Goal: Information Seeking & Learning: Compare options

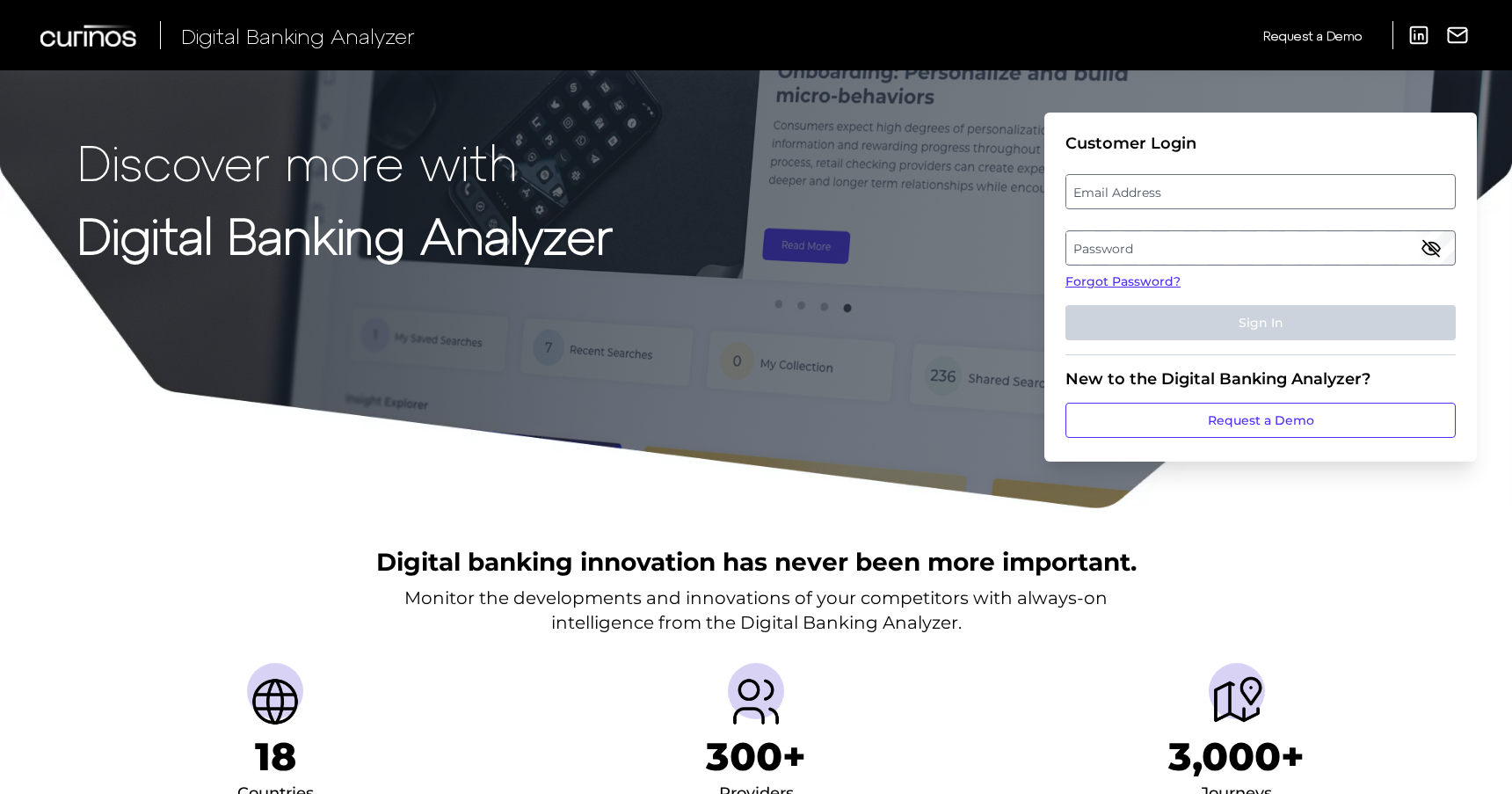
click at [1133, 191] on label "Email Address" at bounding box center [1260, 191] width 387 height 31
click at [1133, 191] on input "email" at bounding box center [1261, 191] width 390 height 35
click at [1152, 197] on input "Email Address" at bounding box center [1261, 191] width 390 height 35
click at [1125, 191] on input "Email Address" at bounding box center [1261, 191] width 390 height 35
type input "chingmintseng@discover.com"
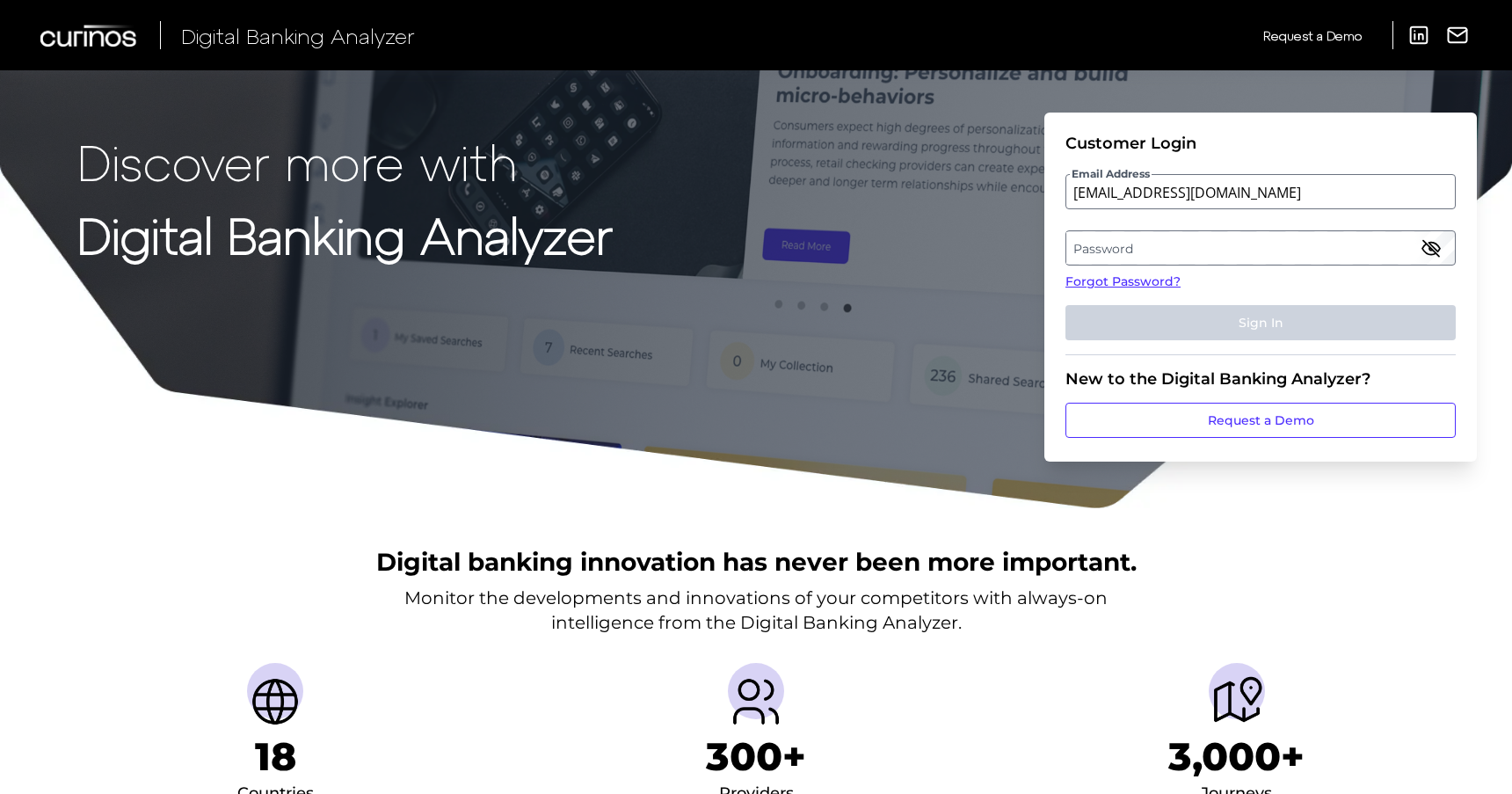
click at [1184, 241] on label "Password" at bounding box center [1260, 247] width 387 height 31
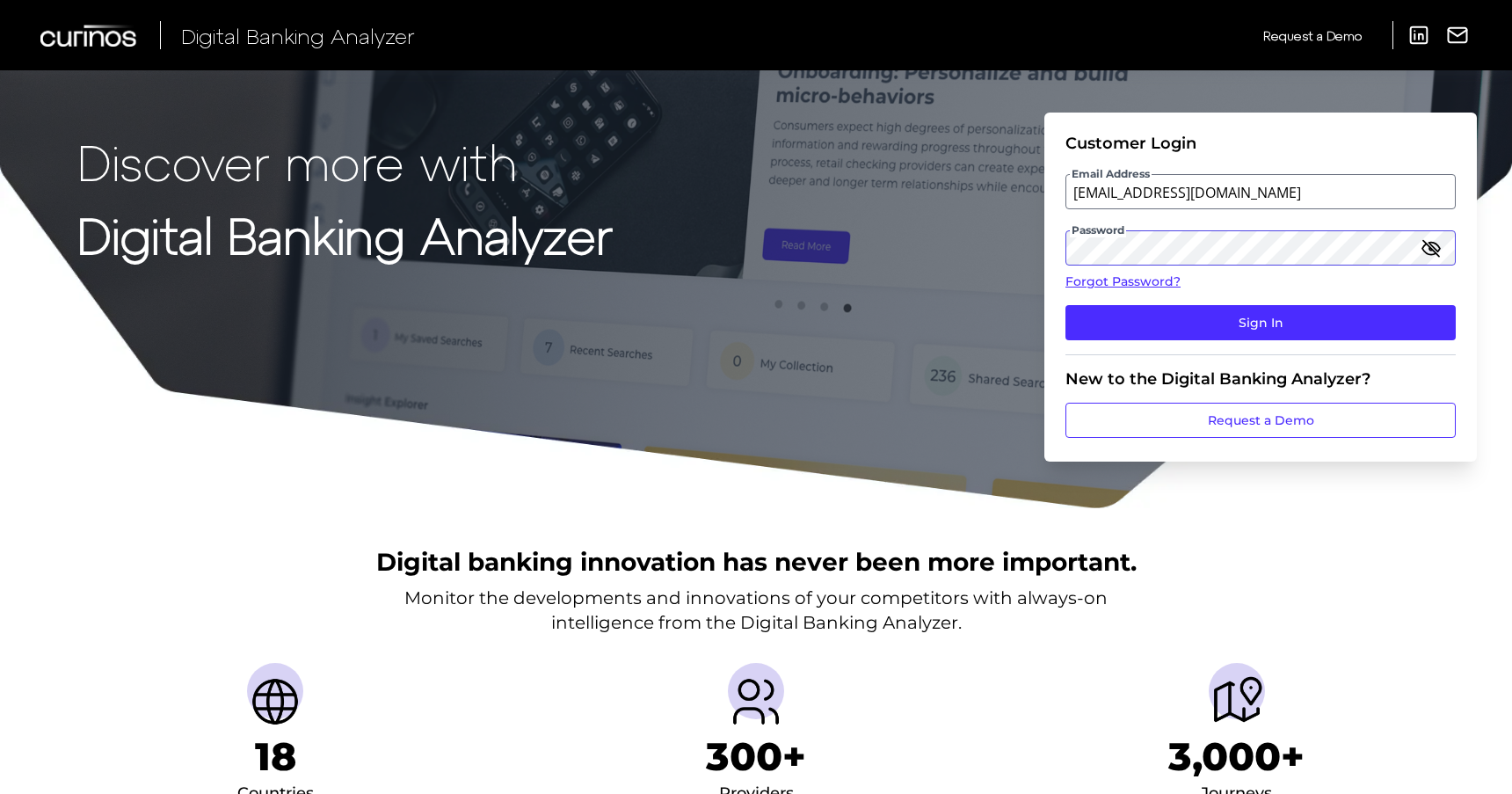
click at [1066, 305] on button "Sign In" at bounding box center [1261, 322] width 390 height 35
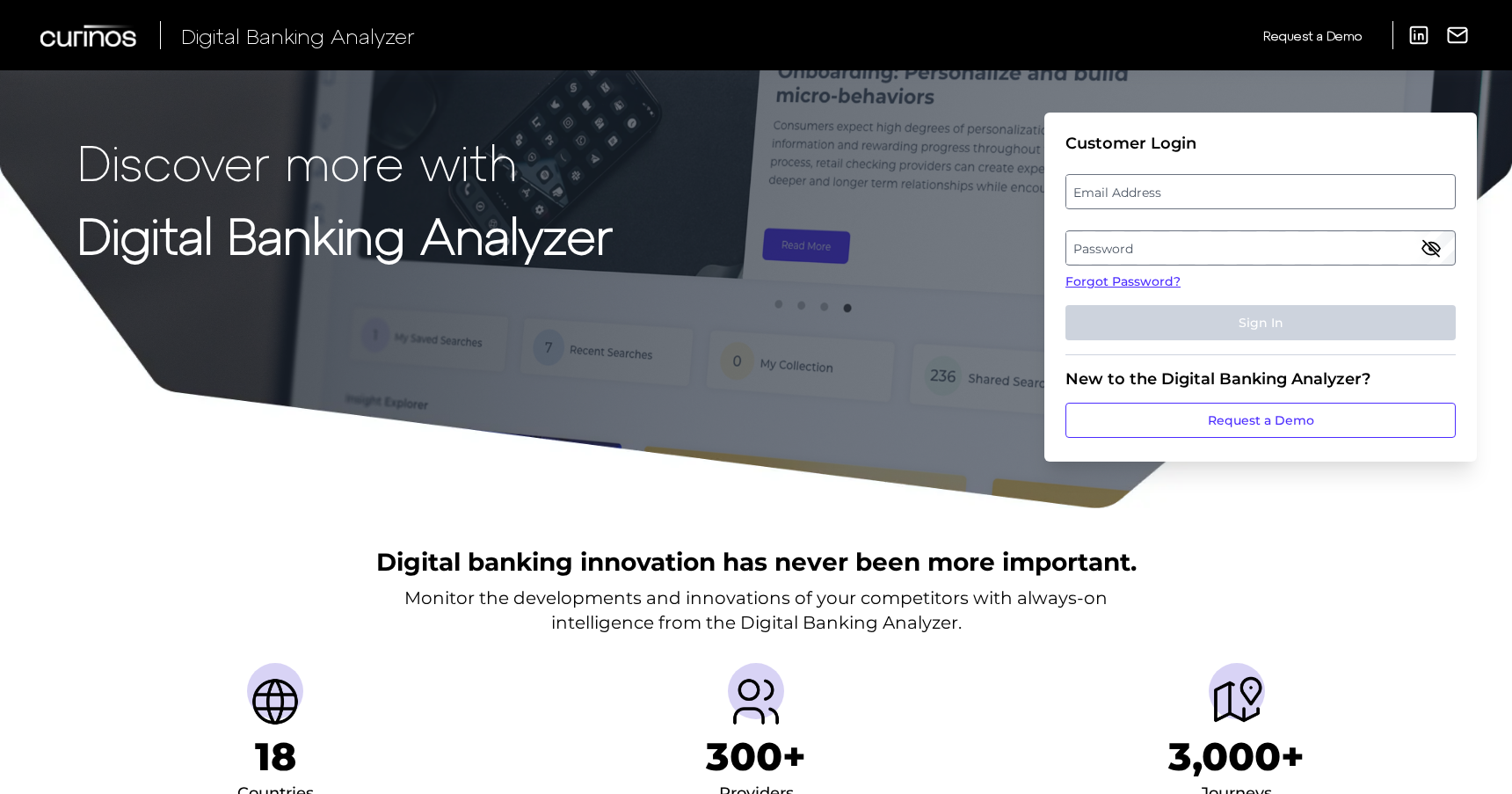
click at [1145, 199] on label "Email Address" at bounding box center [1260, 191] width 387 height 31
click at [1145, 199] on input "email" at bounding box center [1261, 191] width 390 height 35
click at [1145, 199] on input "Email Address" at bounding box center [1261, 191] width 390 height 35
click at [1180, 135] on div "Customer Login" at bounding box center [1261, 143] width 390 height 19
click at [1031, 186] on div "Discover more with Digital Banking Analyzer Customer Login Email Address Passwo…" at bounding box center [756, 255] width 1512 height 510
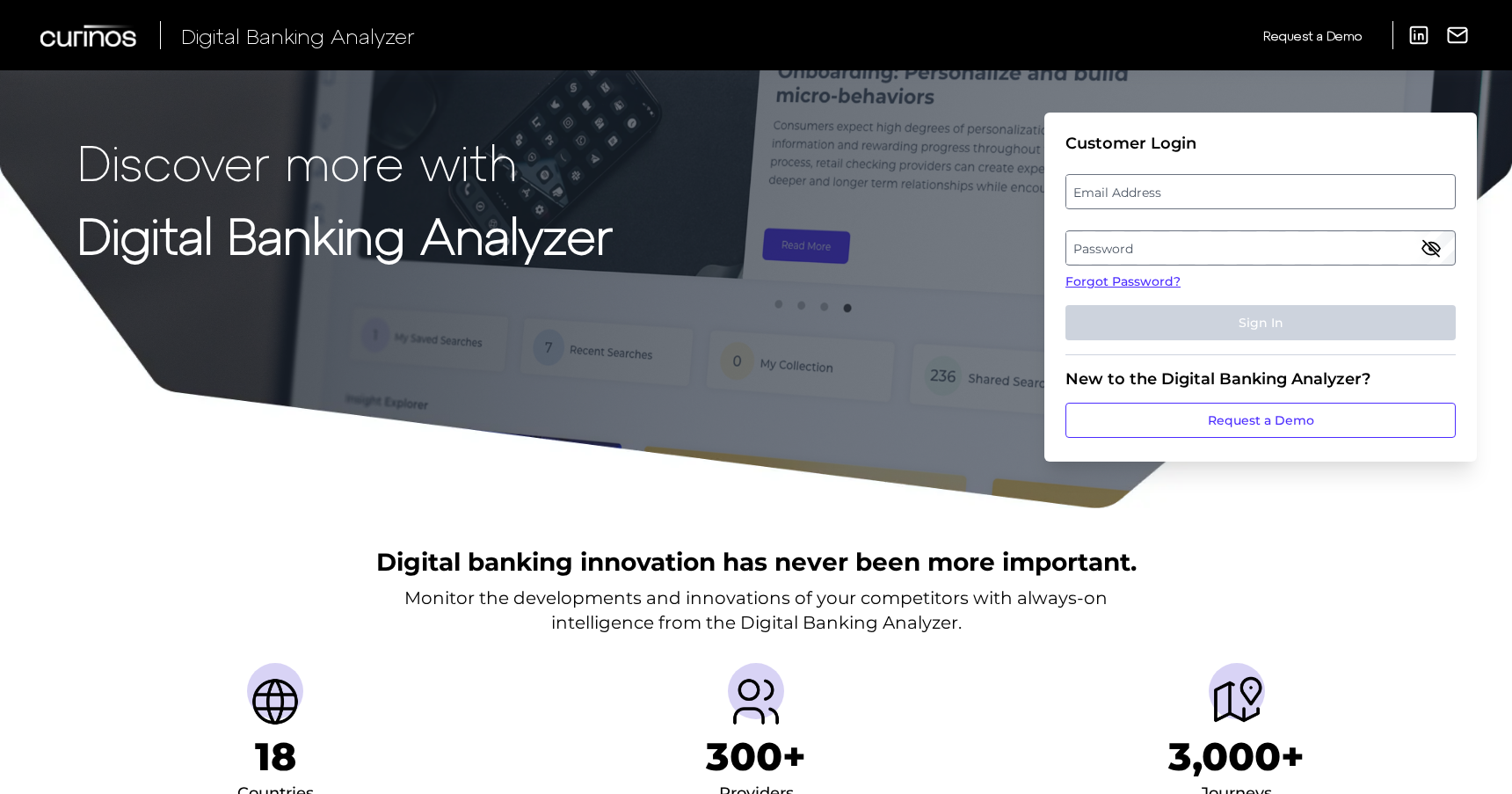
click at [1160, 182] on label "Email Address" at bounding box center [1260, 191] width 387 height 31
click at [1160, 182] on input "email" at bounding box center [1261, 191] width 390 height 35
click at [1133, 196] on input "Email Address" at bounding box center [1261, 191] width 390 height 35
type input "chingmintseng@discover.com"
click at [1181, 250] on label "Password" at bounding box center [1260, 247] width 387 height 31
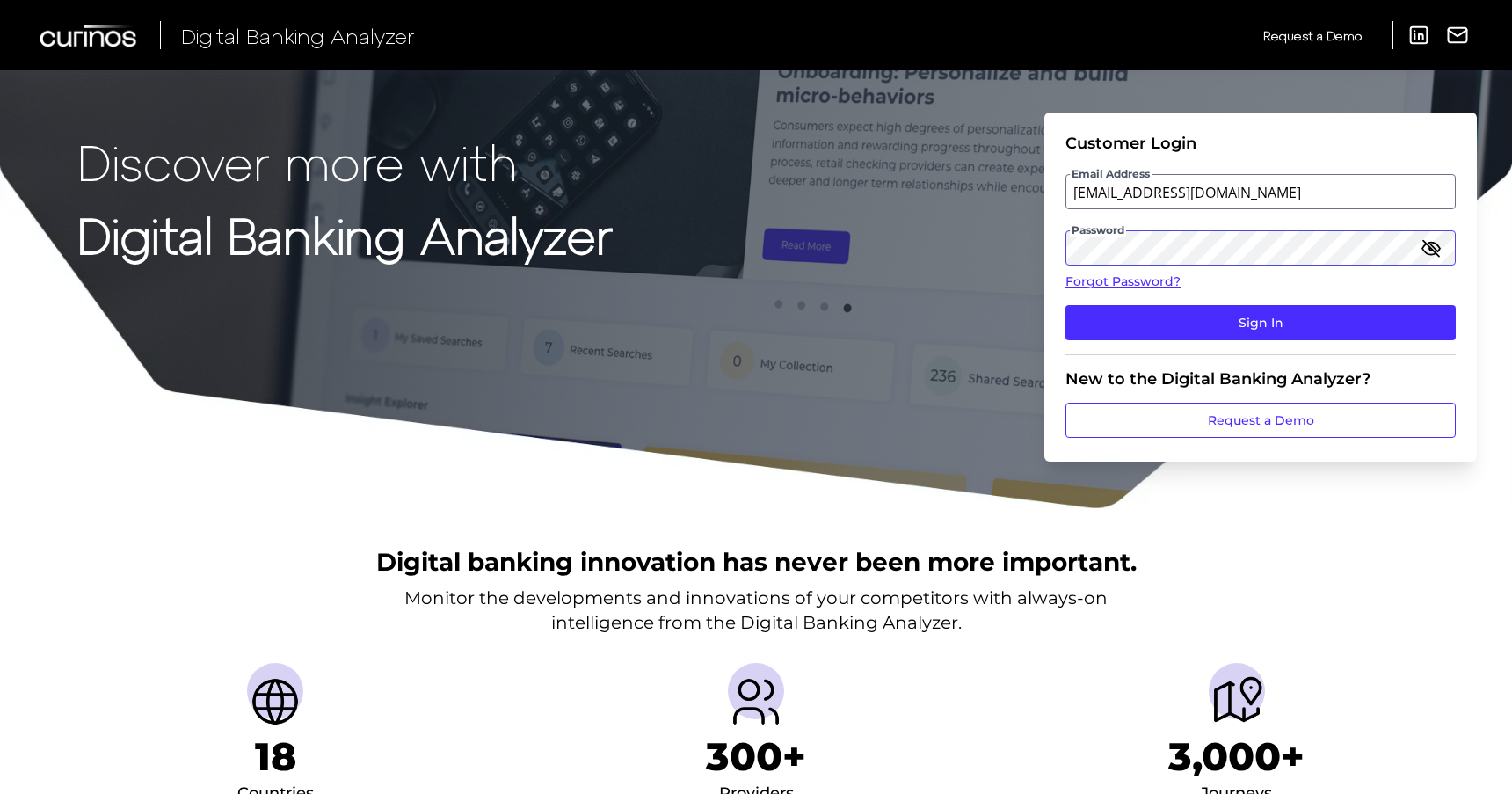
click at [1066, 305] on button "Sign In" at bounding box center [1261, 322] width 390 height 35
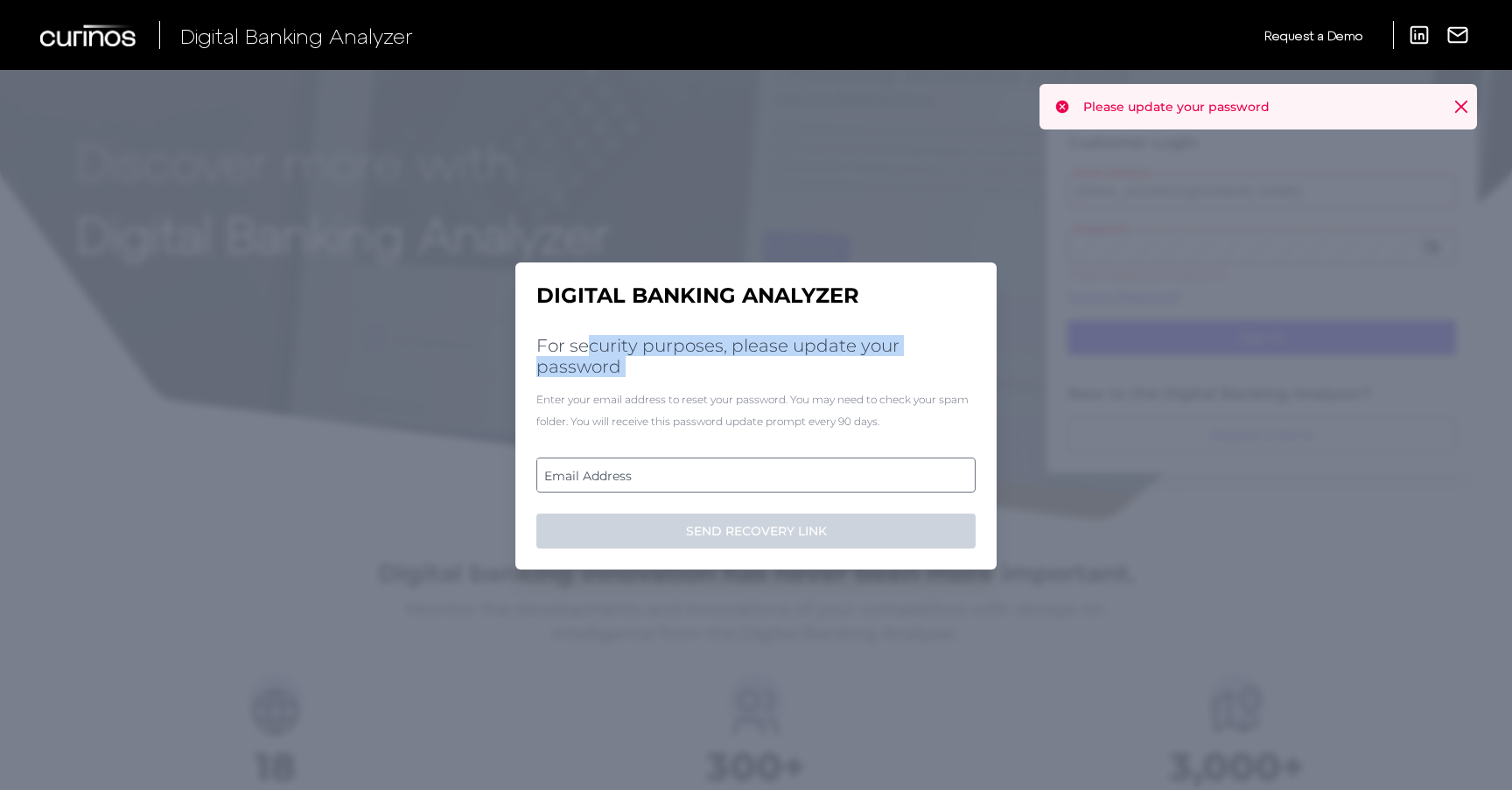
drag, startPoint x: 584, startPoint y: 354, endPoint x: 706, endPoint y: 375, distance: 123.8
click at [706, 378] on div "Digital Banking Analyzer For security purposes, please update your password Ent…" at bounding box center [756, 416] width 481 height 307
click at [706, 374] on h2 "For security purposes, please update your password" at bounding box center [756, 355] width 440 height 42
click at [622, 466] on label "Email Address" at bounding box center [756, 474] width 437 height 31
click at [622, 466] on input "email" at bounding box center [756, 474] width 440 height 35
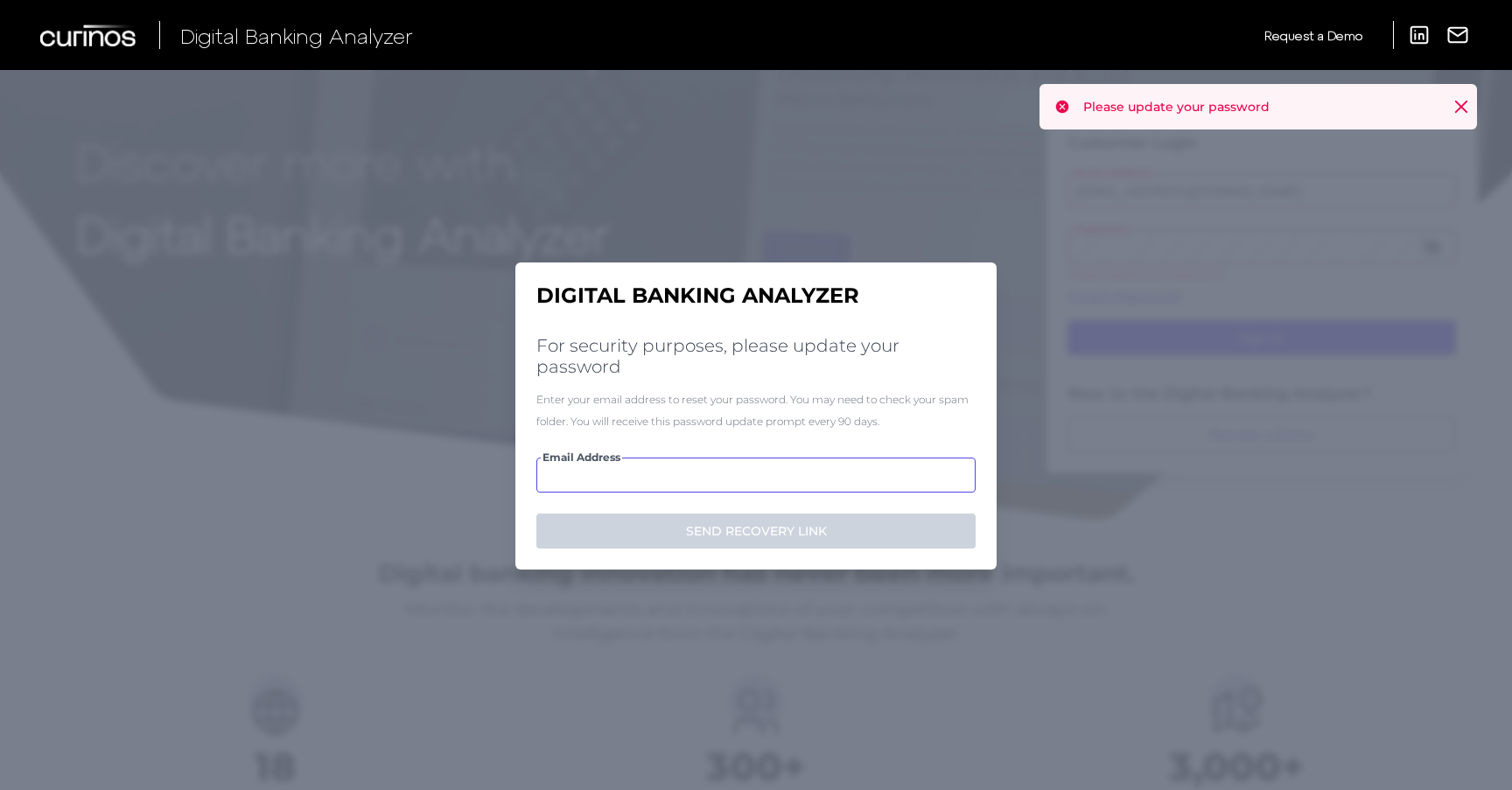
click at [619, 474] on input "Email Address" at bounding box center [756, 474] width 440 height 35
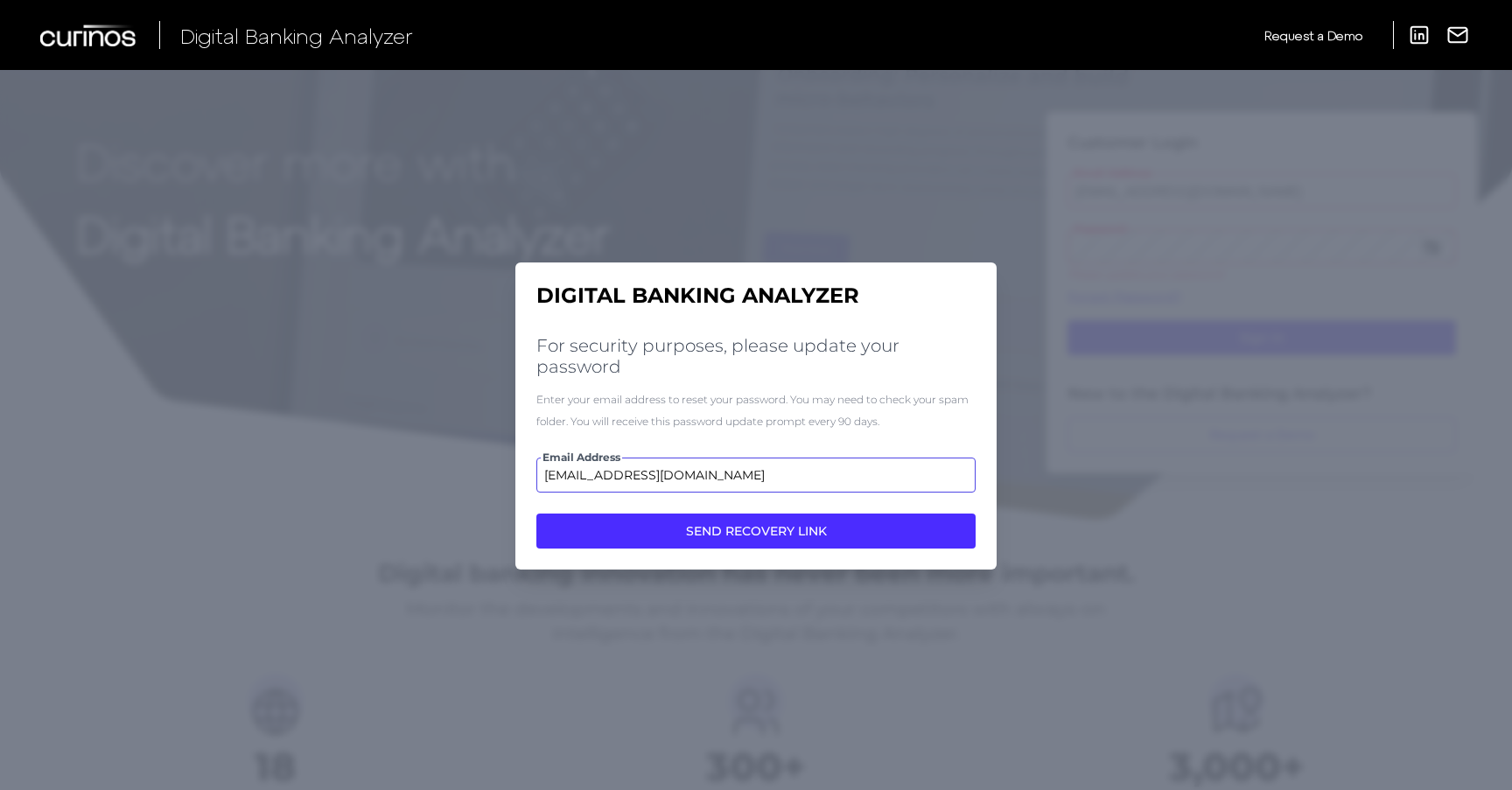
type input "chingmintseng@discover.com"
click at [537, 514] on button "SEND RECOVERY LINK" at bounding box center [756, 531] width 440 height 35
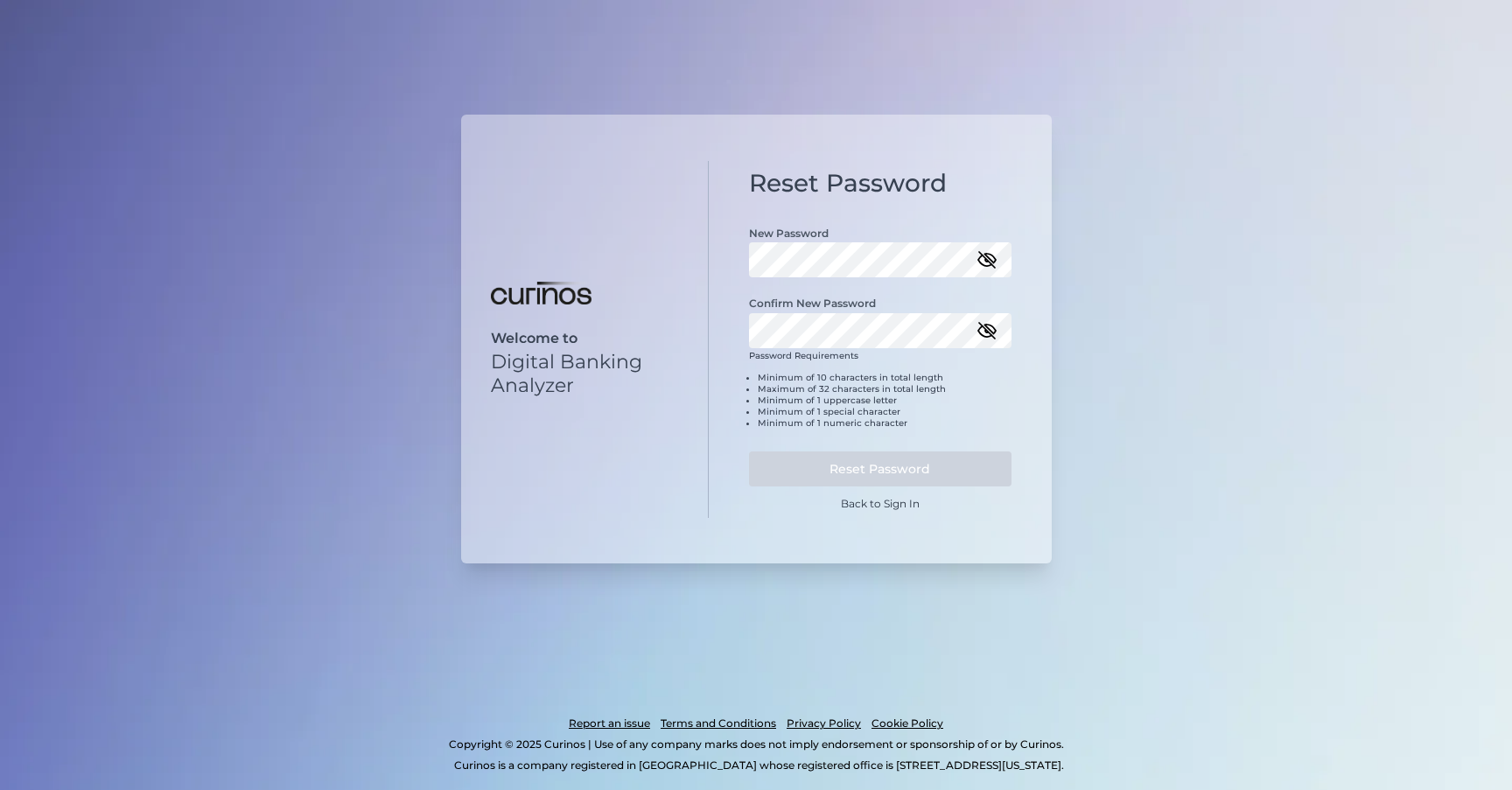
click at [847, 365] on div "Password Requirements Minimum of 10 characters in total length Maximum of 32 ch…" at bounding box center [880, 396] width 262 height 92
click at [899, 470] on button "Reset Password" at bounding box center [880, 469] width 262 height 35
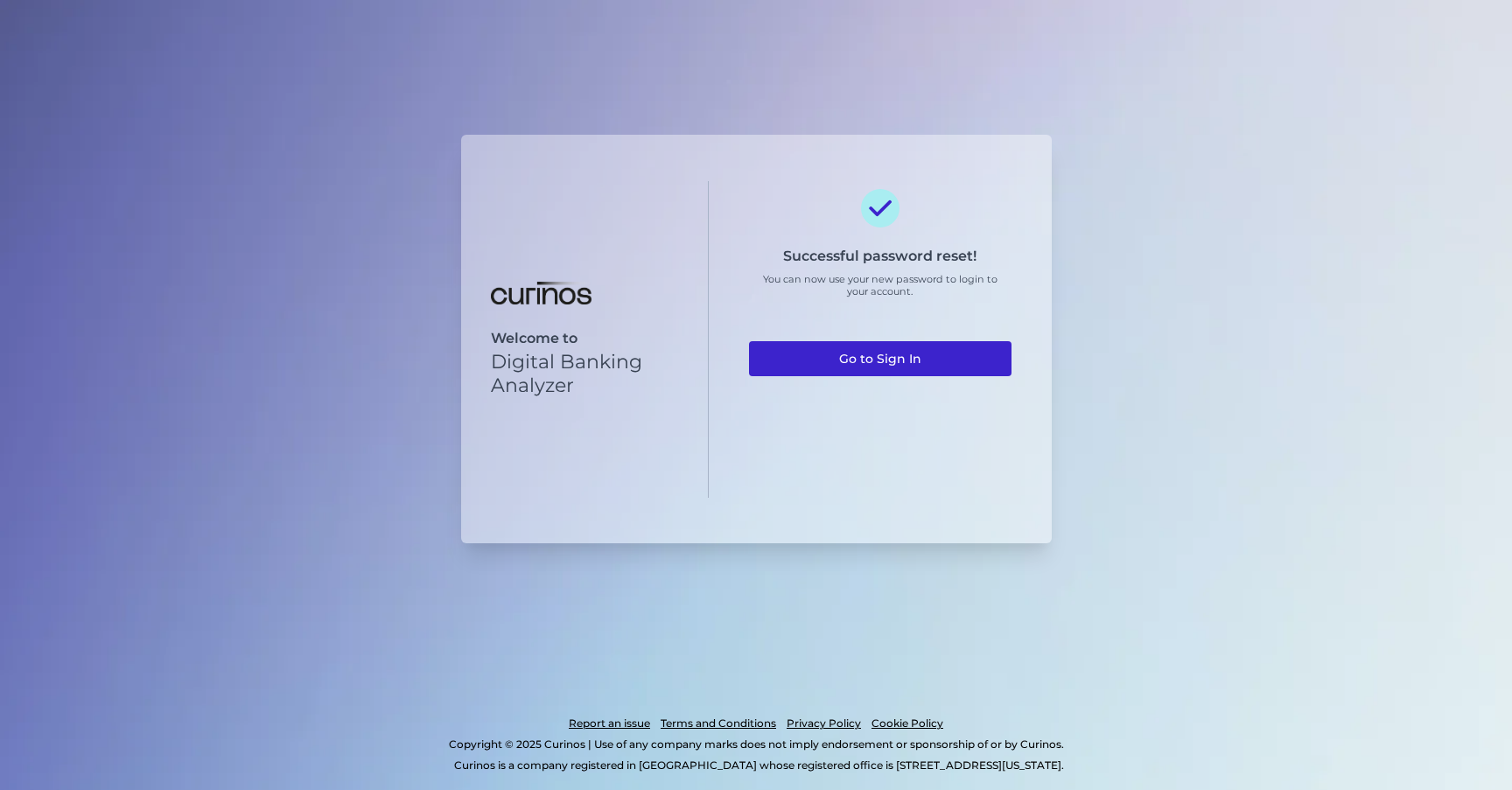
click at [945, 371] on link "Go to Sign In" at bounding box center [880, 358] width 262 height 35
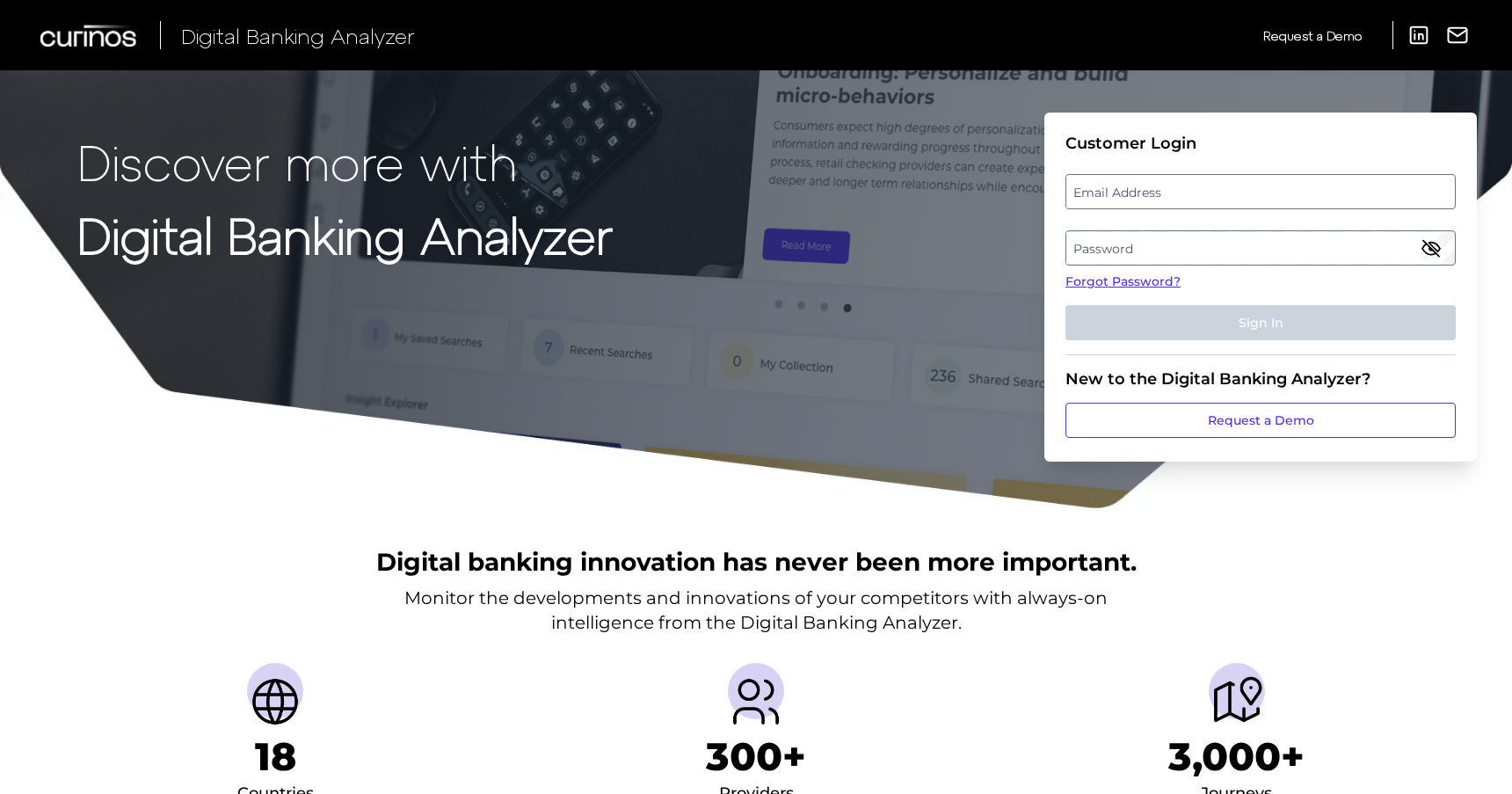
click at [1161, 201] on label "Email Address" at bounding box center [1260, 191] width 387 height 31
click at [1161, 201] on input "email" at bounding box center [1261, 191] width 390 height 35
click at [1161, 201] on input "Email Address" at bounding box center [1261, 191] width 390 height 35
type input "[EMAIL_ADDRESS][DOMAIN_NAME]"
click at [1189, 256] on label "Password" at bounding box center [1260, 247] width 387 height 31
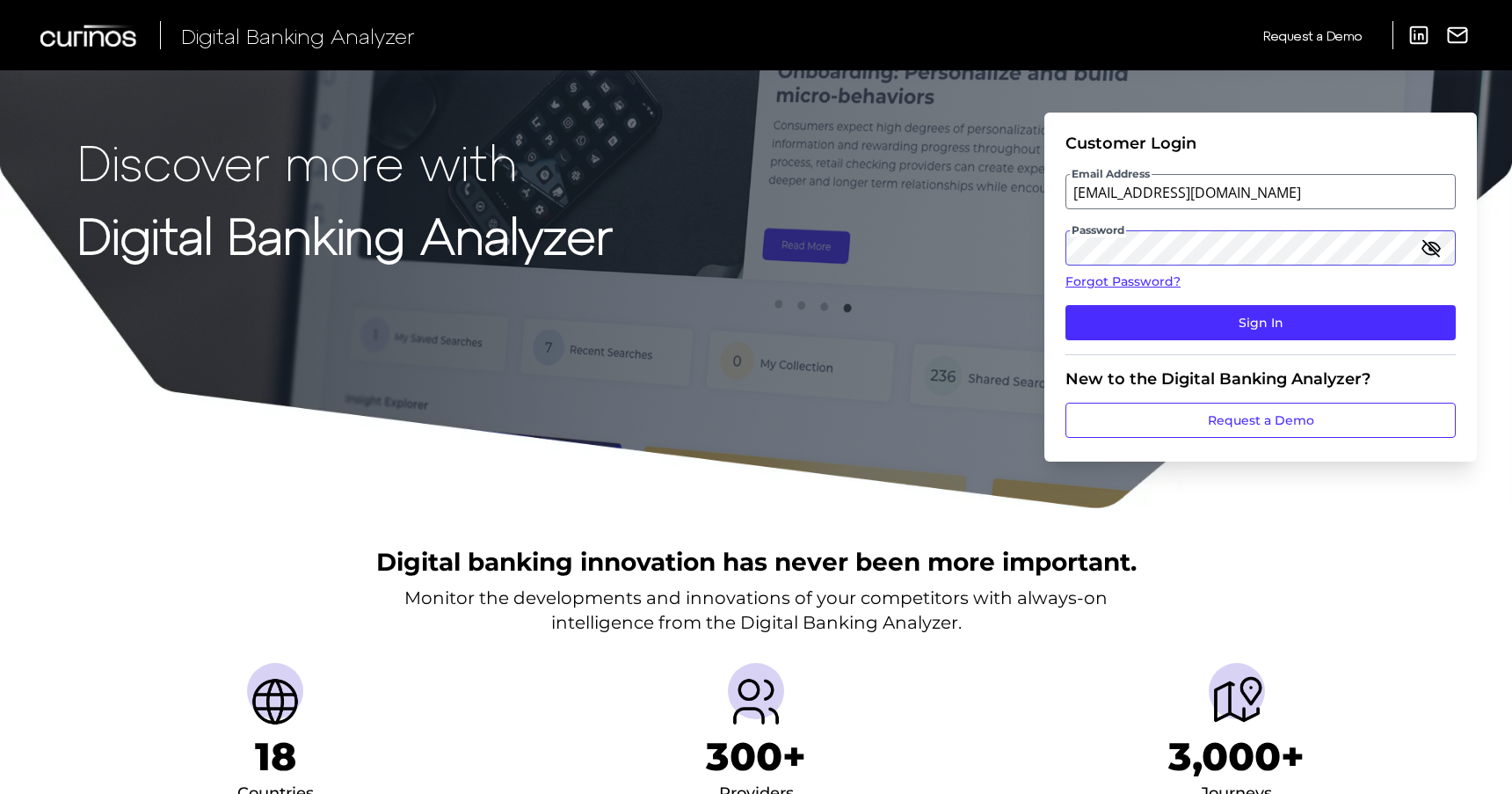
click at [1066, 305] on button "Sign In" at bounding box center [1261, 322] width 390 height 35
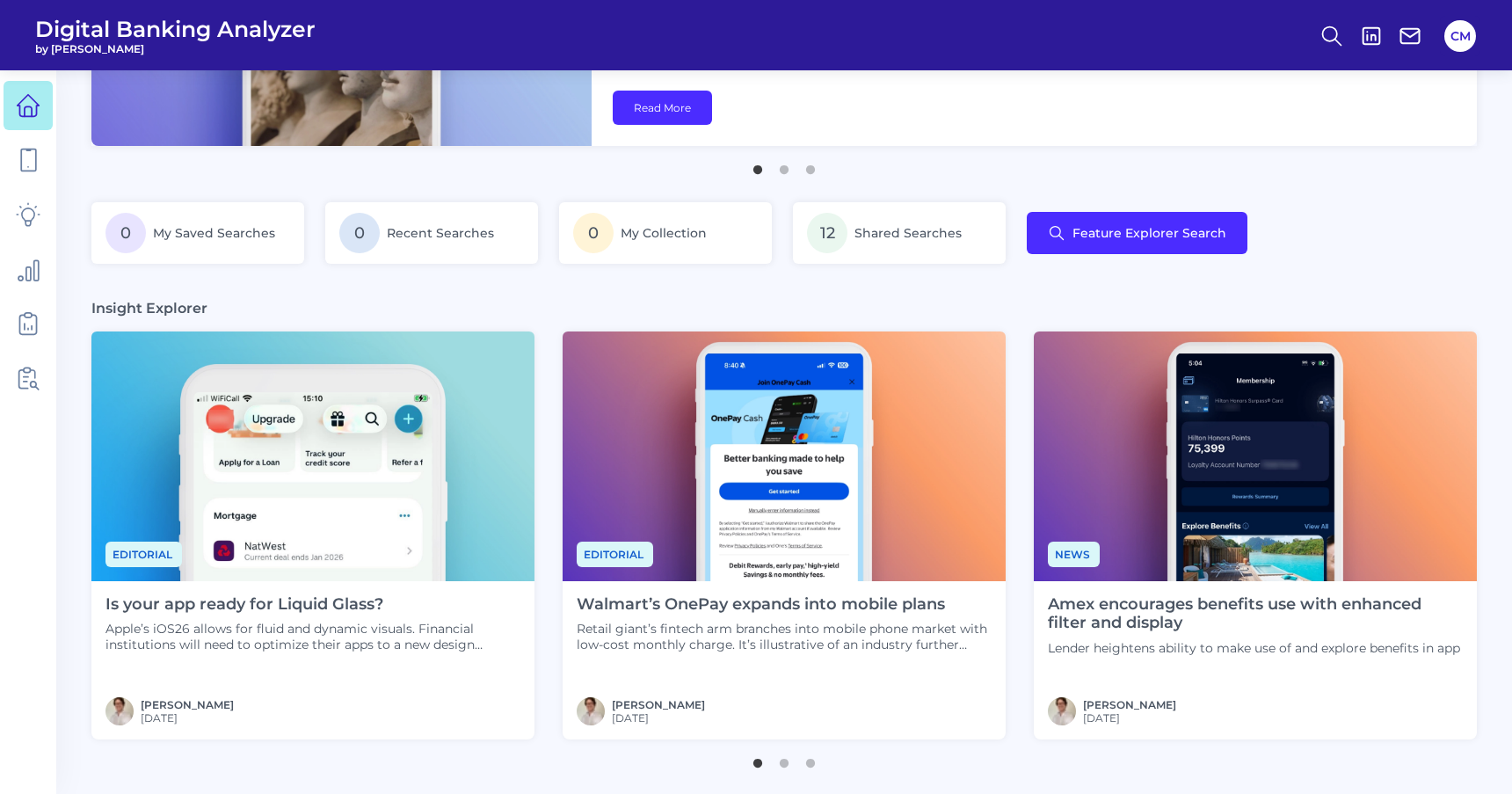
scroll to position [238, 0]
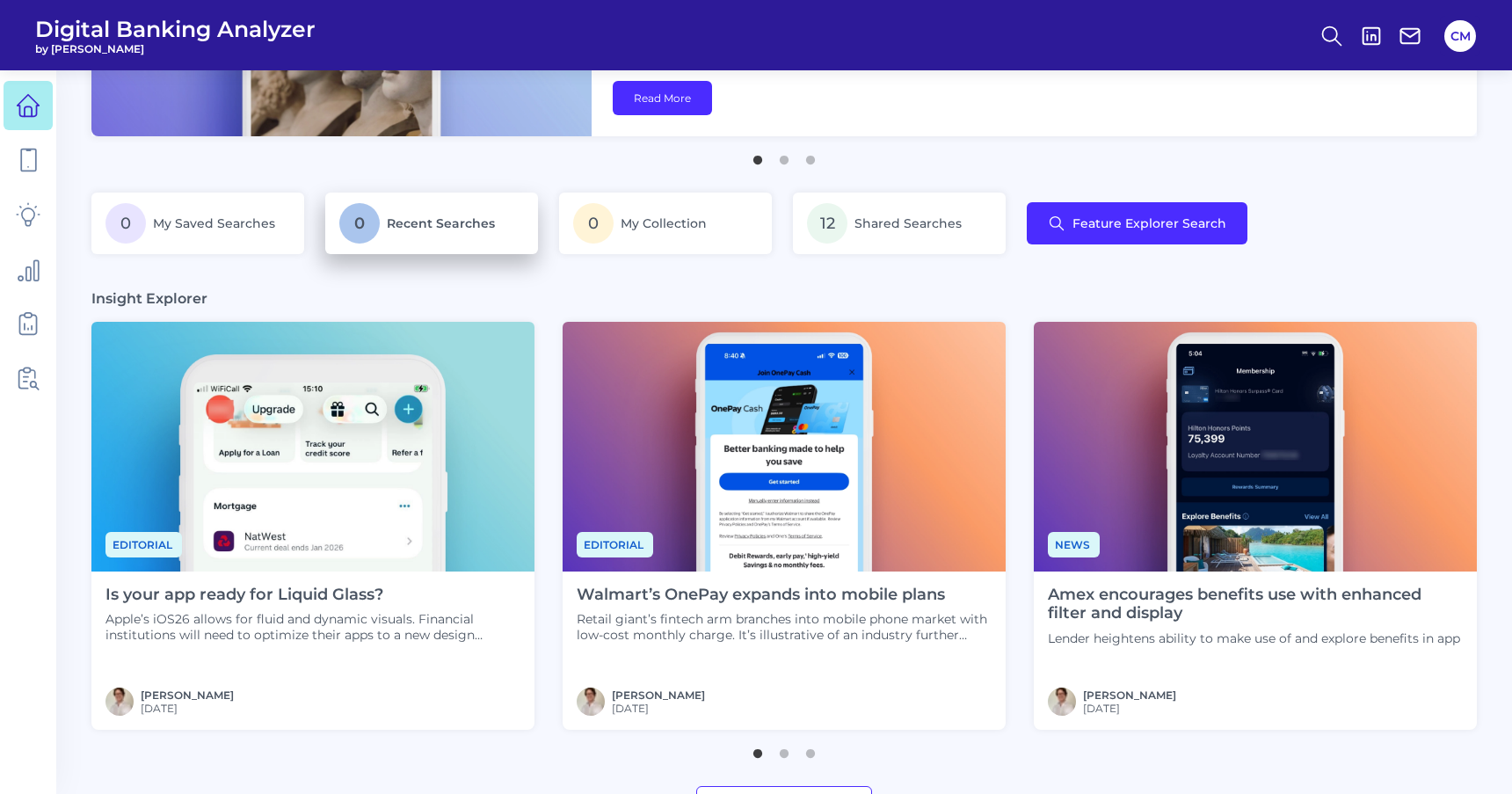
click at [448, 211] on p "0 Recent Searches" at bounding box center [431, 223] width 185 height 41
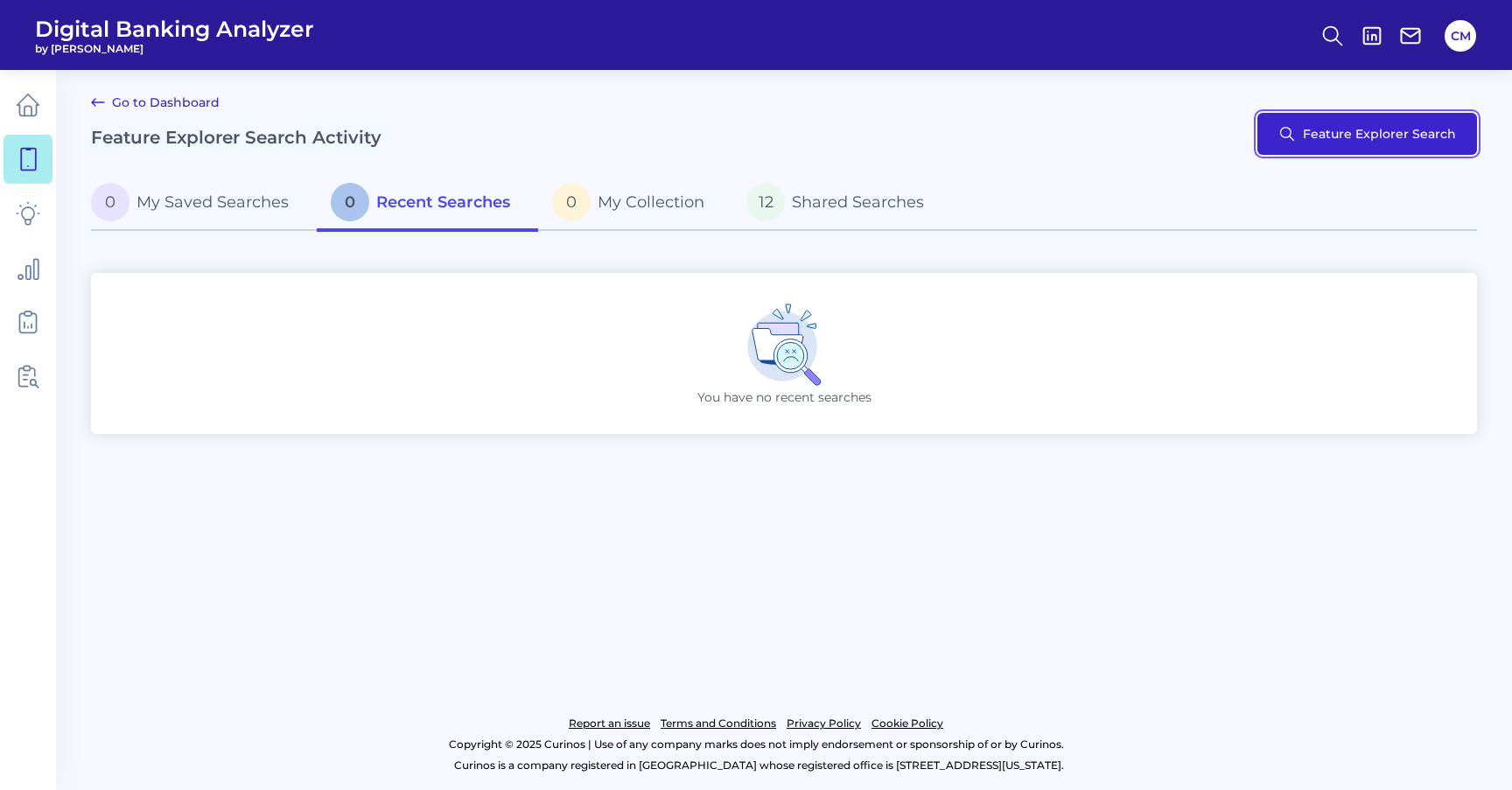
click at [1347, 148] on button "Feature Explorer Search" at bounding box center [1367, 134] width 220 height 42
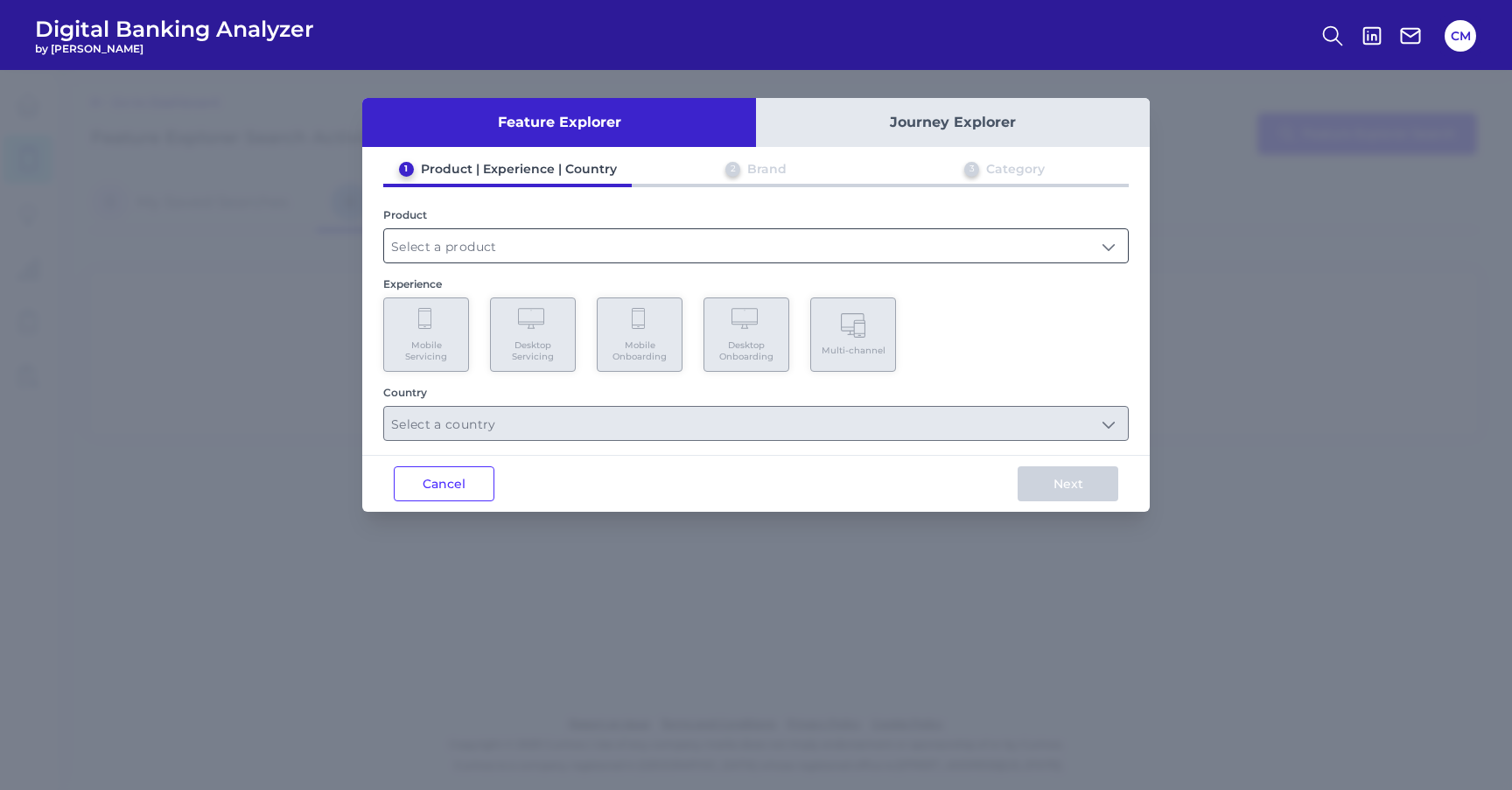
click at [715, 258] on input "text" at bounding box center [756, 245] width 744 height 33
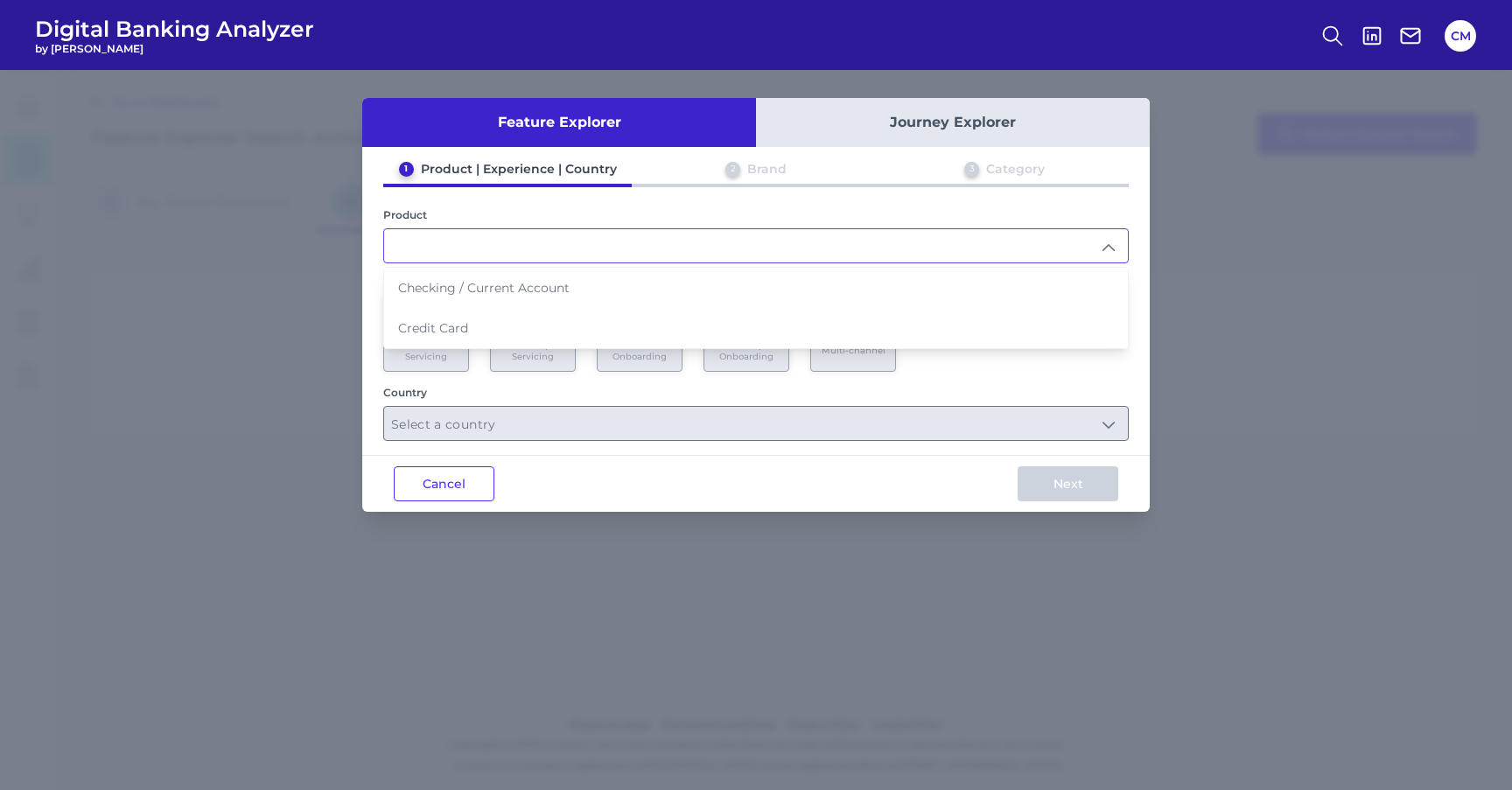
click at [712, 253] on input "text" at bounding box center [756, 245] width 744 height 33
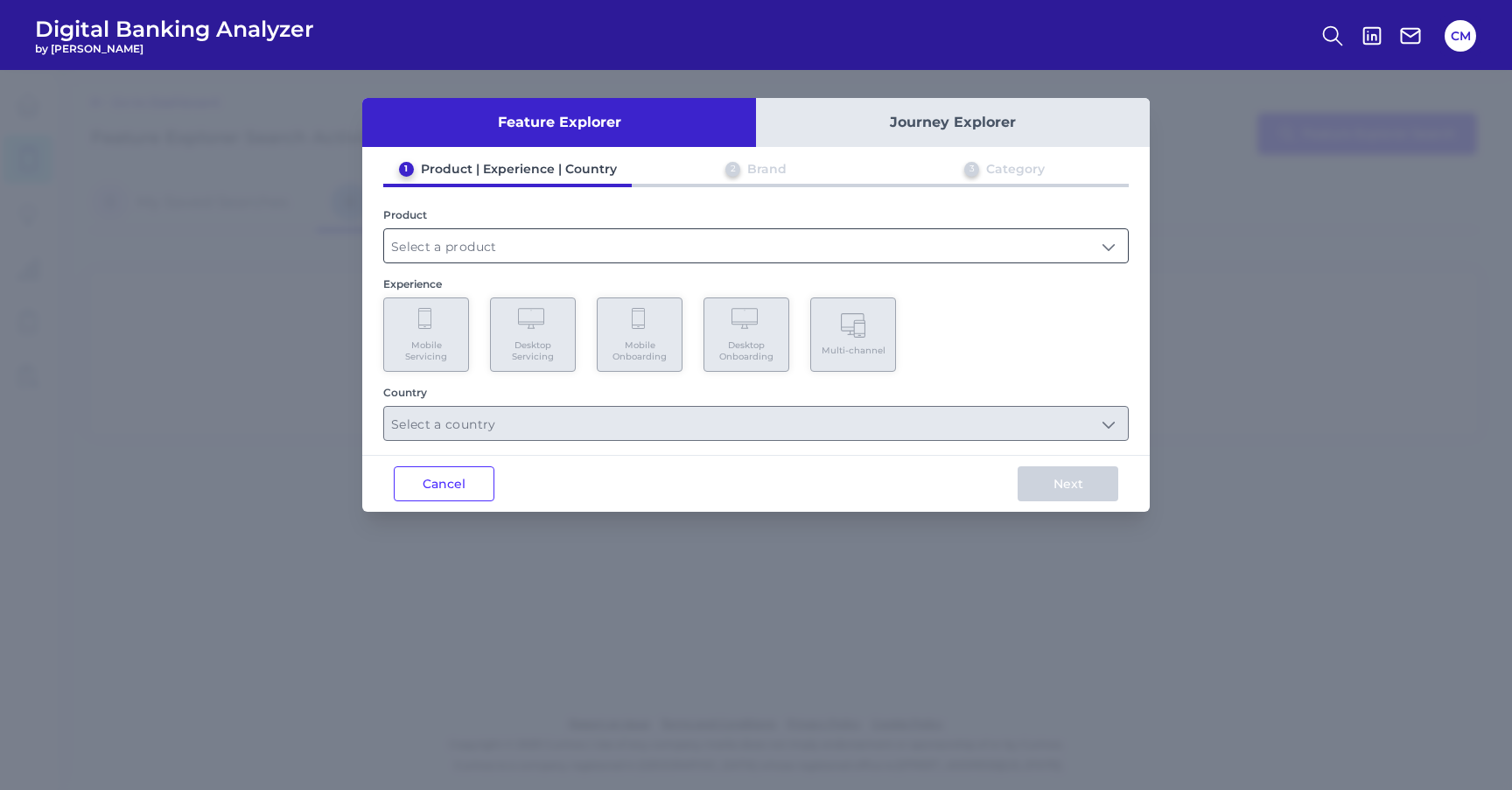
click at [706, 255] on input "text" at bounding box center [756, 245] width 744 height 33
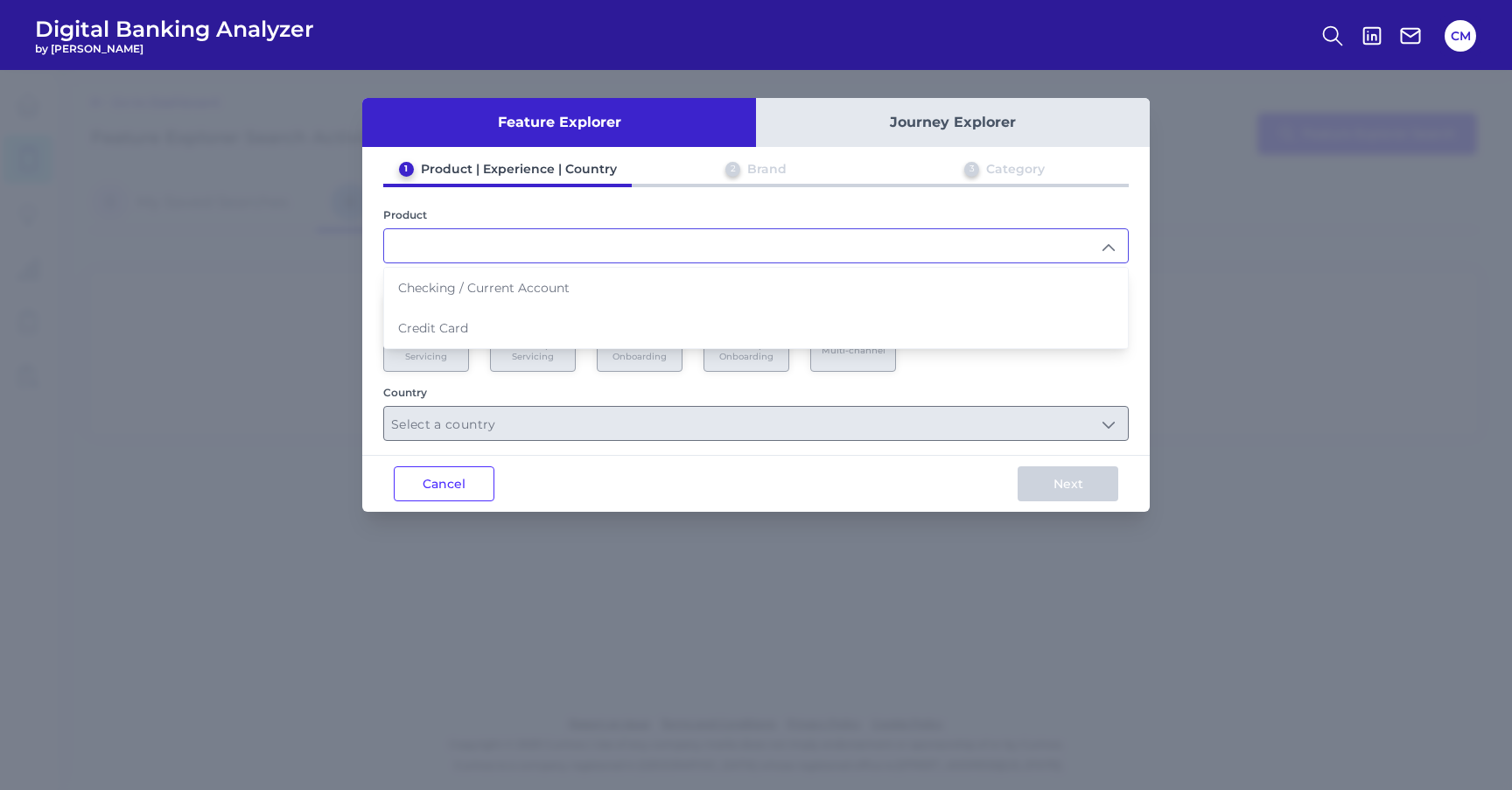
click at [494, 253] on input "text" at bounding box center [756, 245] width 744 height 33
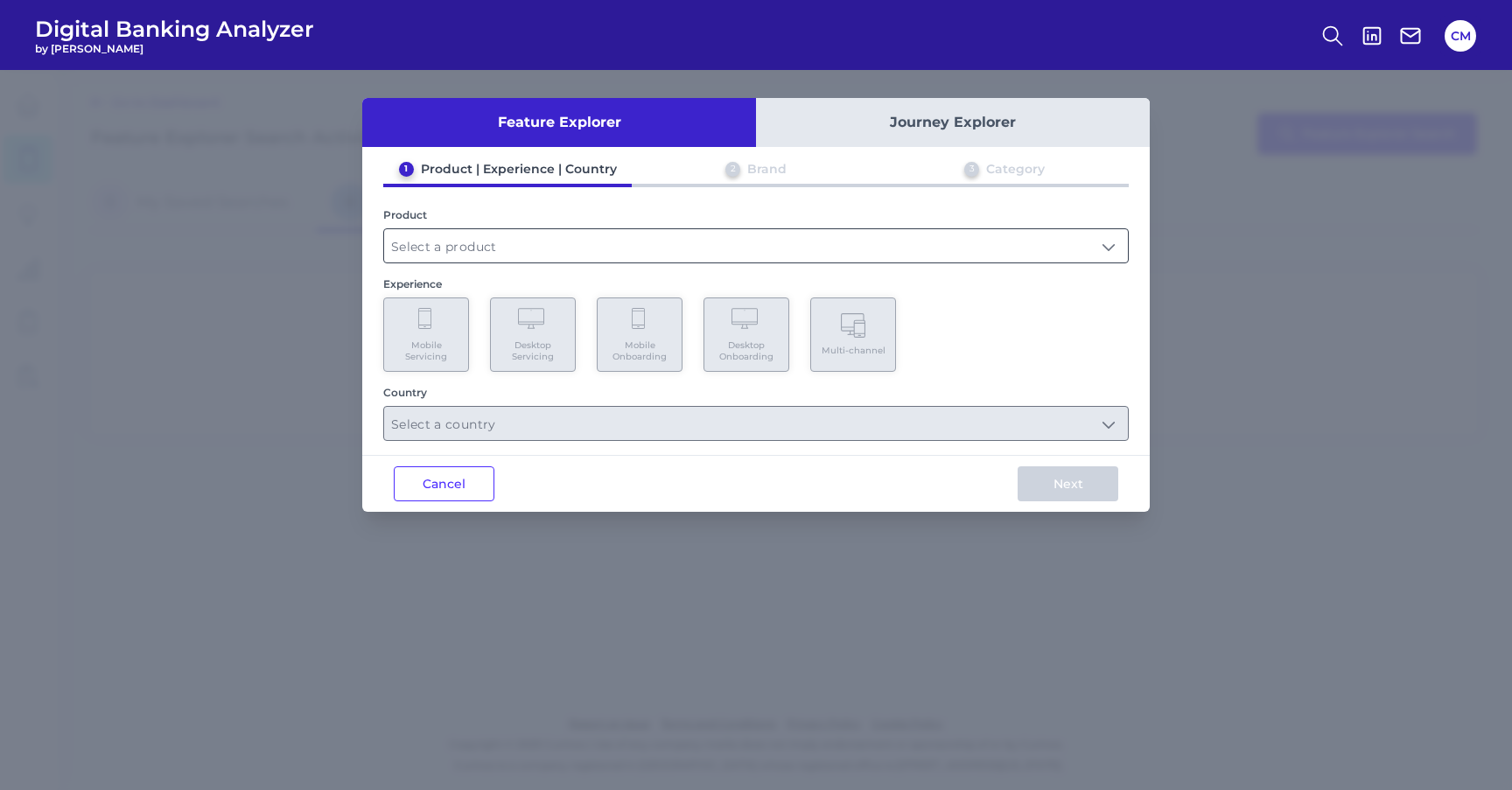
click at [494, 253] on input "text" at bounding box center [756, 245] width 744 height 33
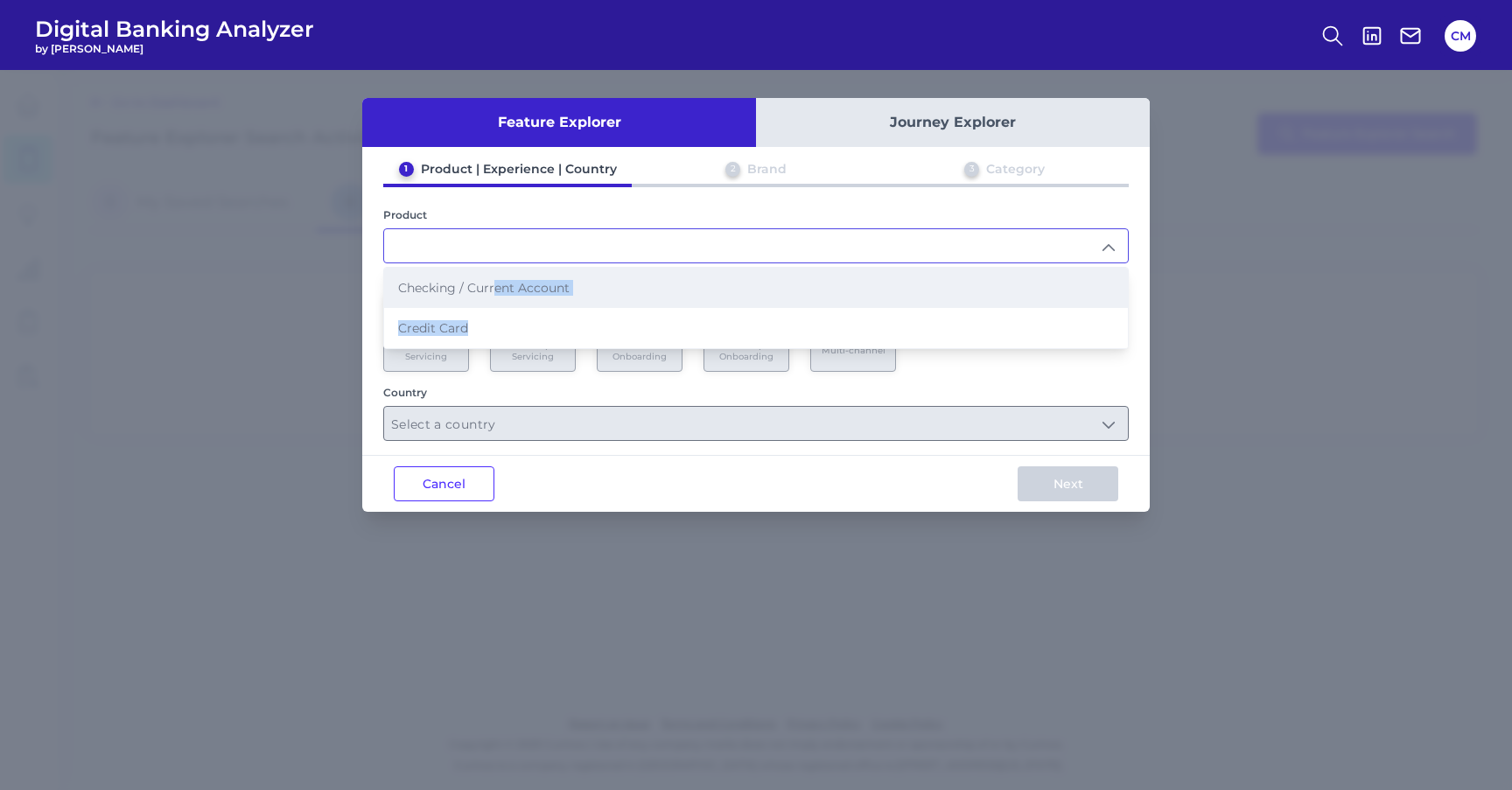
drag, startPoint x: 507, startPoint y: 321, endPoint x: 494, endPoint y: 282, distance: 41.1
click at [494, 282] on ul "Checking / Current Account Credit Card" at bounding box center [756, 307] width 744 height 80
click at [494, 282] on span "Checking / Current Account" at bounding box center [484, 288] width 172 height 16
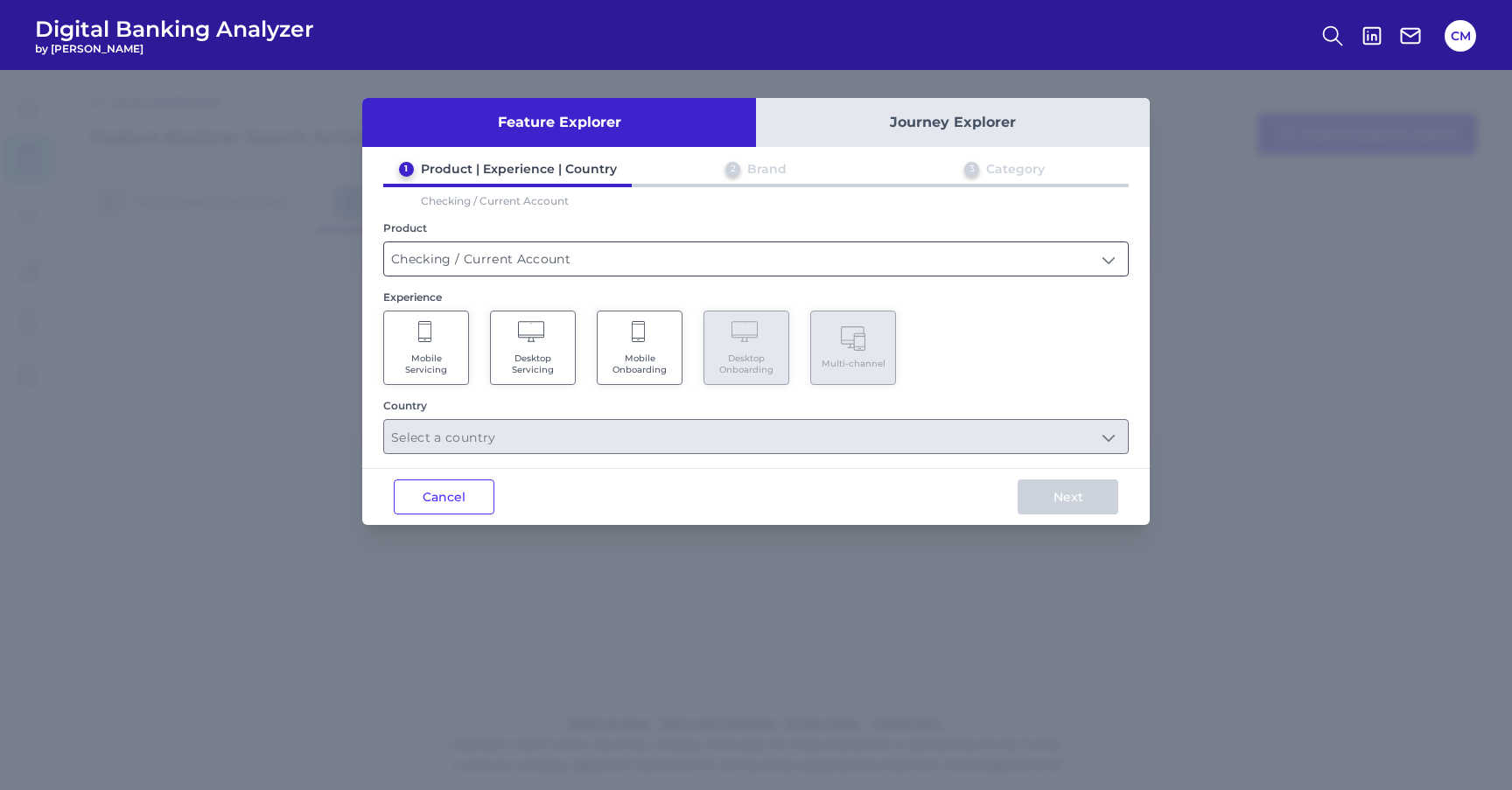
click at [446, 271] on input "Checking / Current Account" at bounding box center [756, 258] width 744 height 33
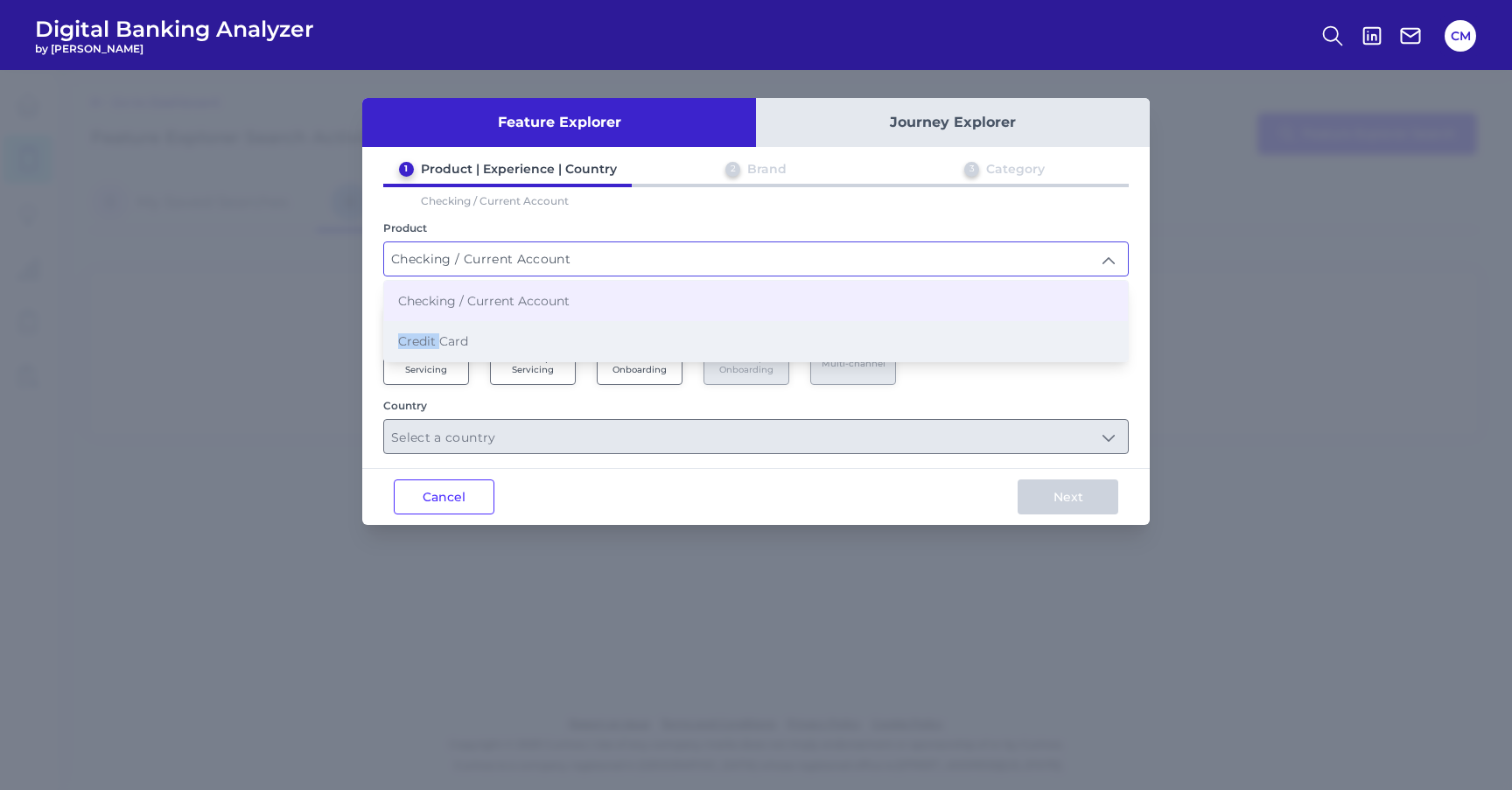
drag, startPoint x: 442, startPoint y: 321, endPoint x: 441, endPoint y: 334, distance: 13.0
click at [441, 334] on li "Credit Card" at bounding box center [756, 341] width 744 height 41
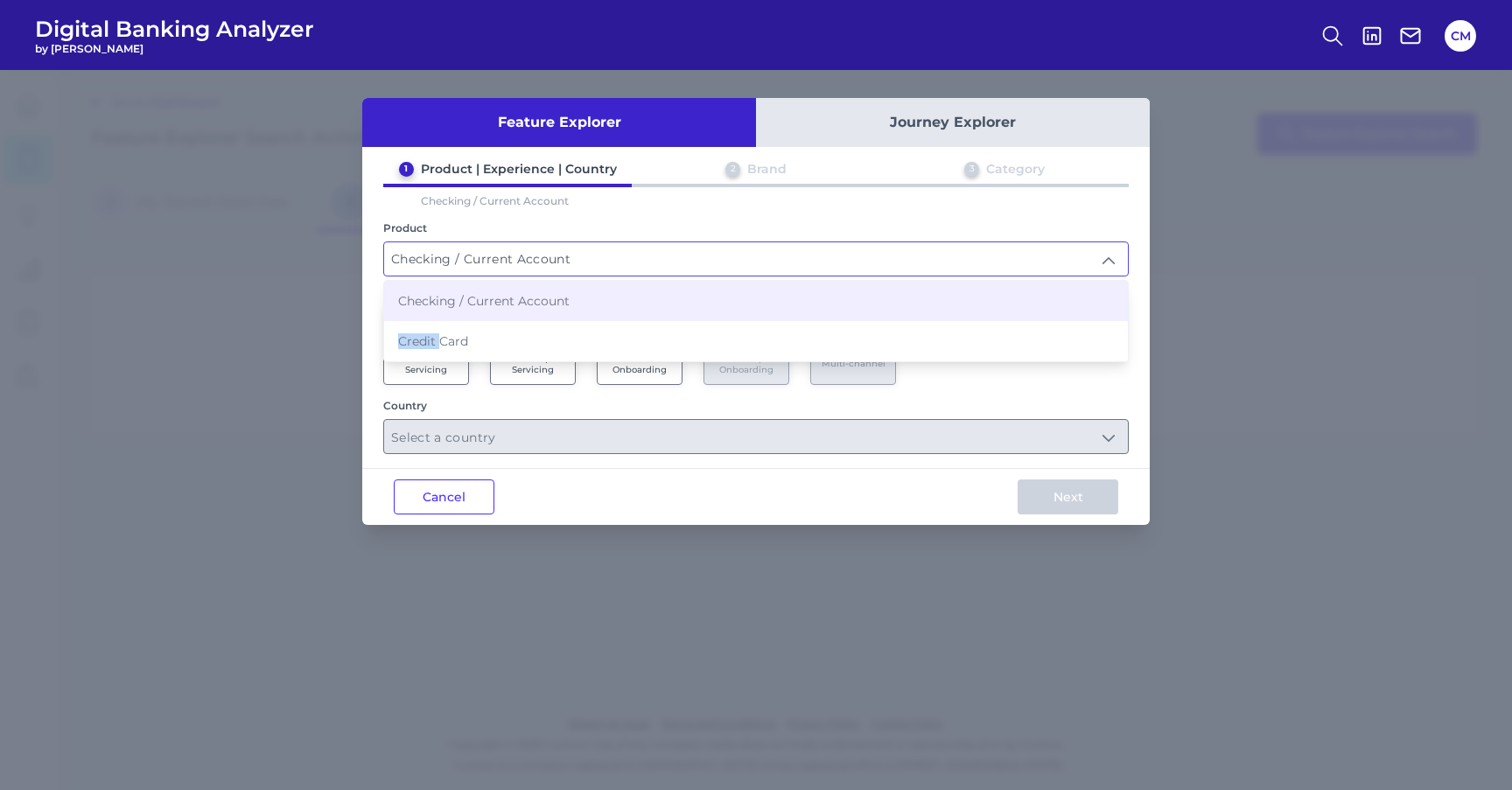
type input "Credit Card"
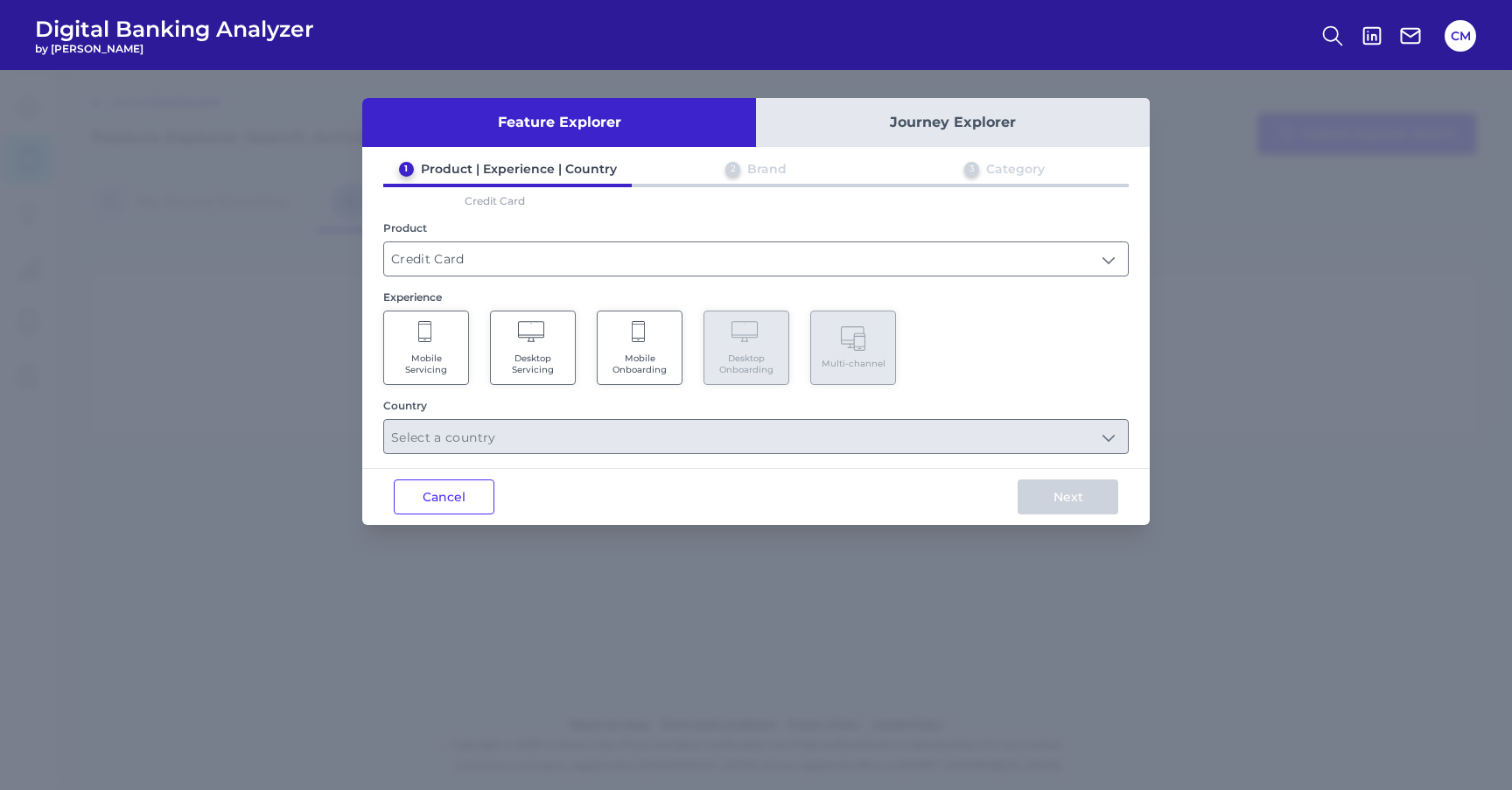
click at [441, 334] on Servicing "Mobile Servicing" at bounding box center [425, 347] width 86 height 74
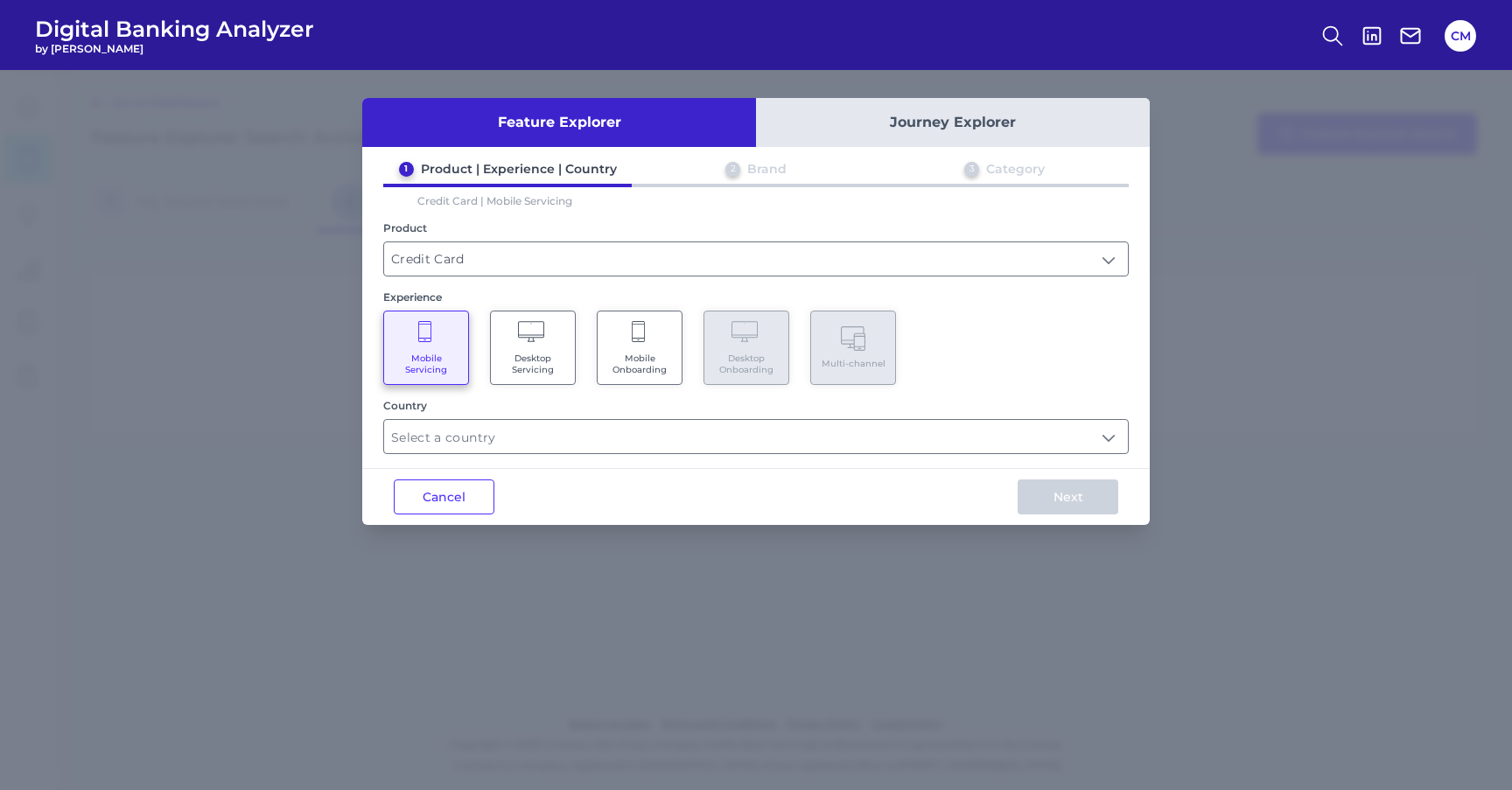
click at [494, 339] on Servicing "Desktop Servicing" at bounding box center [533, 347] width 86 height 74
click at [422, 334] on icon at bounding box center [426, 334] width 16 height 25
click at [451, 446] on input "text" at bounding box center [756, 436] width 744 height 33
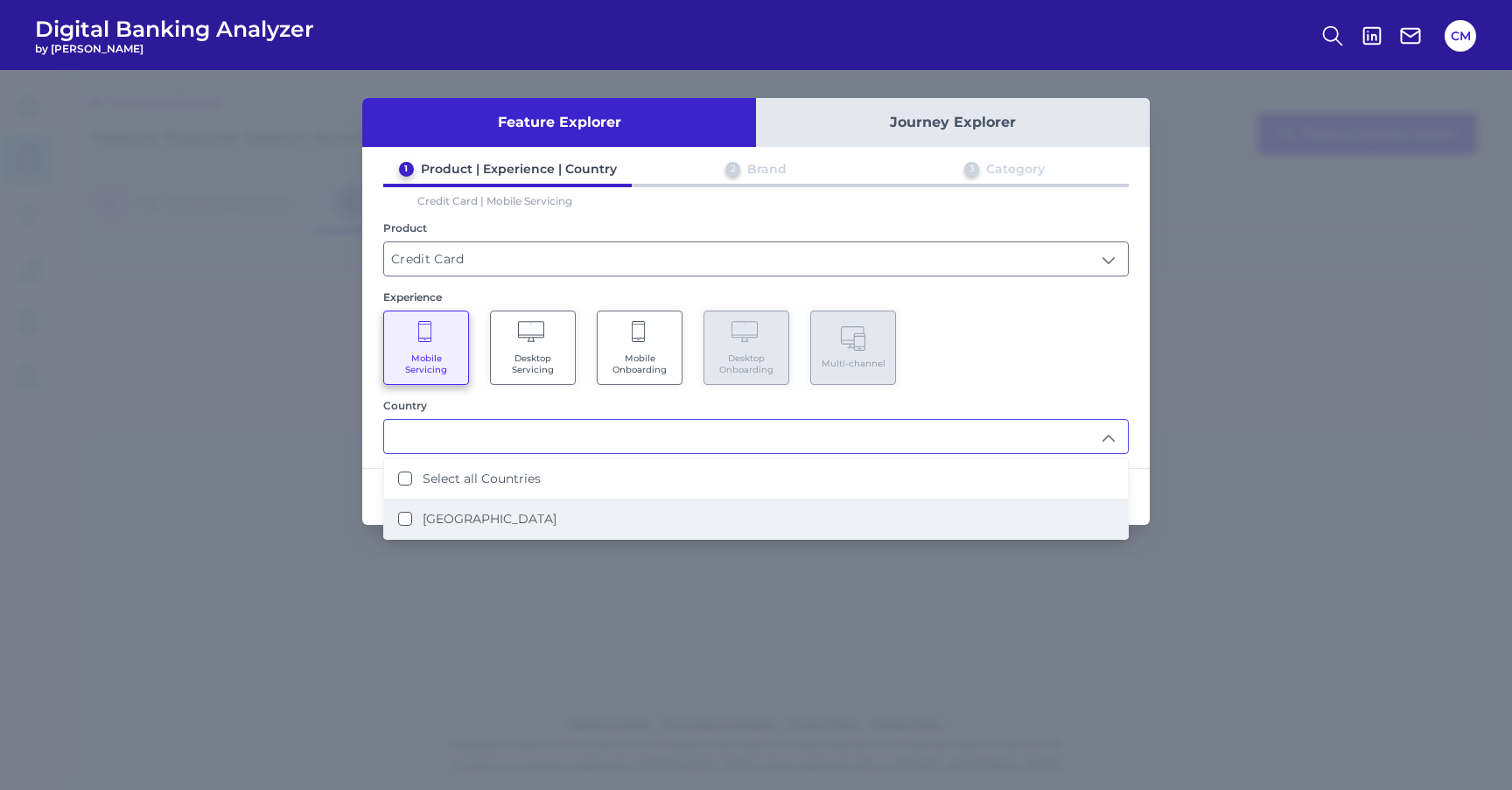
click at [469, 518] on label "United States" at bounding box center [490, 518] width 134 height 16
type input "Select all Countries"
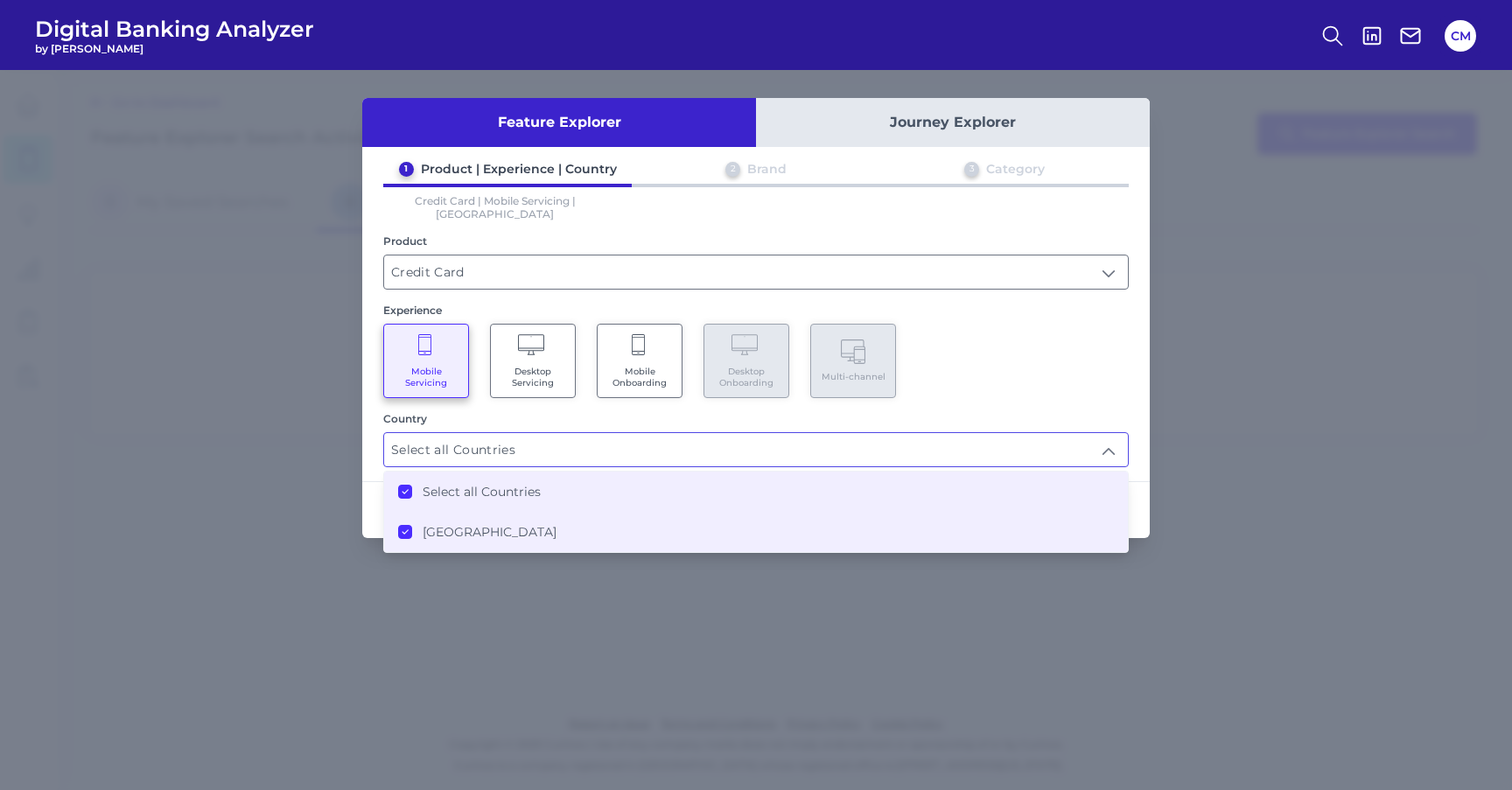
click at [1020, 347] on div "Mobile Servicing Desktop Servicing Mobile Onboarding Desktop Onboarding Multi-c…" at bounding box center [756, 360] width 746 height 74
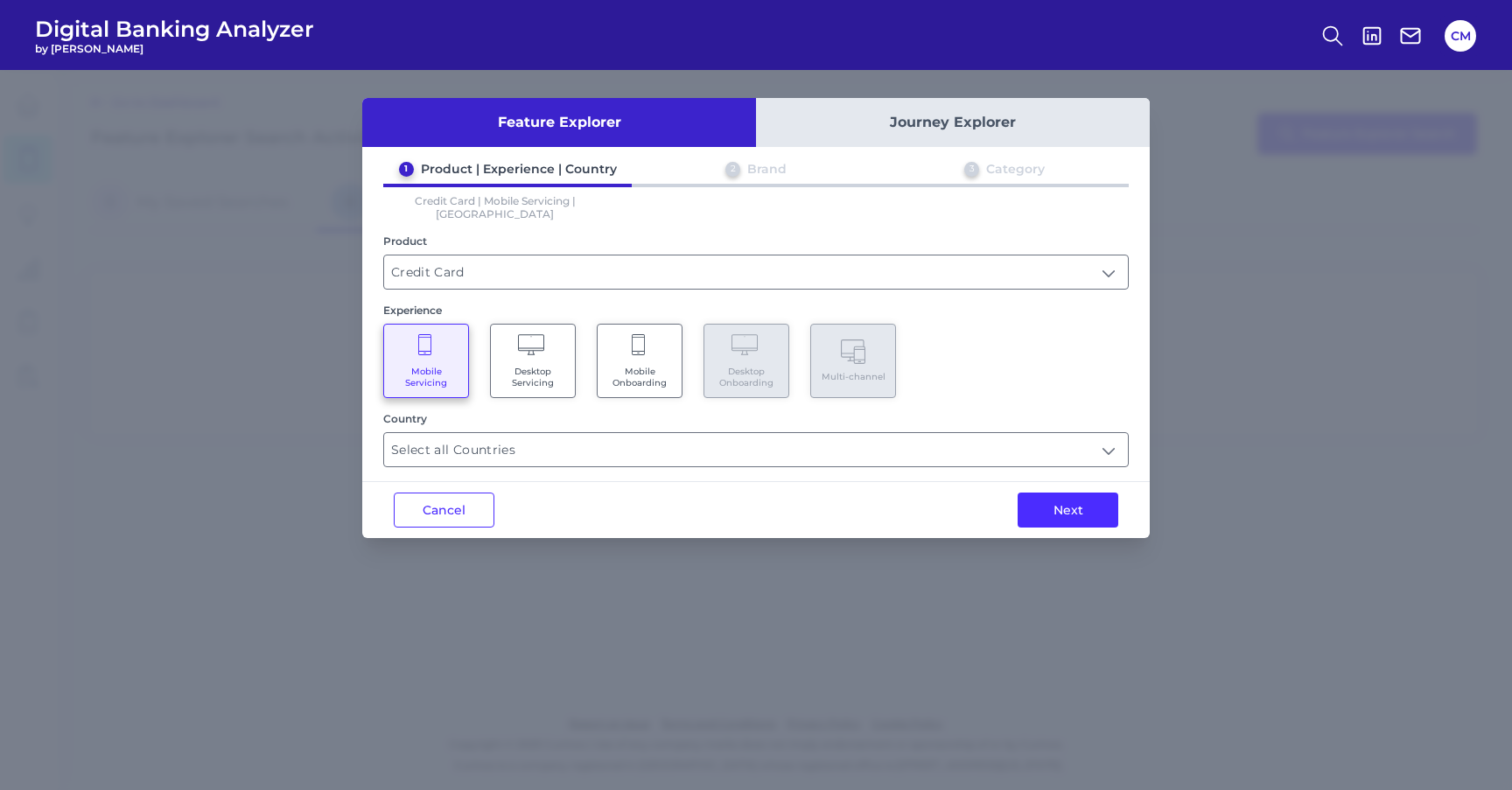
drag, startPoint x: 1069, startPoint y: 494, endPoint x: 659, endPoint y: 318, distance: 446.2
click at [659, 318] on div "Feature Explorer Journey Explorer 1 Product | Experience | Country 2 Brand 3 Ca…" at bounding box center [756, 318] width 788 height 440
click at [516, 327] on Servicing "Desktop Servicing" at bounding box center [533, 360] width 86 height 74
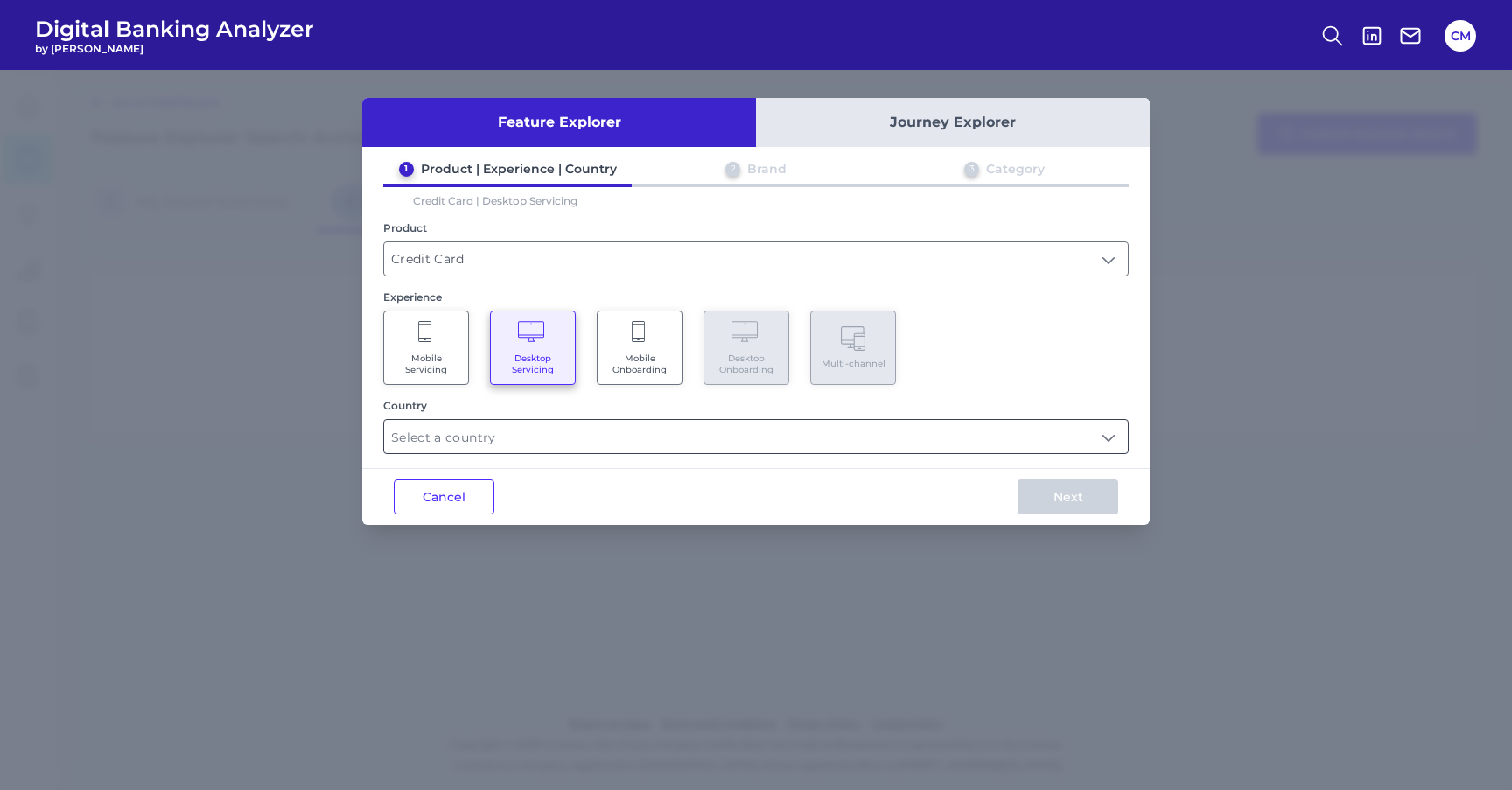
click at [675, 420] on input "text" at bounding box center [756, 436] width 744 height 33
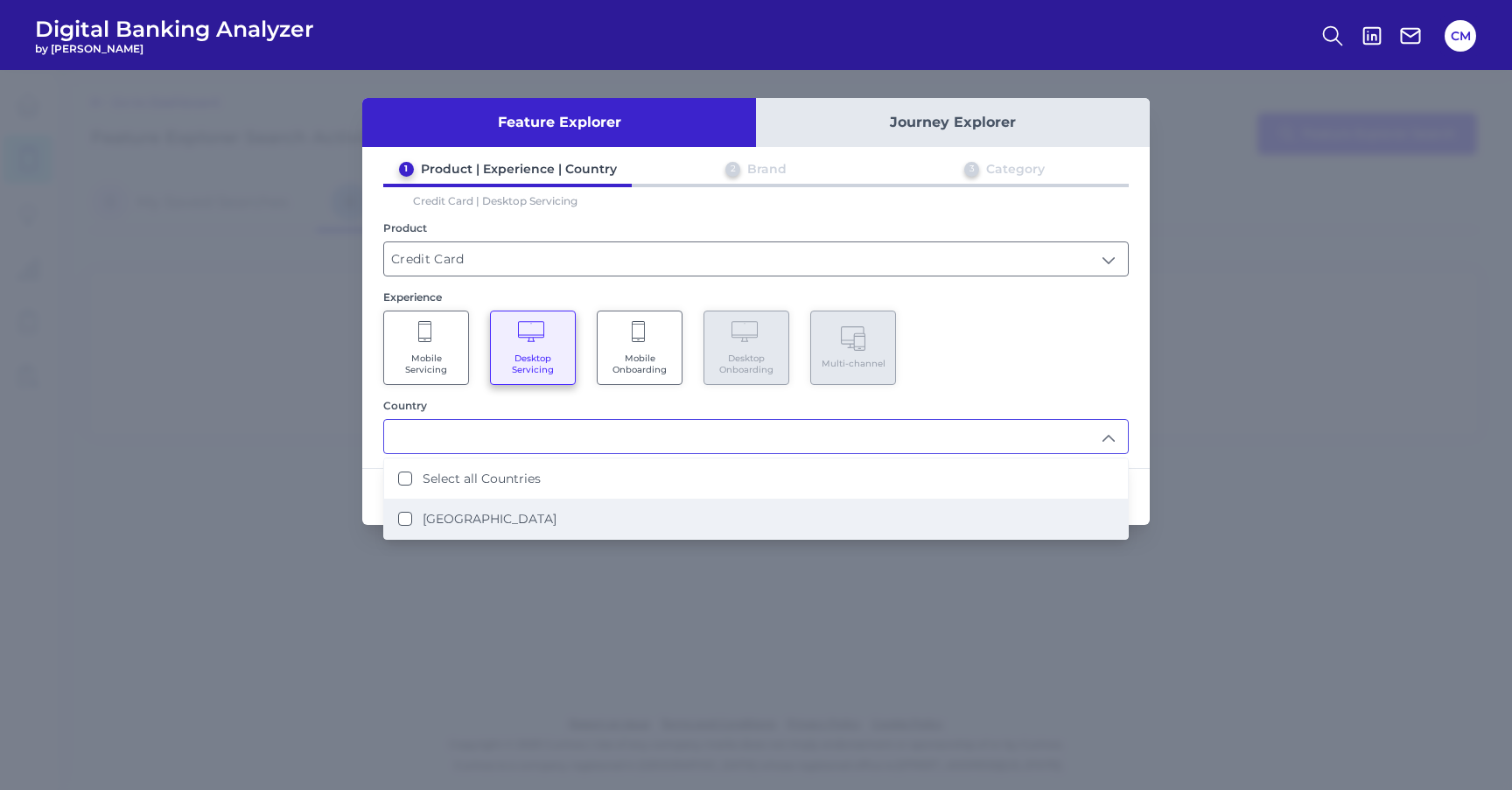
click at [480, 515] on label "United States" at bounding box center [490, 518] width 134 height 16
type input "Select all Countries"
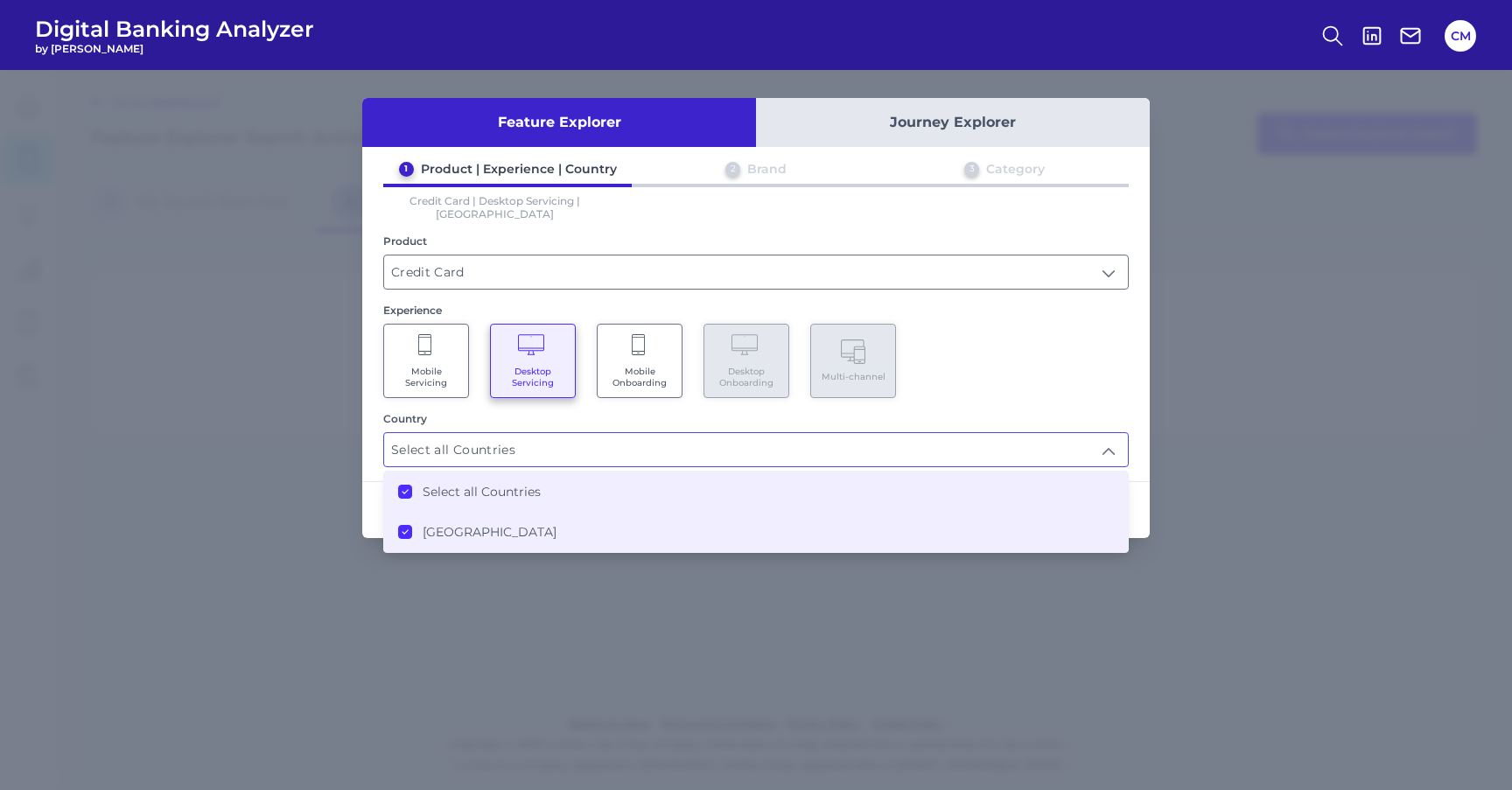
click at [1045, 412] on div "Country" at bounding box center [756, 419] width 746 height 13
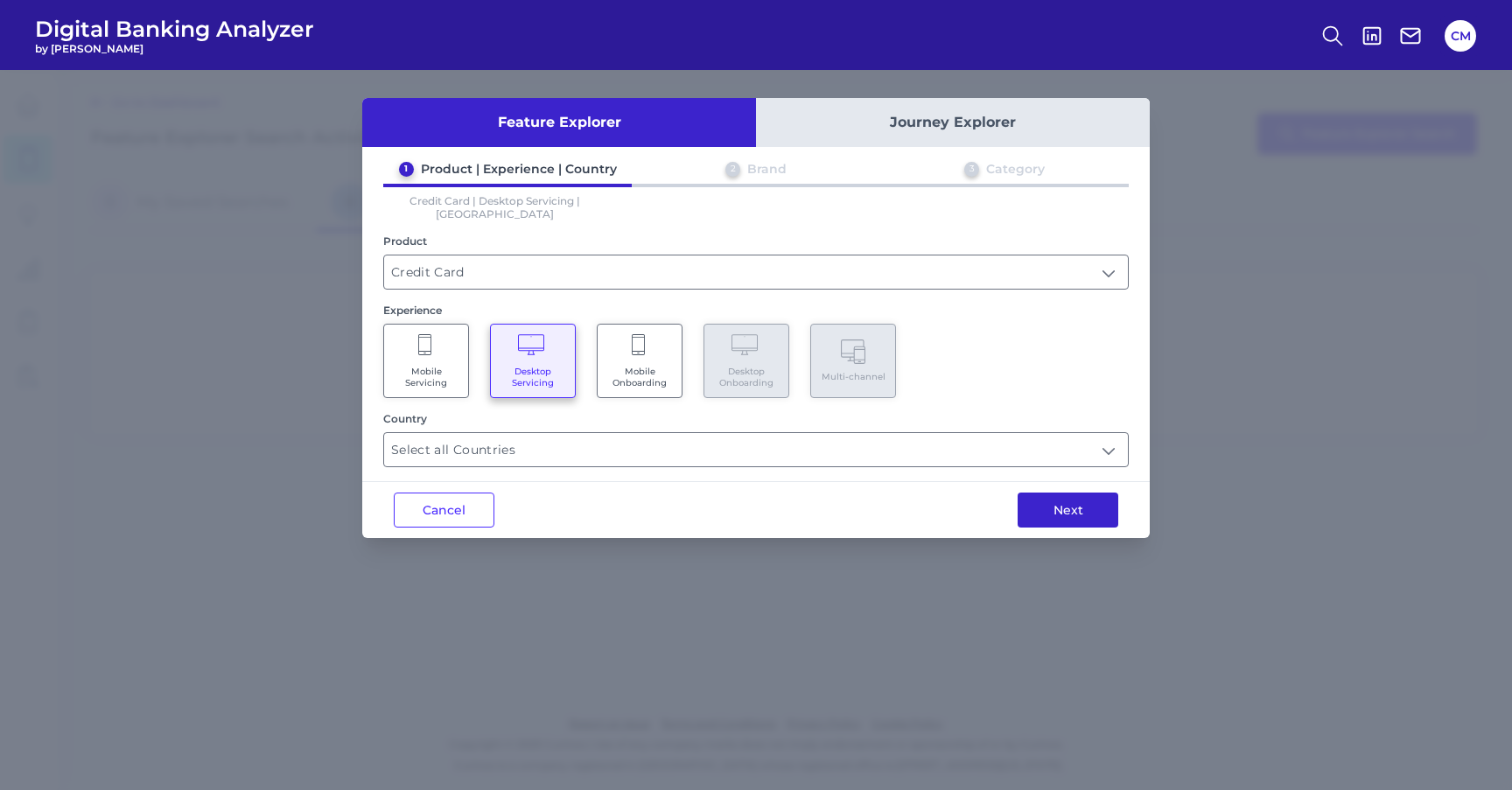
click at [1063, 503] on button "Next" at bounding box center [1068, 509] width 101 height 35
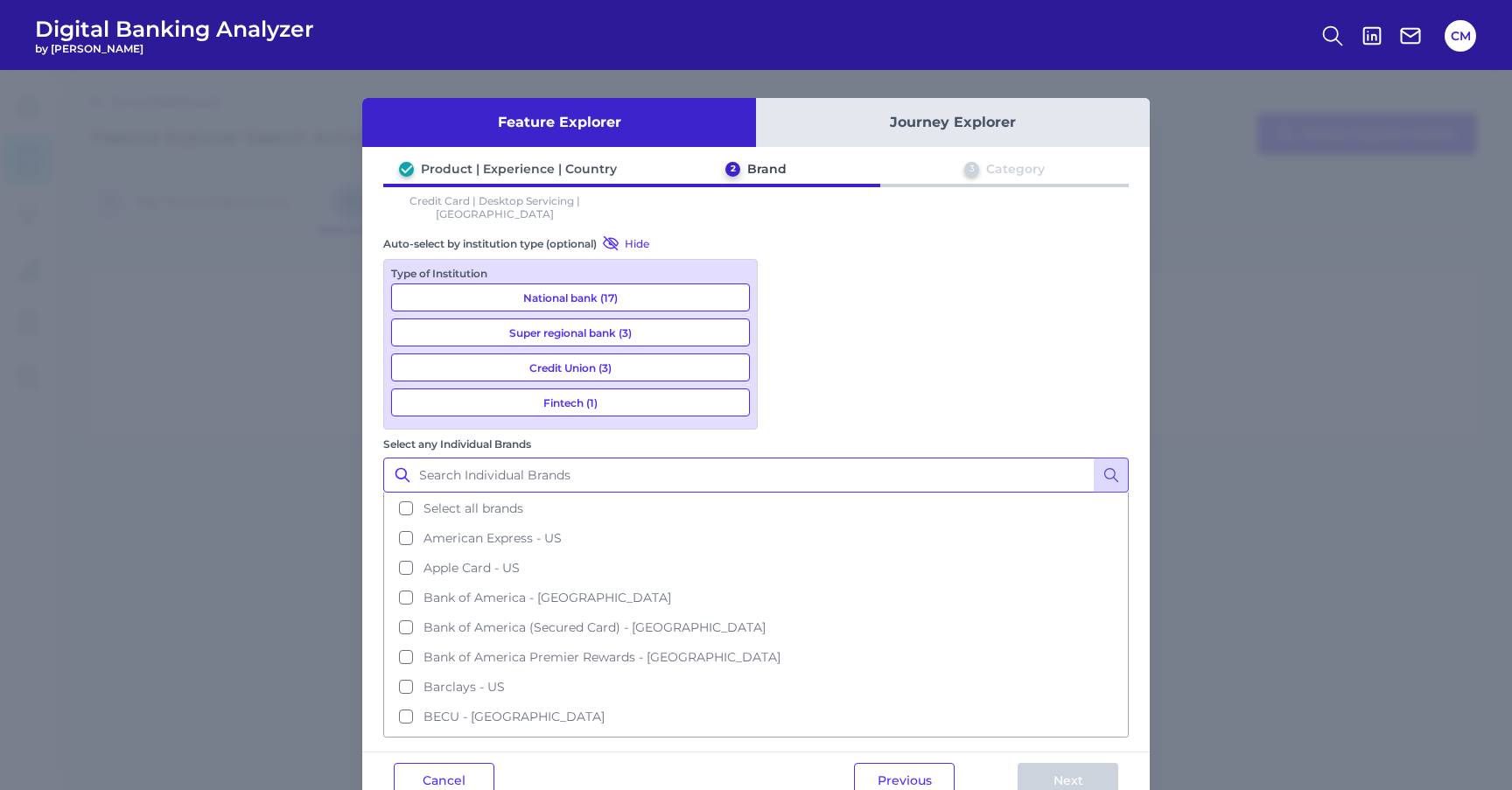
click at [843, 457] on input "Select any Individual Brands" at bounding box center [756, 474] width 746 height 35
click at [643, 284] on button "National bank (17)" at bounding box center [571, 298] width 358 height 28
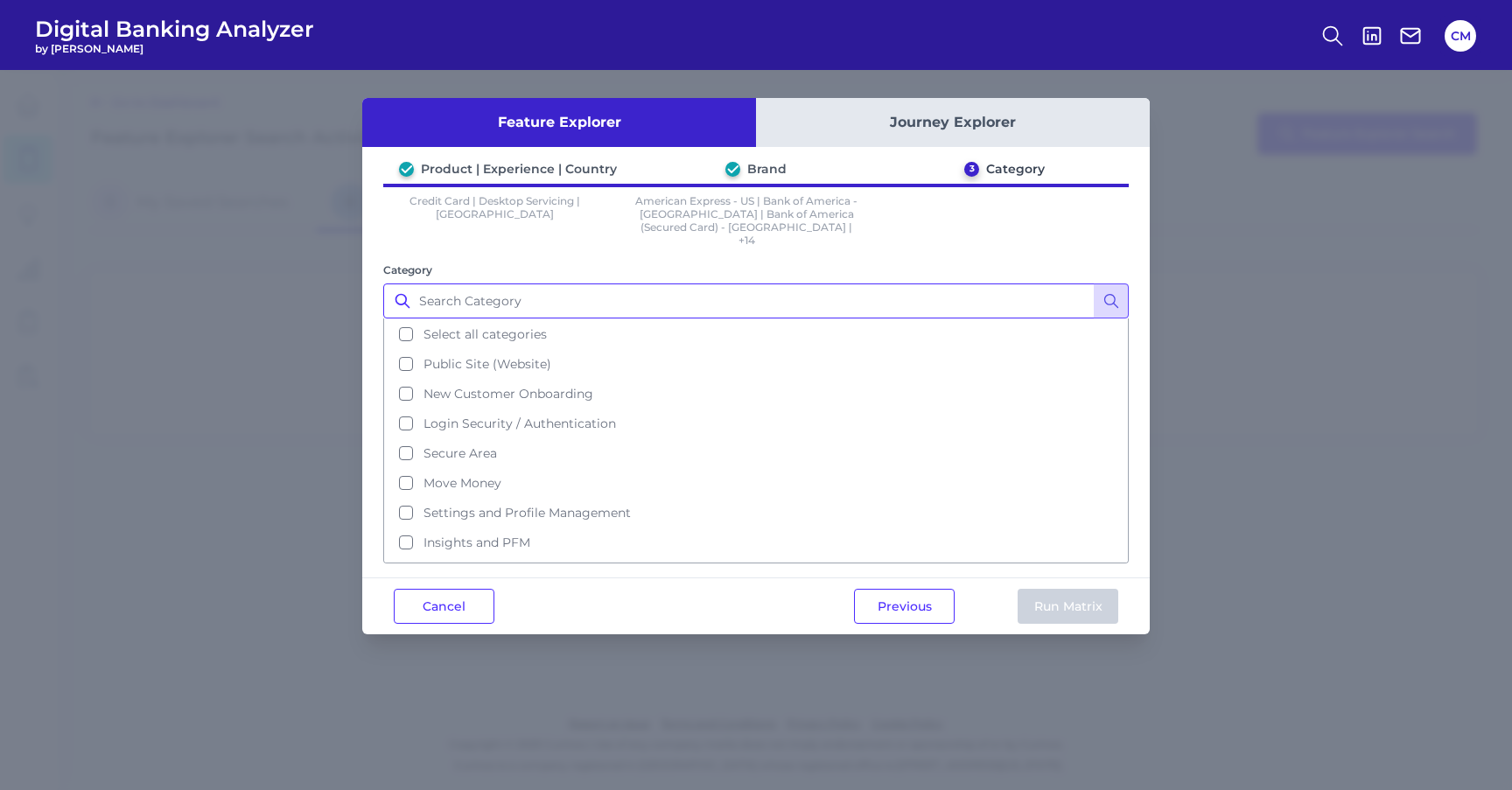
click at [589, 286] on input "Category" at bounding box center [756, 301] width 746 height 35
type input "t"
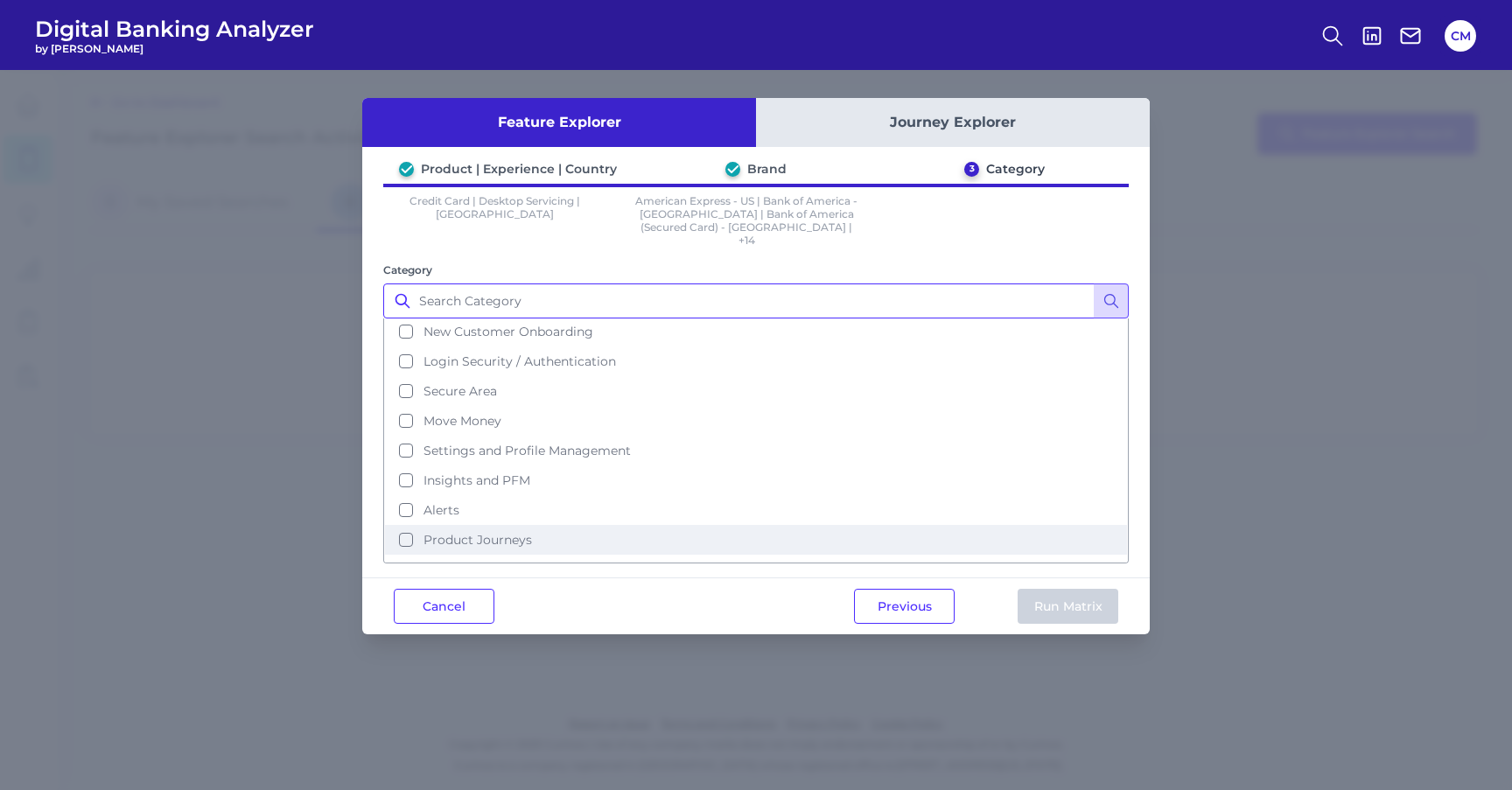
scroll to position [75, 0]
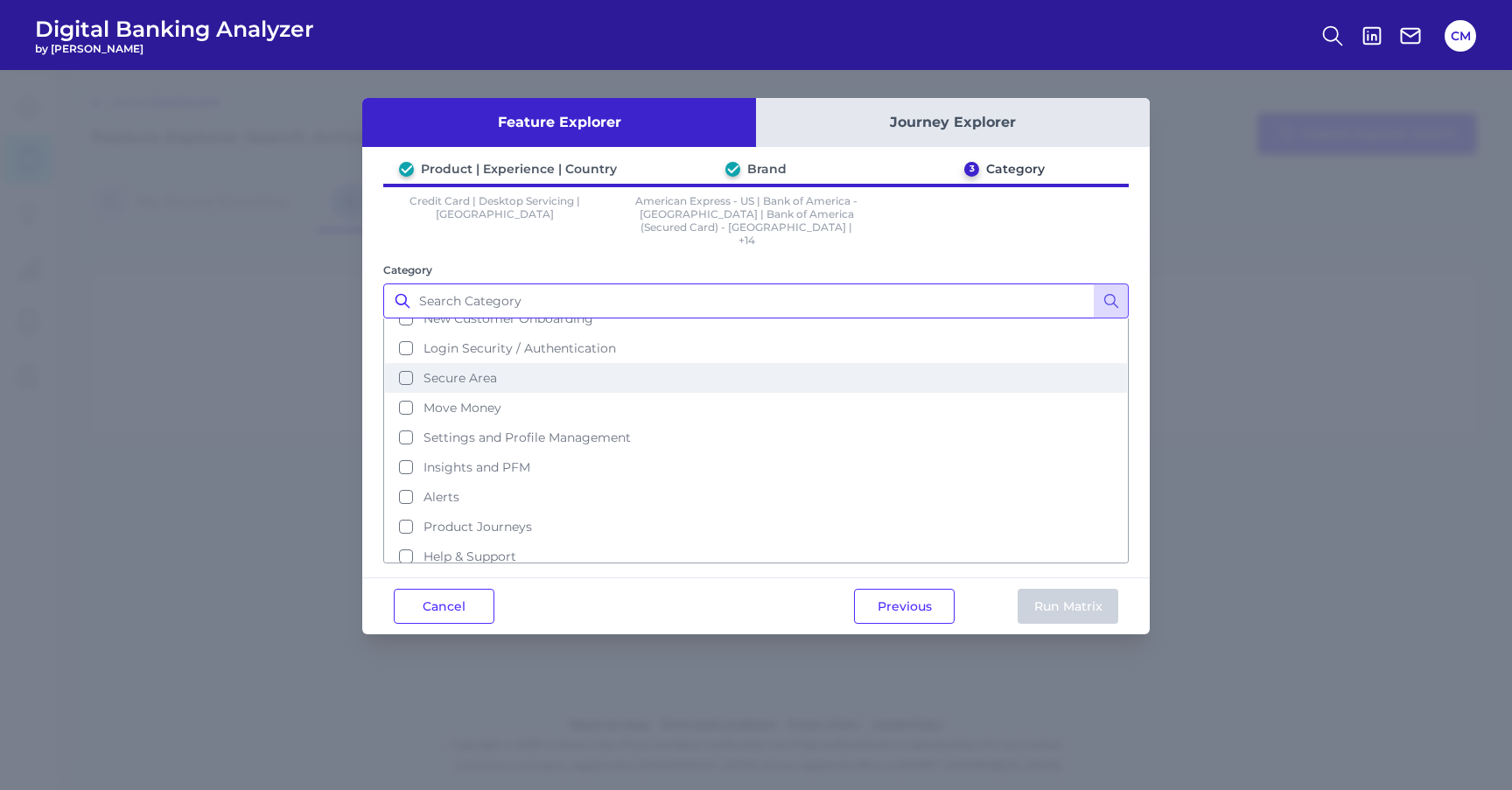
click at [512, 363] on button "Secure Area" at bounding box center [756, 378] width 742 height 30
click at [522, 363] on button "Secure Area" at bounding box center [756, 378] width 742 height 30
click at [517, 364] on button "Secure Area" at bounding box center [756, 378] width 742 height 30
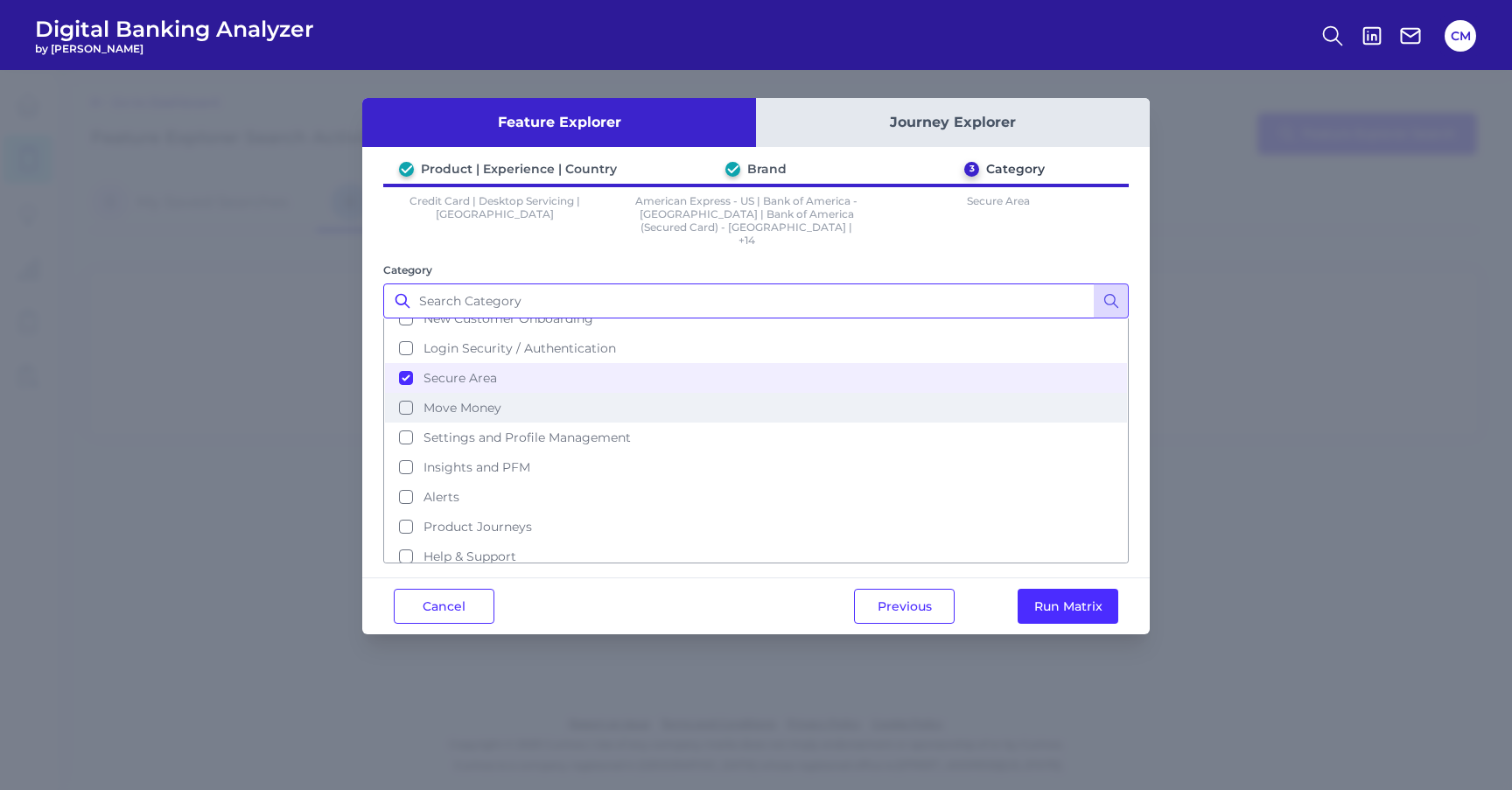
click at [516, 393] on button "Move Money" at bounding box center [756, 408] width 742 height 30
click at [500, 459] on span "Insights and PFM" at bounding box center [476, 467] width 107 height 16
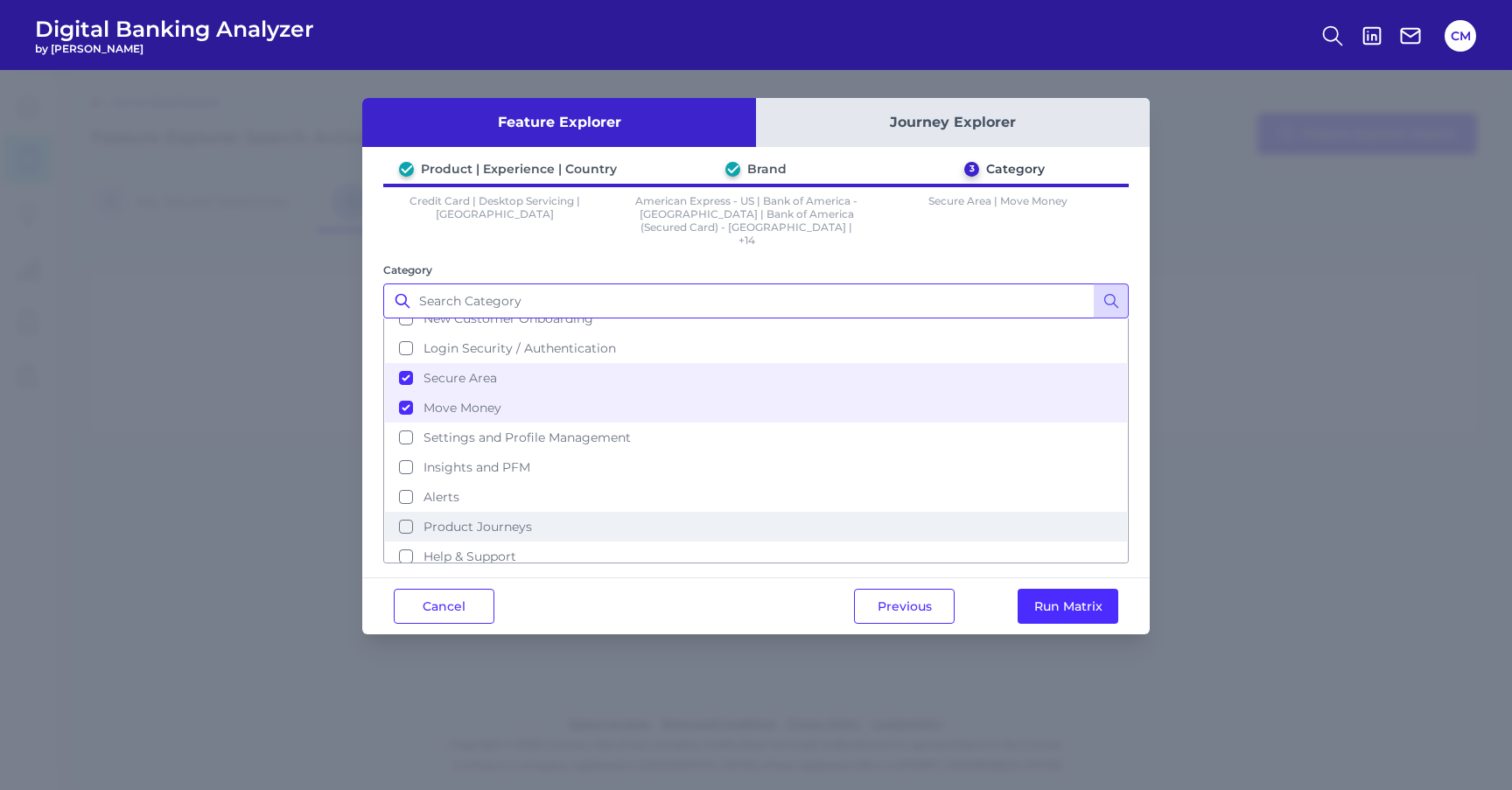
click at [484, 518] on span "Product Journeys" at bounding box center [477, 526] width 108 height 16
click at [1052, 589] on button "Run Matrix" at bounding box center [1068, 606] width 101 height 35
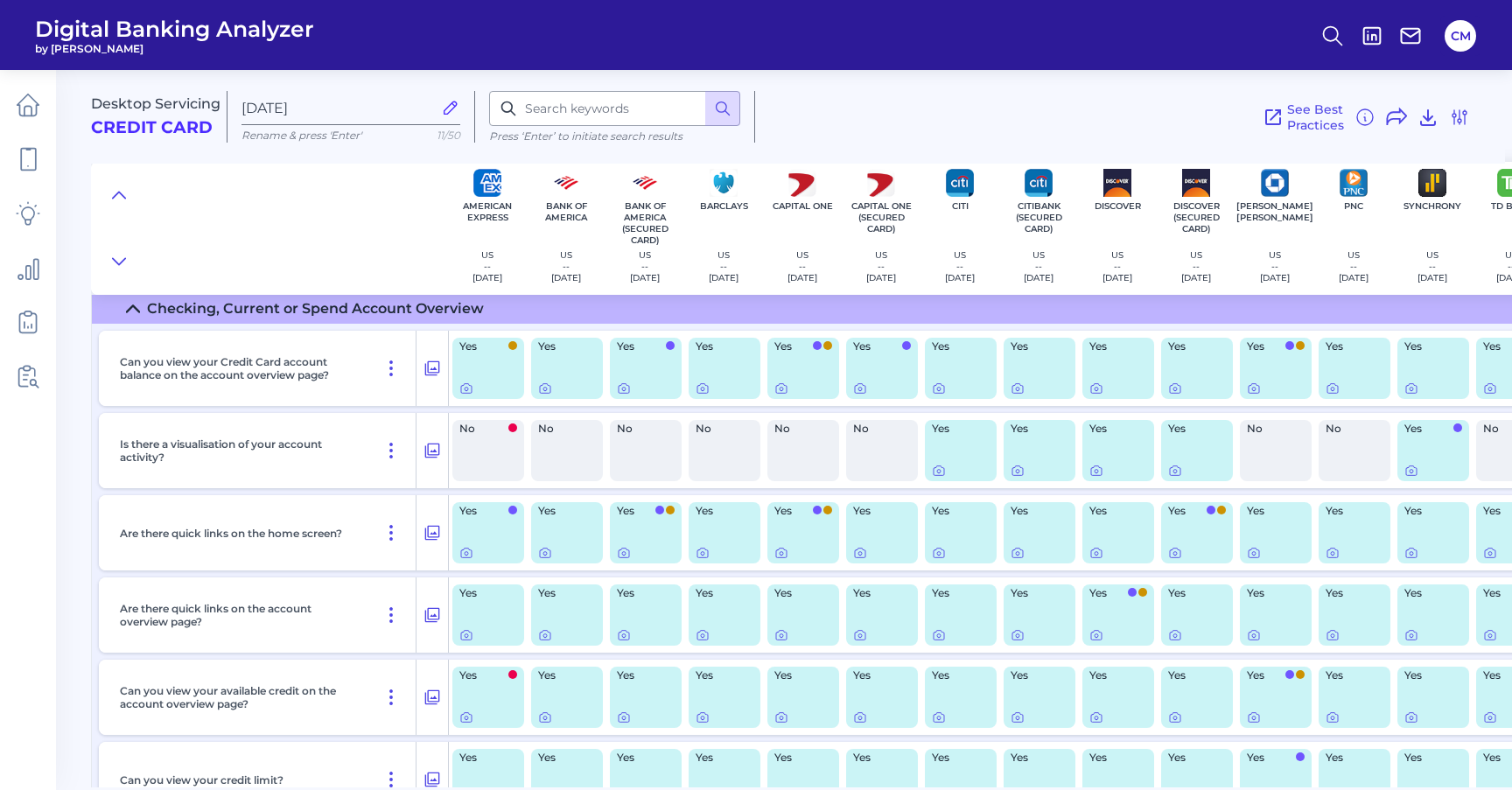
scroll to position [589, 0]
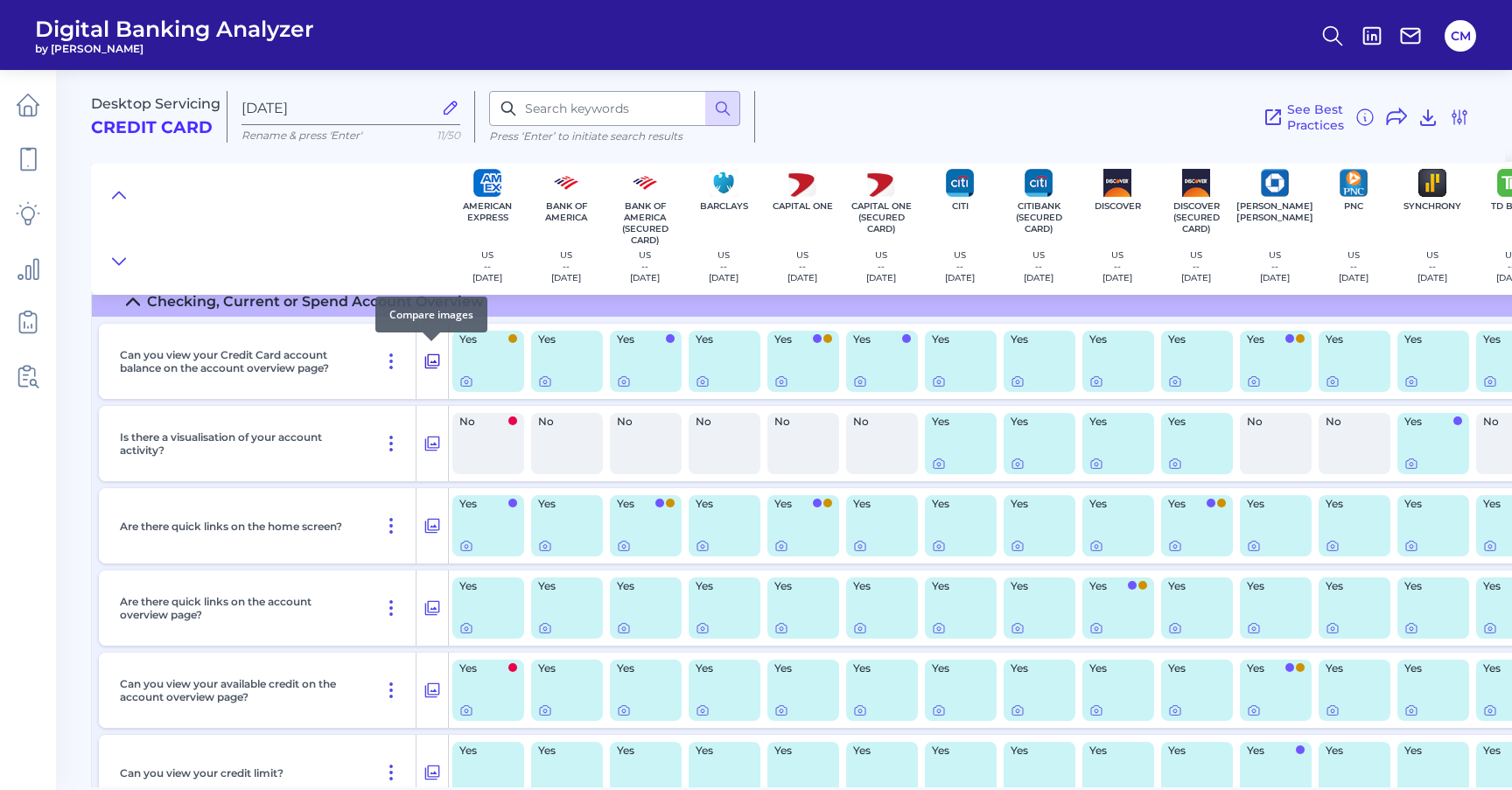
click at [433, 356] on icon at bounding box center [432, 361] width 18 height 21
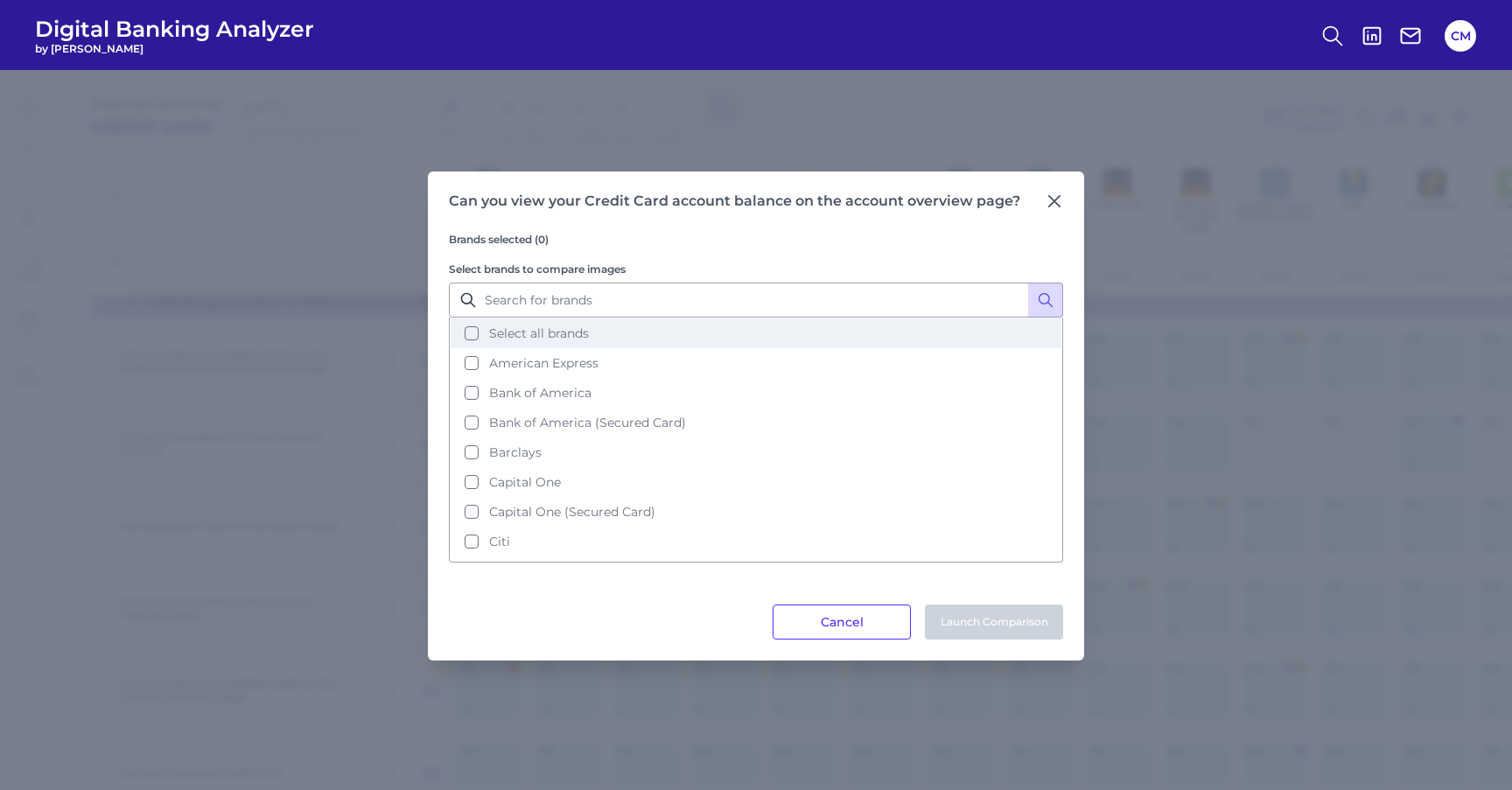
click at [569, 336] on span "Select all brands" at bounding box center [540, 333] width 100 height 16
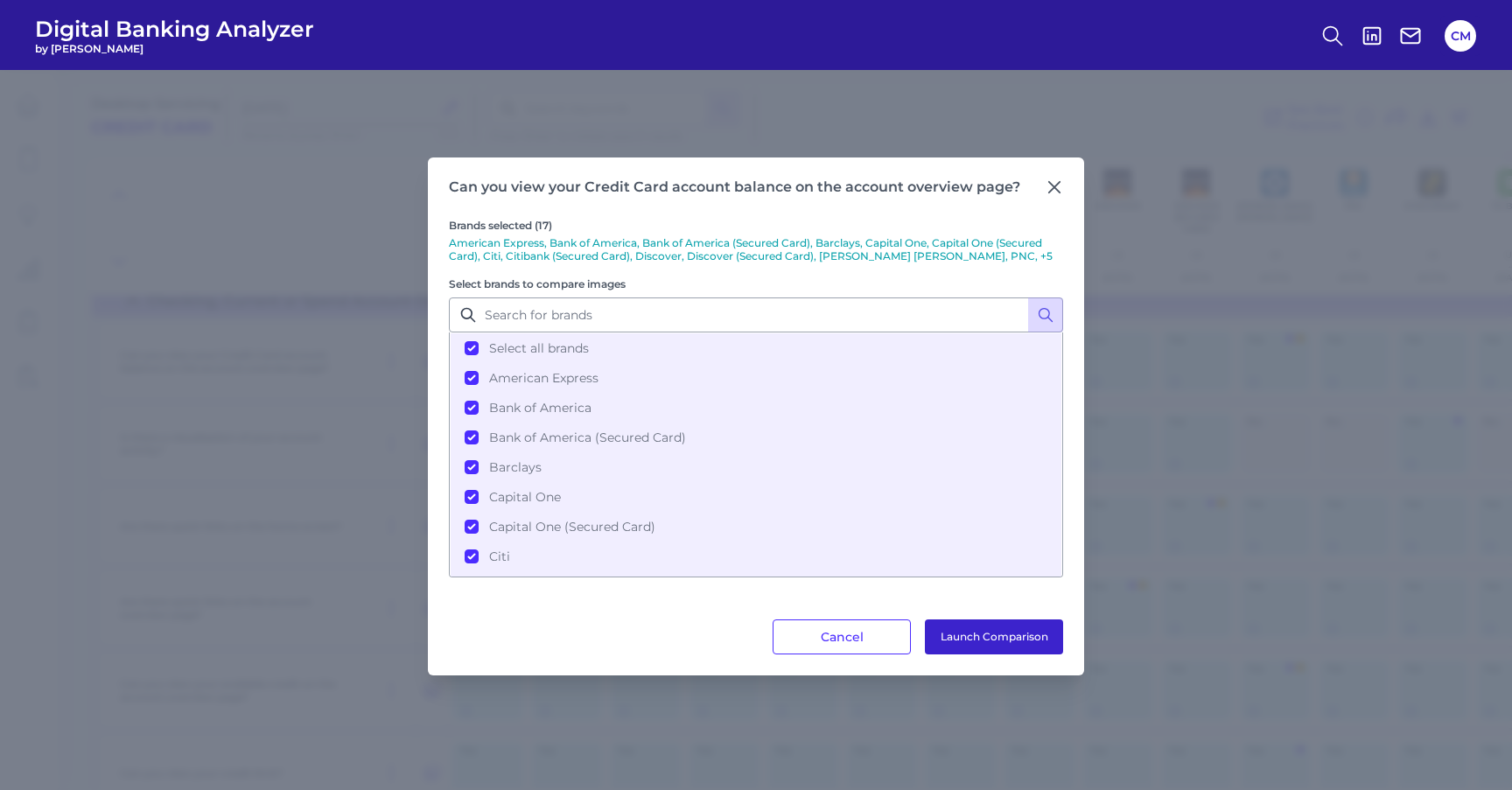
click at [993, 644] on button "Launch Comparison" at bounding box center [994, 636] width 139 height 35
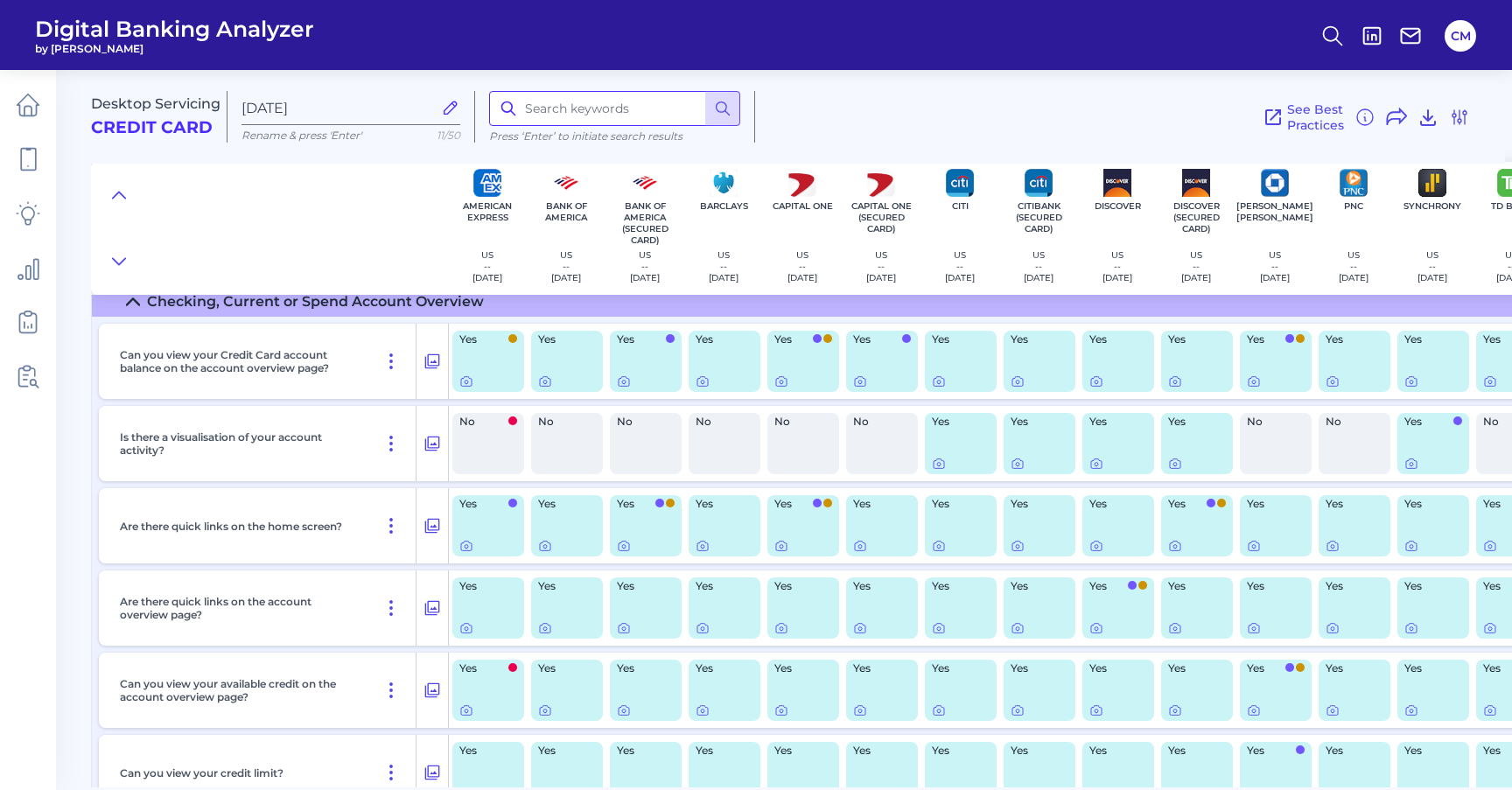
click at [554, 118] on input at bounding box center [615, 108] width 251 height 35
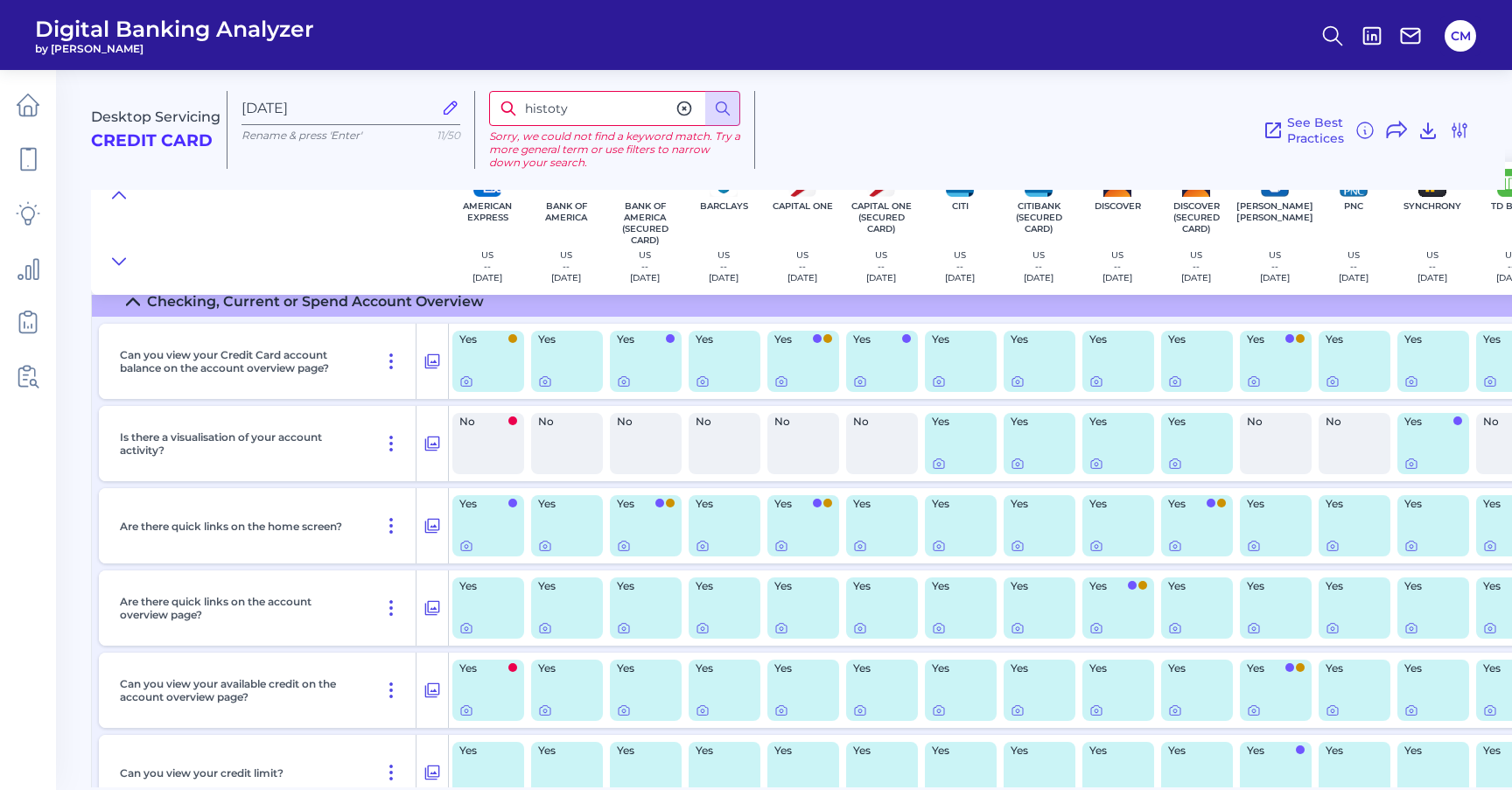
click at [586, 102] on input "histoty" at bounding box center [615, 108] width 251 height 35
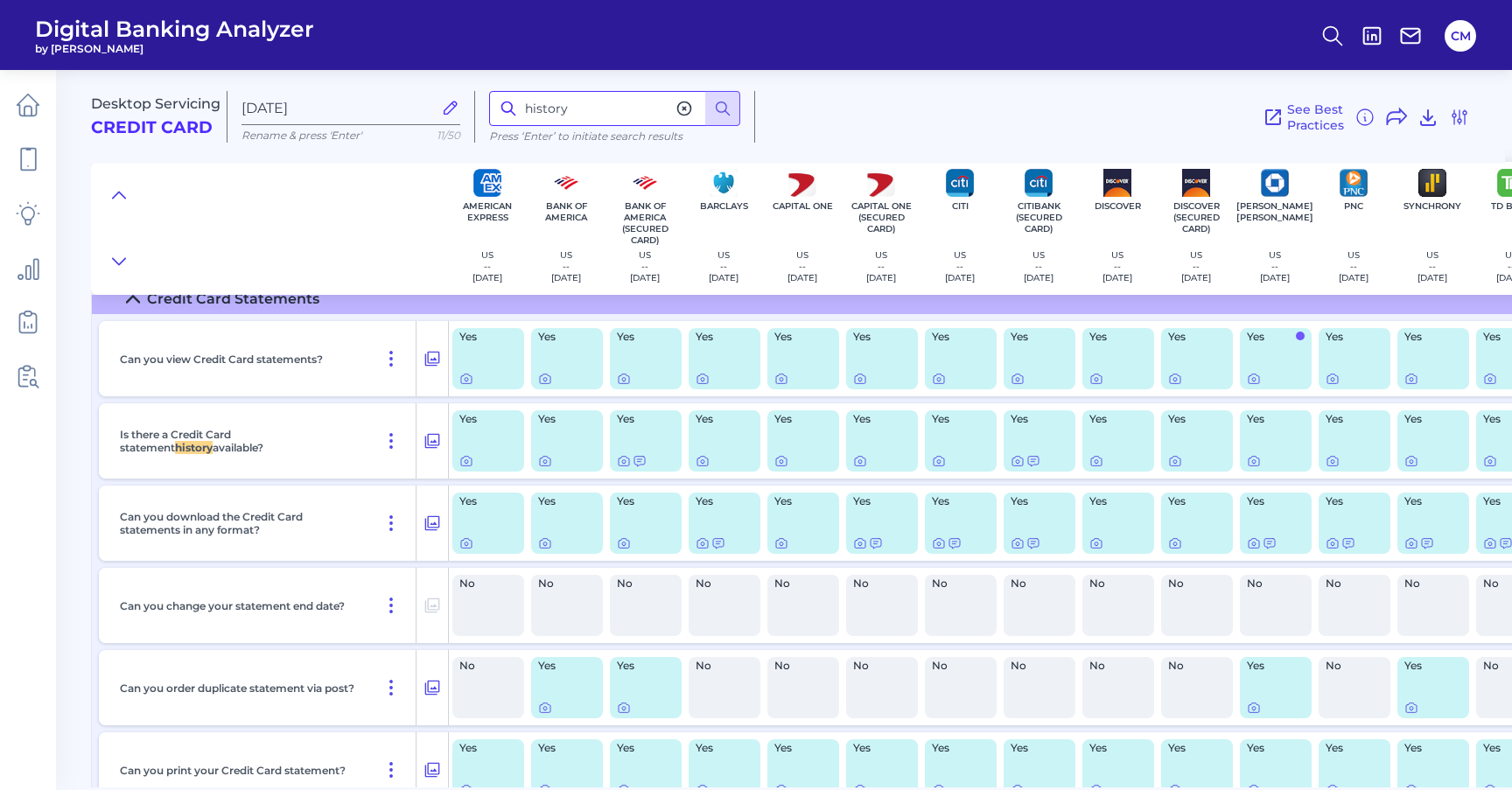
scroll to position [1721, 0]
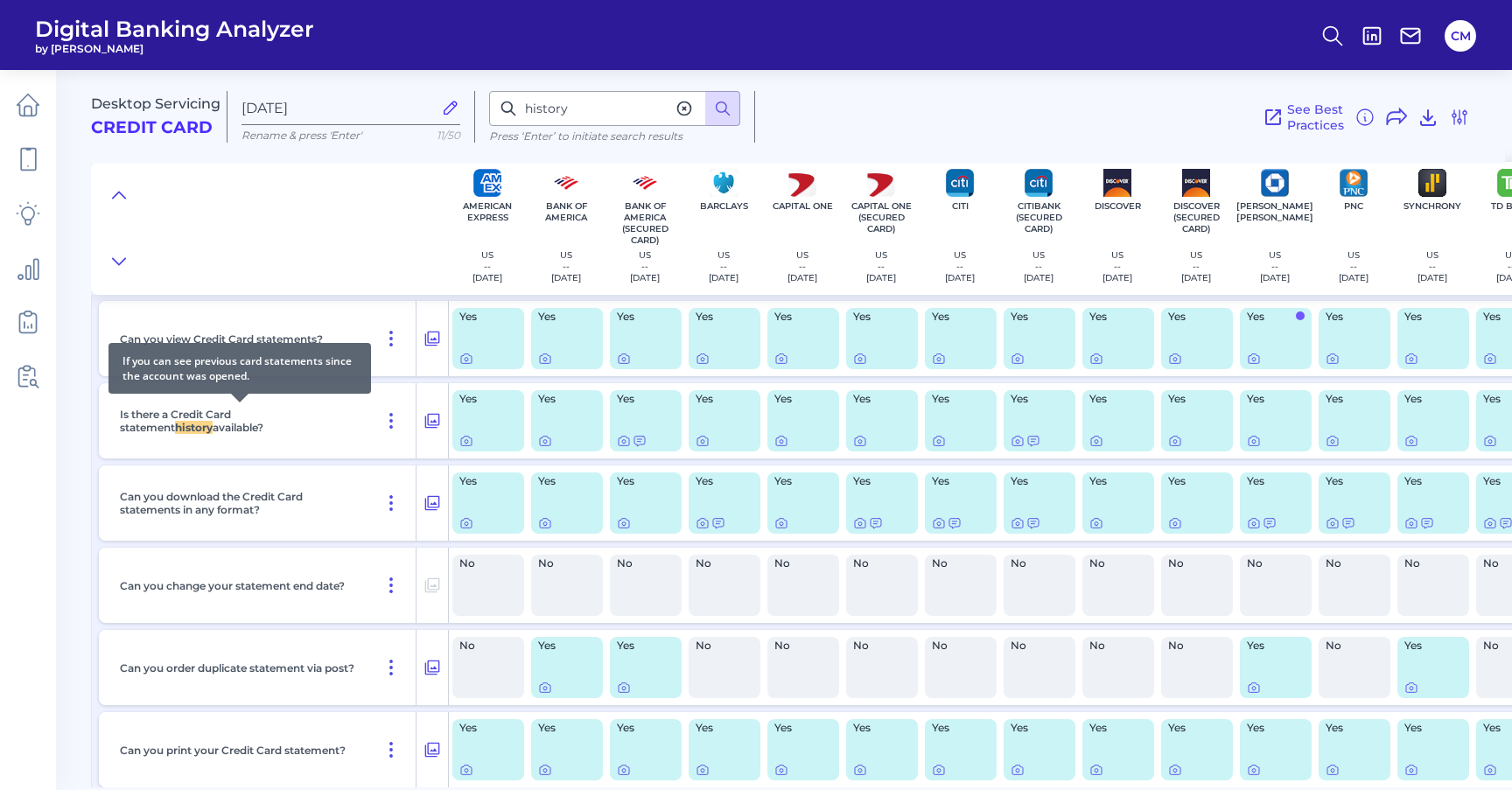
click at [268, 423] on p "Is there a Credit Card statement history available?" at bounding box center [240, 420] width 240 height 26
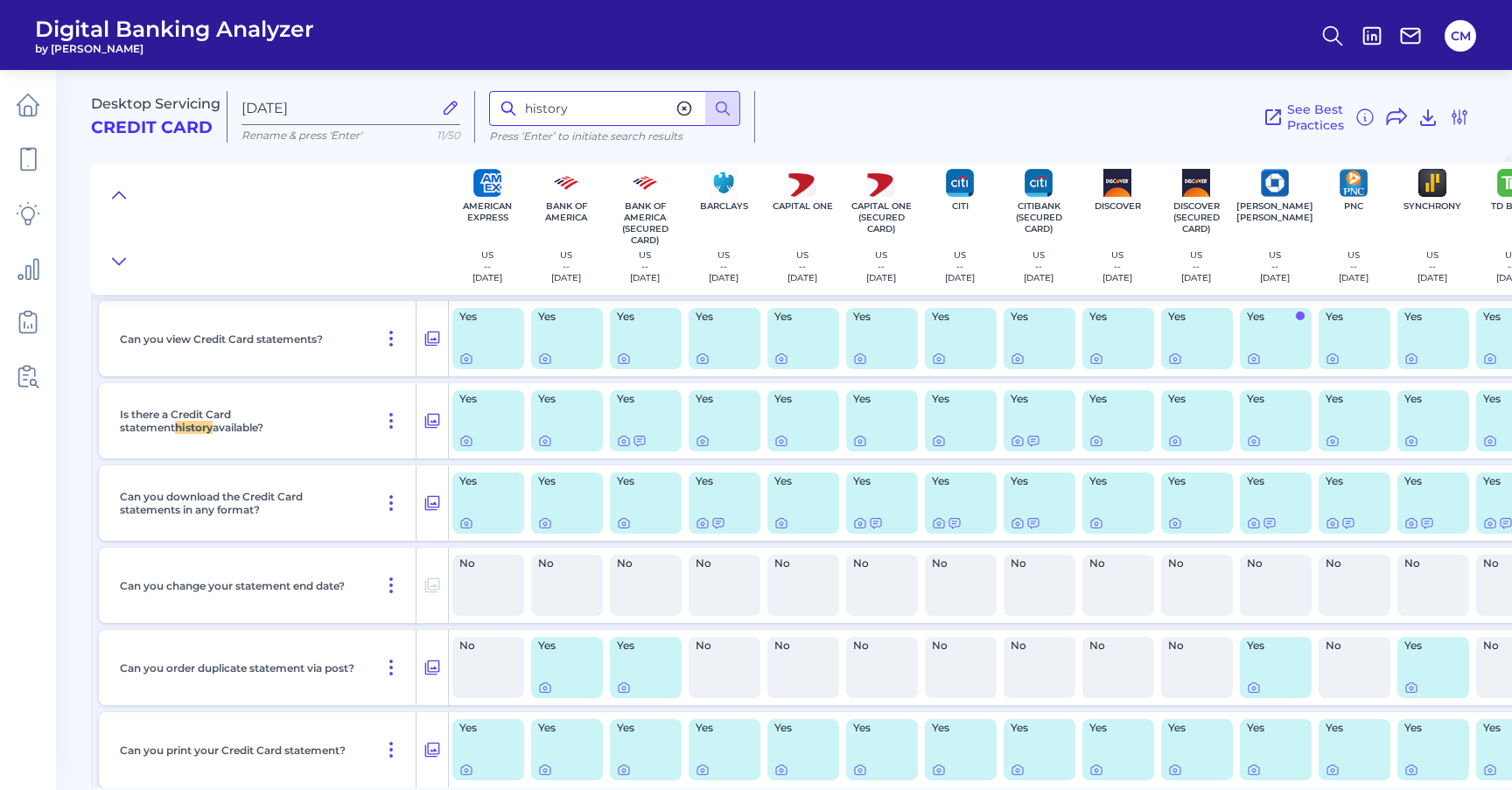
click at [552, 110] on input "history" at bounding box center [615, 108] width 251 height 35
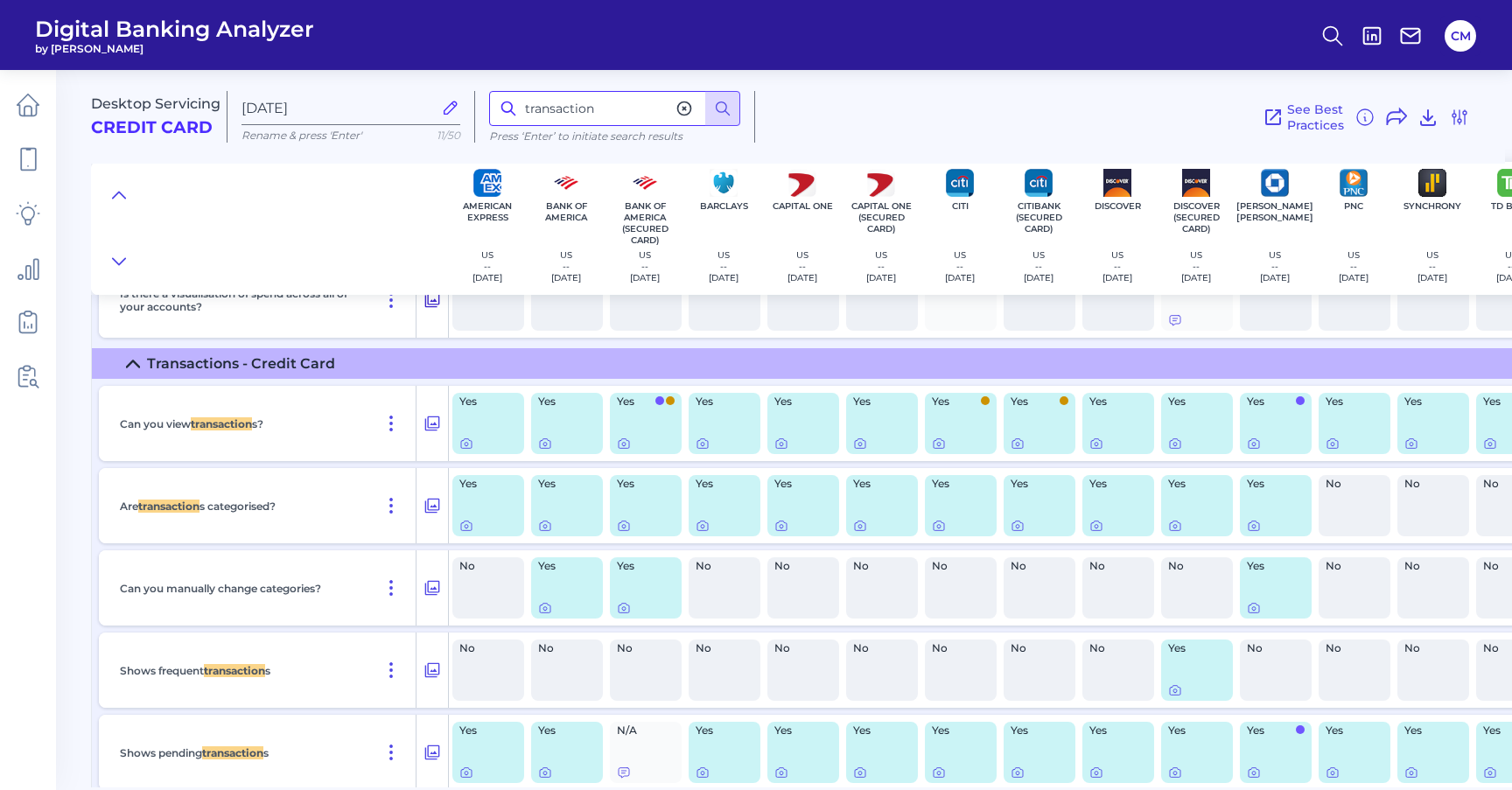
scroll to position [2627, 0]
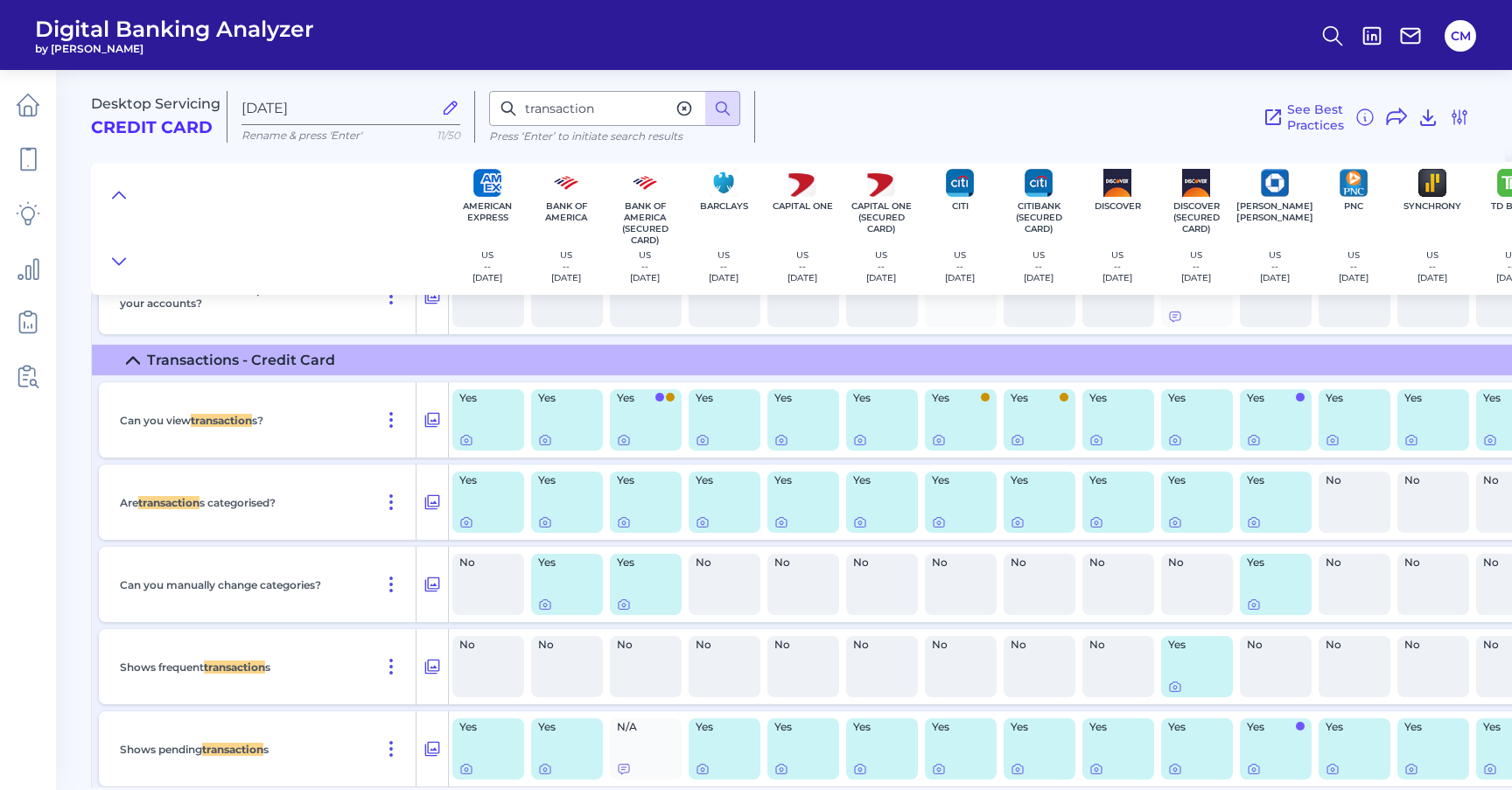
click at [269, 433] on div "Can you view transaction s?" at bounding box center [265, 420] width 304 height 75
click at [428, 419] on icon at bounding box center [433, 420] width 15 height 15
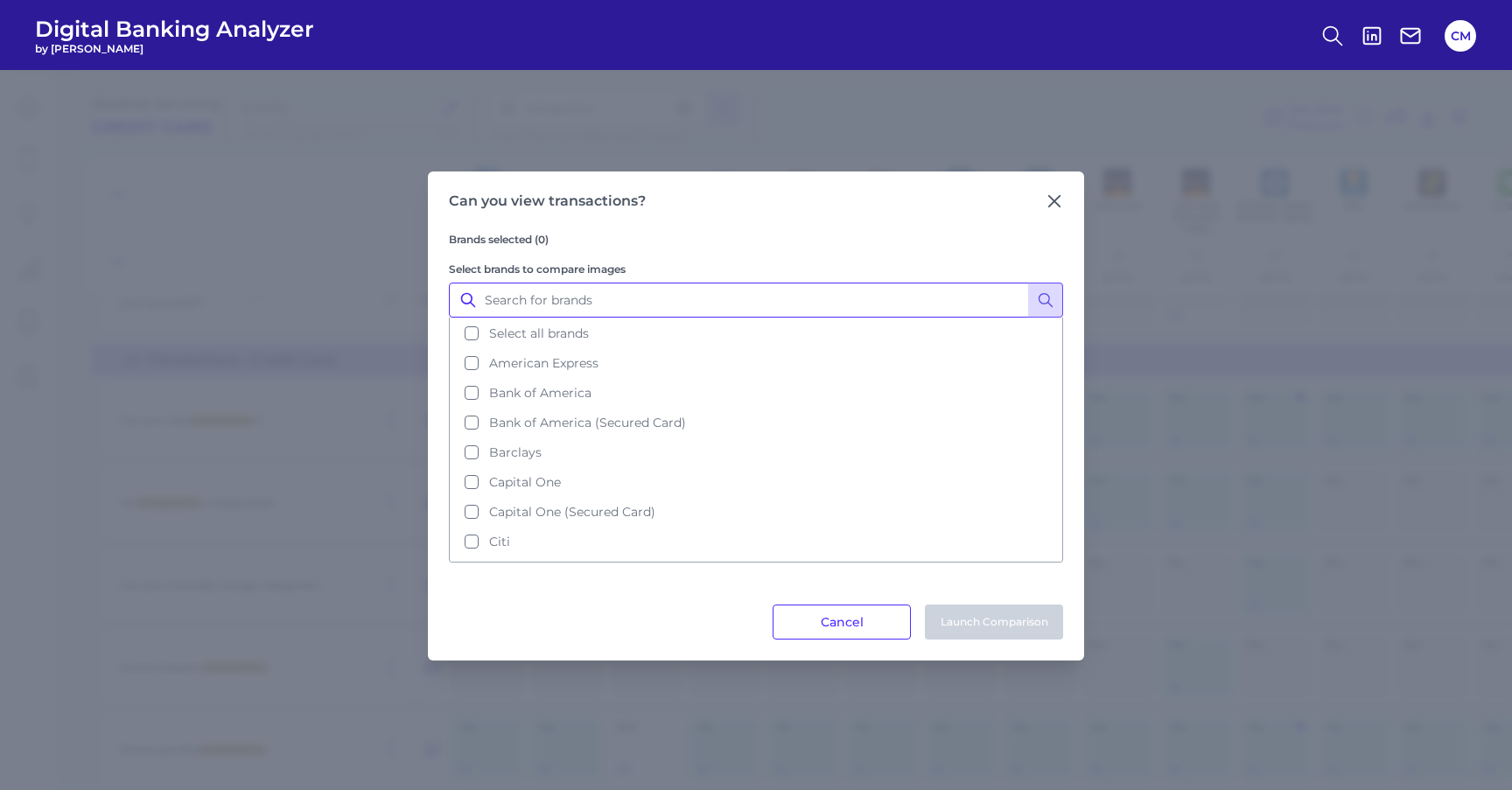
click at [797, 297] on input "Select brands to compare images" at bounding box center [756, 300] width 614 height 35
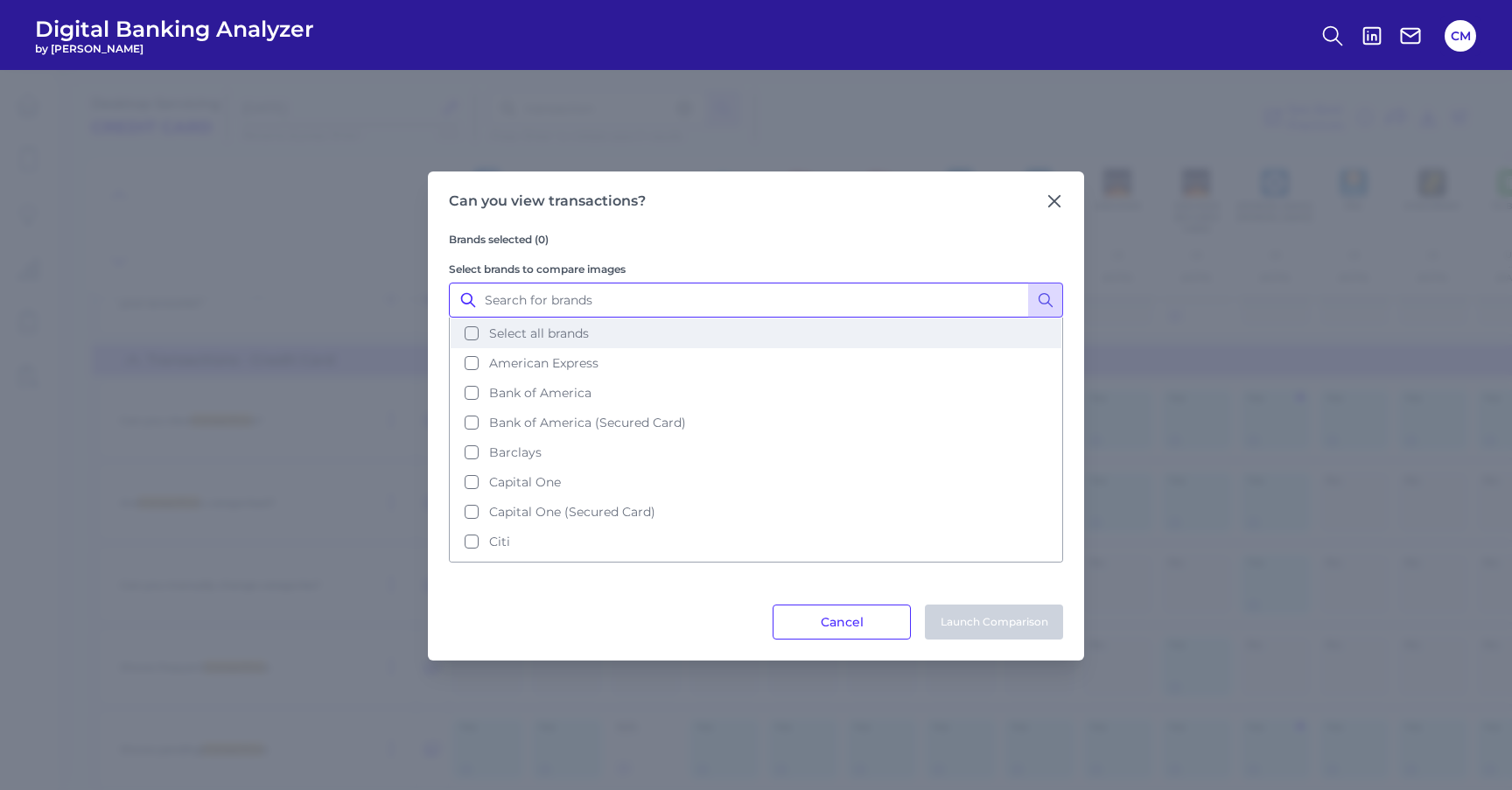
click at [746, 326] on button "Select all brands" at bounding box center [756, 334] width 611 height 30
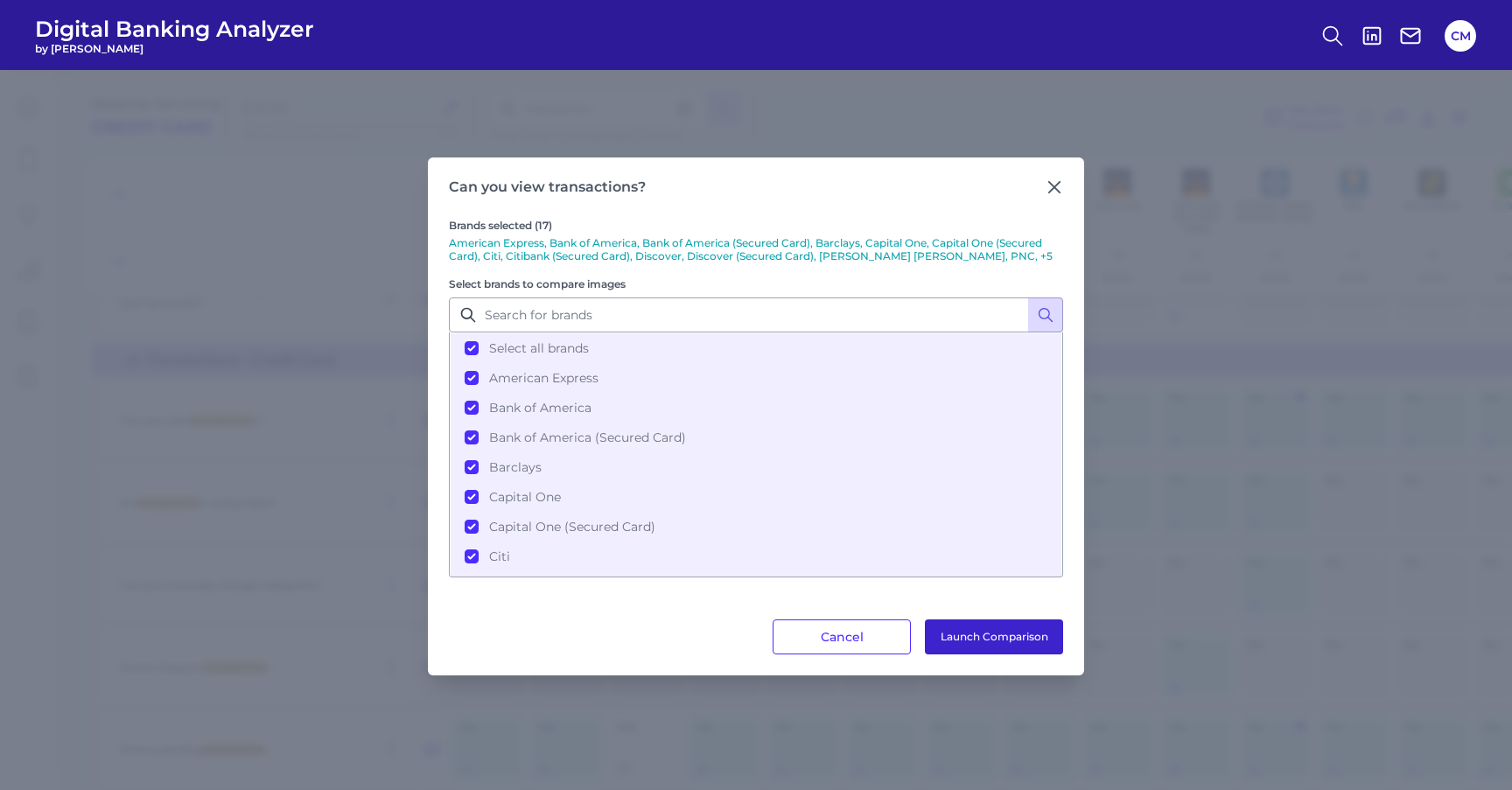
click at [976, 639] on button "Launch Comparison" at bounding box center [994, 636] width 139 height 35
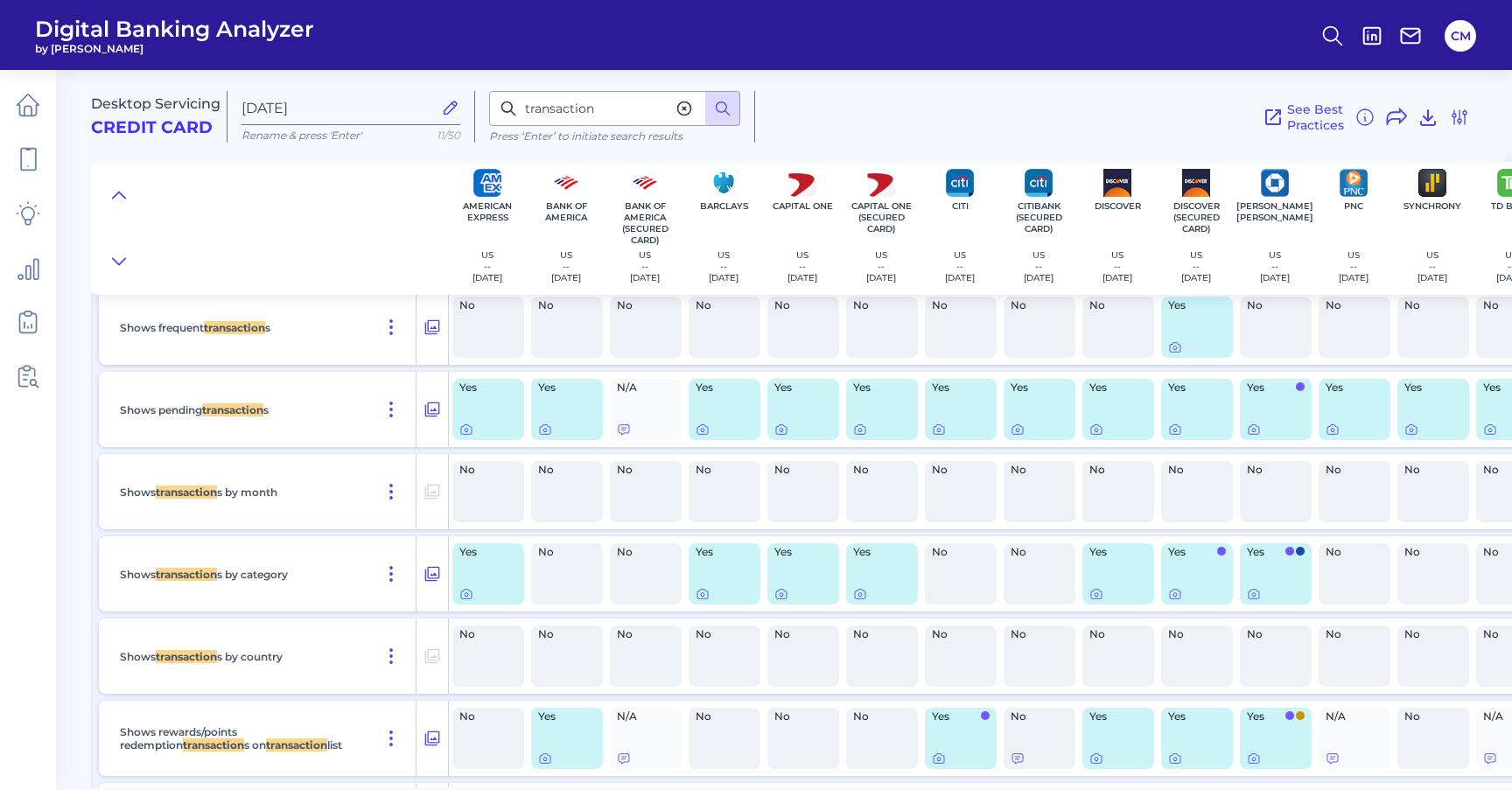
scroll to position [2992, 0]
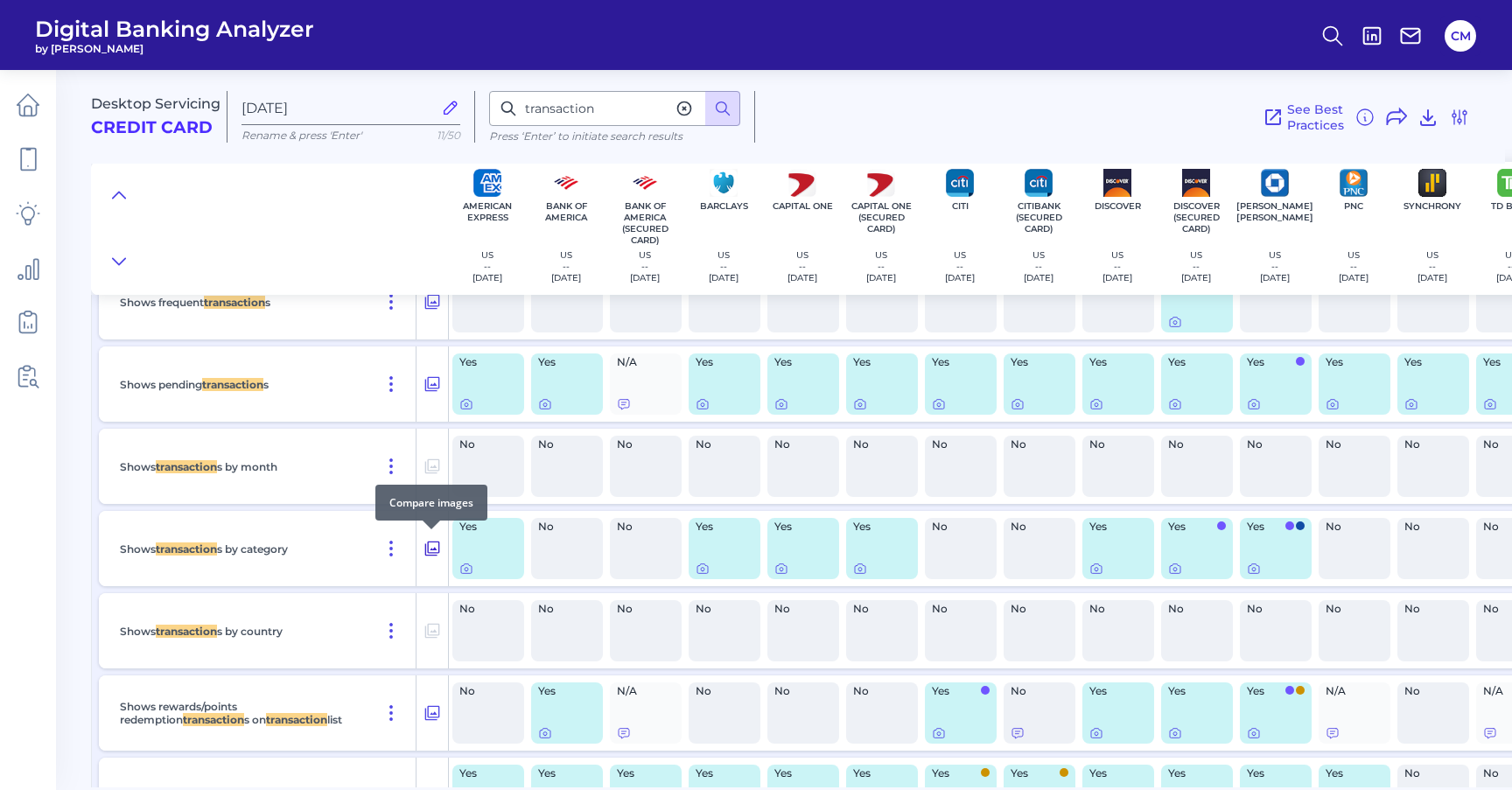
click at [437, 552] on icon at bounding box center [433, 549] width 15 height 15
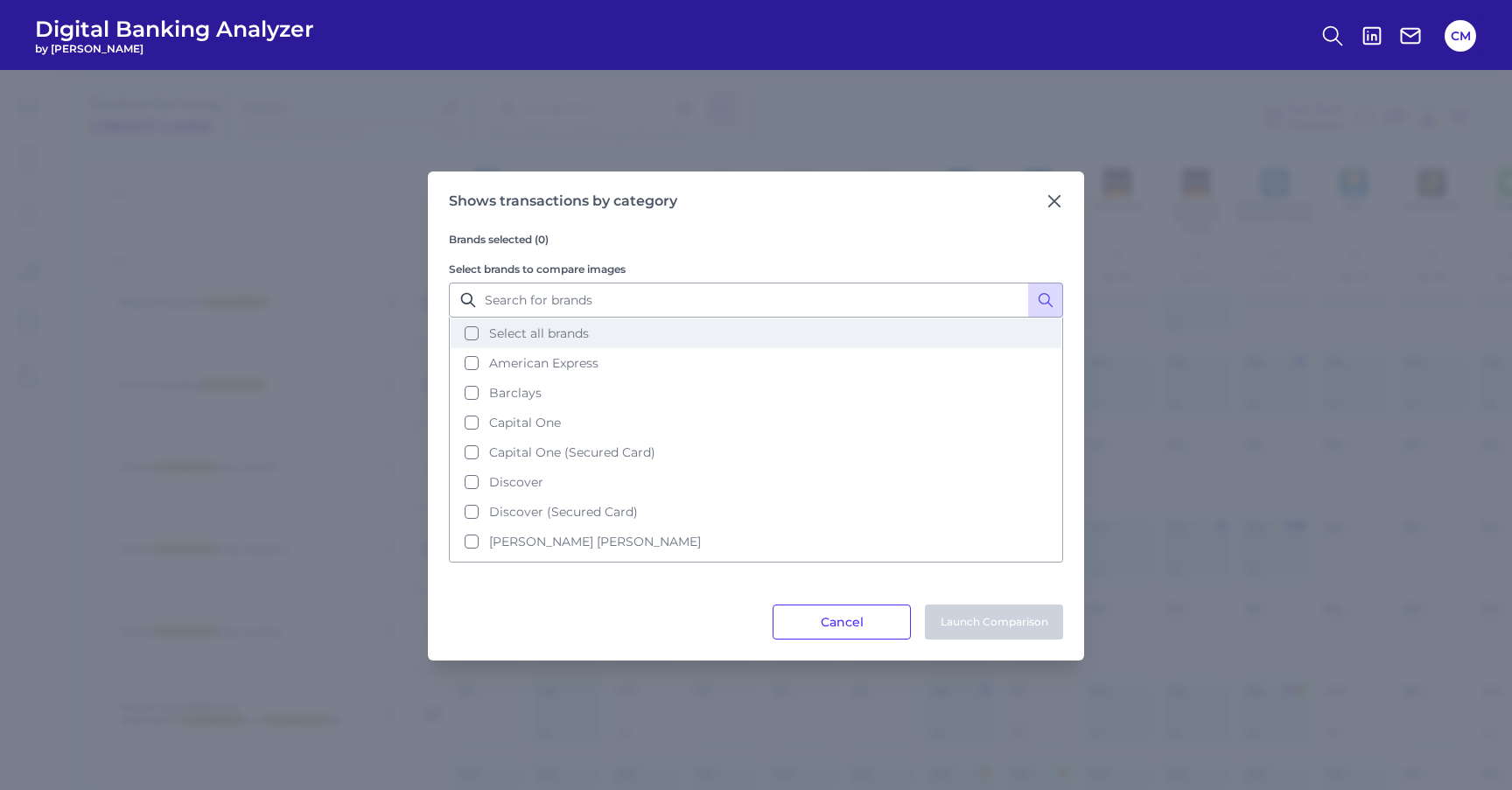
click at [722, 340] on button "Select all brands" at bounding box center [756, 334] width 611 height 30
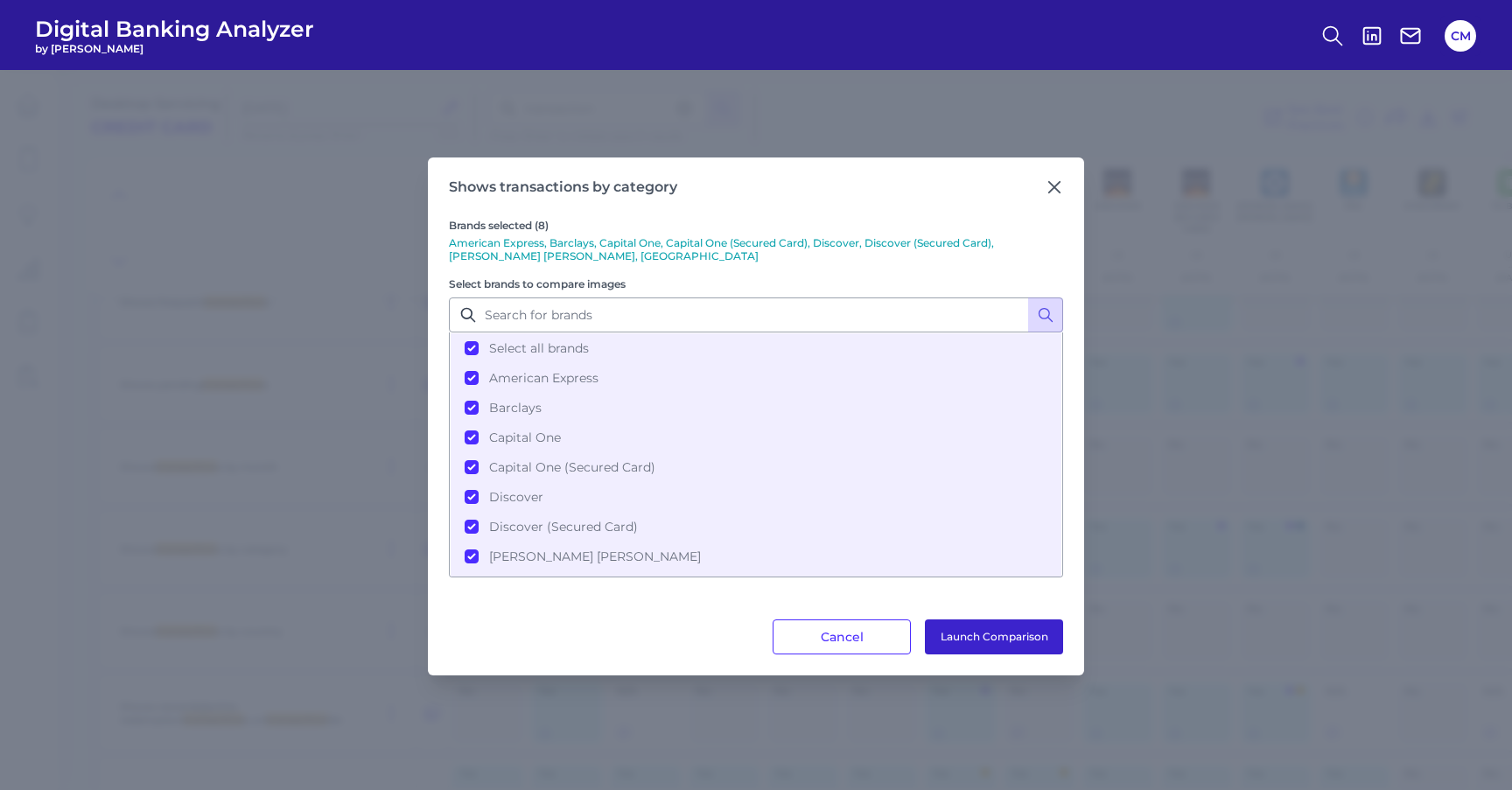
click at [980, 639] on button "Launch Comparison" at bounding box center [994, 636] width 139 height 35
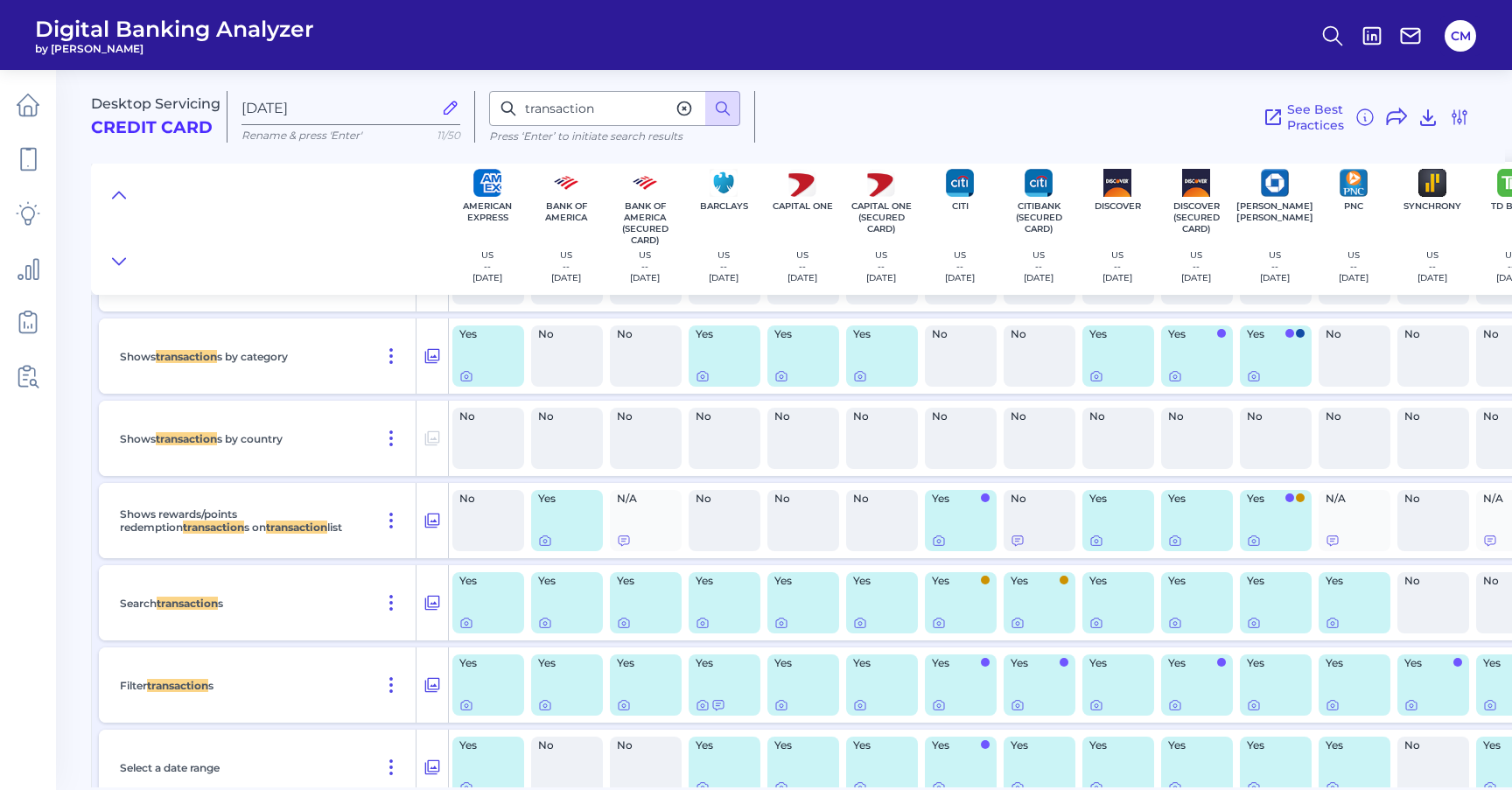
scroll to position [3185, 0]
click at [431, 667] on div at bounding box center [431, 665] width 18 height 18
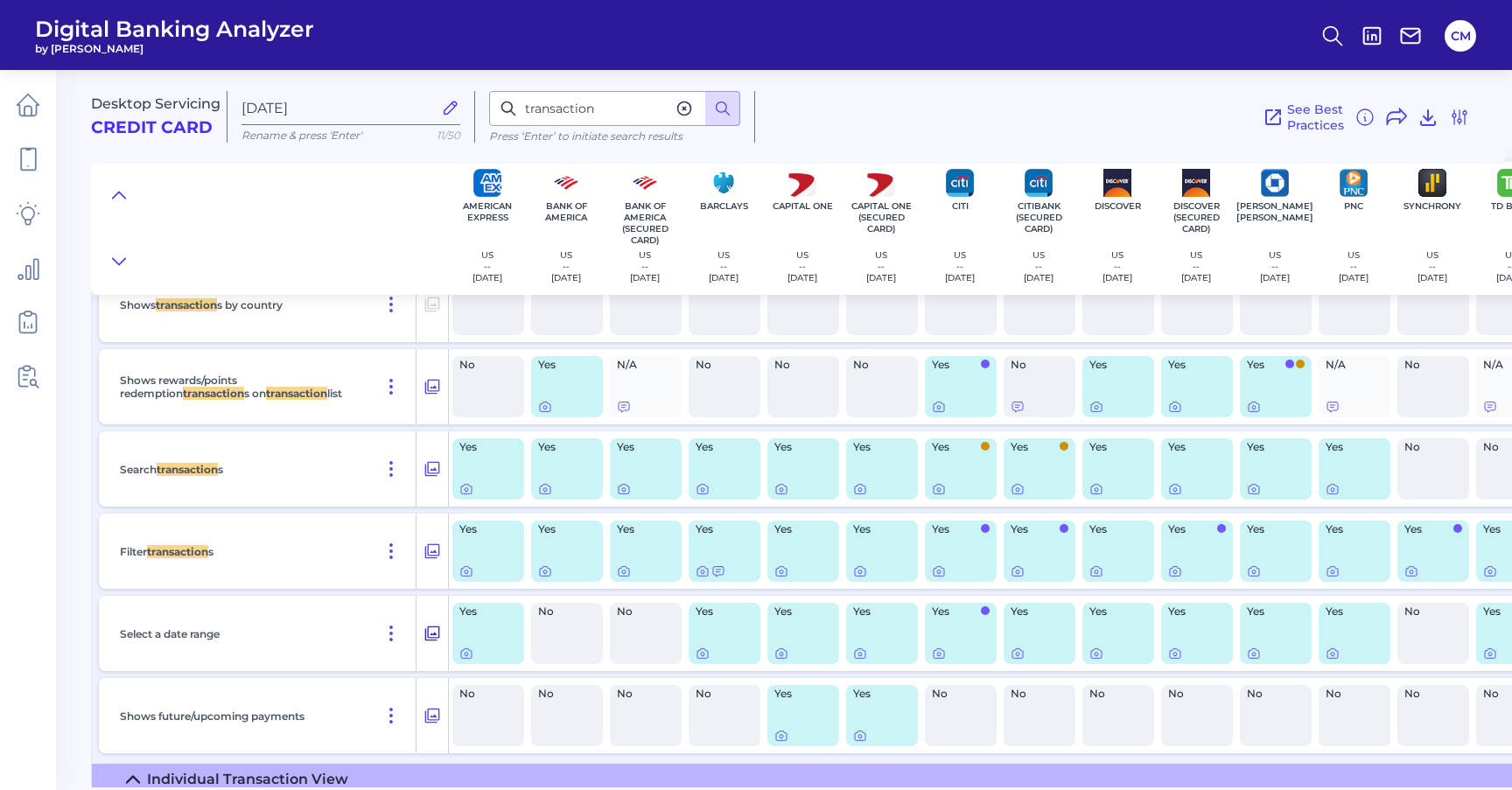
scroll to position [3319, 0]
click at [428, 547] on icon at bounding box center [432, 551] width 18 height 21
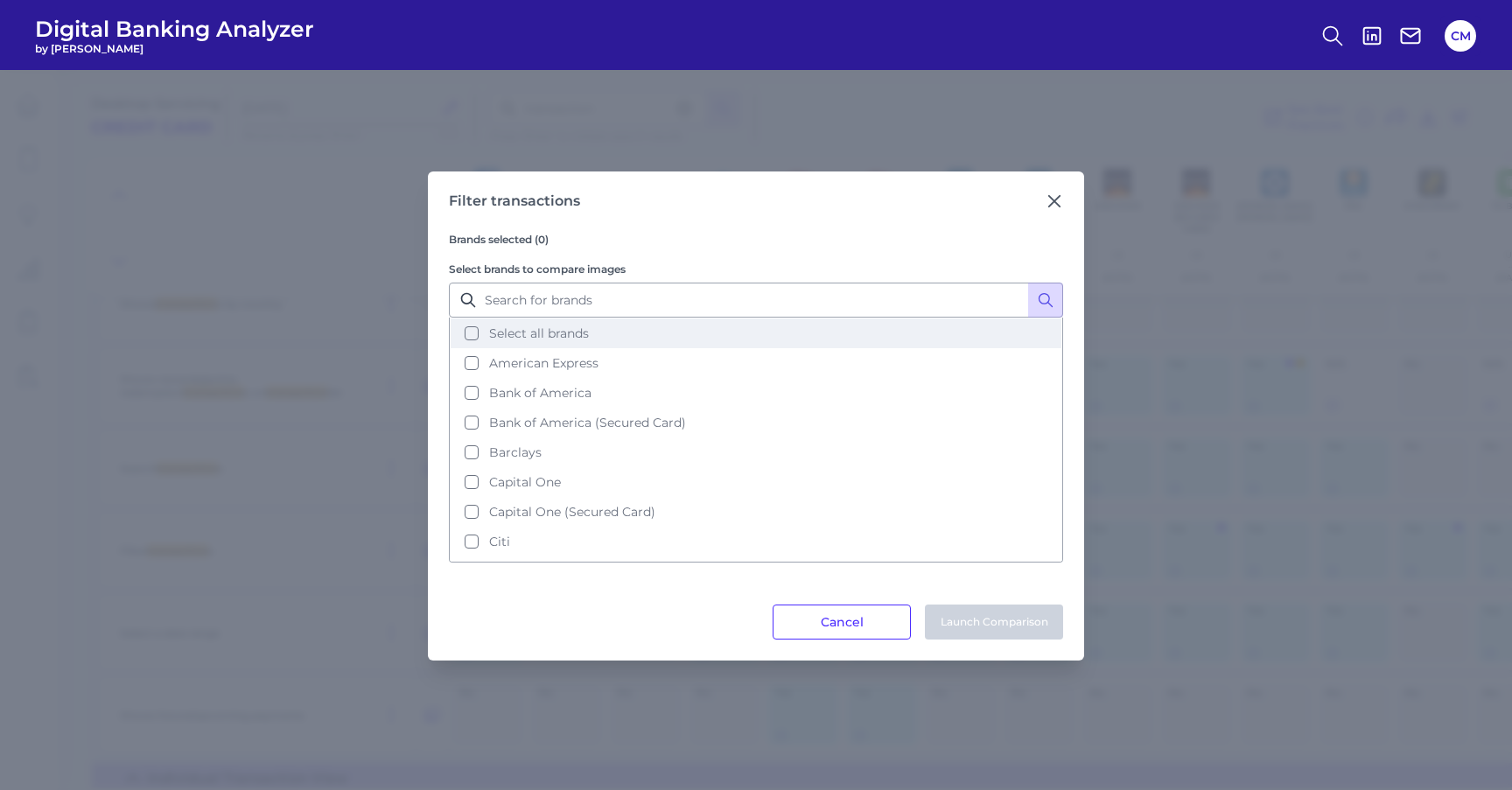
click at [879, 335] on button "Select all brands" at bounding box center [756, 334] width 611 height 30
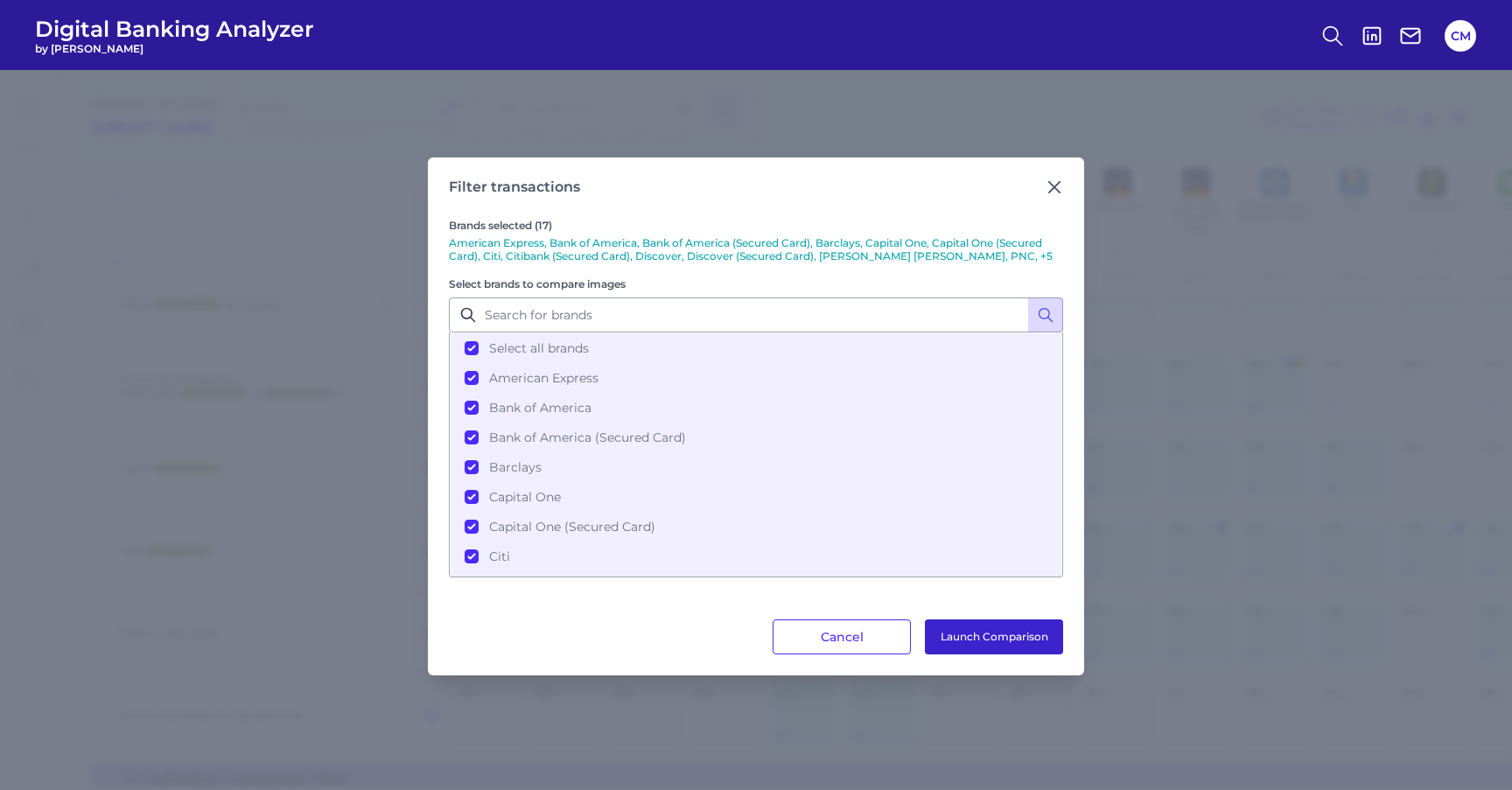
click at [994, 640] on button "Launch Comparison" at bounding box center [994, 636] width 139 height 35
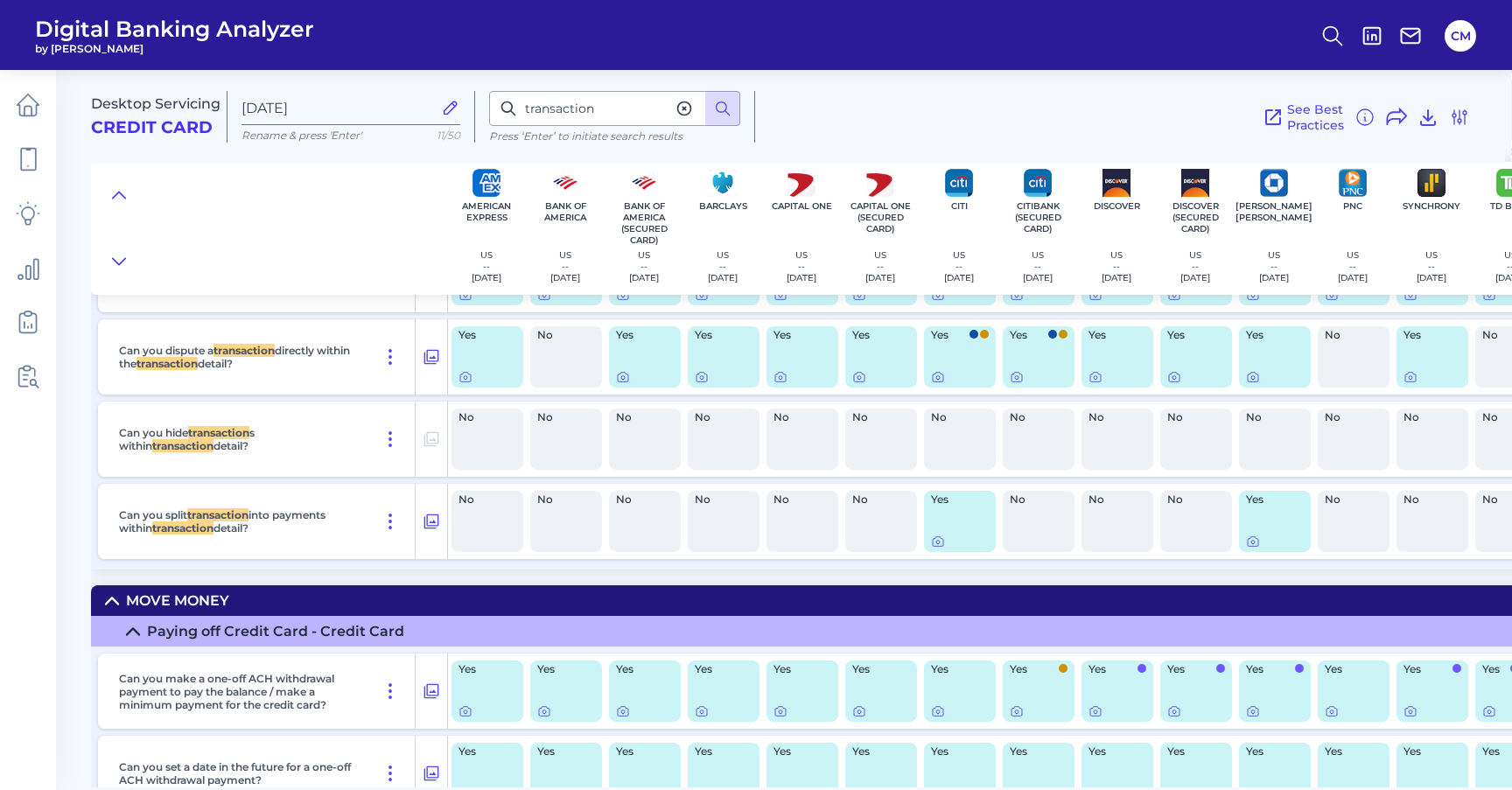
scroll to position [5154, 1]
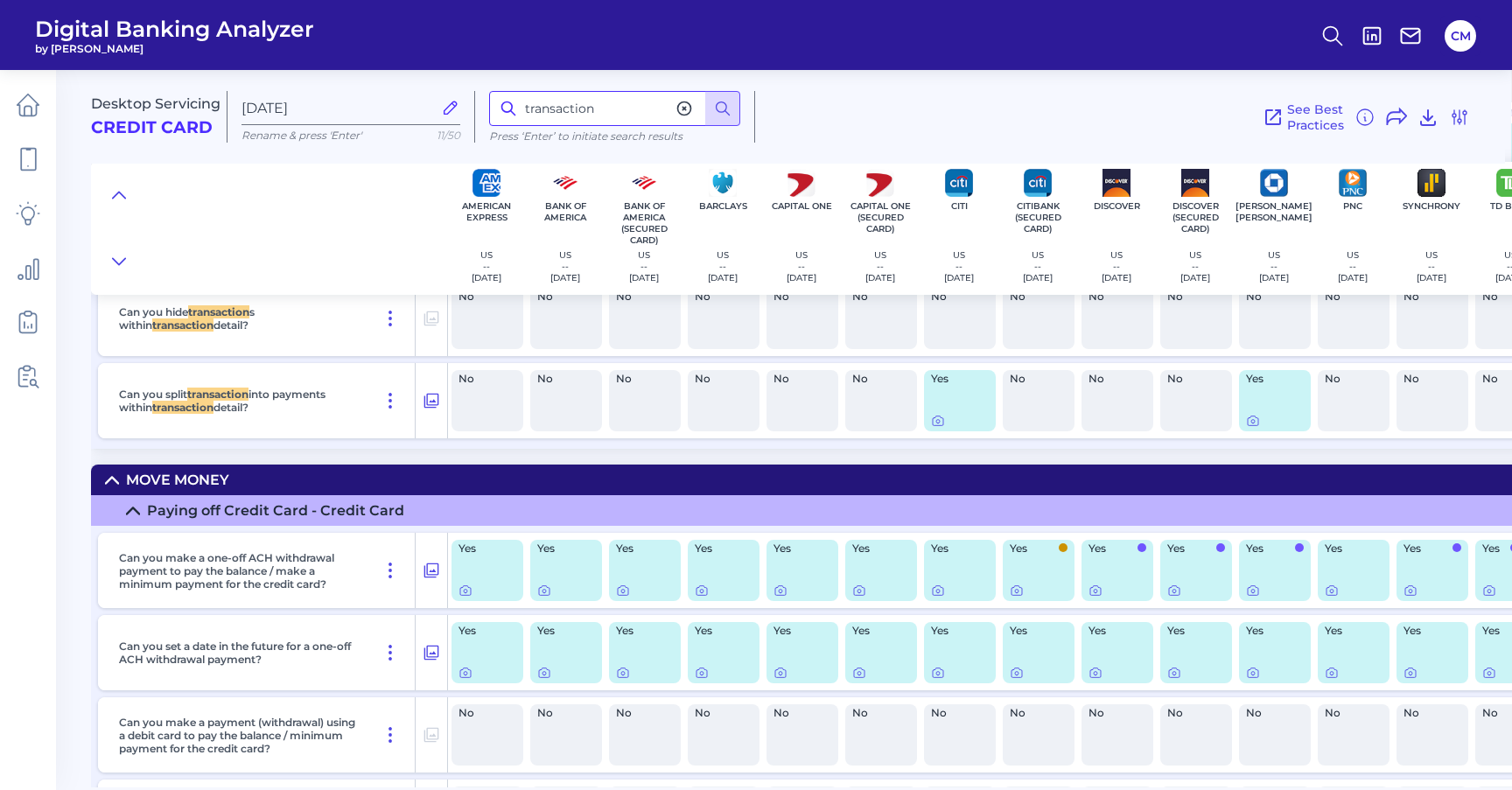
drag, startPoint x: 604, startPoint y: 112, endPoint x: 470, endPoint y: 110, distance: 134.0
click at [470, 110] on div "Desktop Servicing Credit Card Oct 07 2025 Rename & press 'Enter' 11/50 transact…" at bounding box center [799, 109] width 1415 height 107
type input "sort"
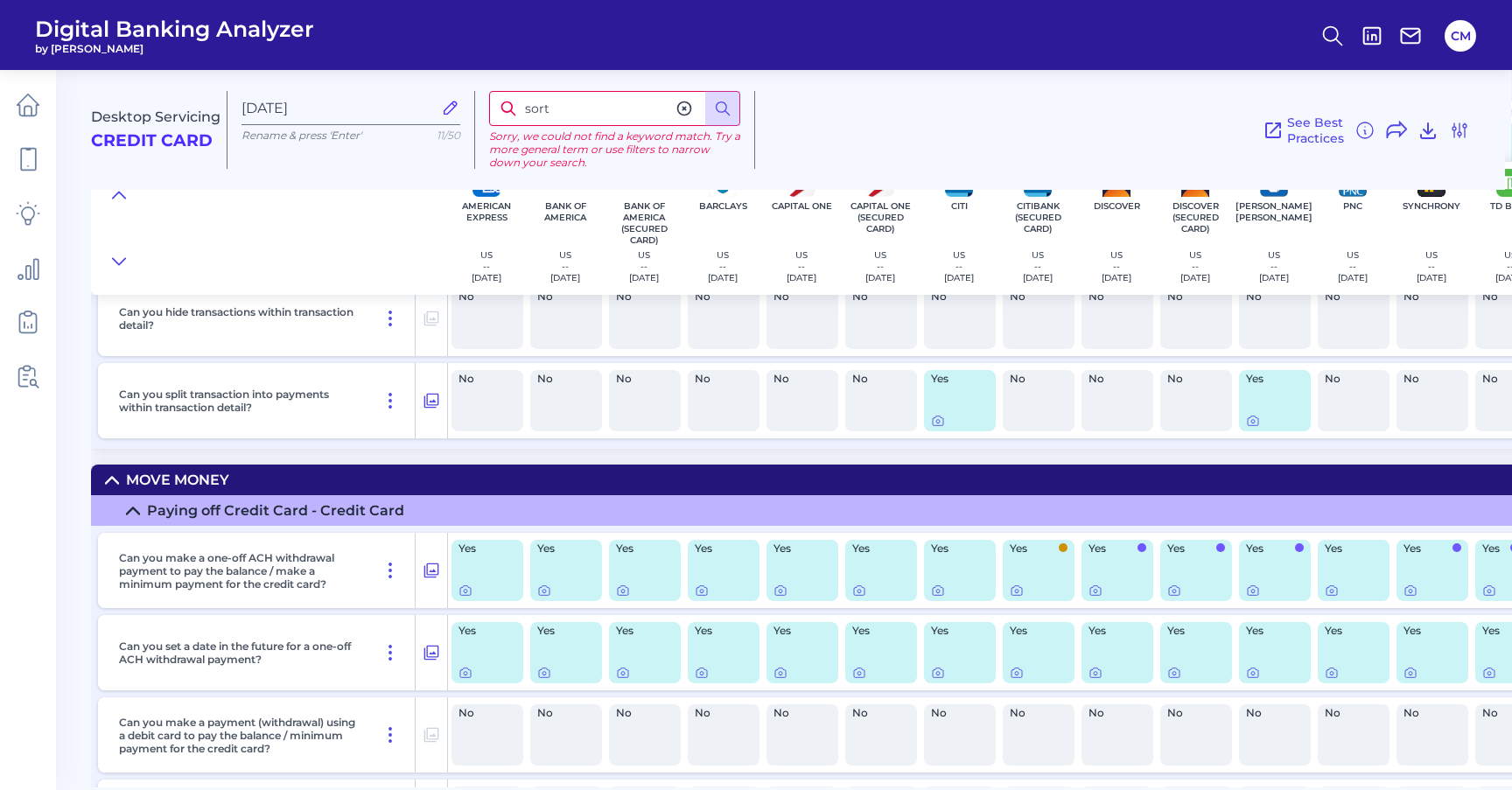
drag, startPoint x: 579, startPoint y: 111, endPoint x: 518, endPoint y: 111, distance: 61.0
click at [518, 111] on input "sort" at bounding box center [615, 108] width 251 height 35
type input "transaction"
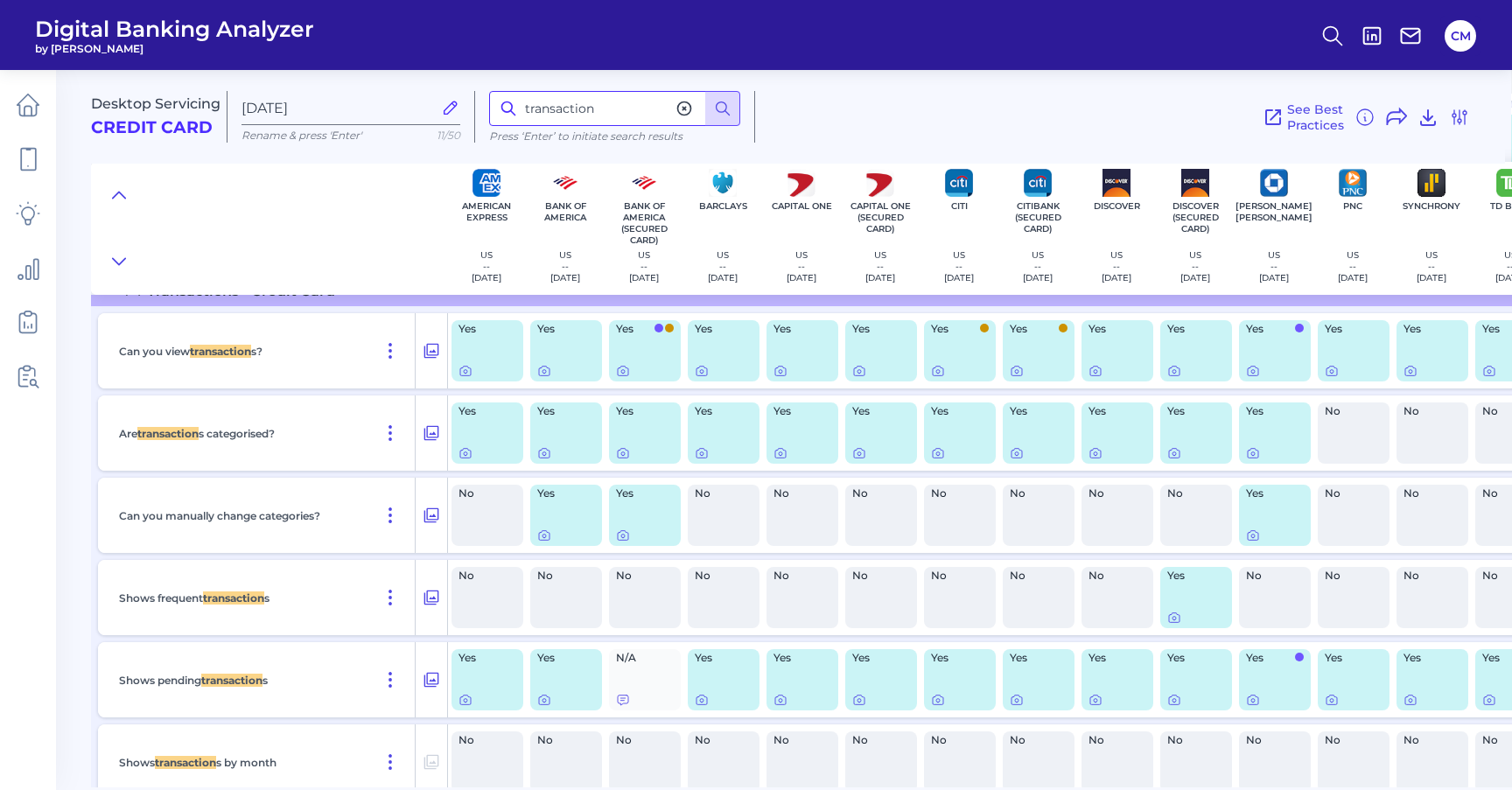
scroll to position [2699, 1]
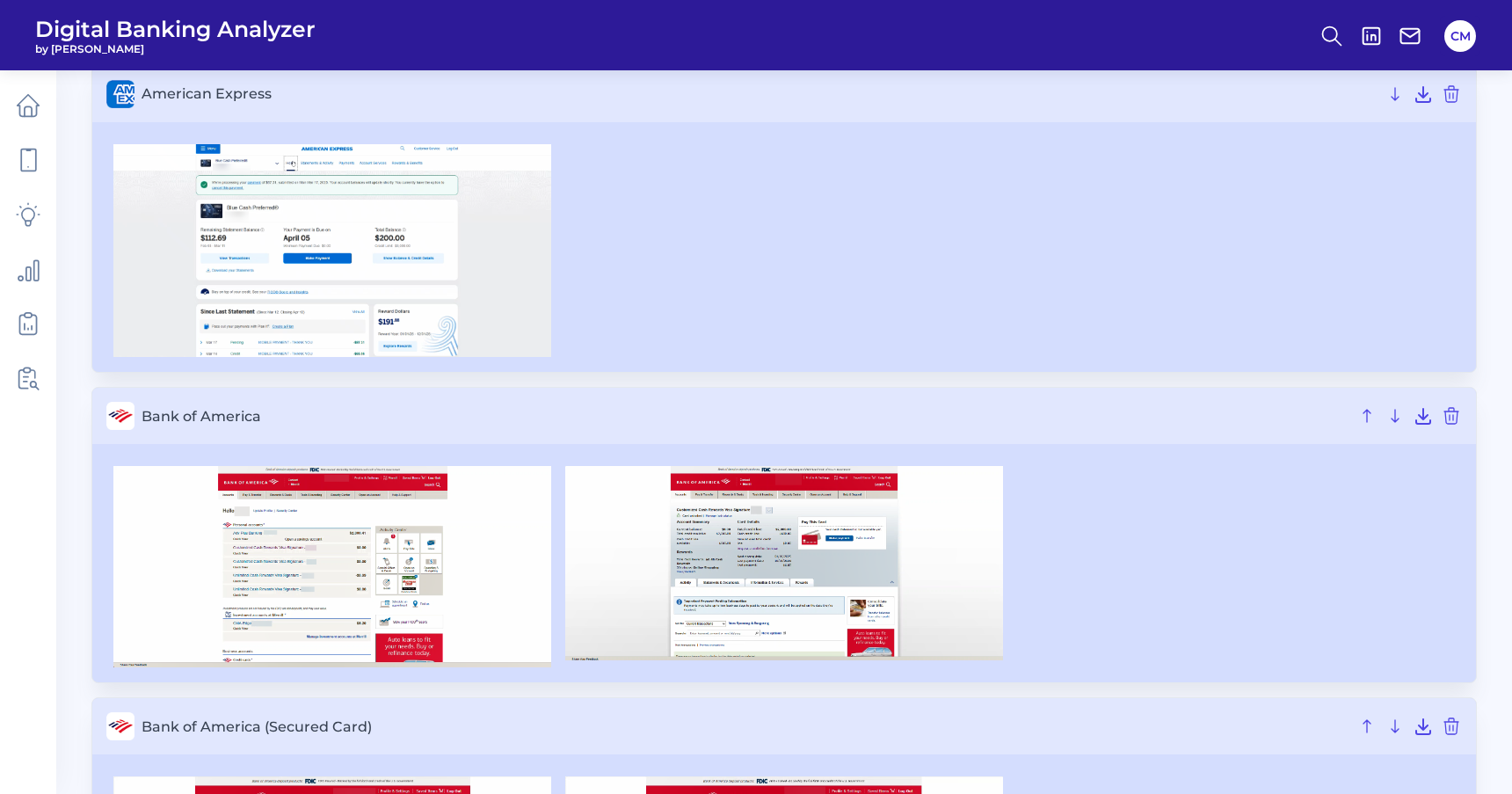
scroll to position [144, 0]
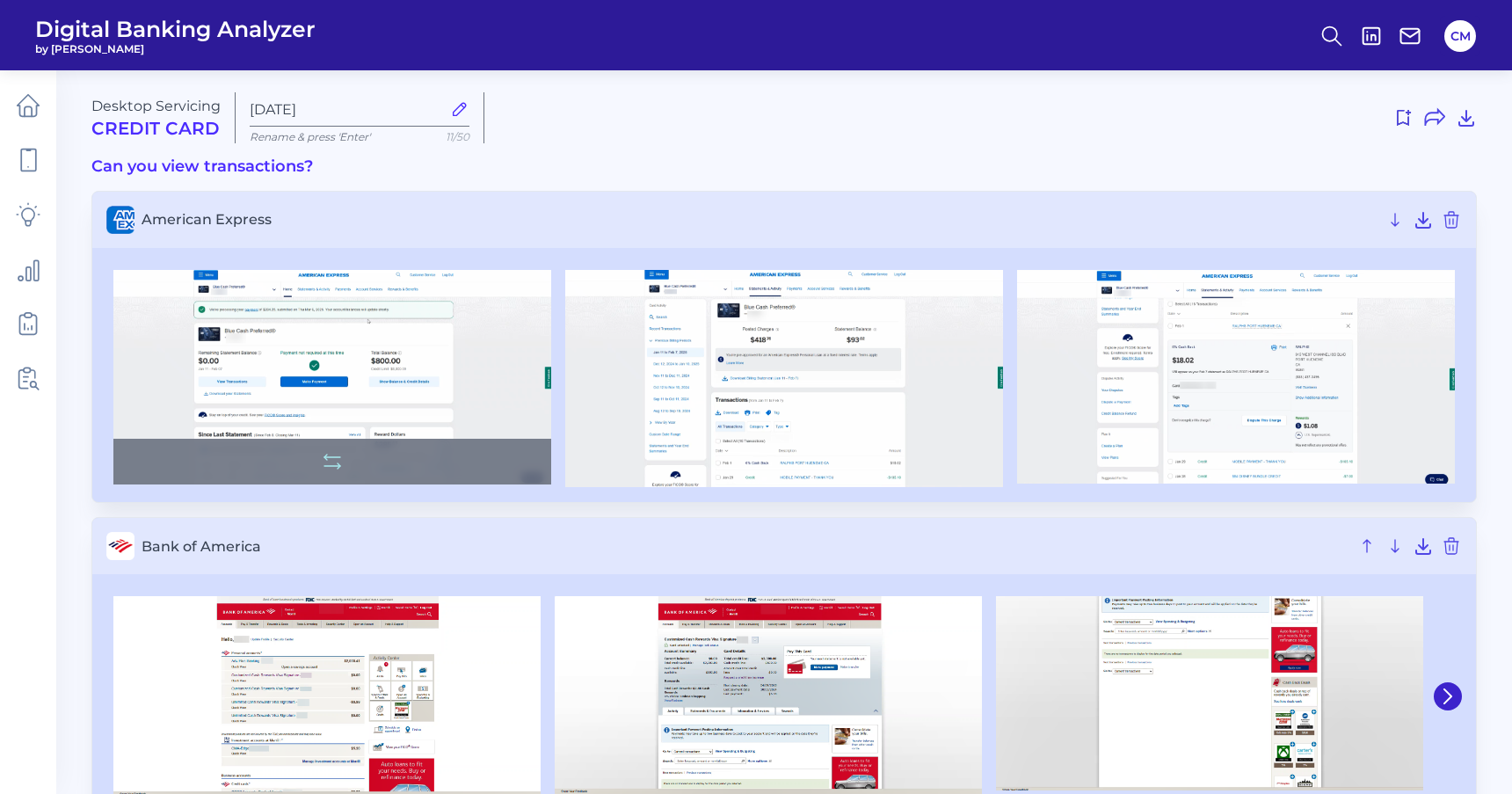
click at [313, 422] on img at bounding box center [333, 377] width 438 height 214
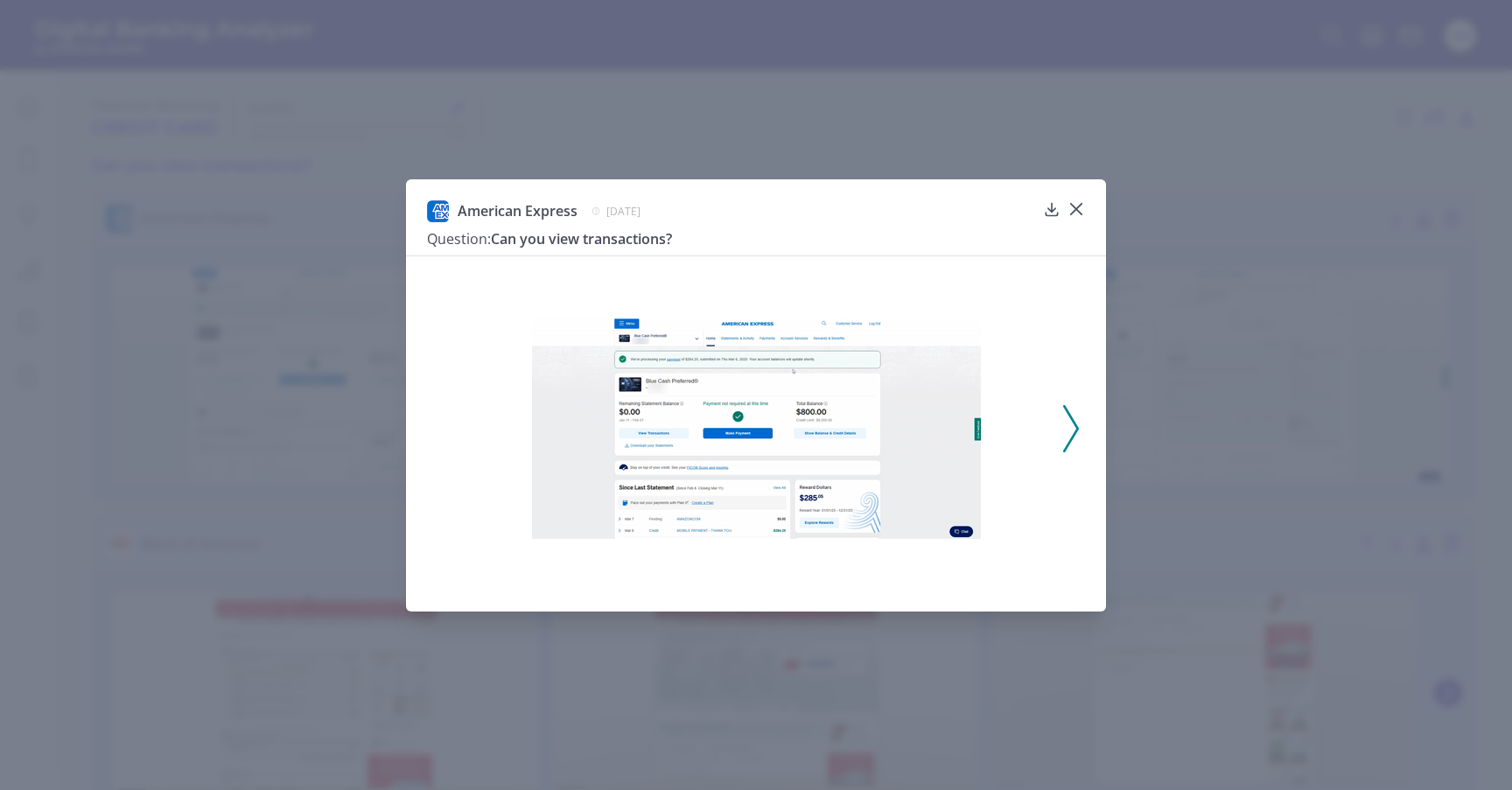
click at [889, 401] on img at bounding box center [756, 429] width 449 height 221
click at [740, 267] on div at bounding box center [756, 428] width 606 height 323
click at [1072, 412] on icon at bounding box center [1071, 429] width 16 height 47
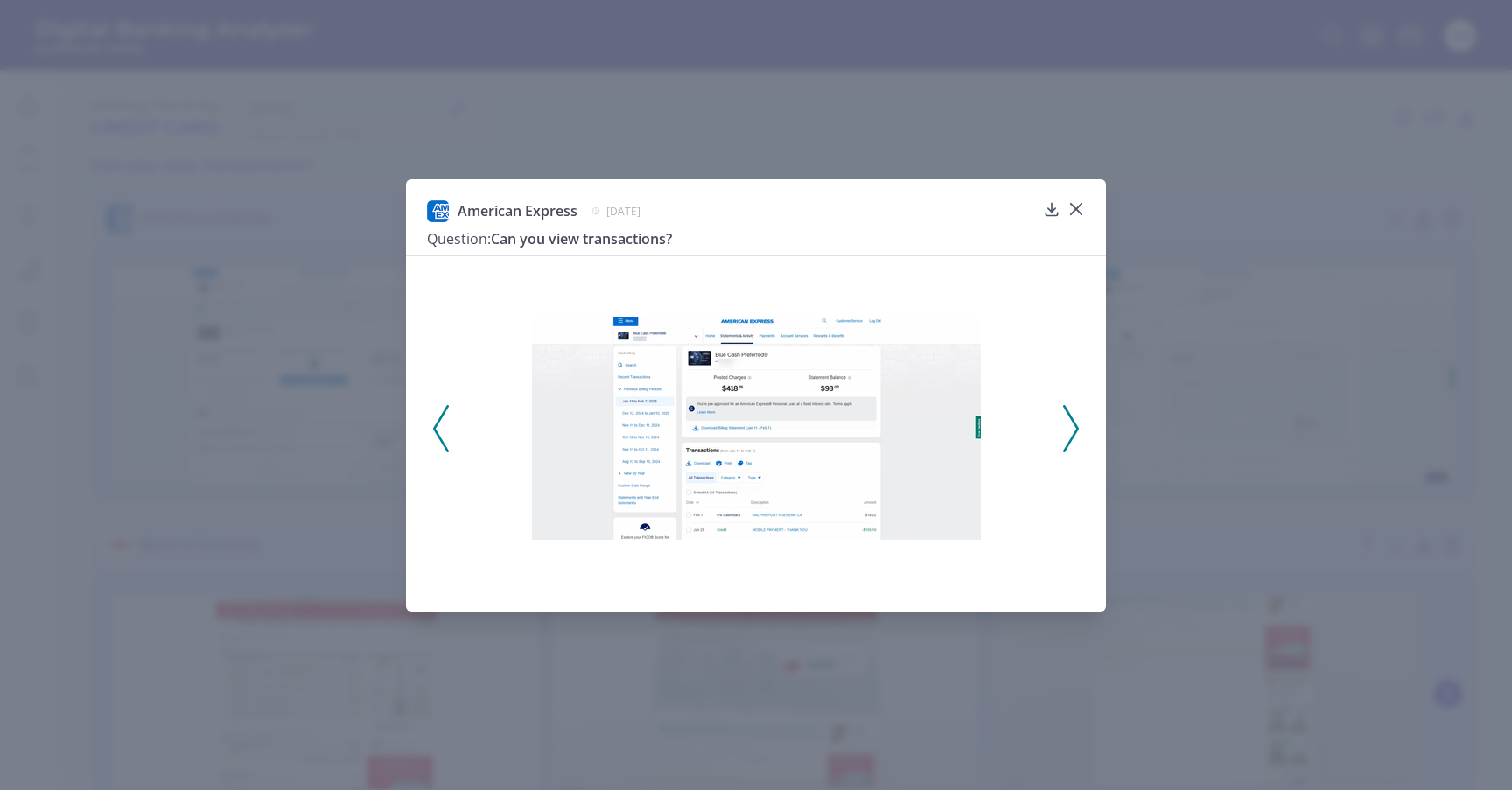
click at [1075, 426] on icon at bounding box center [1071, 429] width 16 height 47
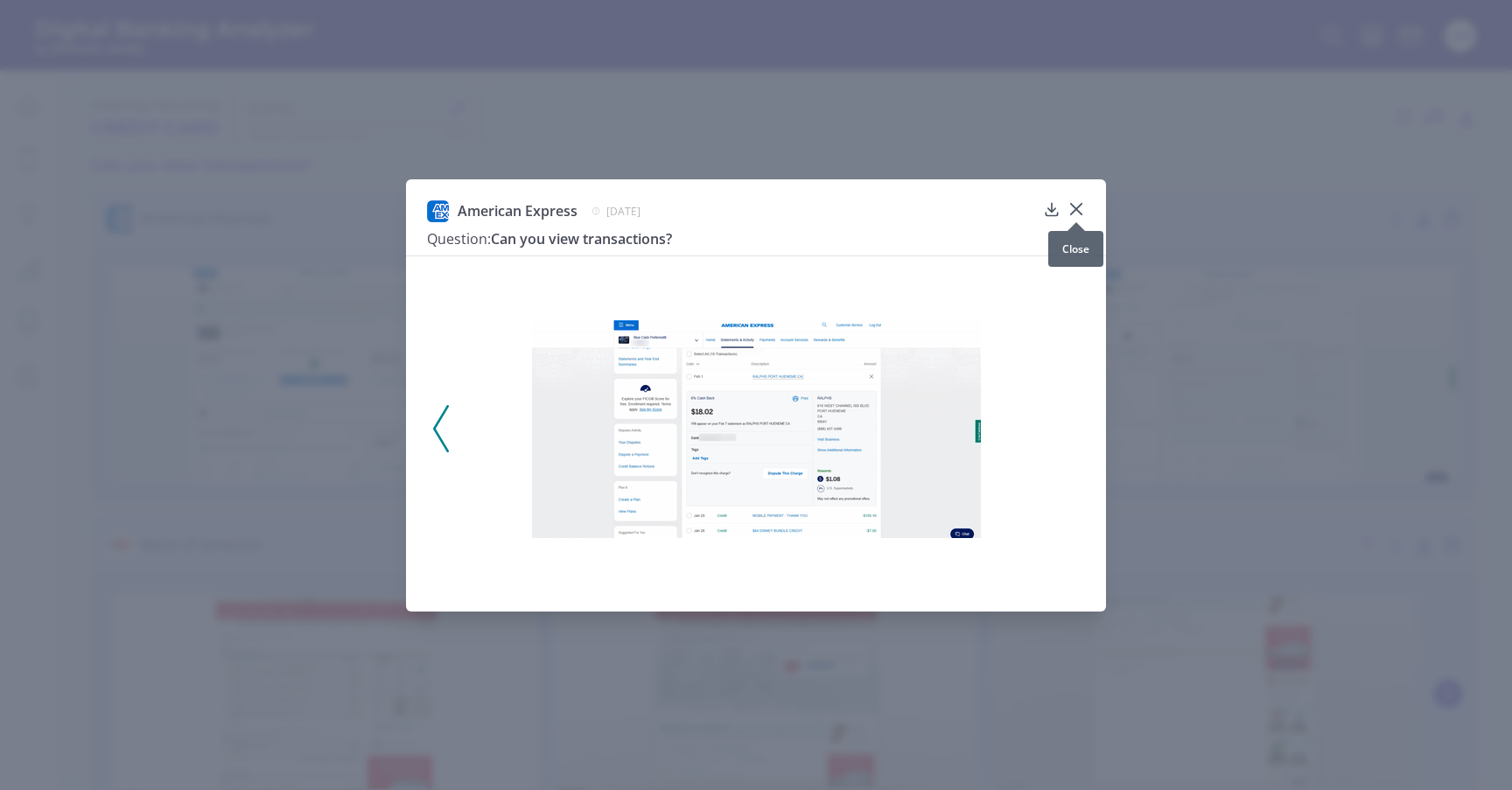
click at [1085, 201] on button at bounding box center [1076, 209] width 18 height 18
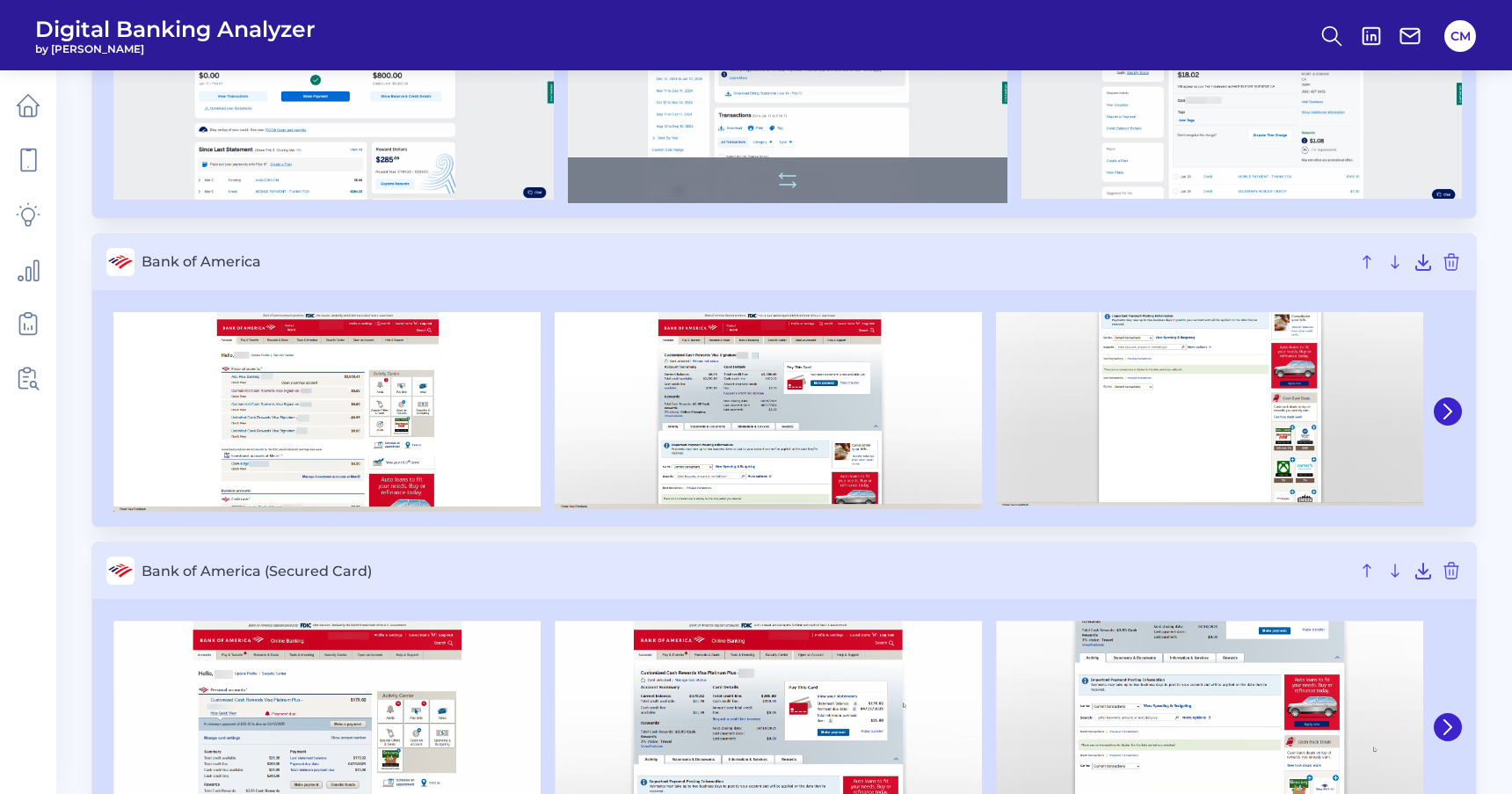
scroll to position [288, 0]
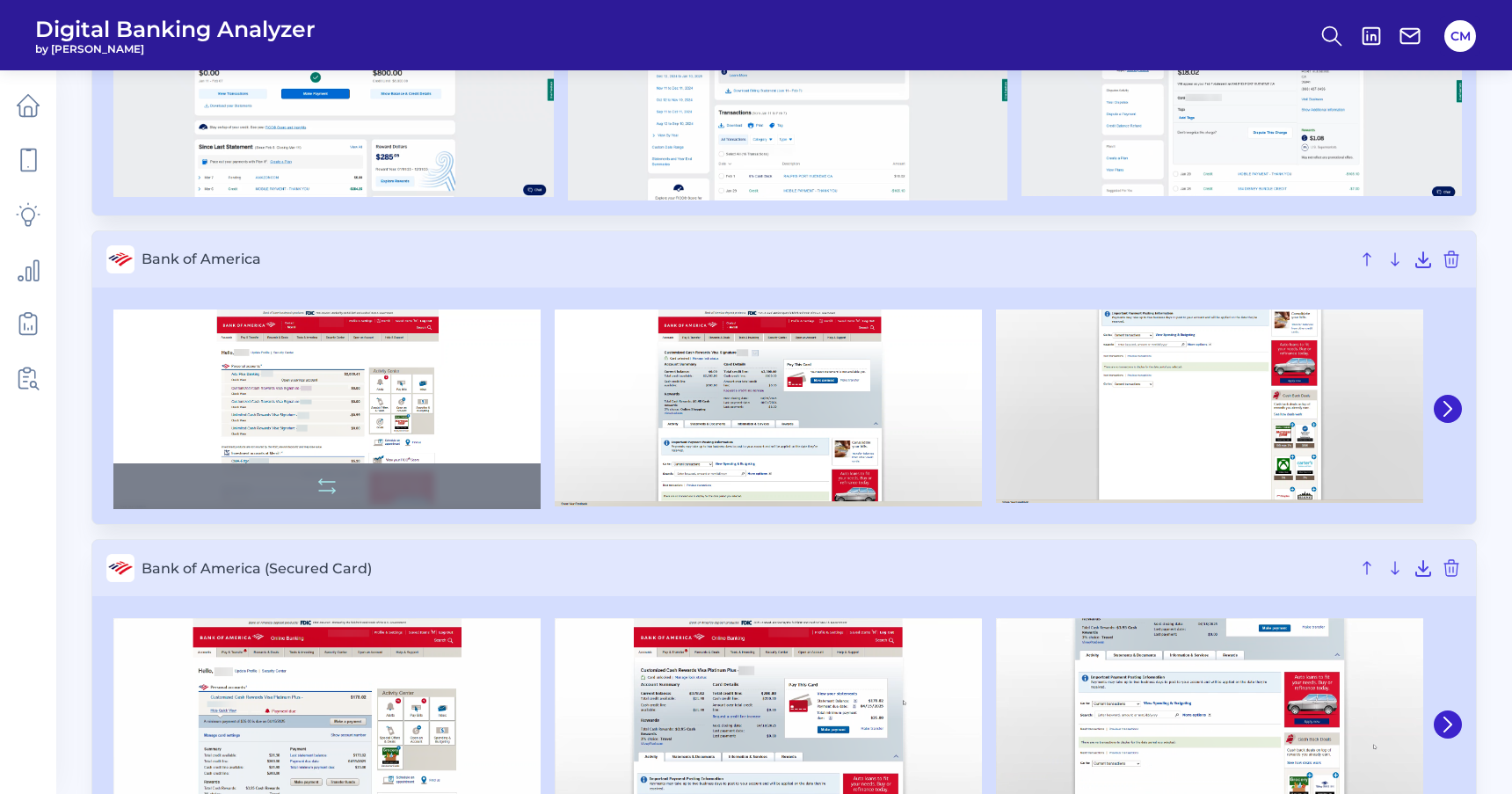
click at [389, 385] on img at bounding box center [327, 409] width 427 height 200
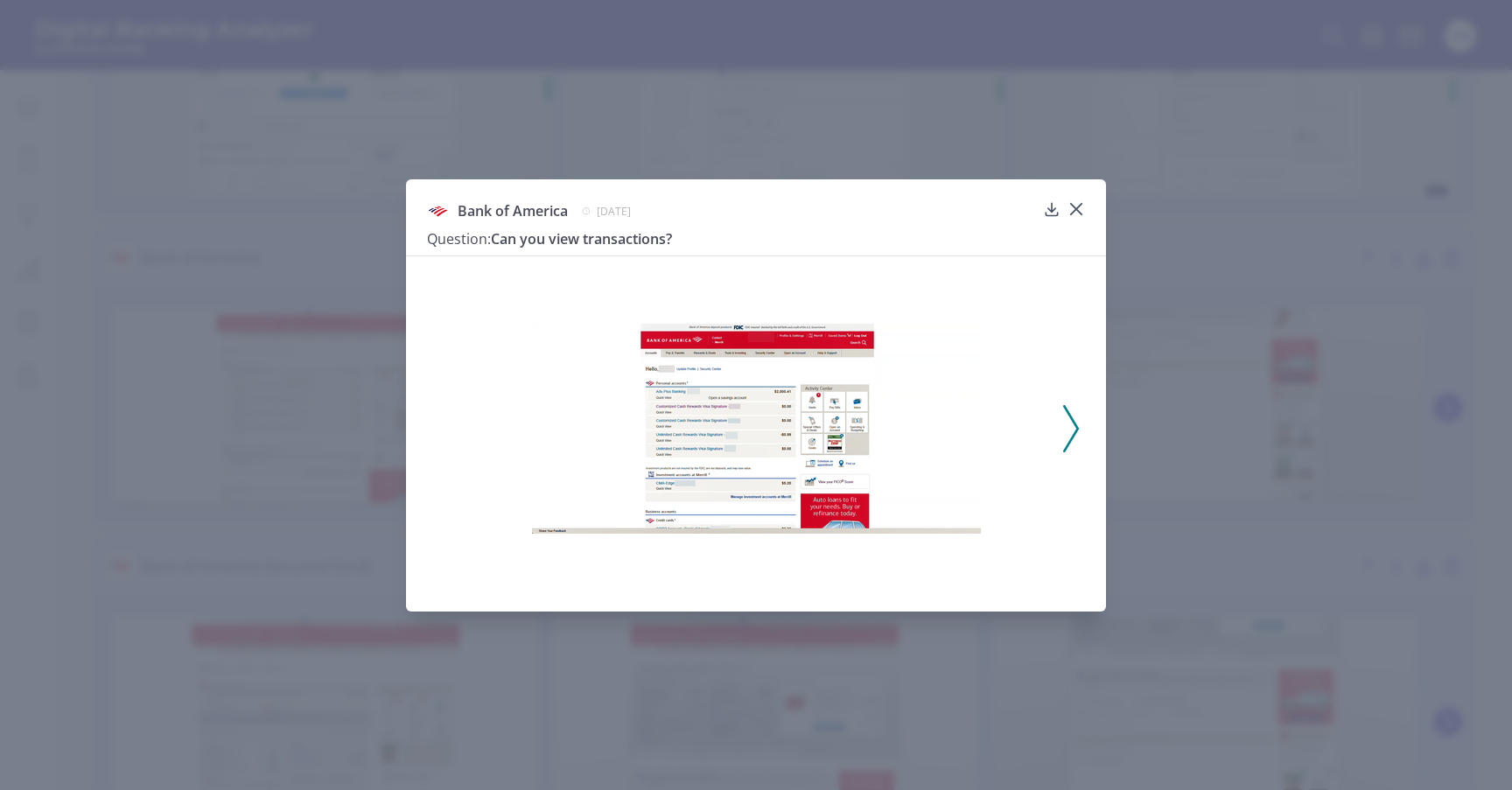
click at [1055, 426] on div at bounding box center [756, 428] width 606 height 323
click at [1072, 425] on icon at bounding box center [1071, 429] width 16 height 47
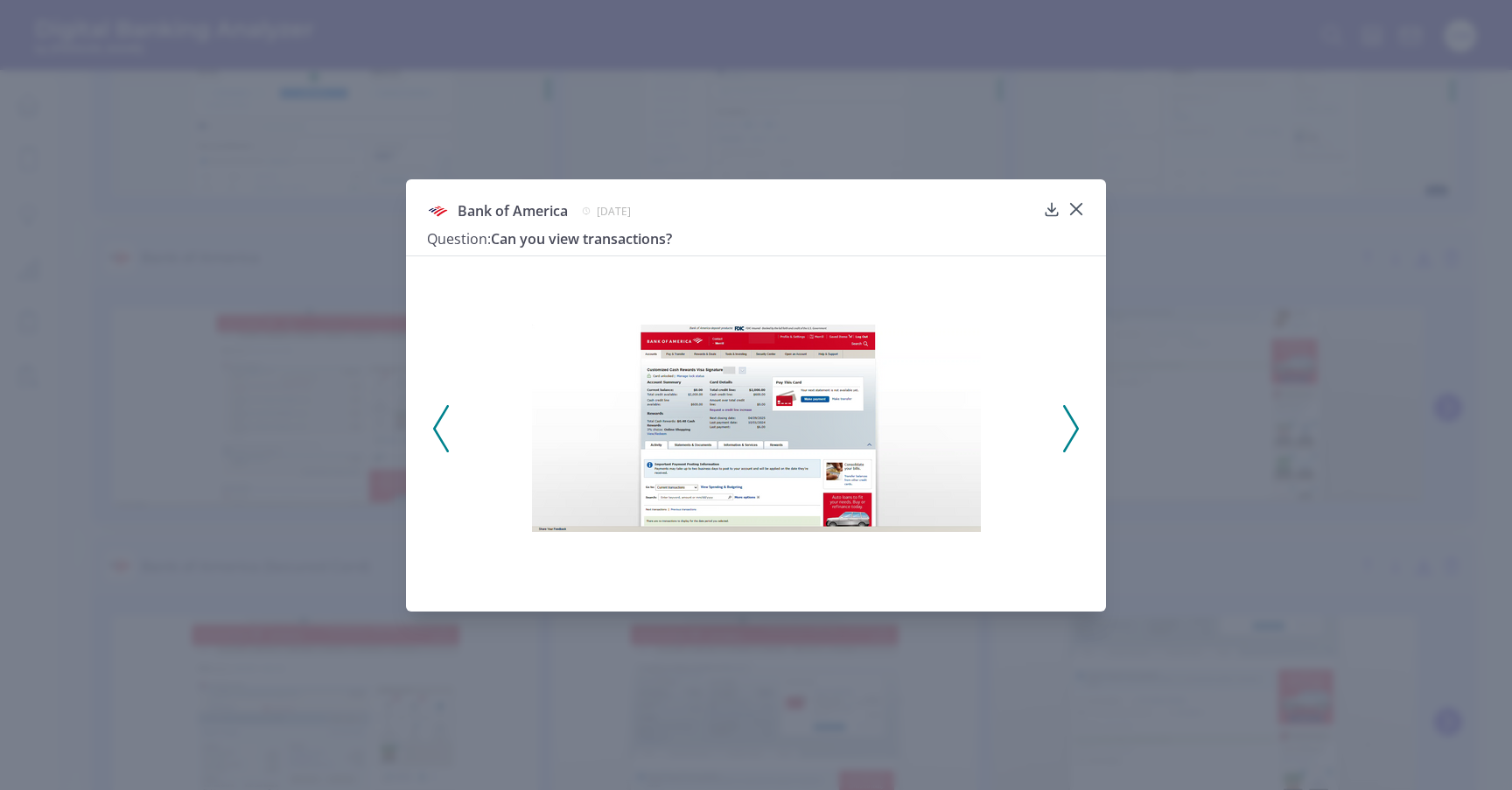
click at [1072, 425] on icon at bounding box center [1071, 429] width 16 height 47
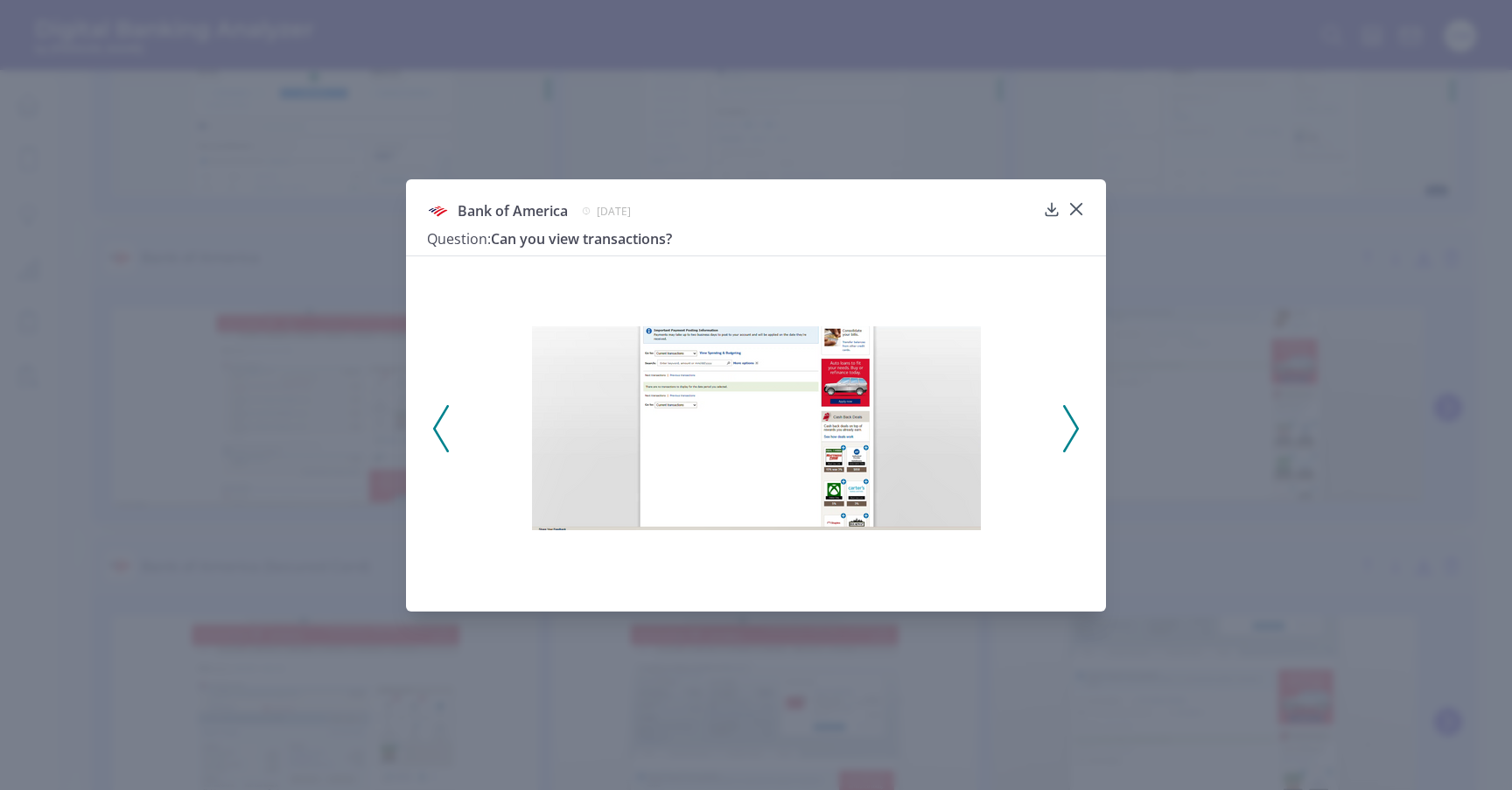
click at [1122, 375] on div "Bank of America April 10, 2025 Question: Can you view transactions?" at bounding box center [756, 395] width 1512 height 790
click at [1081, 214] on div at bounding box center [1076, 222] width 18 height 18
click at [1075, 206] on icon at bounding box center [1076, 209] width 18 height 18
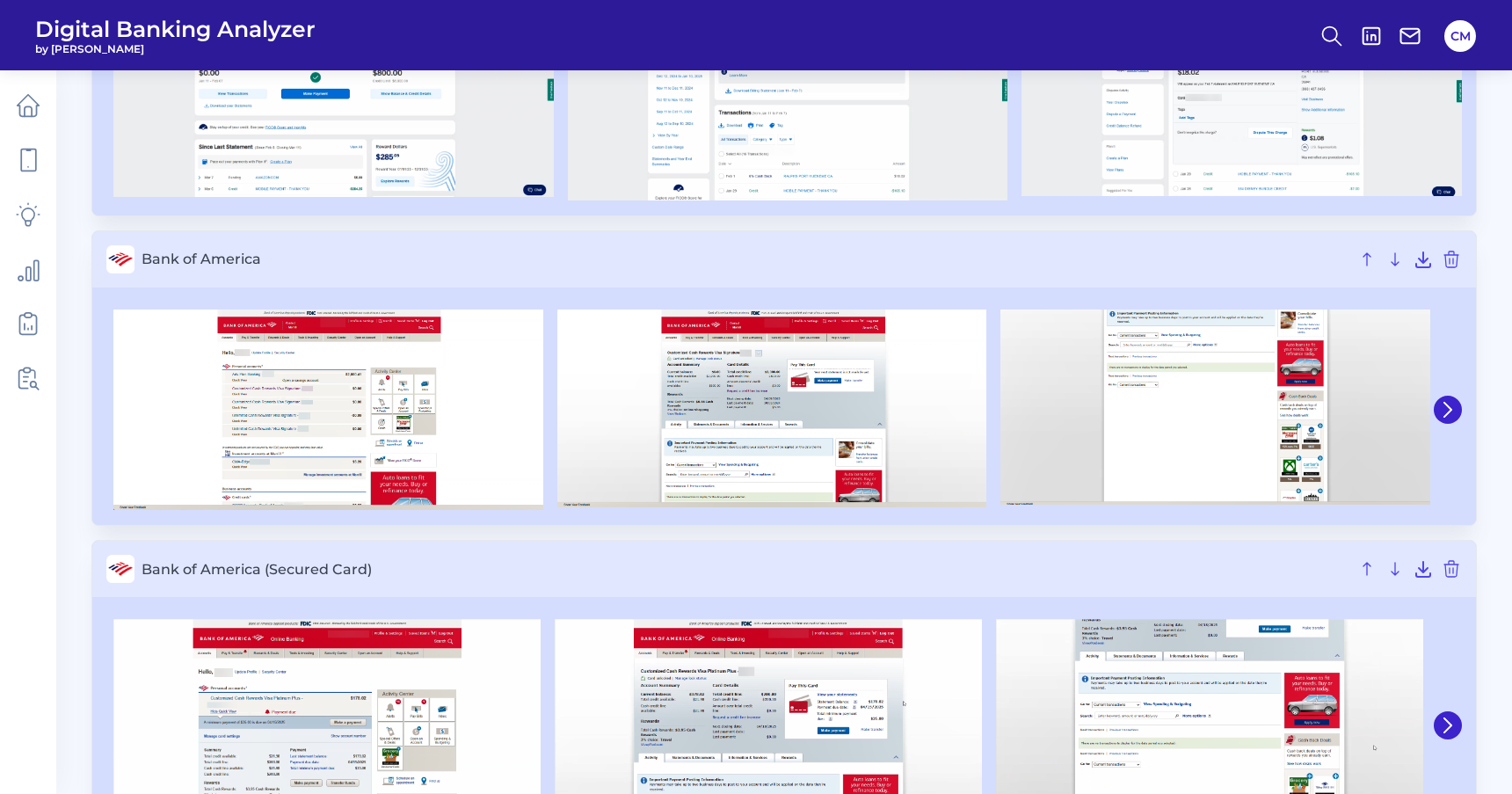
scroll to position [0, 0]
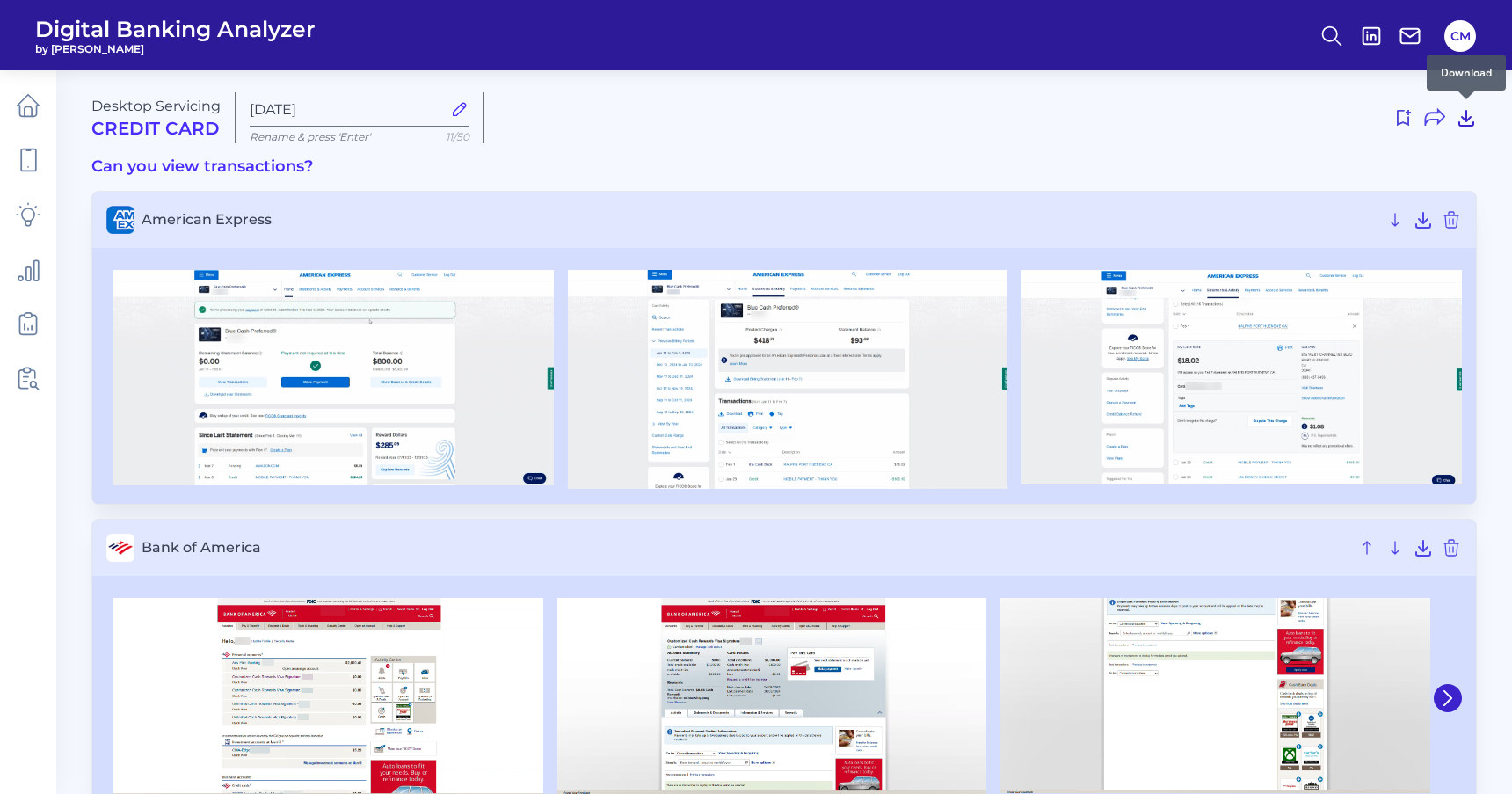
click at [1472, 116] on icon at bounding box center [1467, 117] width 21 height 21
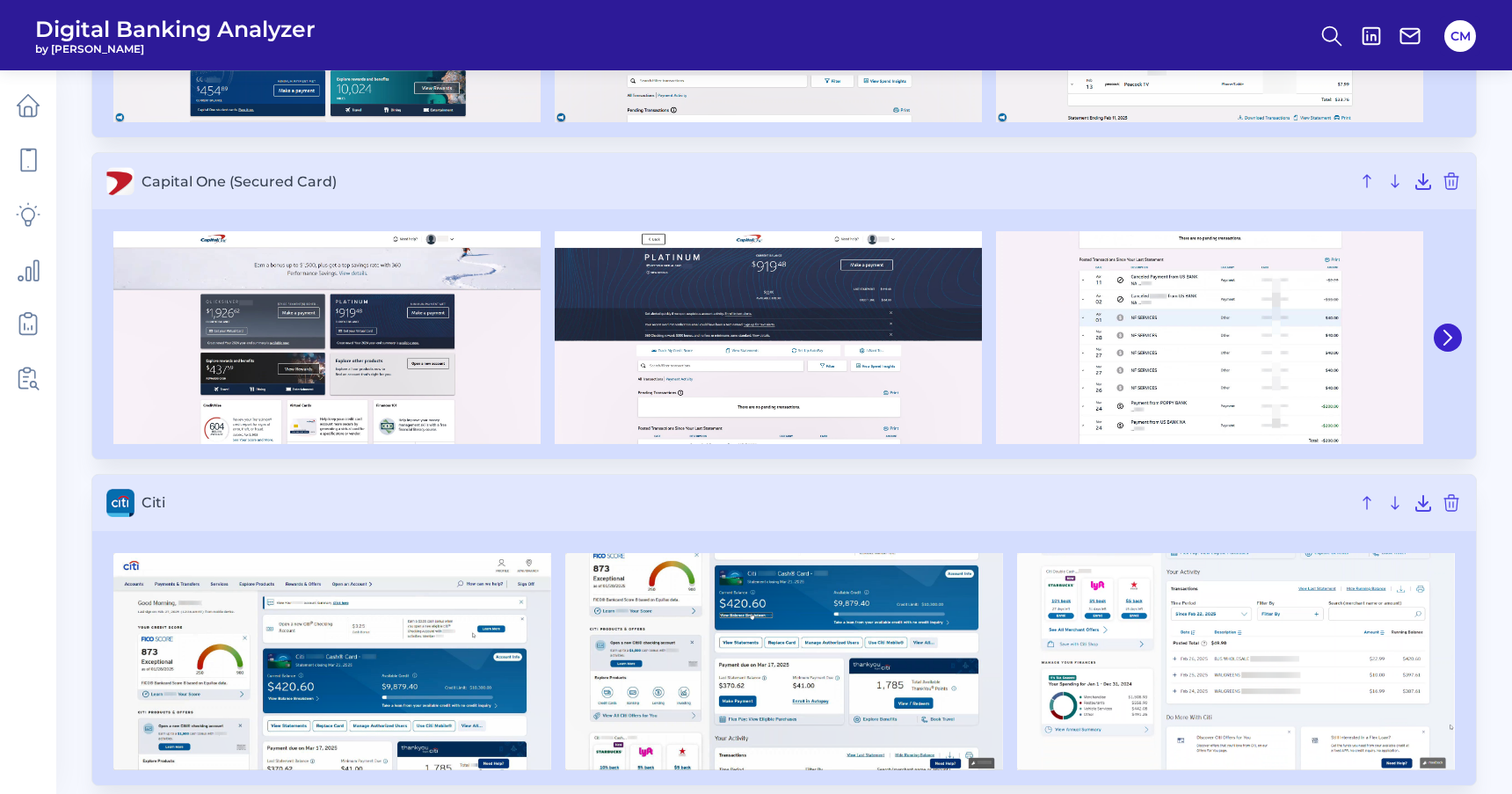
scroll to position [1709, 0]
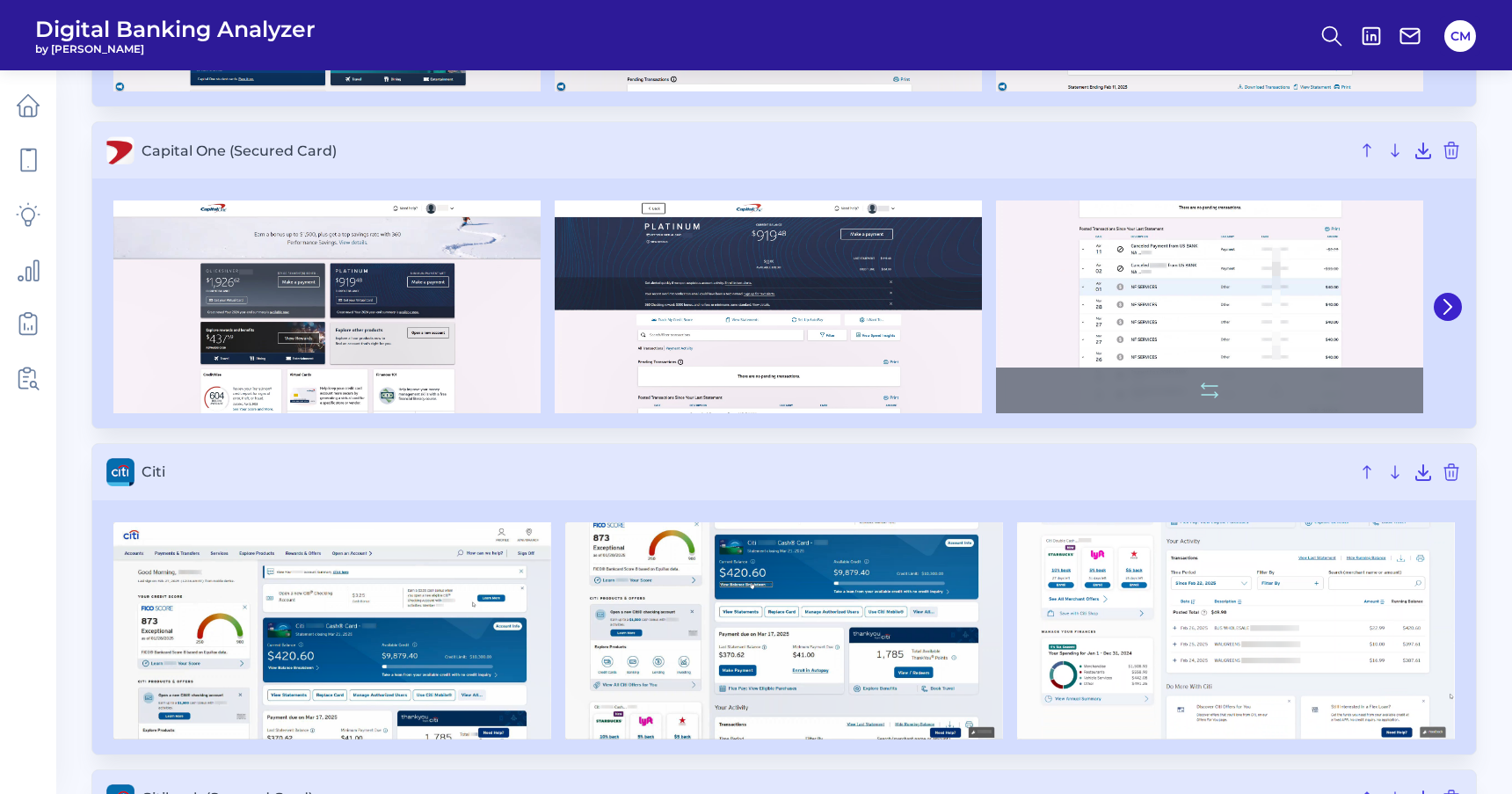
click at [1137, 302] on img at bounding box center [1209, 307] width 427 height 212
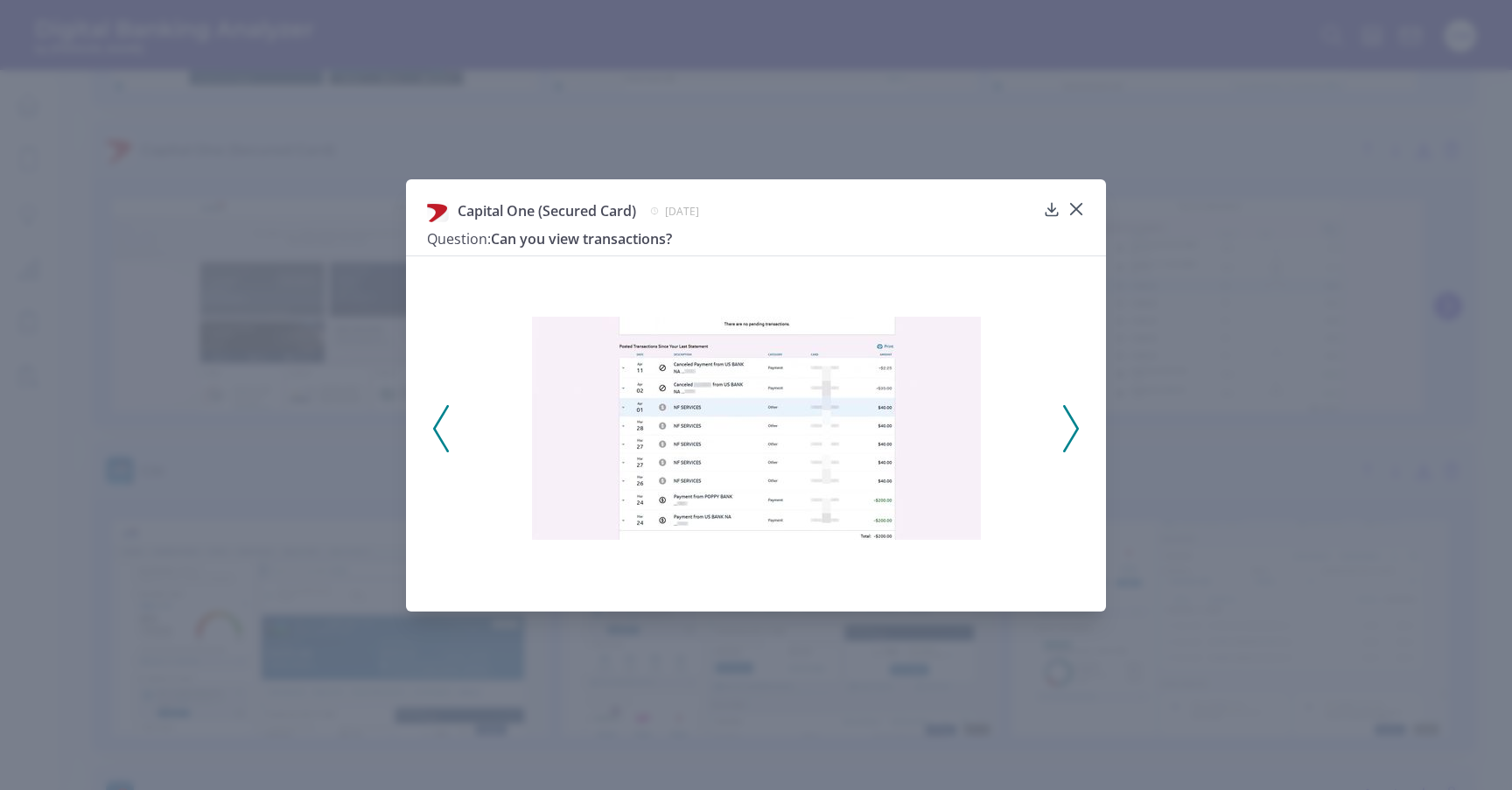
click at [1233, 457] on div "Capital One (Secured Card) April 1, 2025 Question: Can you view transactions?" at bounding box center [756, 395] width 1512 height 790
click at [1075, 211] on icon at bounding box center [1076, 208] width 10 height 10
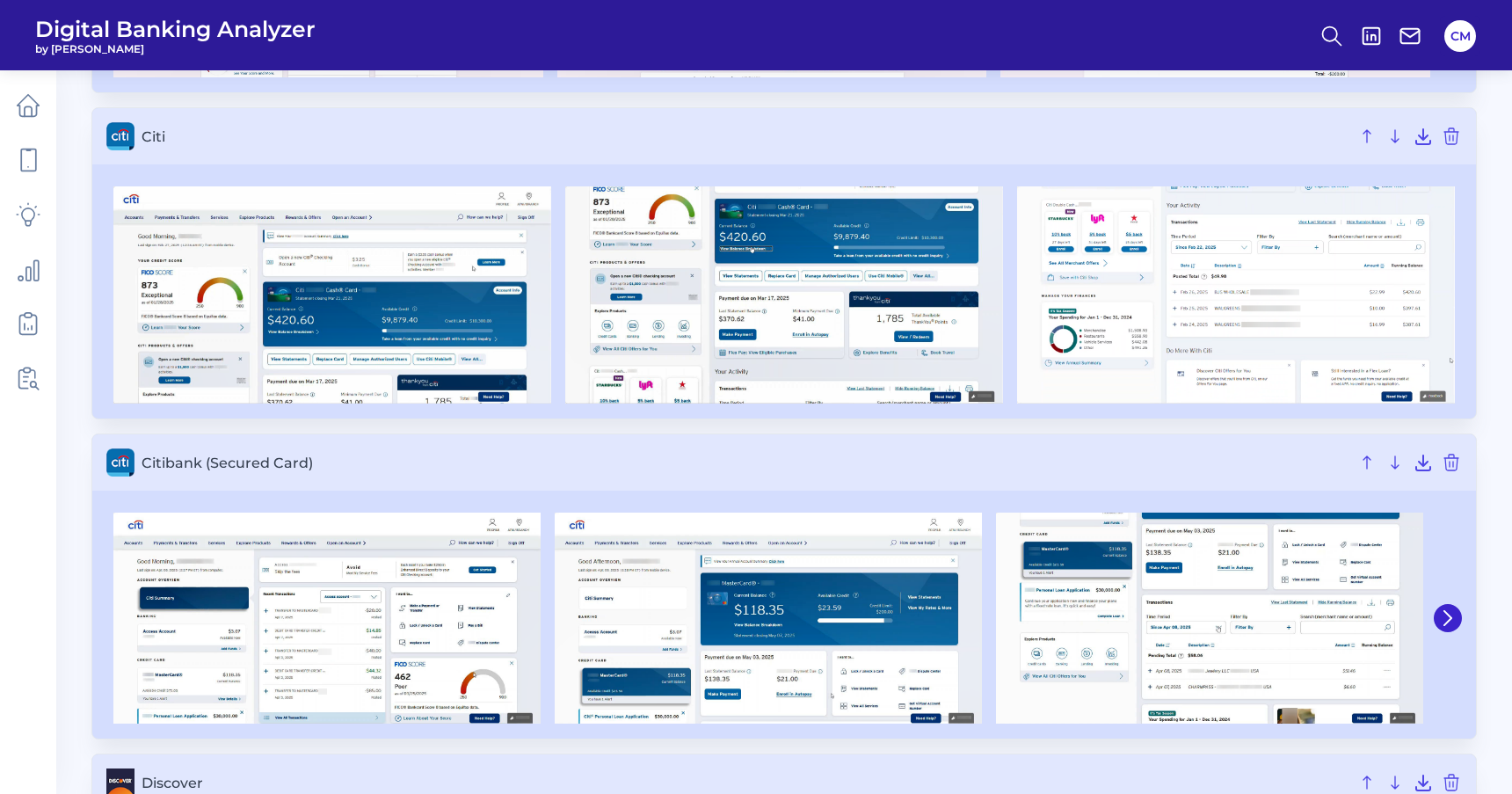
scroll to position [2074, 0]
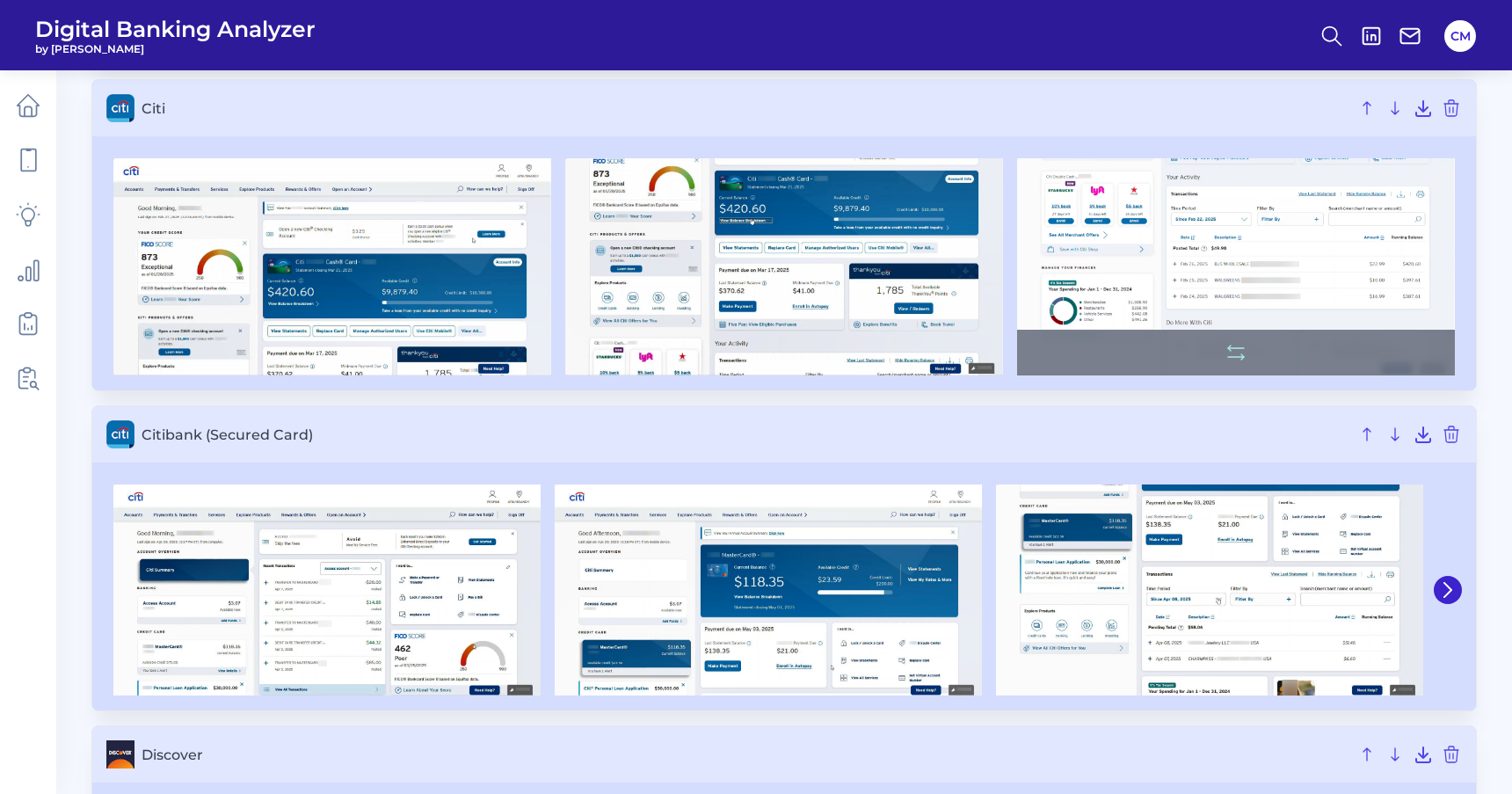
click at [1206, 266] on img at bounding box center [1236, 266] width 438 height 217
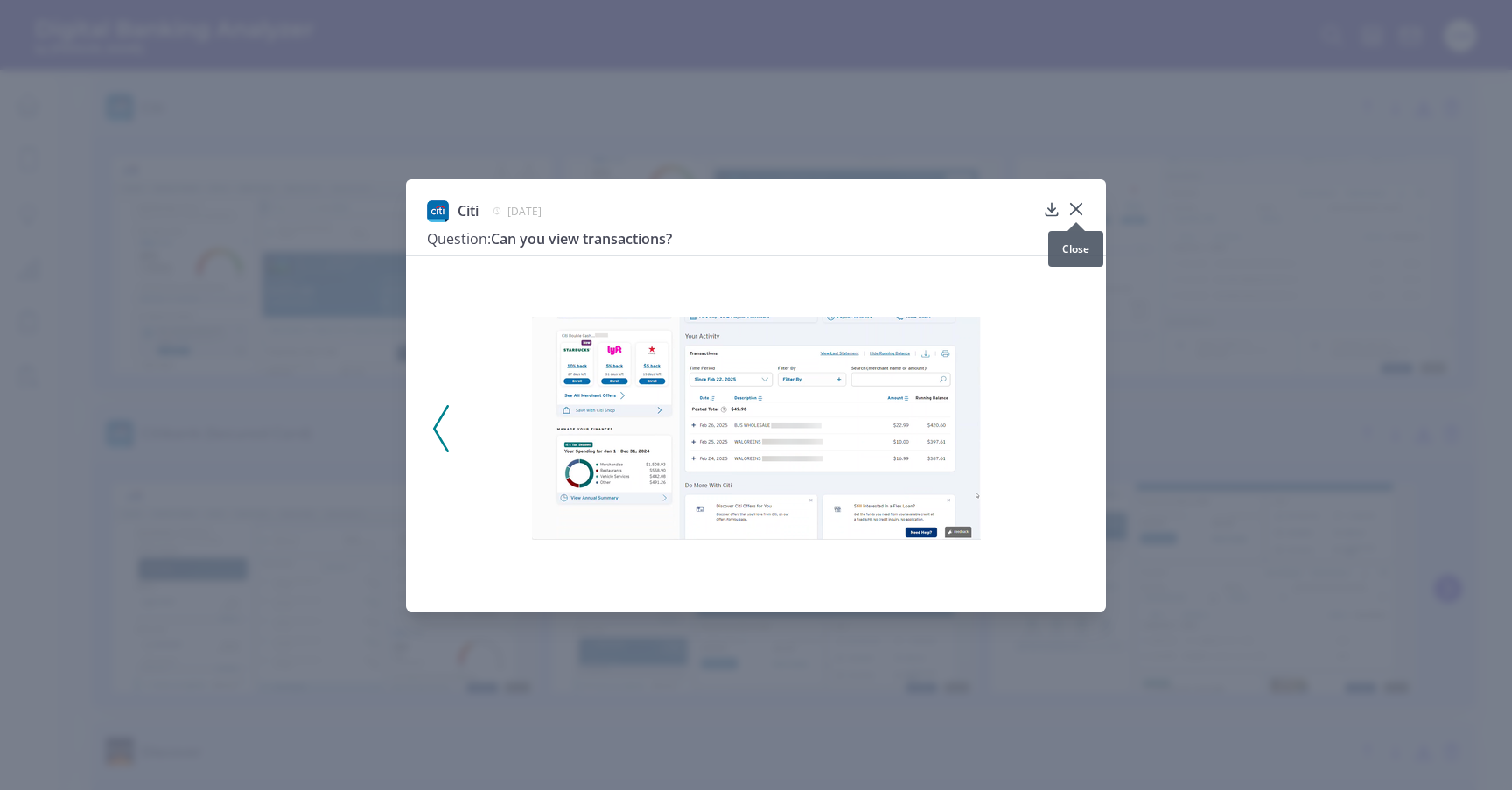
click at [1076, 204] on icon at bounding box center [1076, 209] width 18 height 18
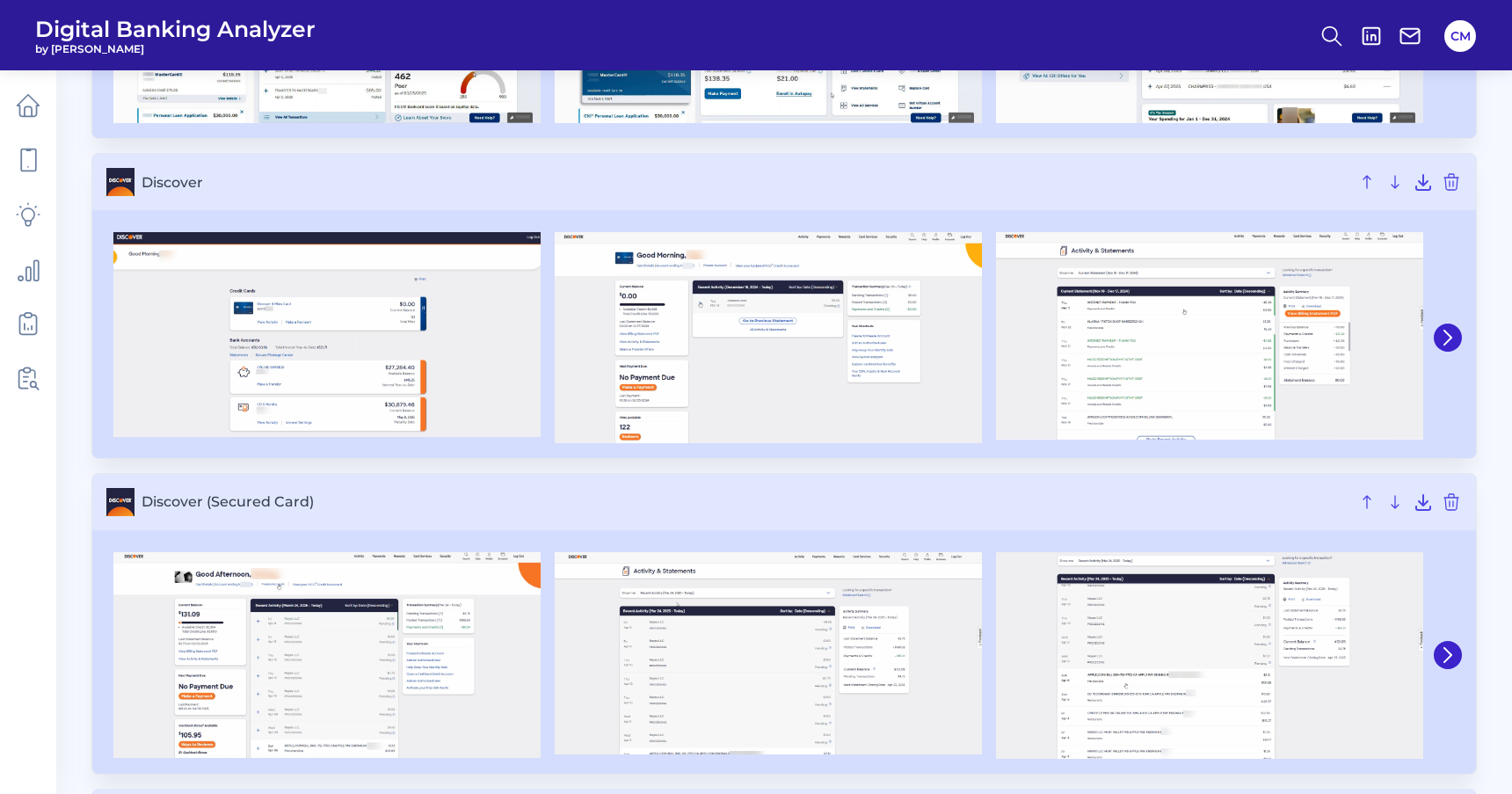
scroll to position [2659, 0]
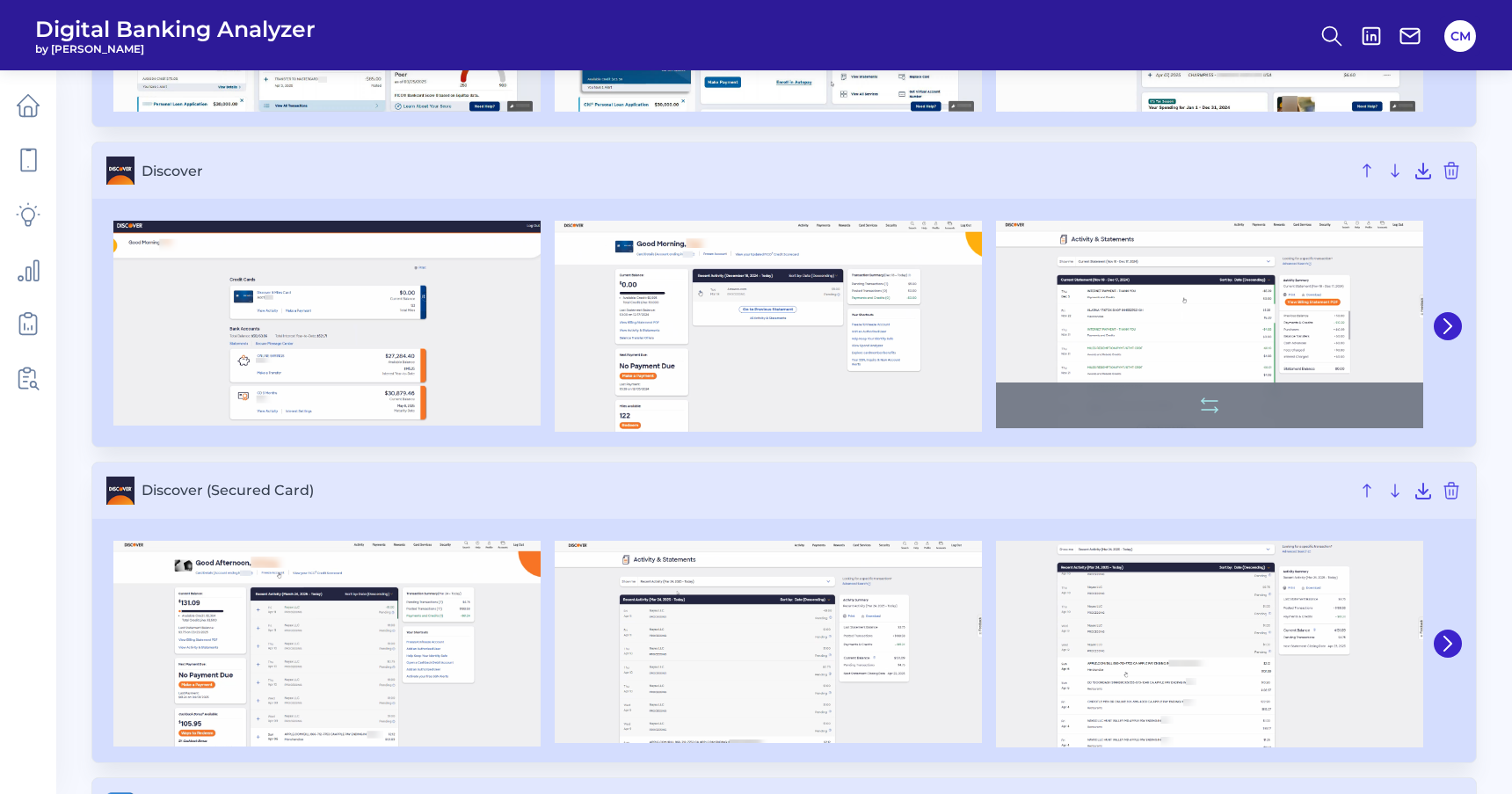
click at [1224, 299] on img at bounding box center [1209, 324] width 427 height 208
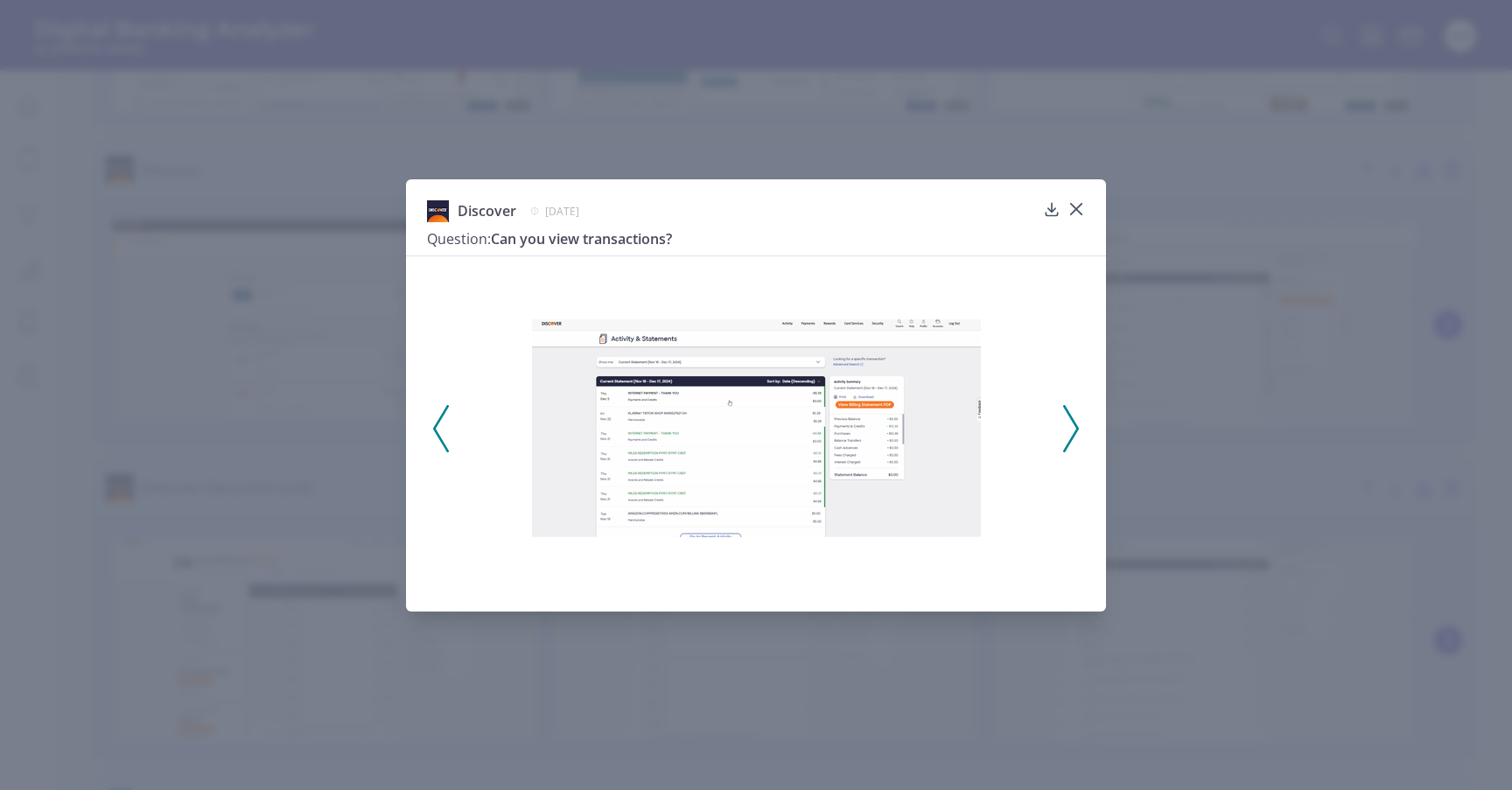
click at [1074, 209] on icon at bounding box center [1076, 209] width 18 height 18
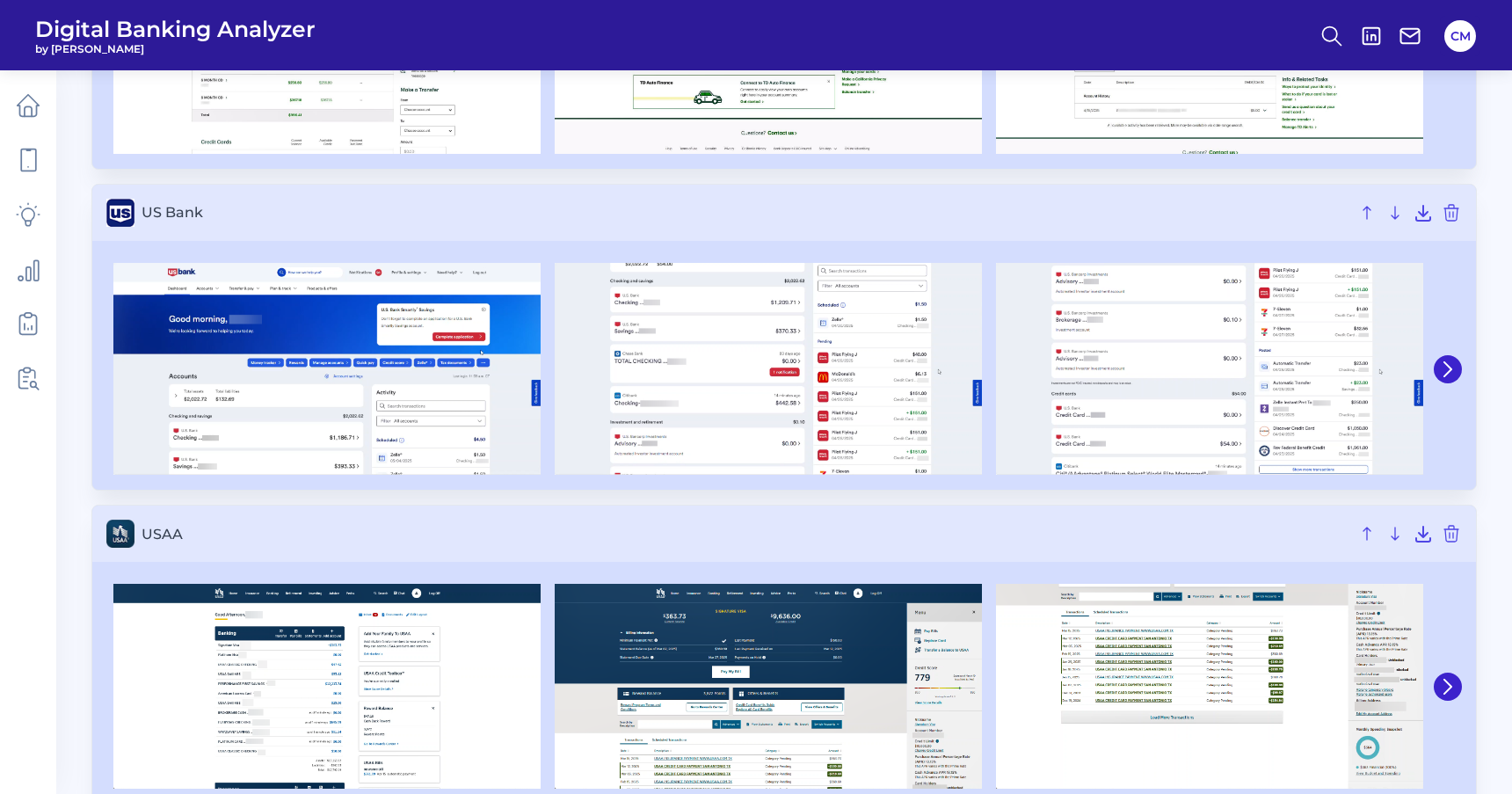
scroll to position [4898, 0]
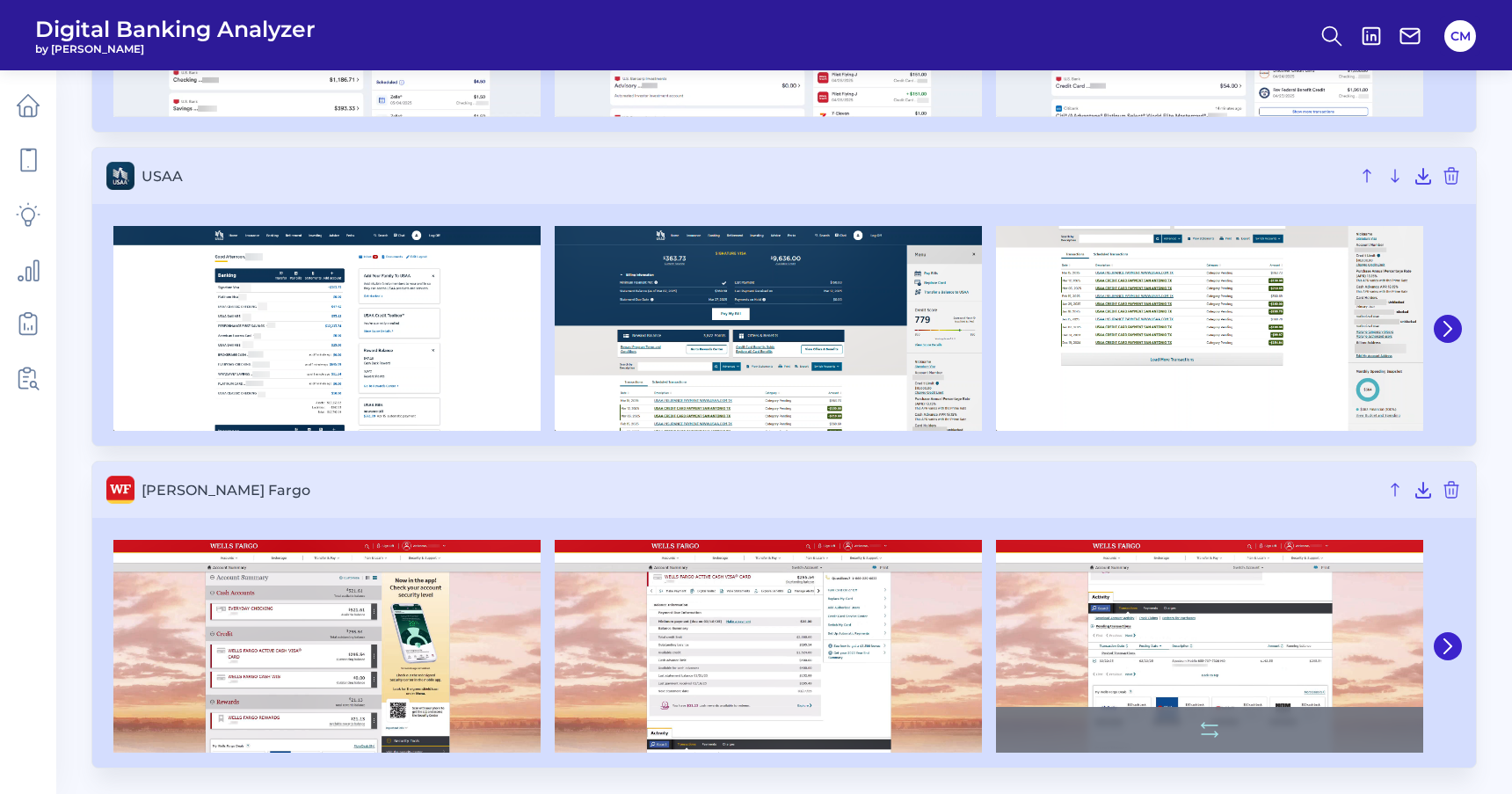
click at [1247, 665] on img at bounding box center [1209, 646] width 427 height 212
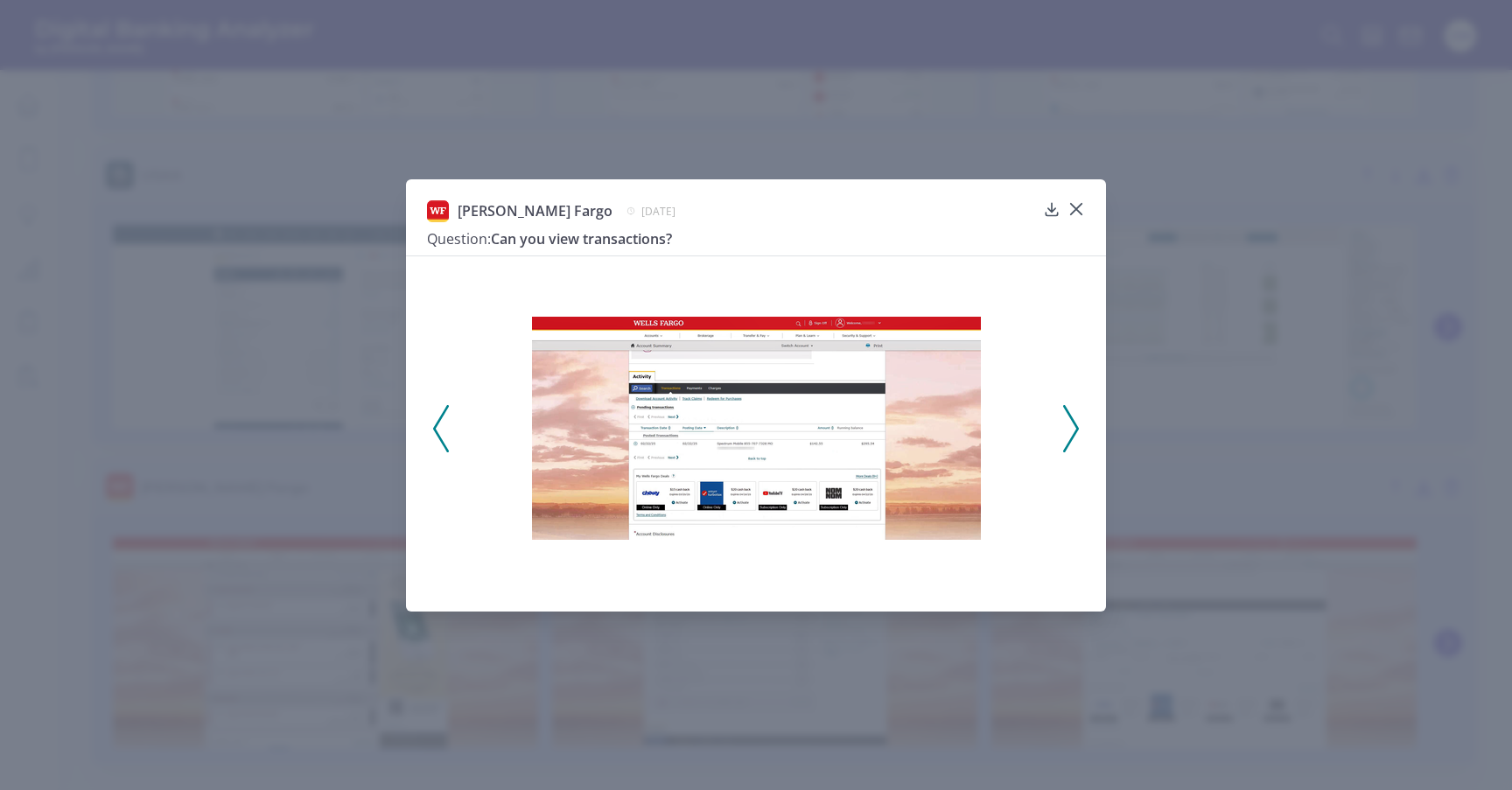
click at [1092, 202] on div "Wells Fargo March 11, 2025 Question: Can you view transactions?" at bounding box center [756, 395] width 700 height 432
click at [1075, 203] on icon at bounding box center [1076, 209] width 18 height 18
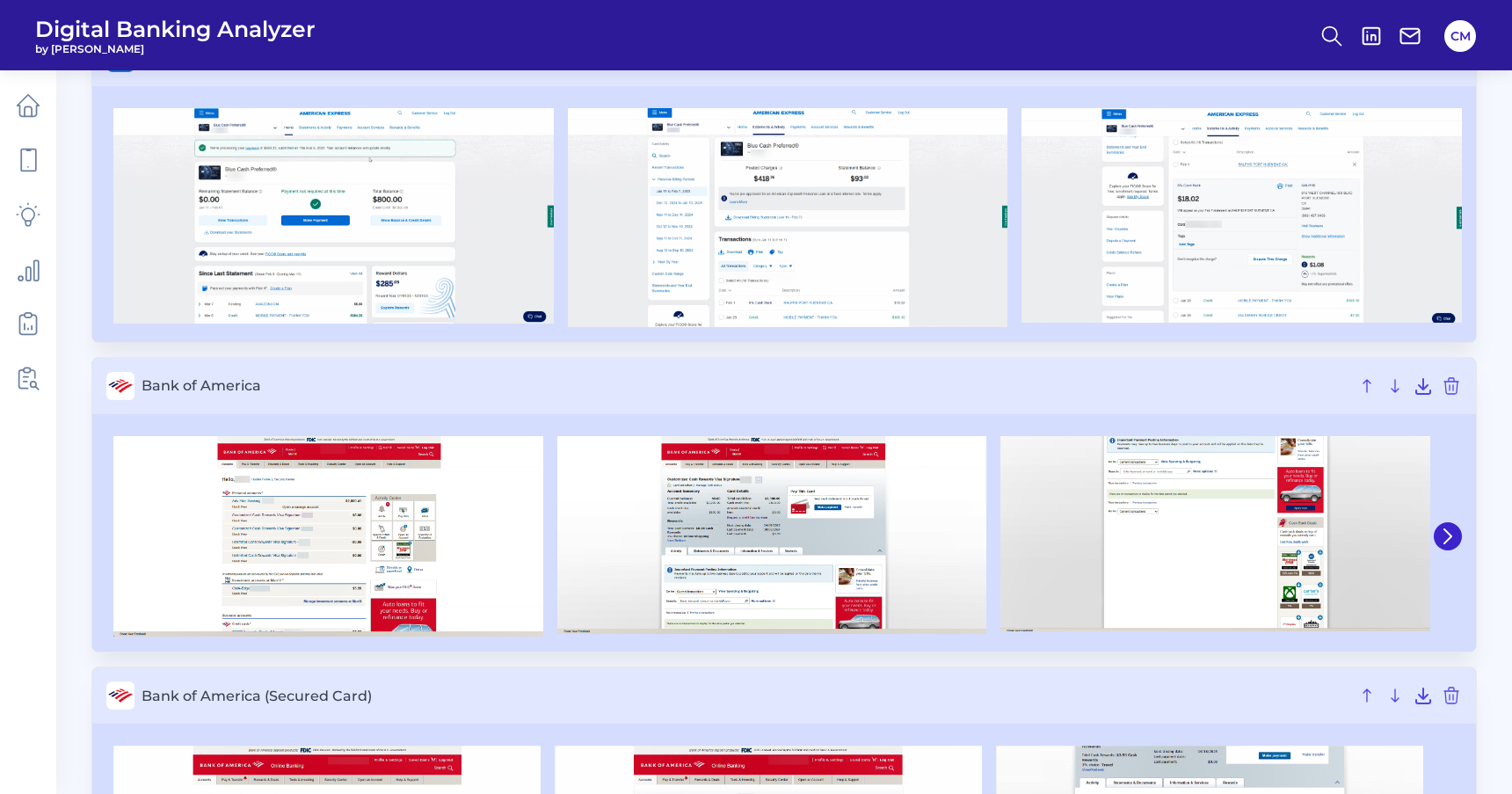
scroll to position [0, 0]
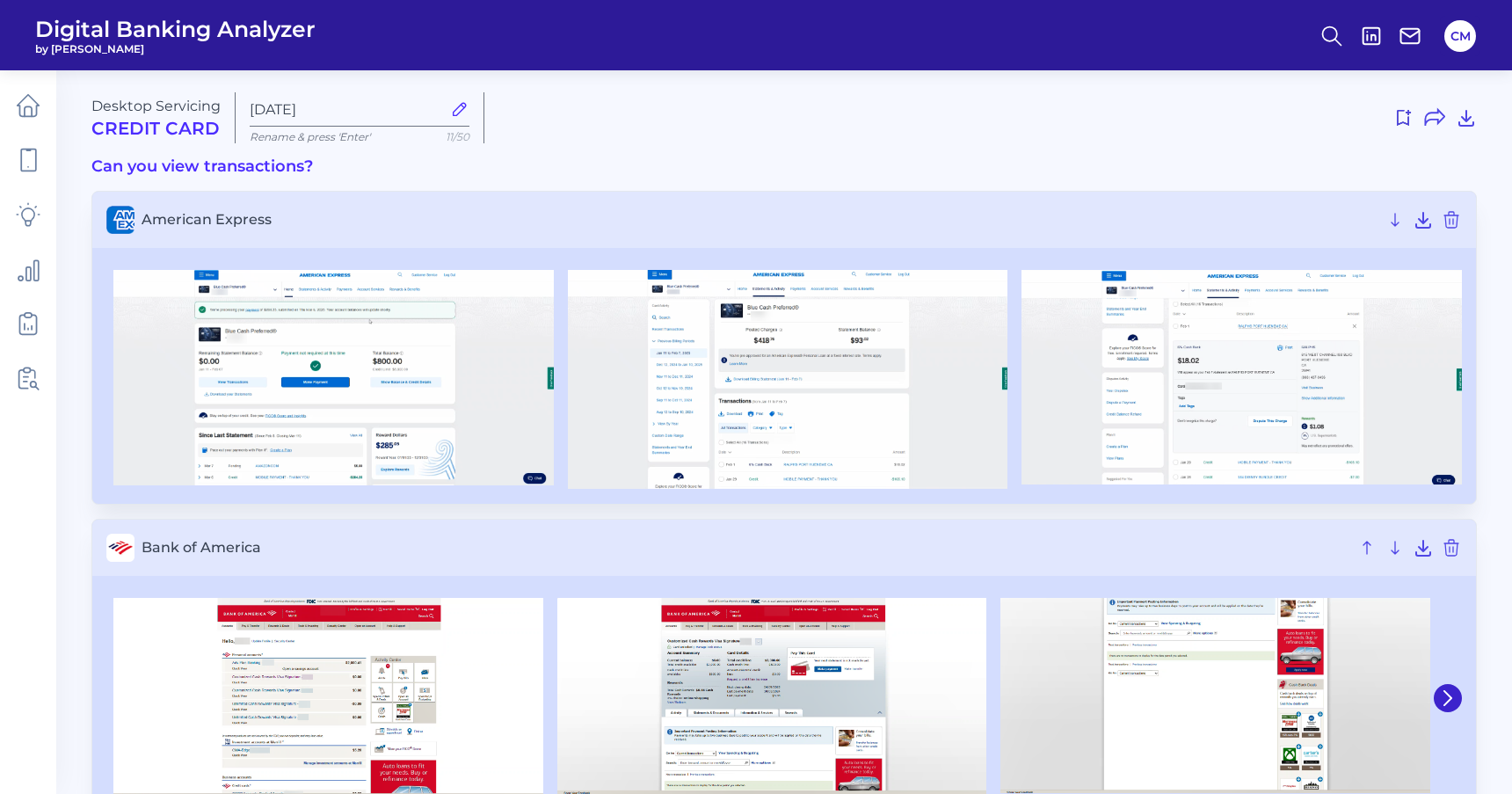
click at [977, 96] on div "Desktop Servicing Credit Card Oct 07 2025 Rename & press 'Enter' 11/50" at bounding box center [784, 117] width 1385 height 51
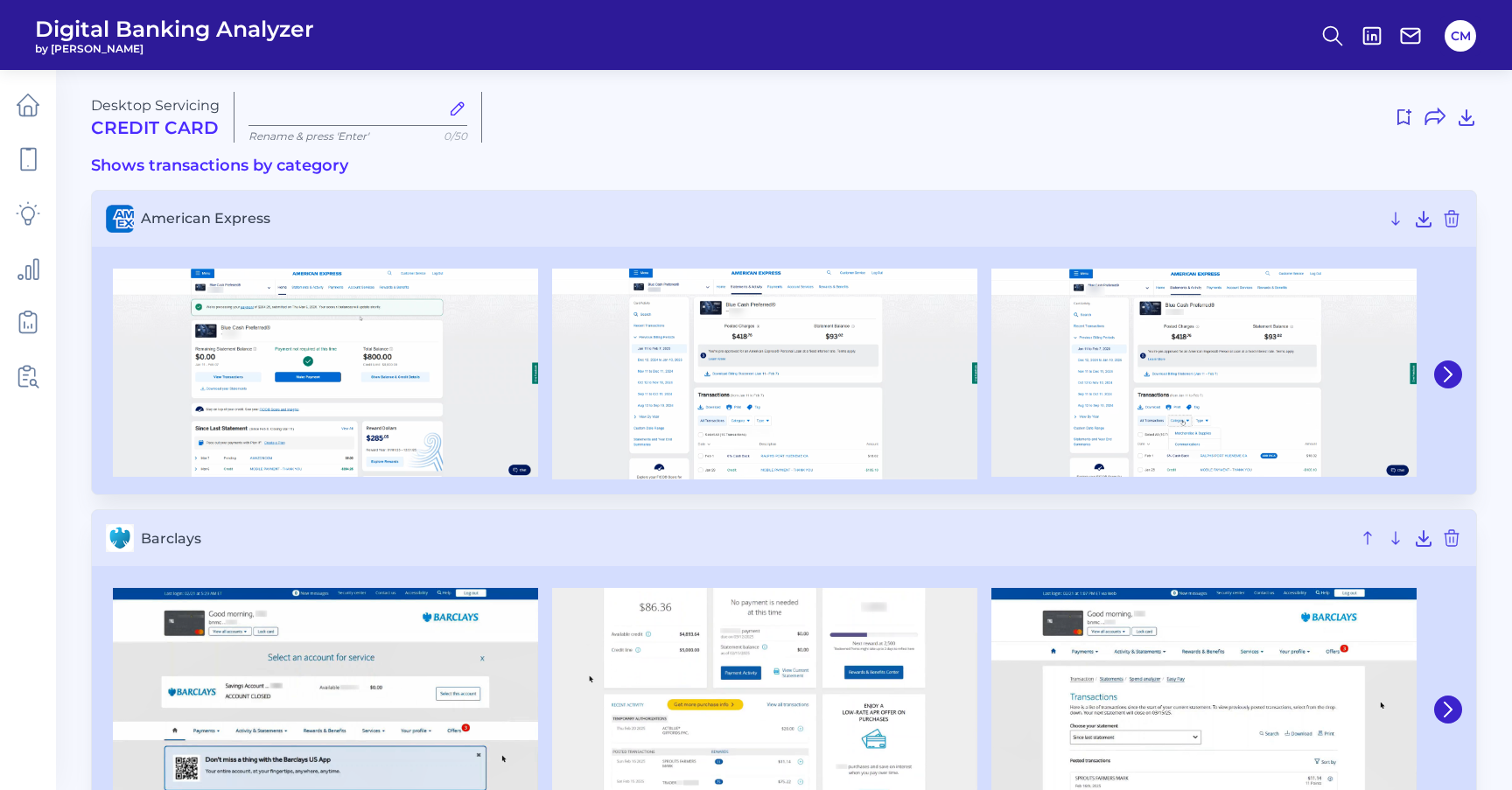
type input "[DATE]"
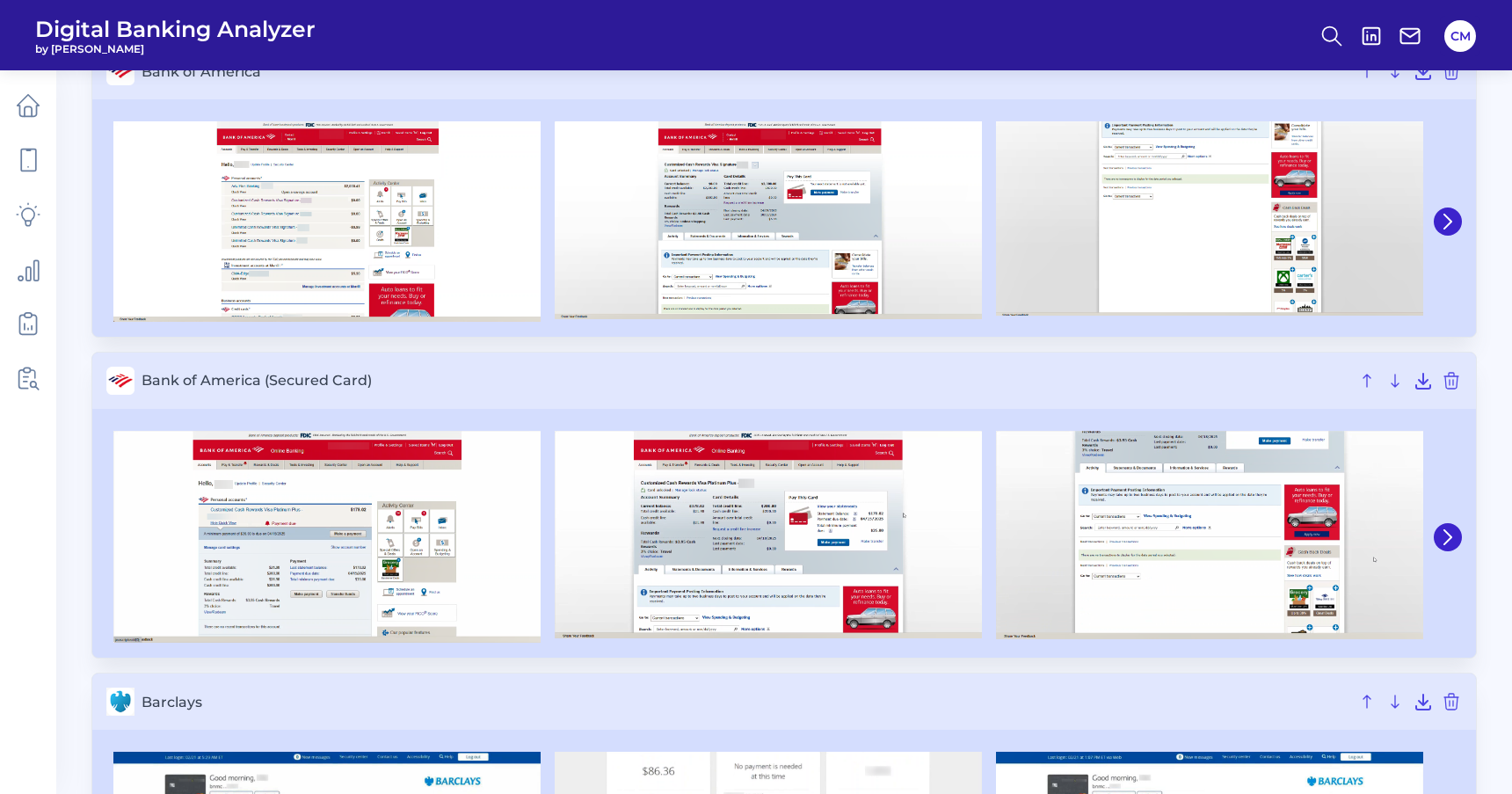
scroll to position [473, 0]
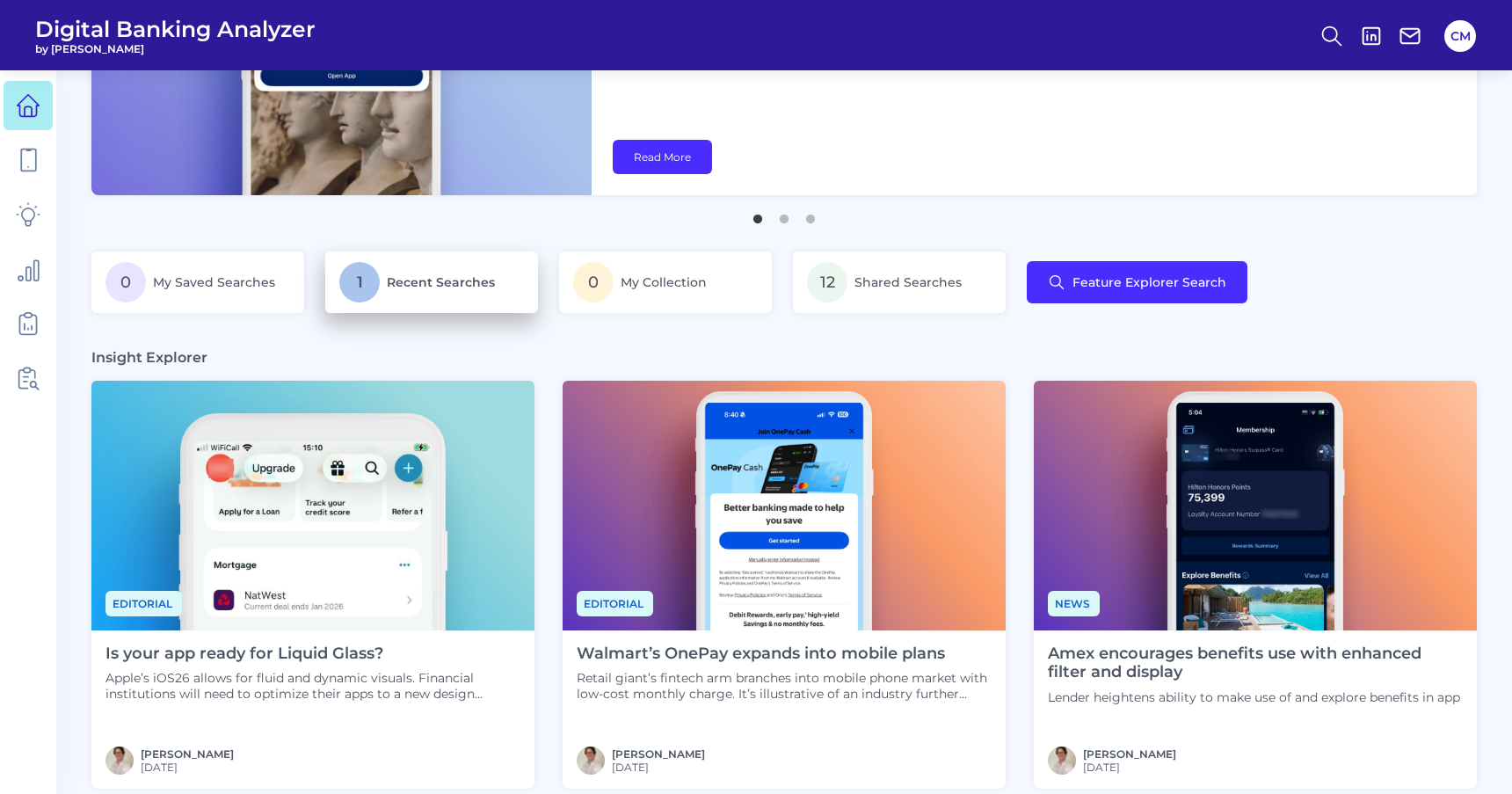
scroll to position [182, 0]
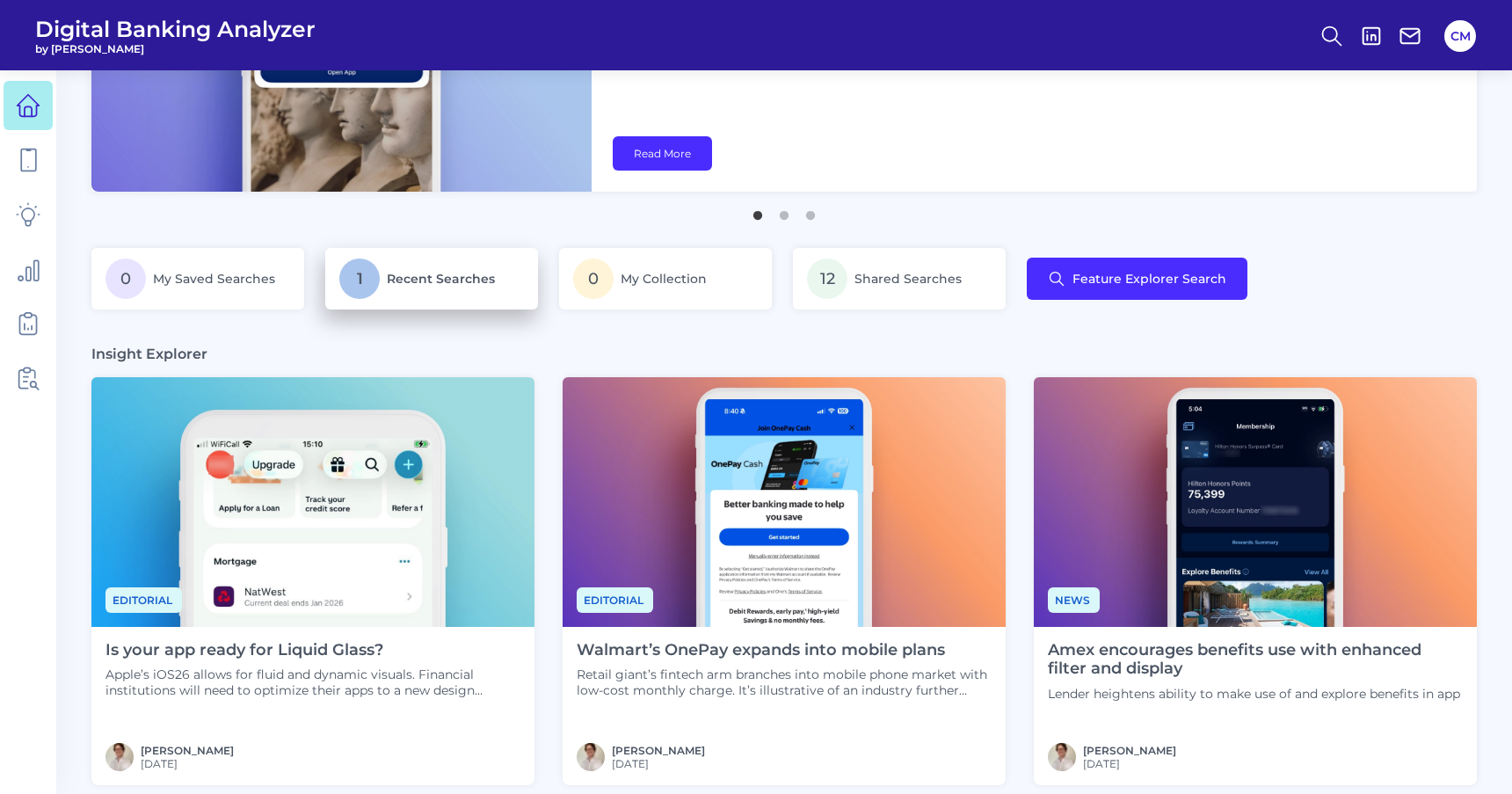
click at [456, 288] on p "1 Recent Searches" at bounding box center [431, 279] width 185 height 41
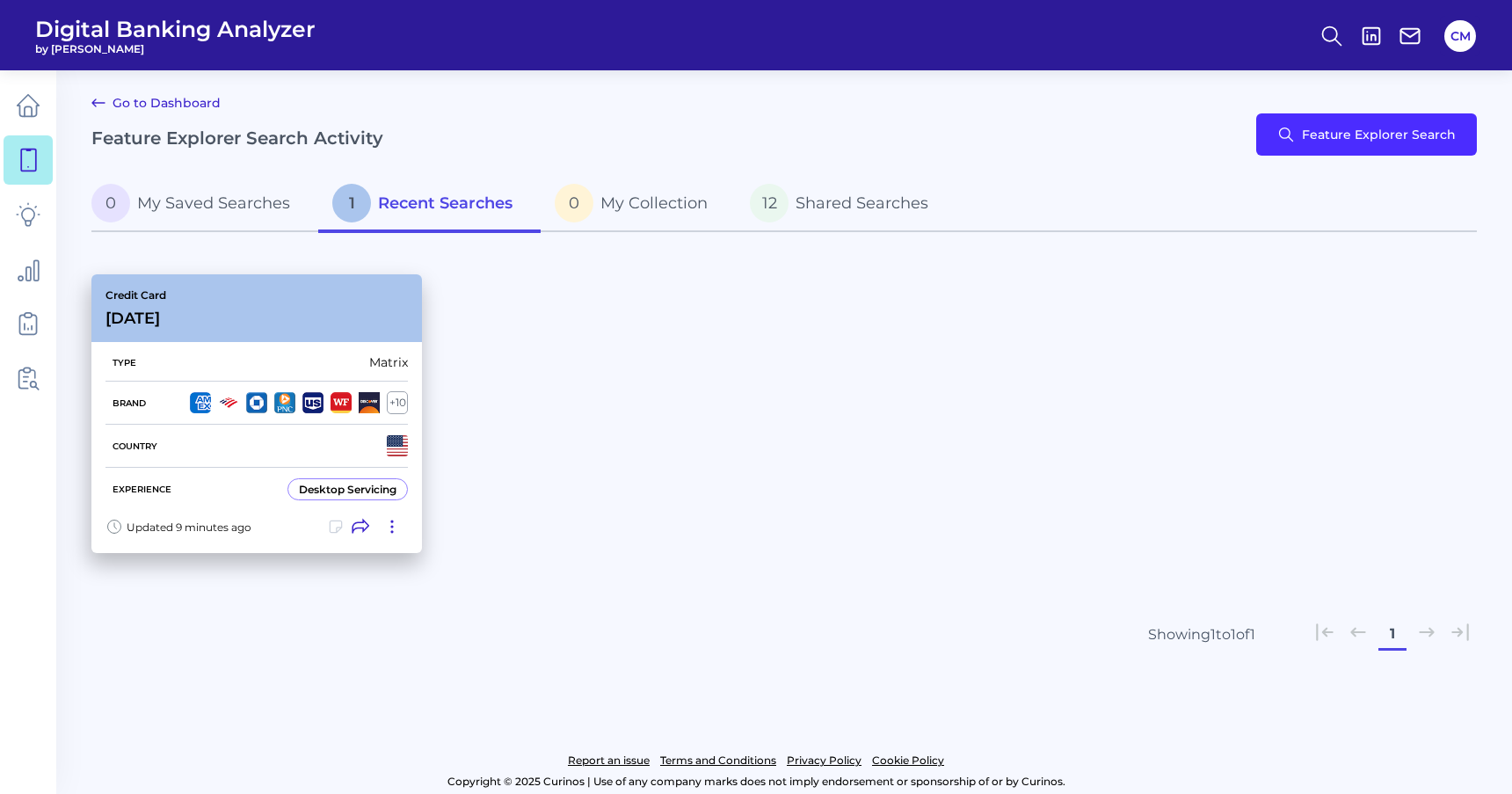
click at [393, 531] on icon at bounding box center [392, 527] width 18 height 18
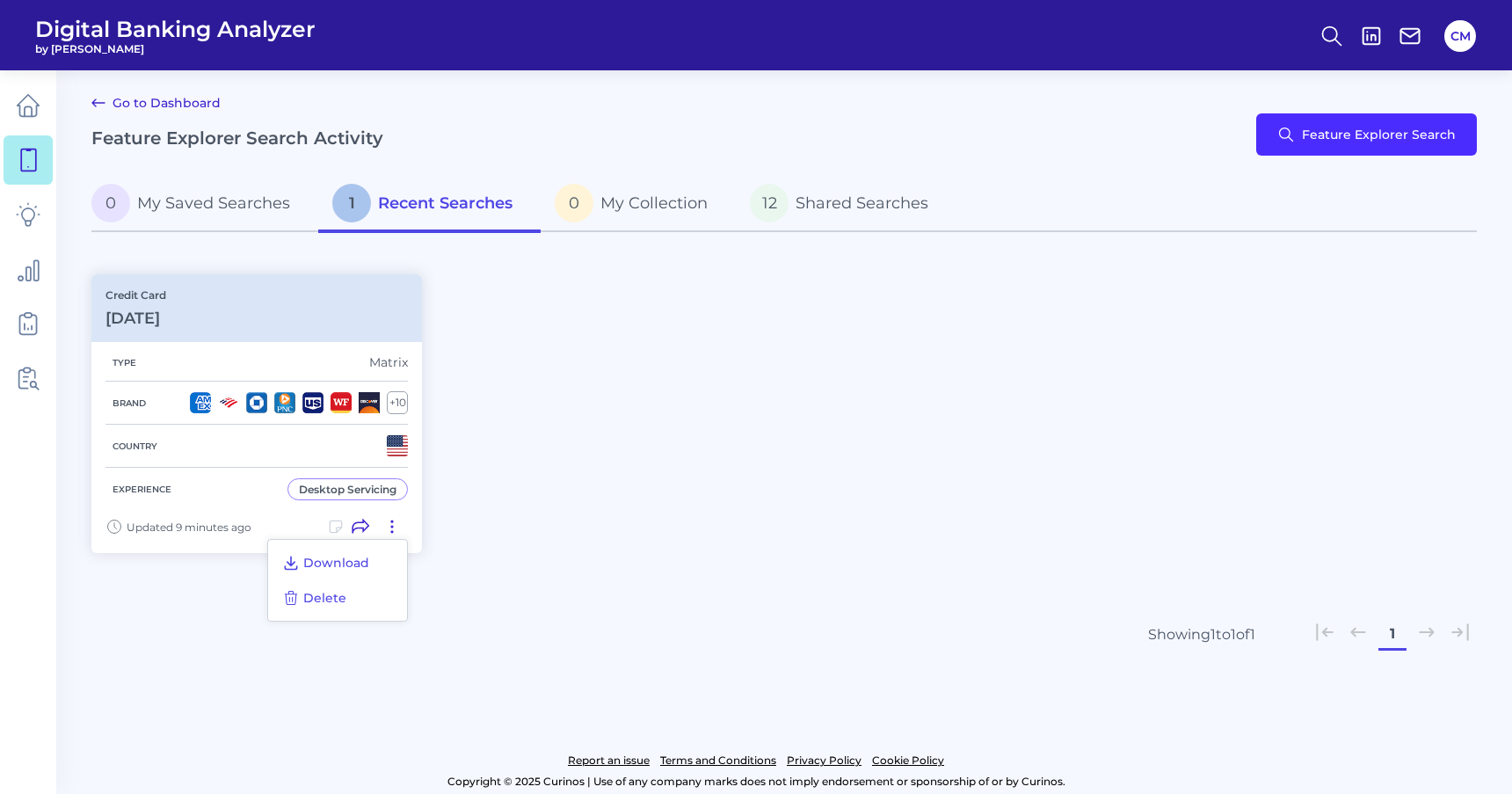
click at [543, 349] on div "Credit Card [DATE] Type Matrix Brand + 10 Country Experience Desktop Servicing …" at bounding box center [784, 413] width 1385 height 299
click at [458, 213] on p "1 Recent Searches" at bounding box center [423, 203] width 180 height 39
click at [1135, 417] on div "Credit Card [DATE] Type Matrix Brand + 10 Country Experience Desktop Servicing …" at bounding box center [784, 413] width 1385 height 299
click at [28, 112] on icon at bounding box center [28, 105] width 25 height 25
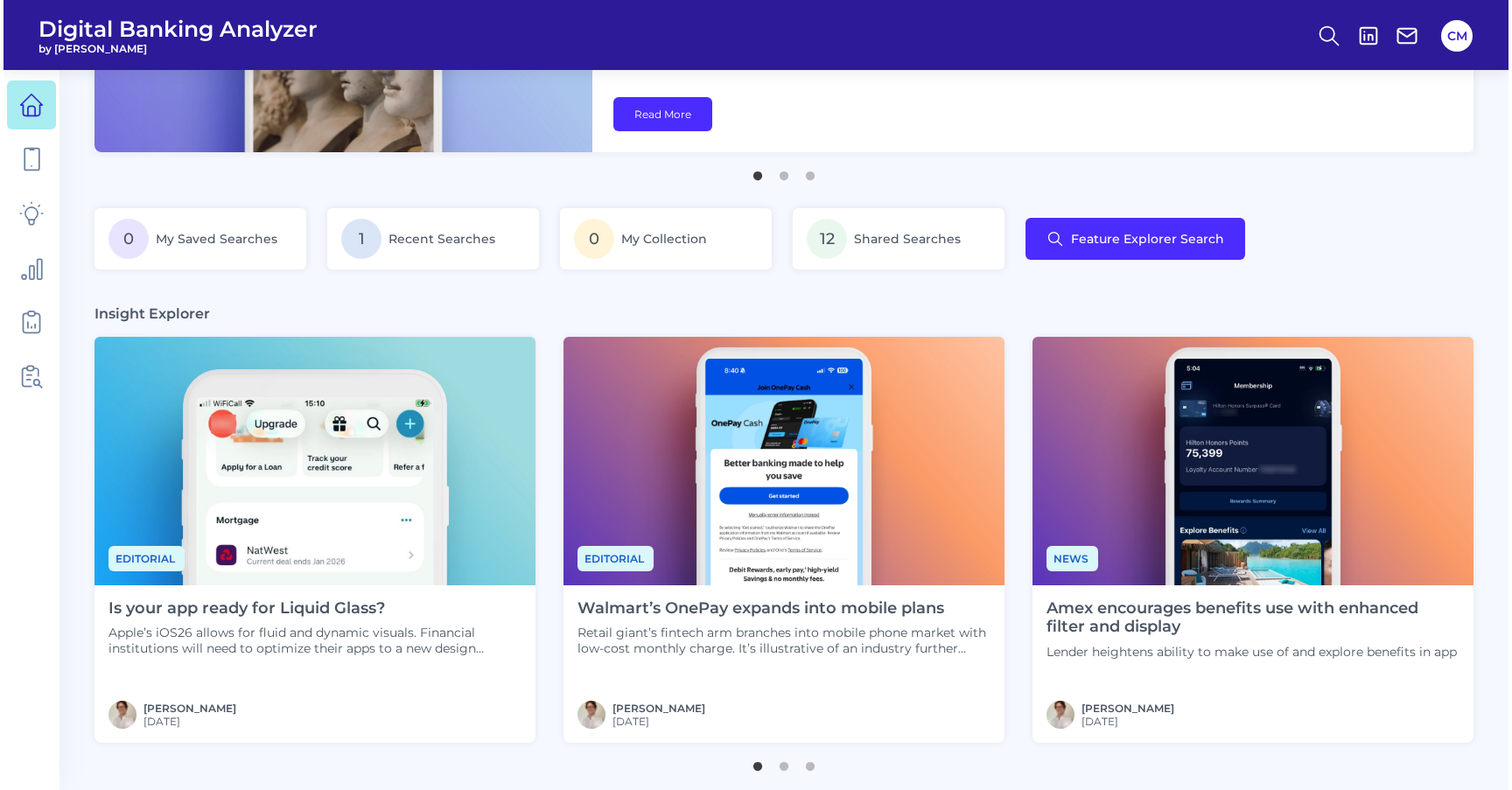
scroll to position [227, 0]
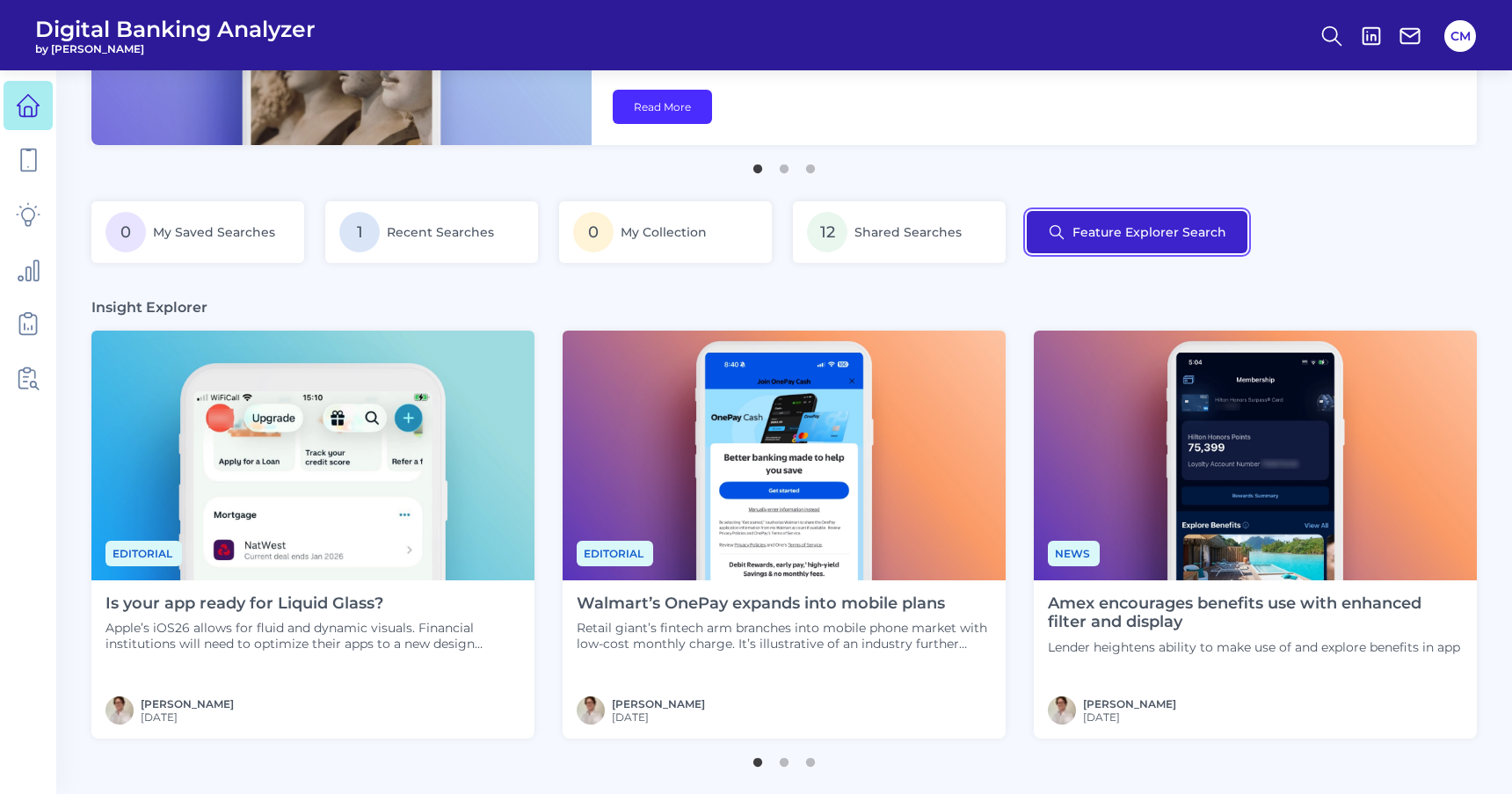
click at [1143, 226] on button "Feature Explorer Search" at bounding box center [1137, 232] width 221 height 43
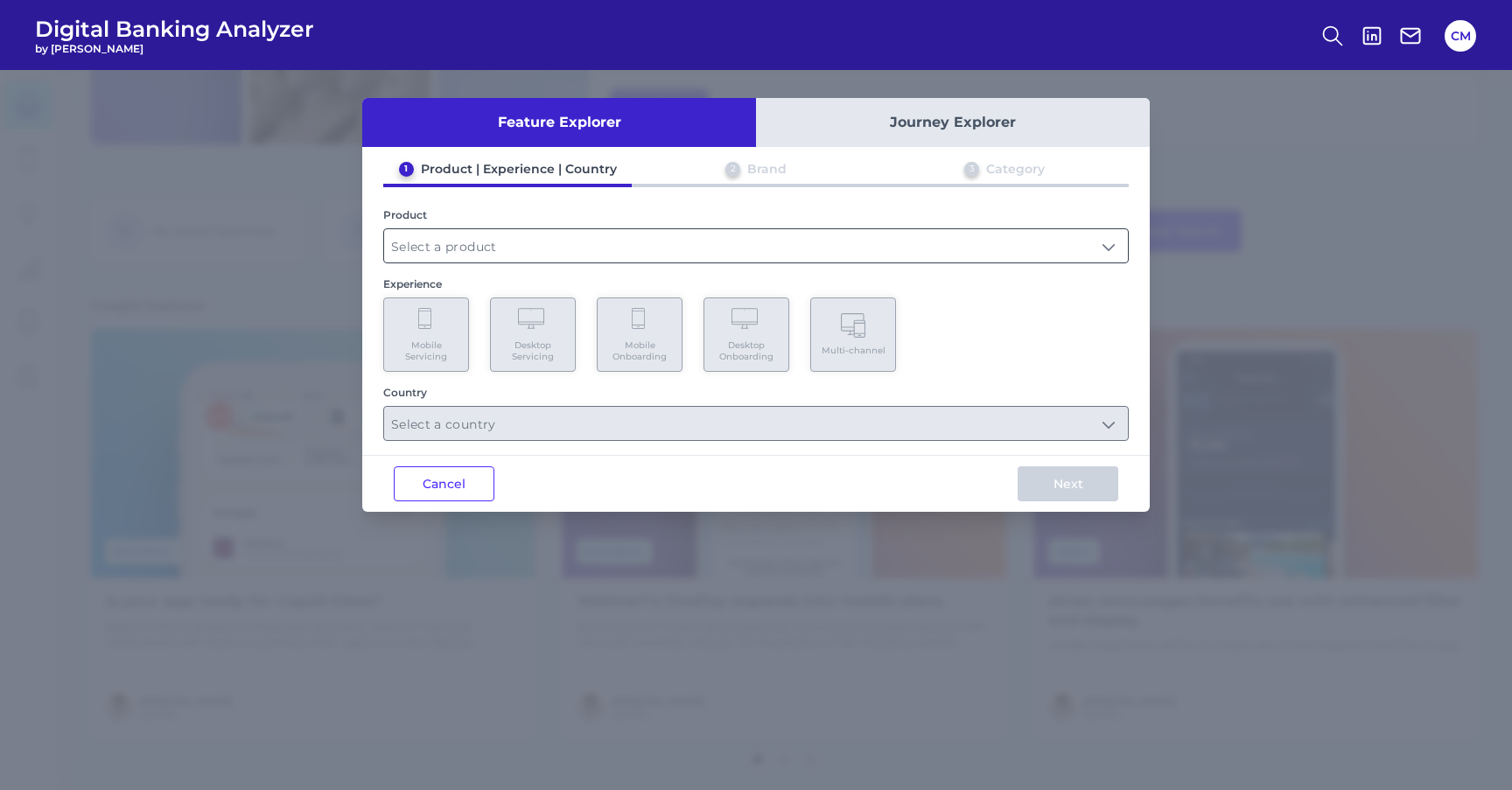
click at [557, 261] on div at bounding box center [756, 245] width 746 height 35
click at [553, 247] on input "text" at bounding box center [756, 245] width 744 height 33
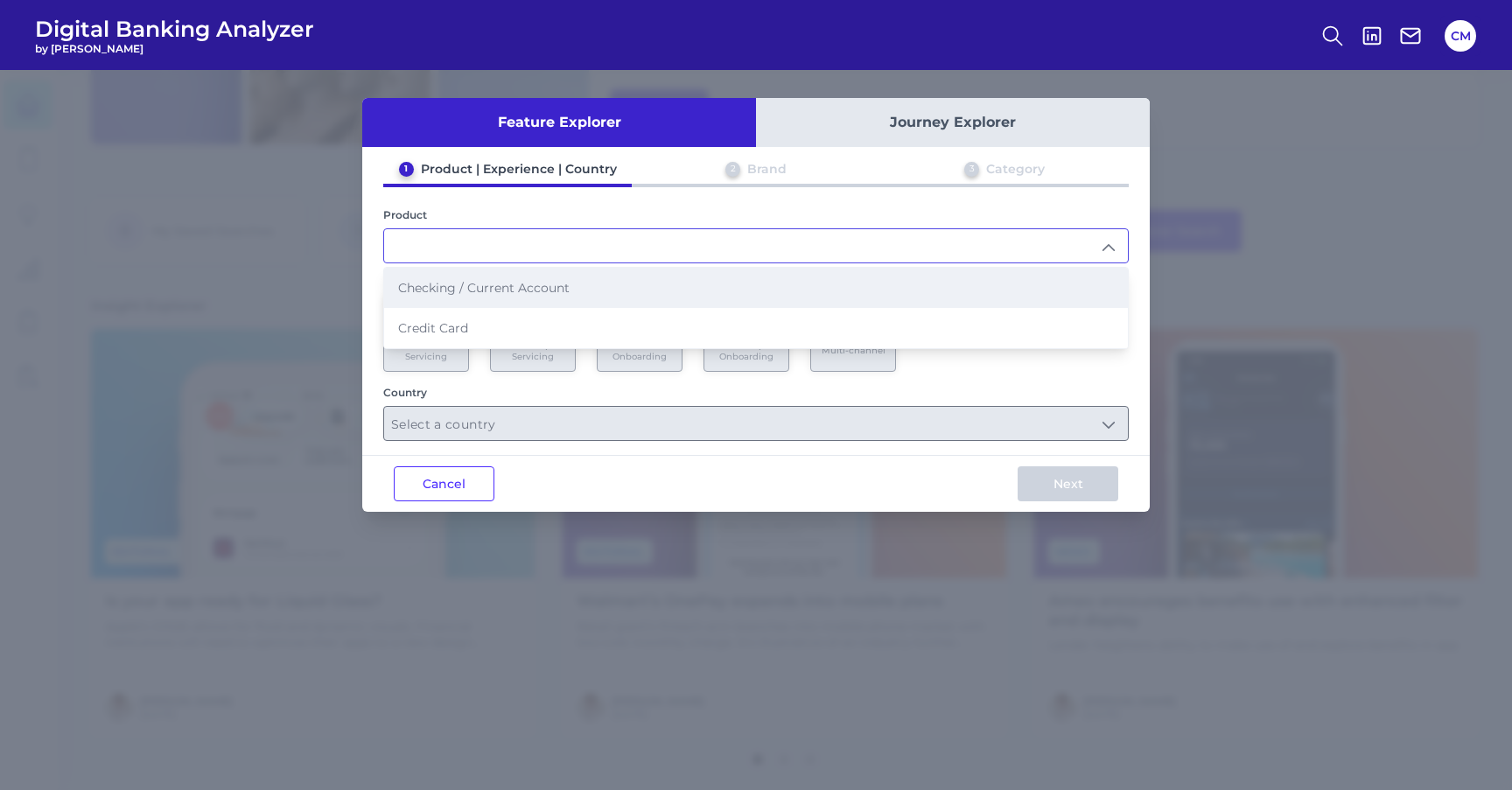
click at [517, 287] on span "Checking / Current Account" at bounding box center [484, 288] width 172 height 16
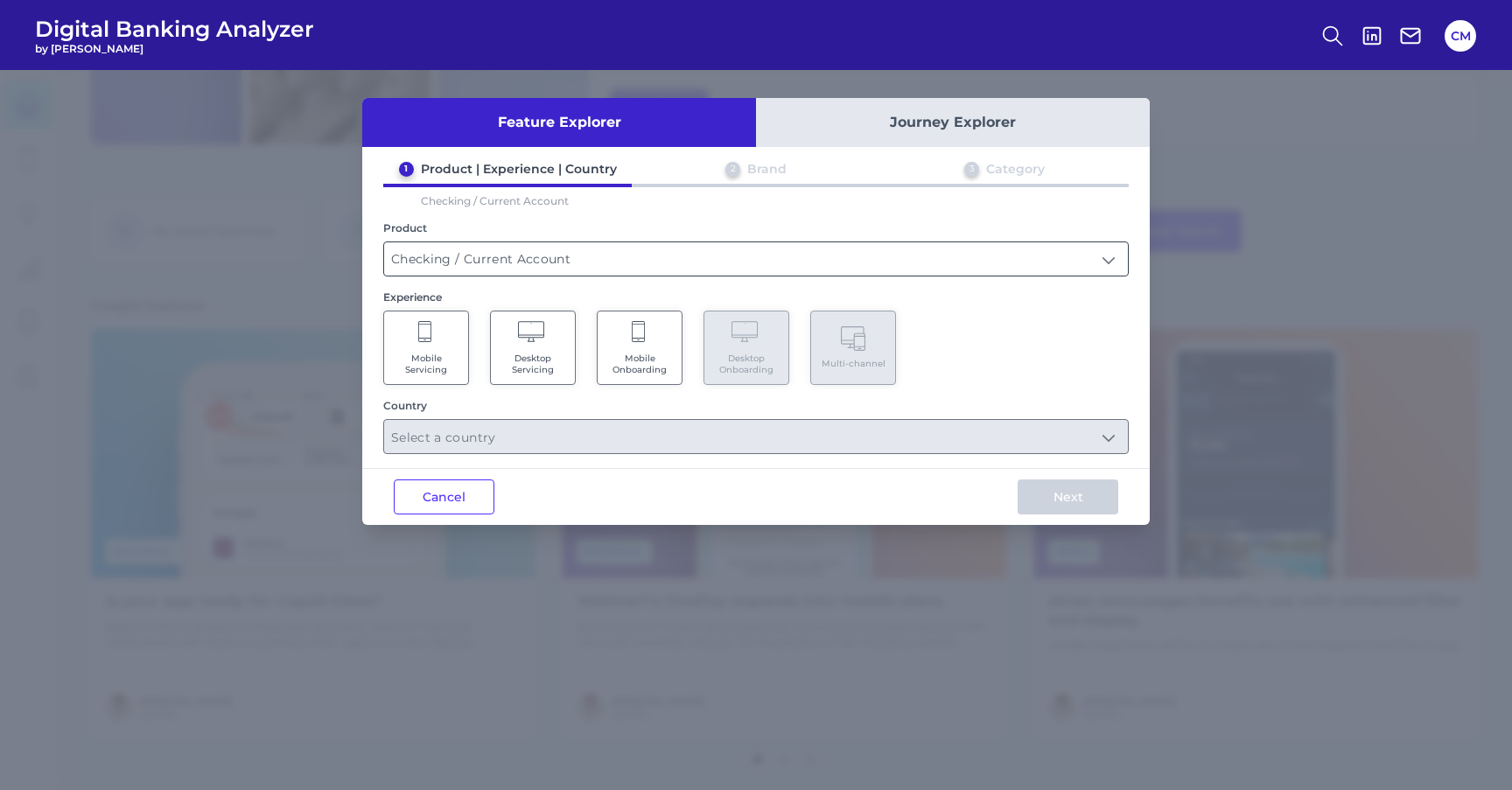
click at [468, 261] on input "Checking / Current Account" at bounding box center [756, 258] width 744 height 33
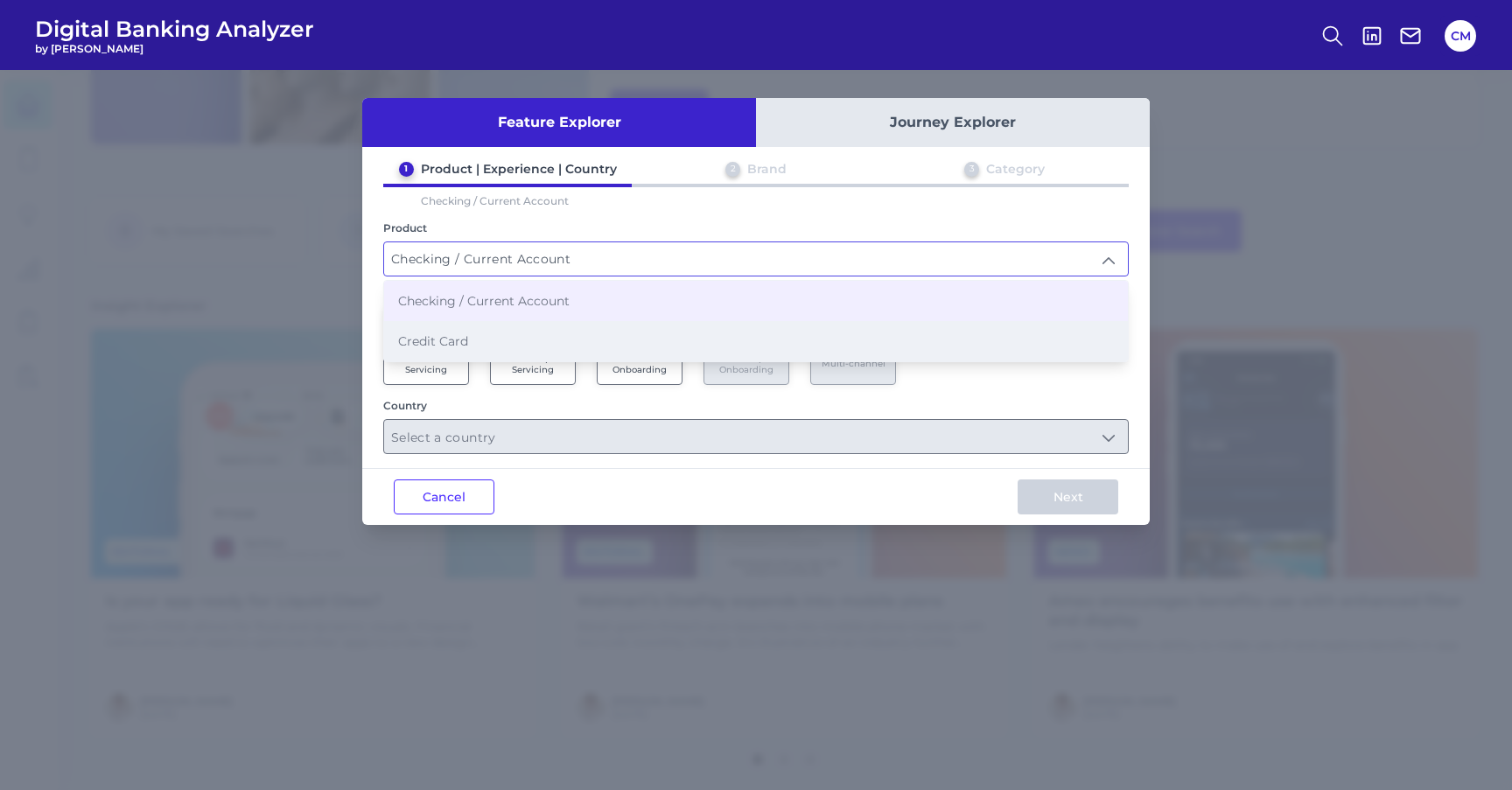
click at [437, 335] on span "Credit Card" at bounding box center [433, 341] width 70 height 16
type input "Credit Card"
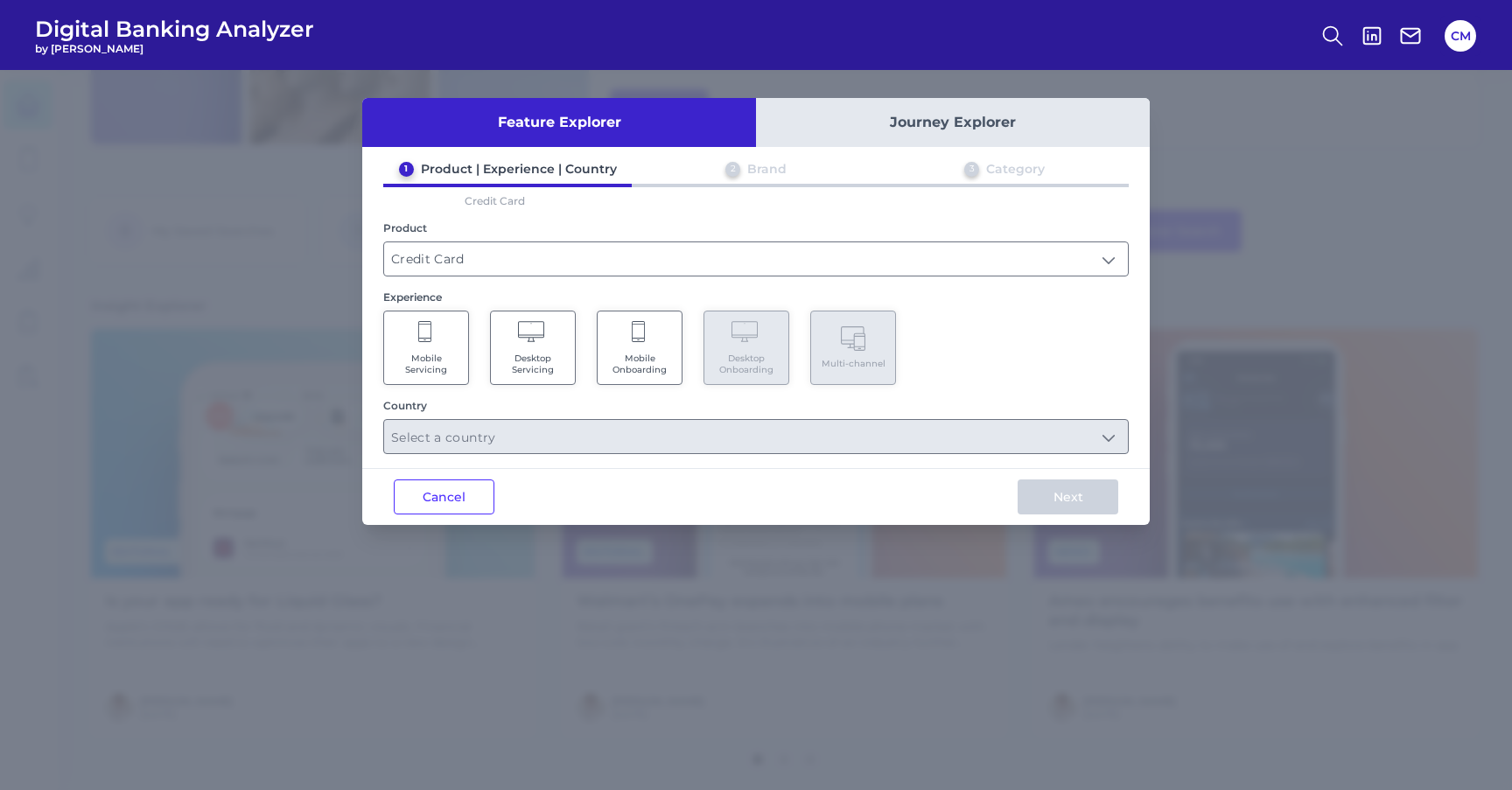
click at [431, 334] on icon at bounding box center [426, 334] width 16 height 25
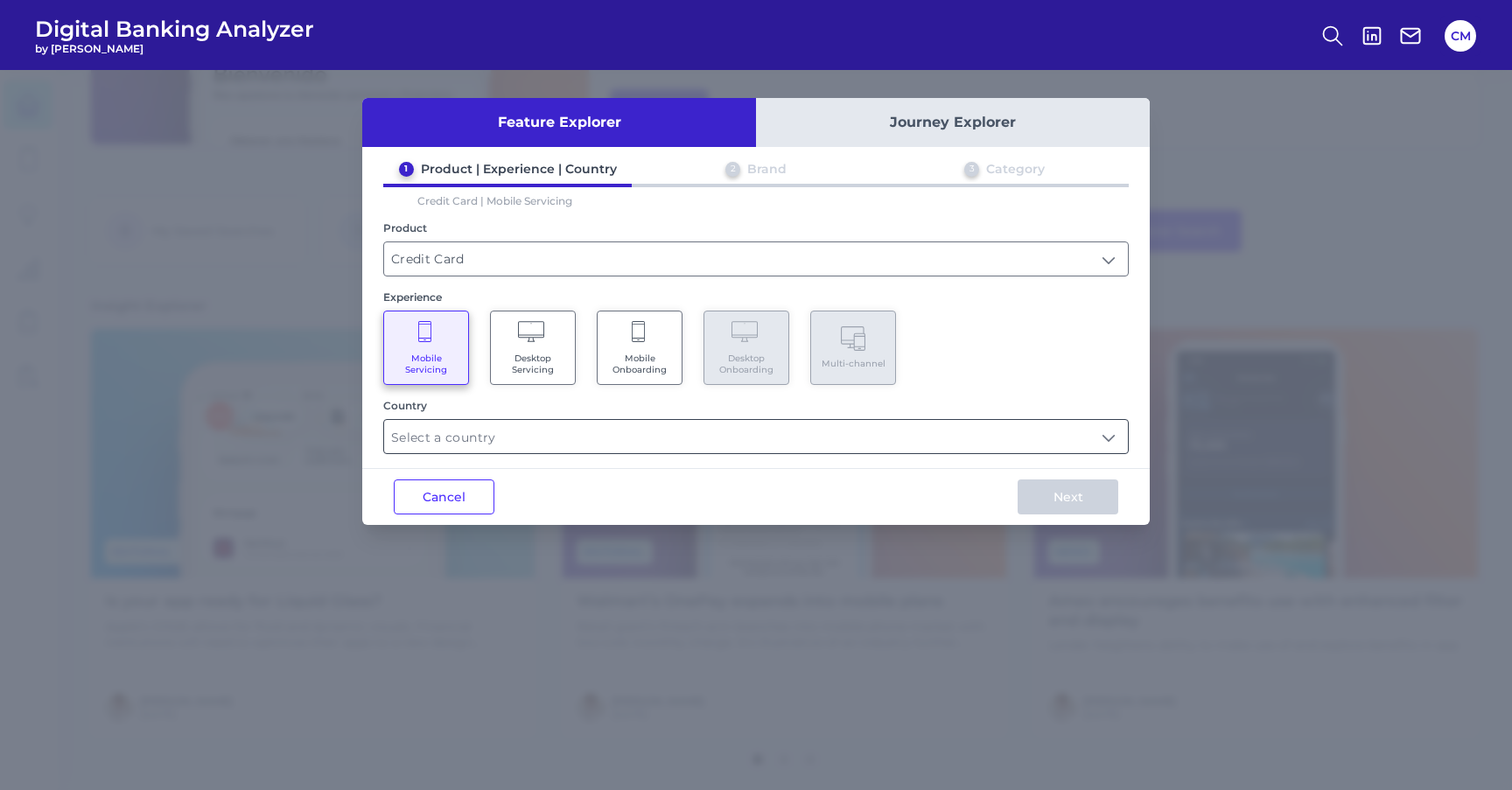
click at [450, 435] on input "text" at bounding box center [756, 436] width 744 height 33
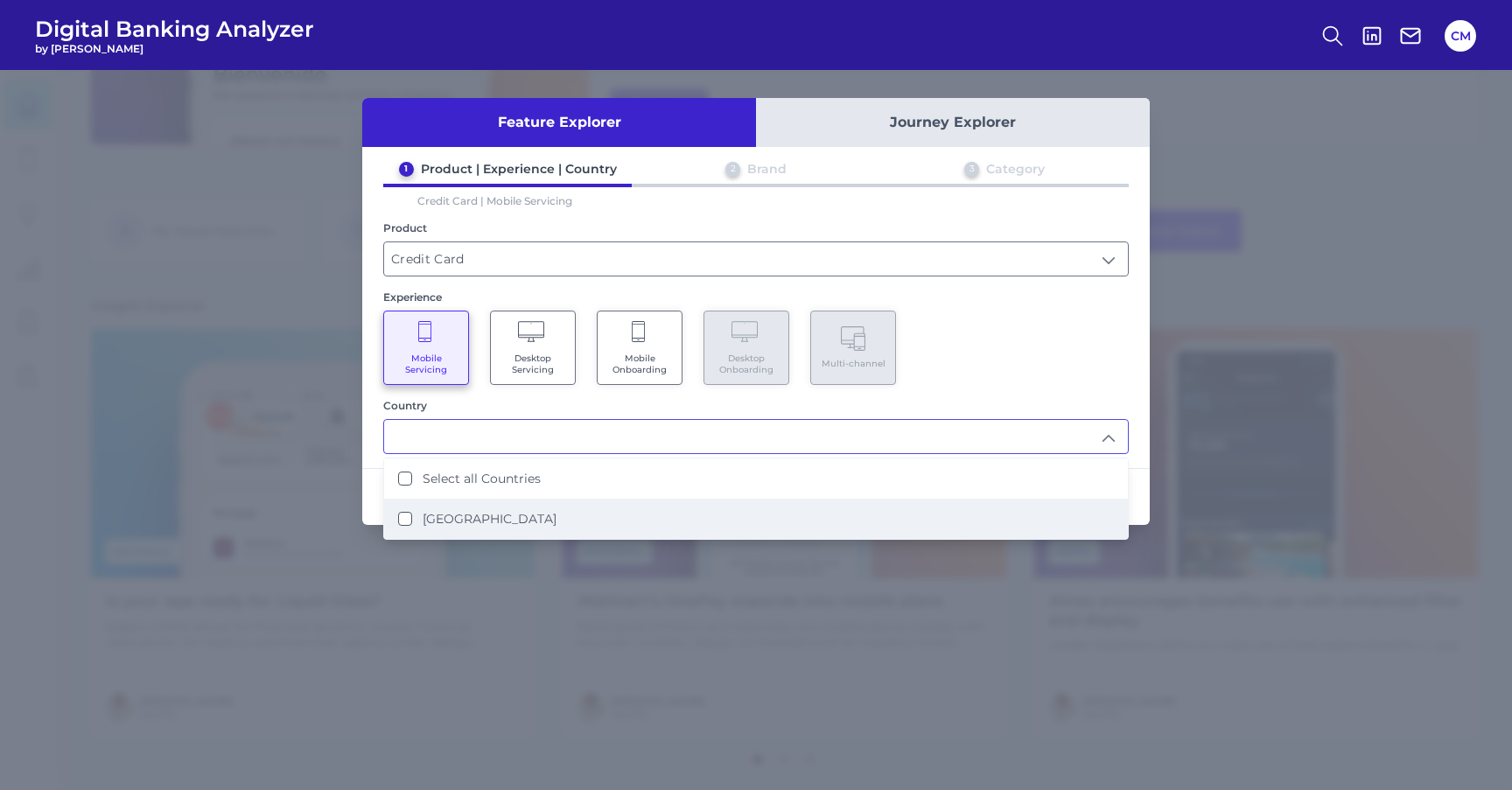
click at [445, 511] on label "United States" at bounding box center [490, 518] width 134 height 16
type input "Select all Countries"
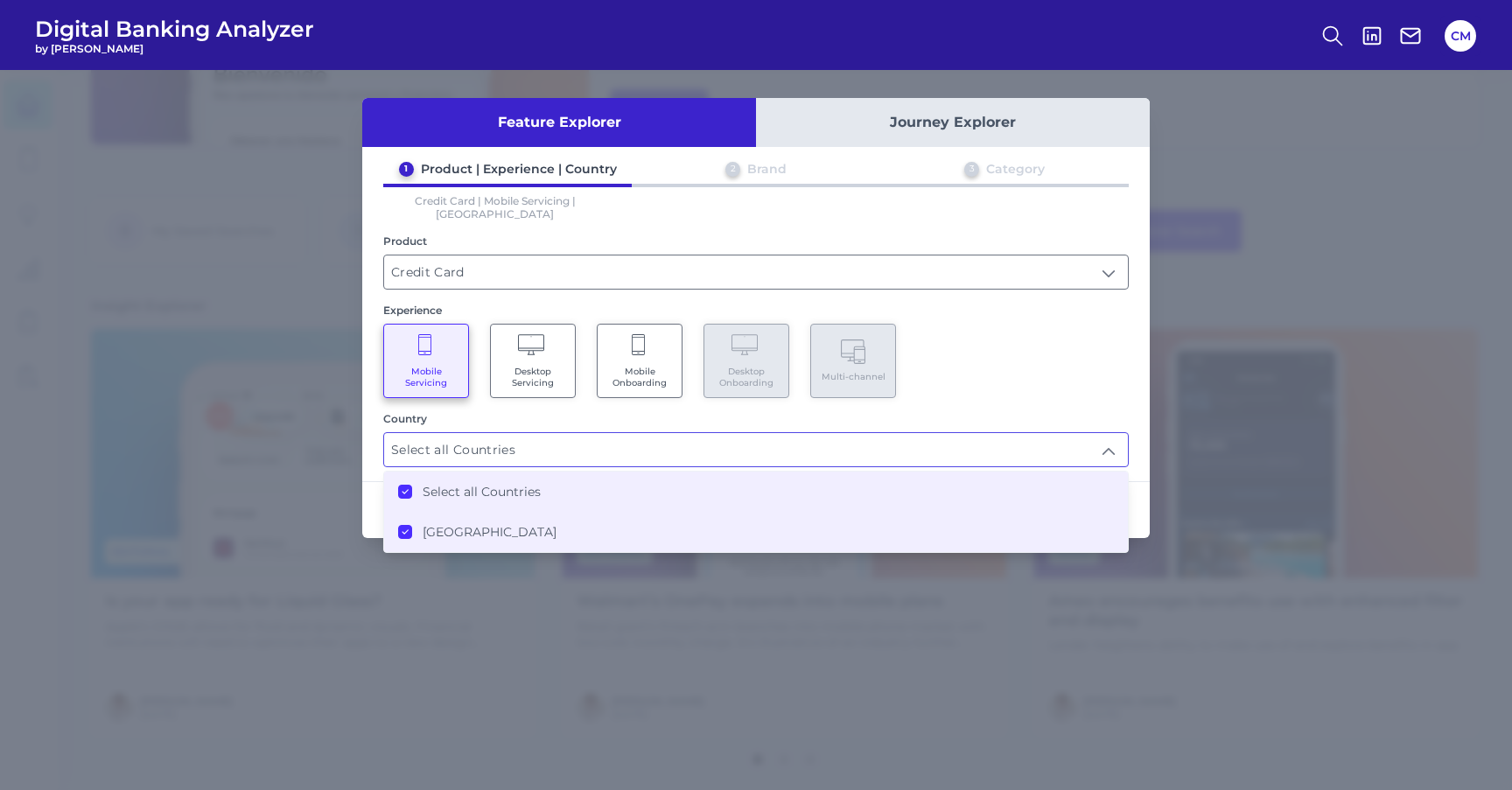
click at [1048, 412] on div "Country" at bounding box center [756, 419] width 746 height 13
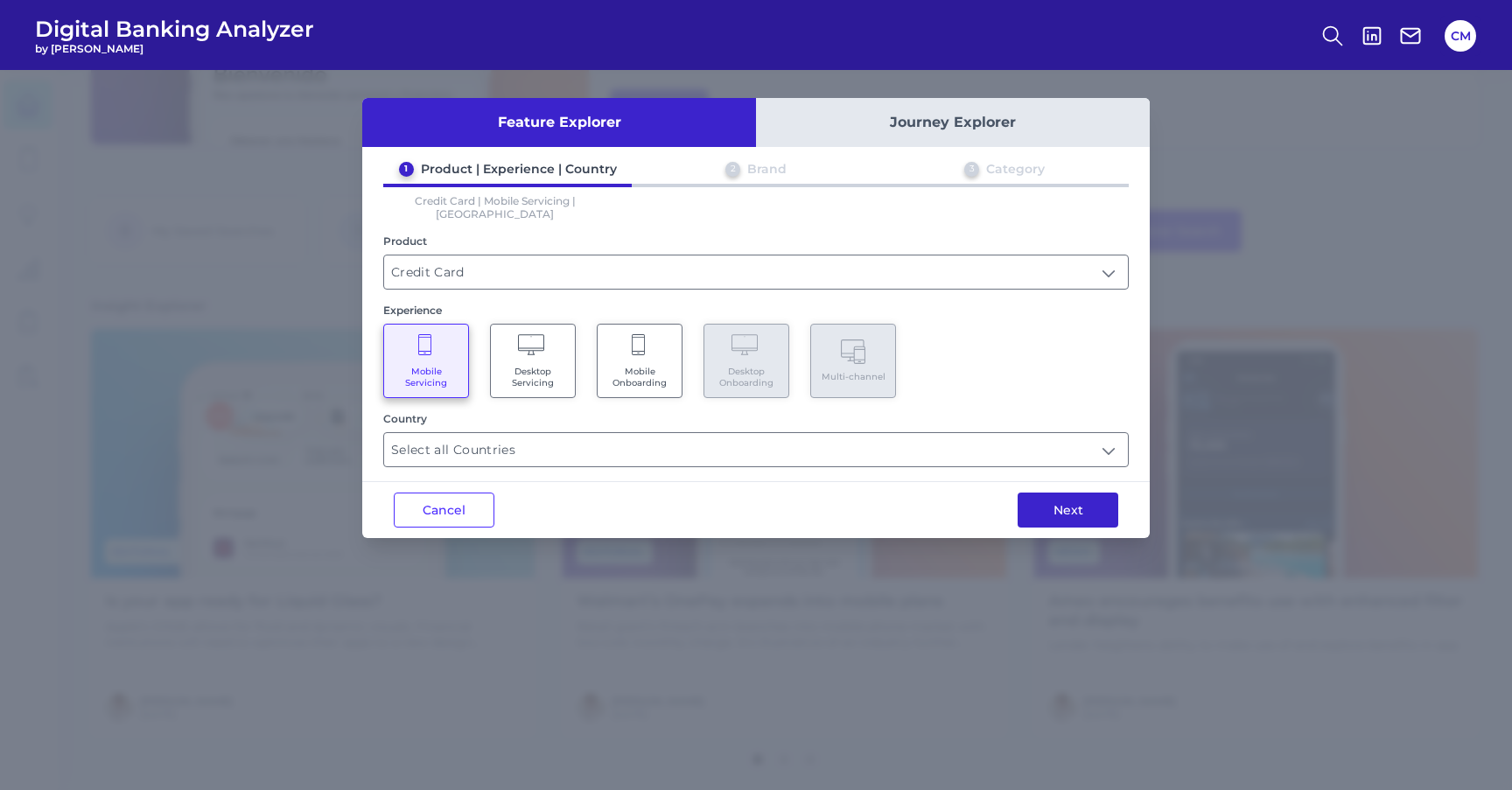
click at [1071, 497] on button "Next" at bounding box center [1068, 509] width 101 height 35
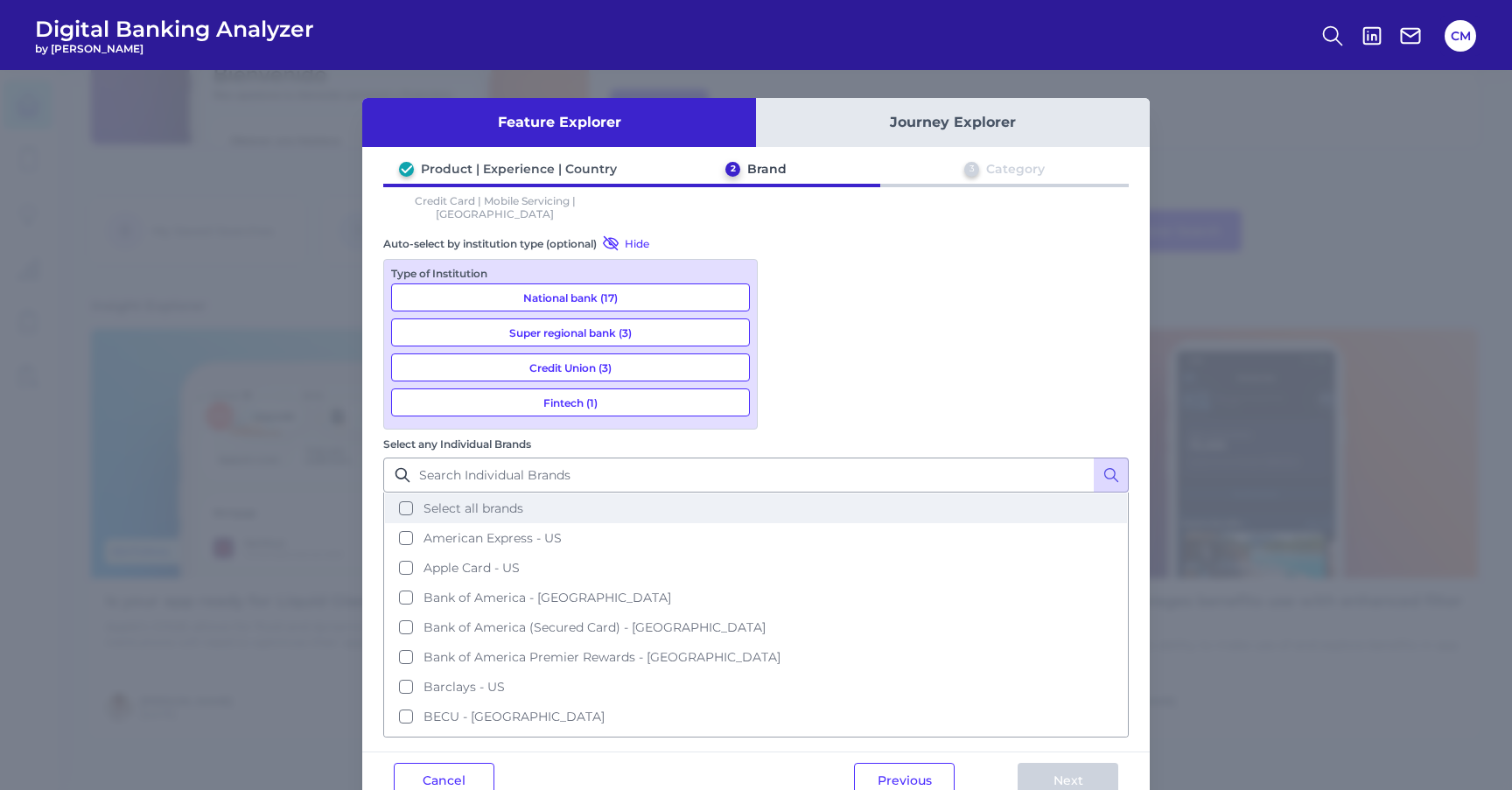
click at [803, 493] on button "Select all brands" at bounding box center [756, 508] width 742 height 30
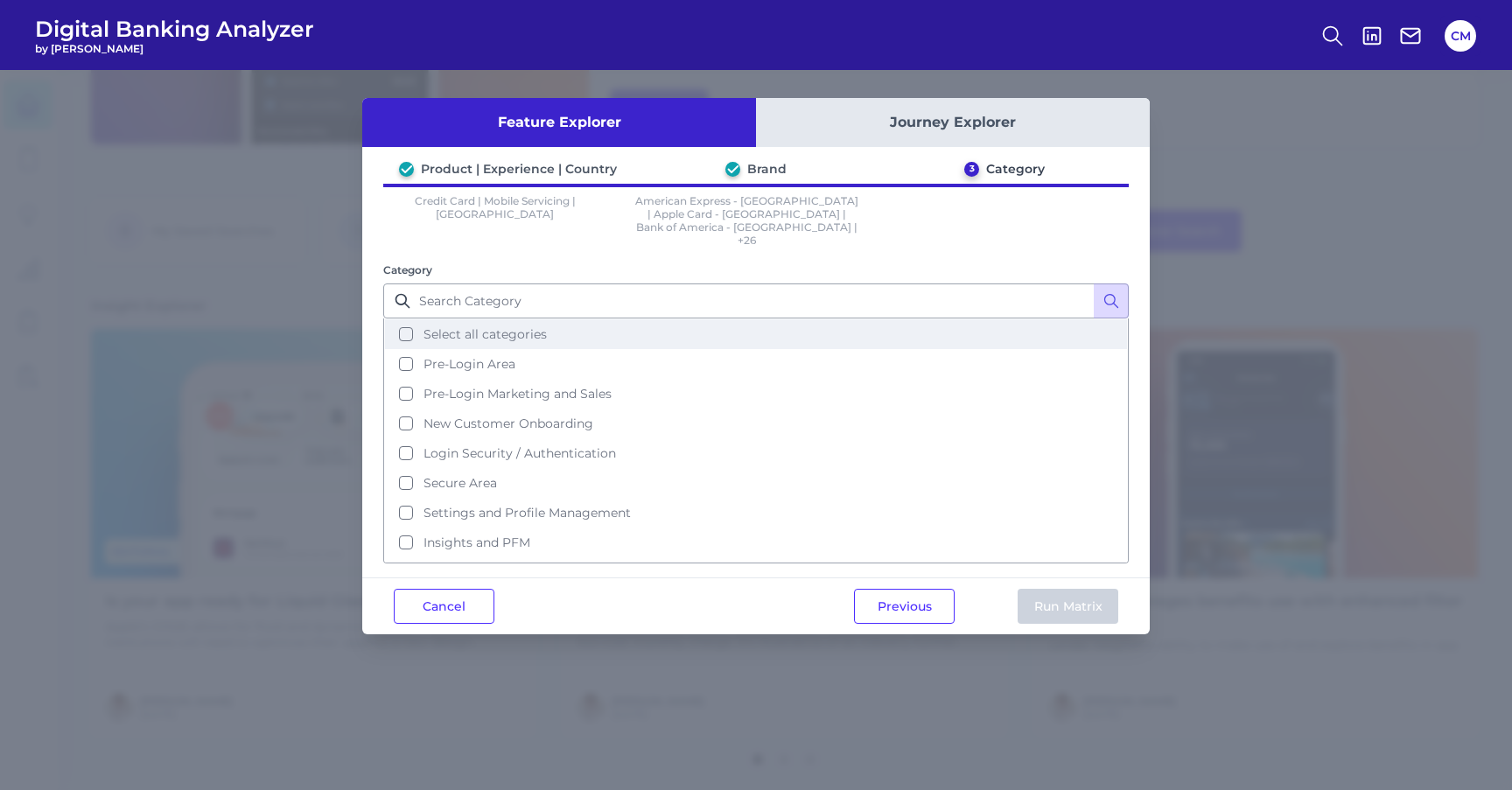
click at [564, 320] on button "Select all categories" at bounding box center [756, 335] width 742 height 30
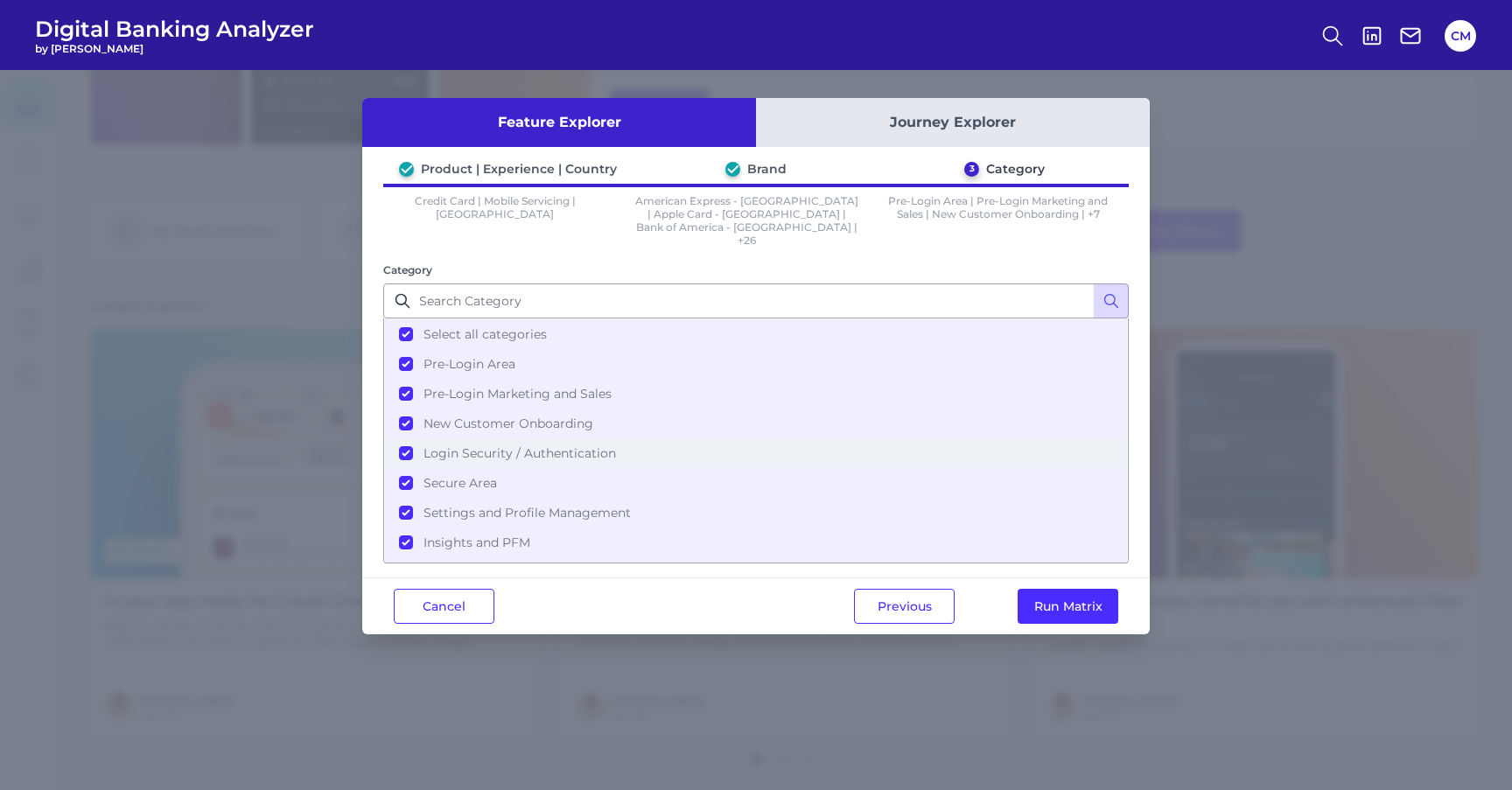
scroll to position [75, 0]
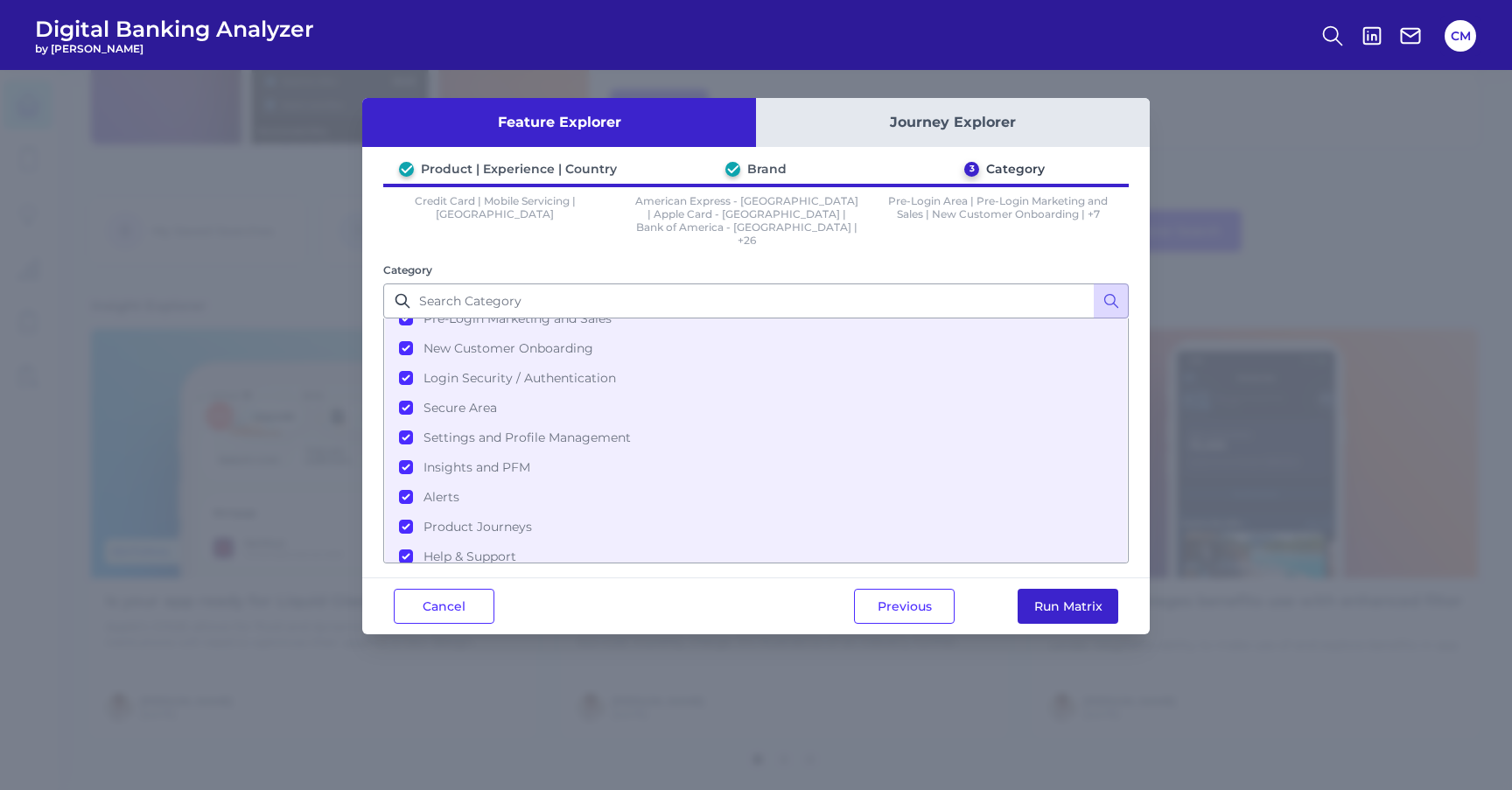
click at [1072, 589] on button "Run Matrix" at bounding box center [1068, 606] width 101 height 35
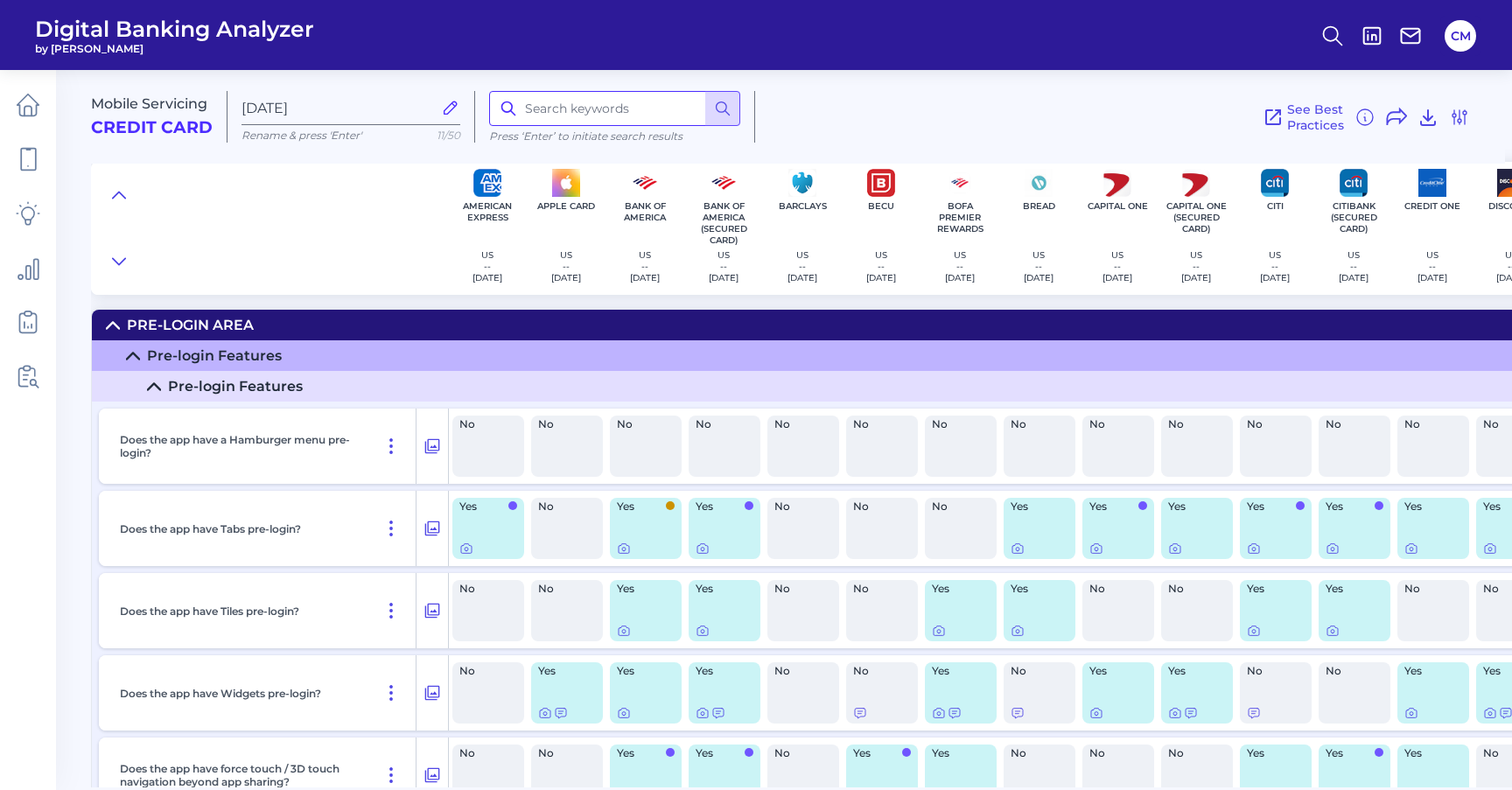
click at [557, 97] on input at bounding box center [615, 108] width 251 height 35
type input "transaction"
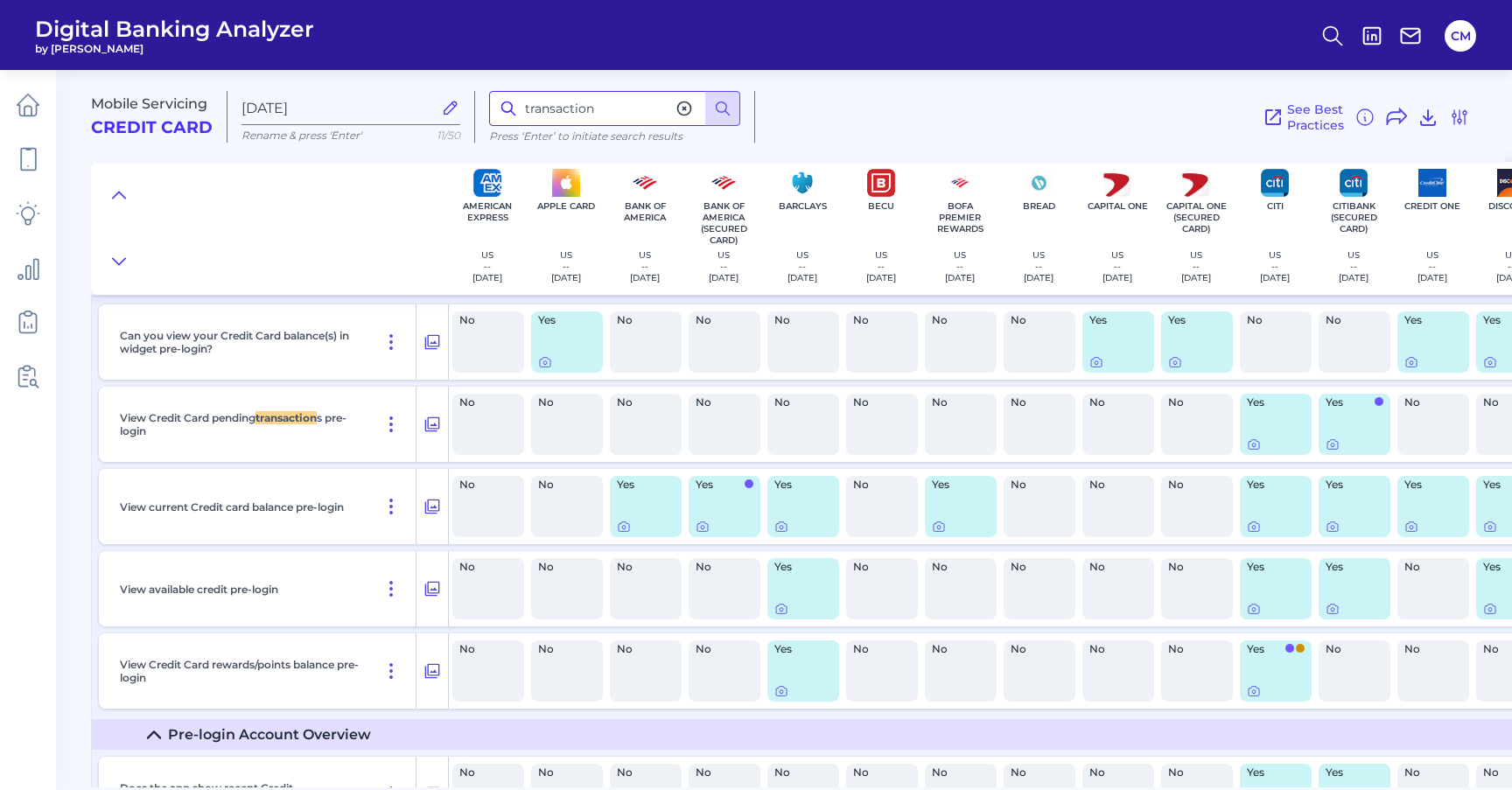
scroll to position [560, 0]
click at [634, 113] on input "transaction" at bounding box center [615, 108] width 251 height 35
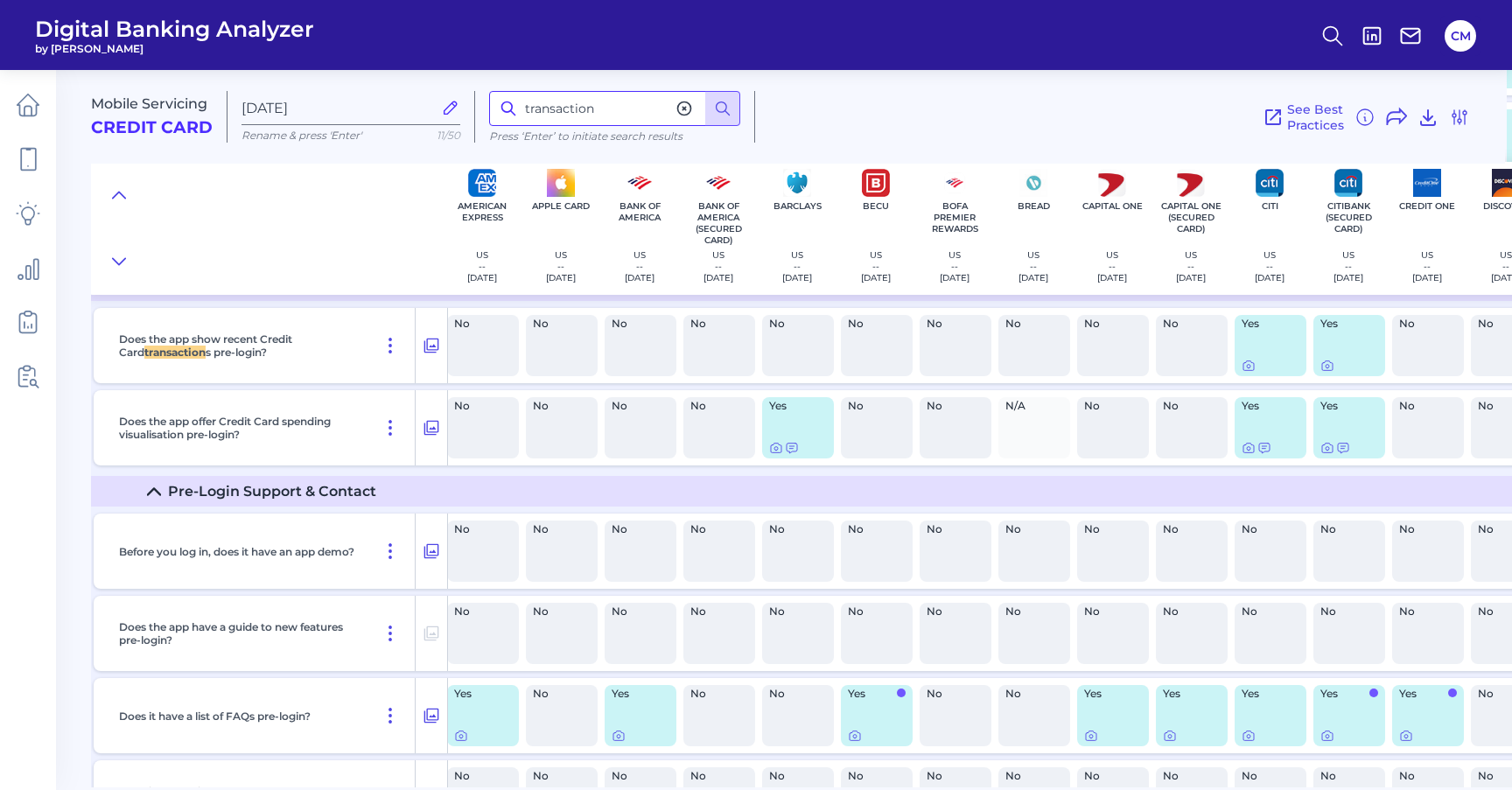
scroll to position [1012, 6]
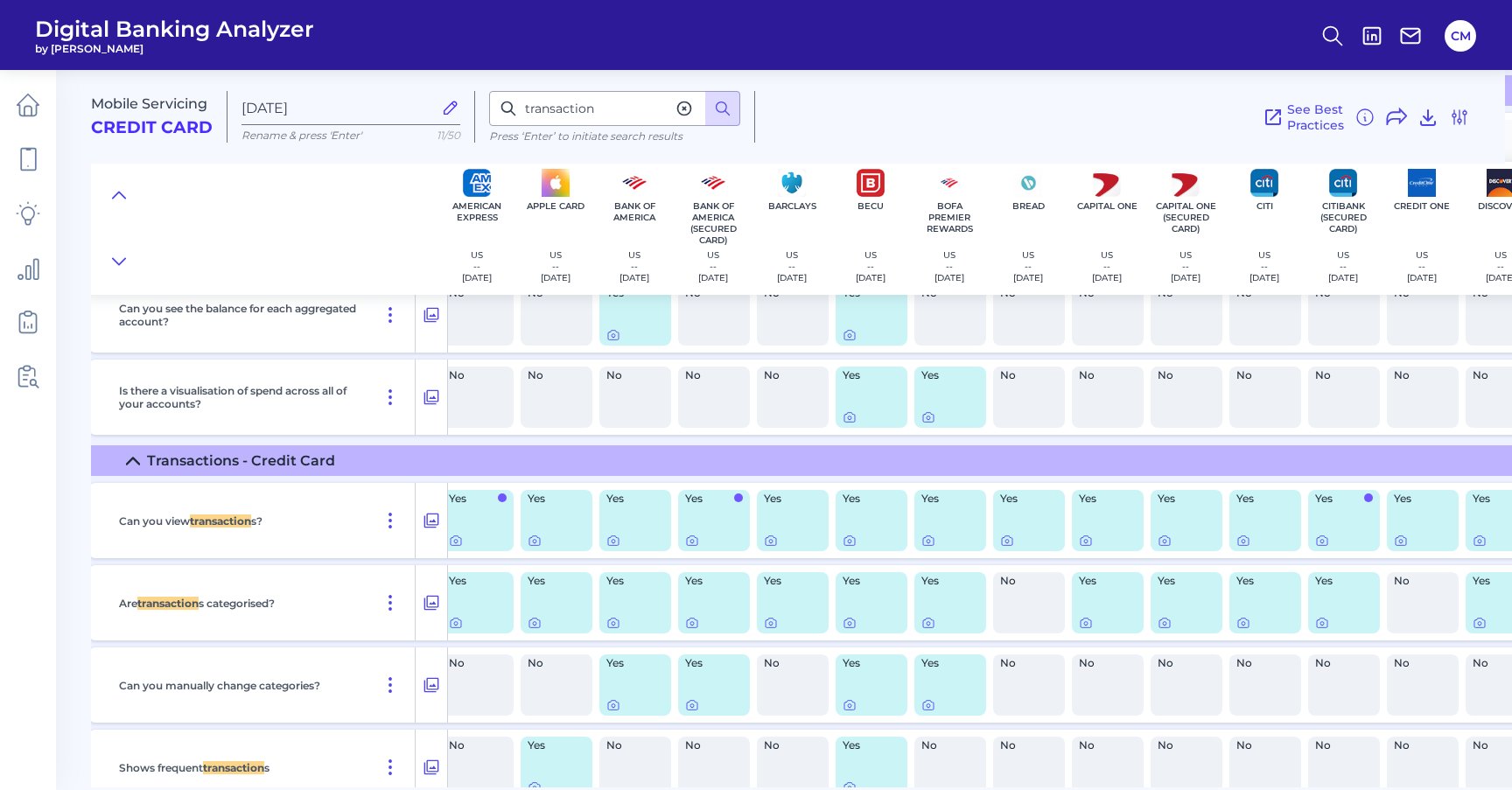
click at [249, 527] on b "transaction" at bounding box center [220, 521] width 61 height 13
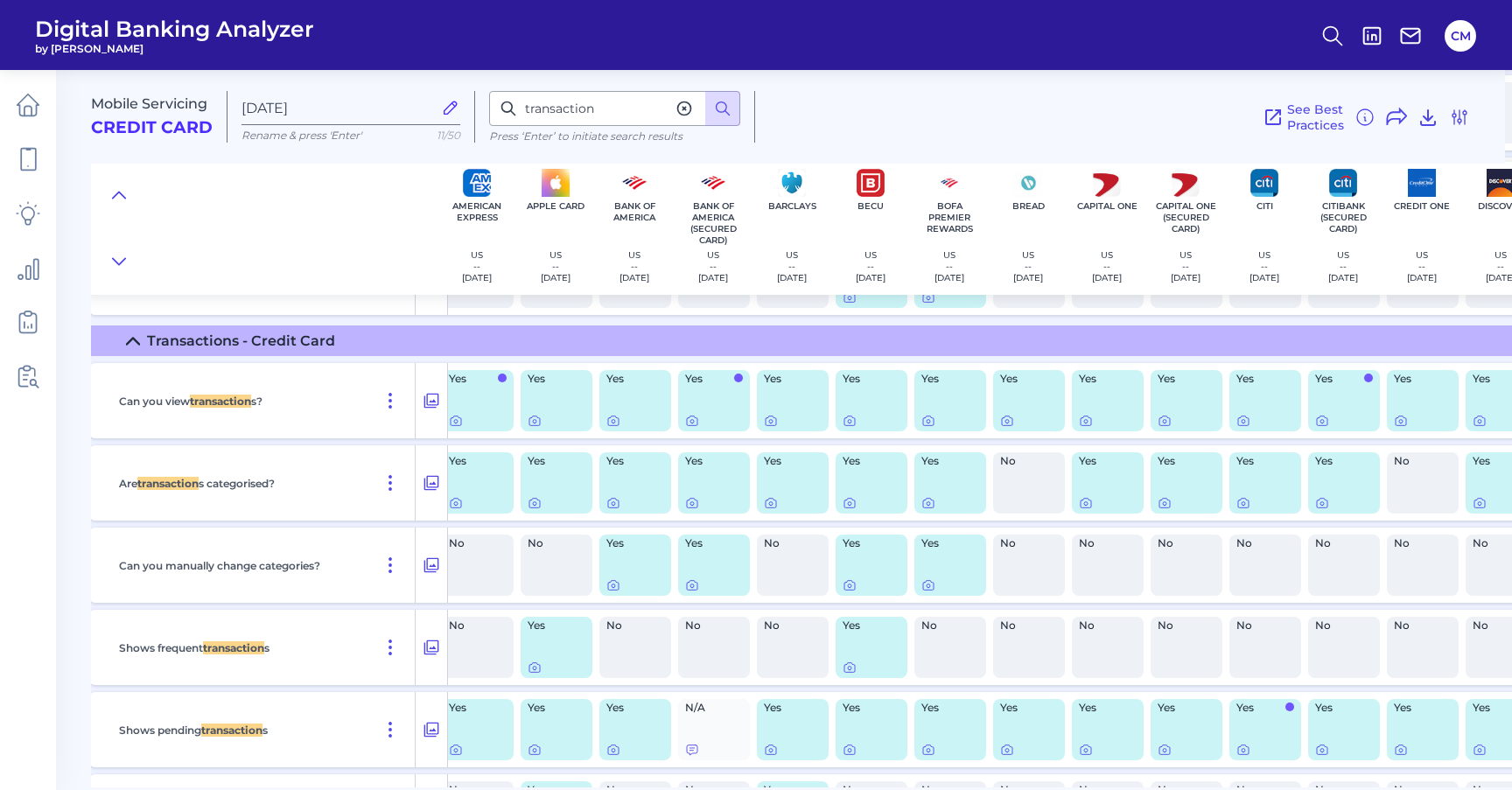
scroll to position [5278, 10]
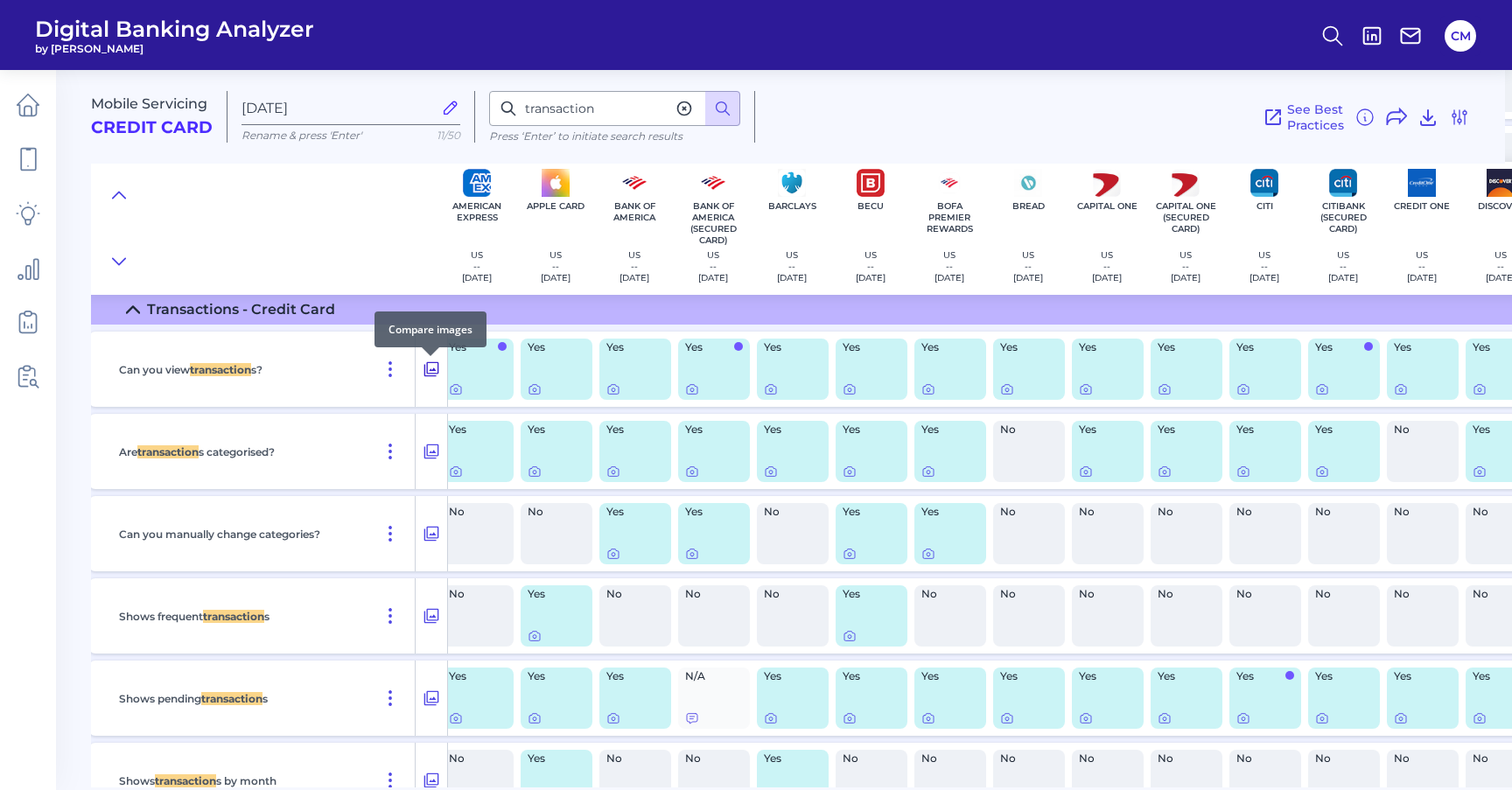
click at [433, 368] on icon at bounding box center [431, 369] width 18 height 21
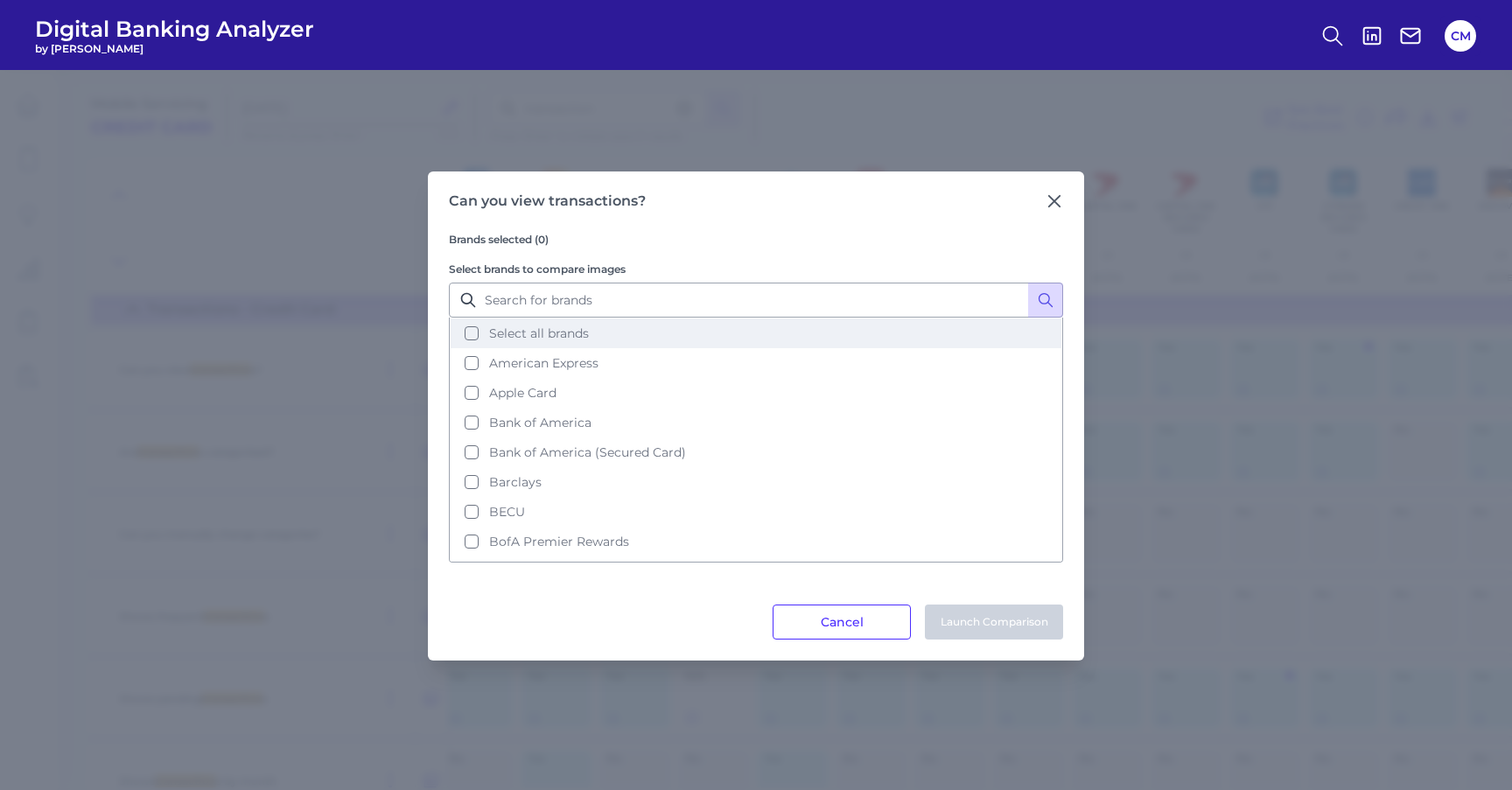
click at [638, 338] on button "Select all brands" at bounding box center [756, 334] width 611 height 30
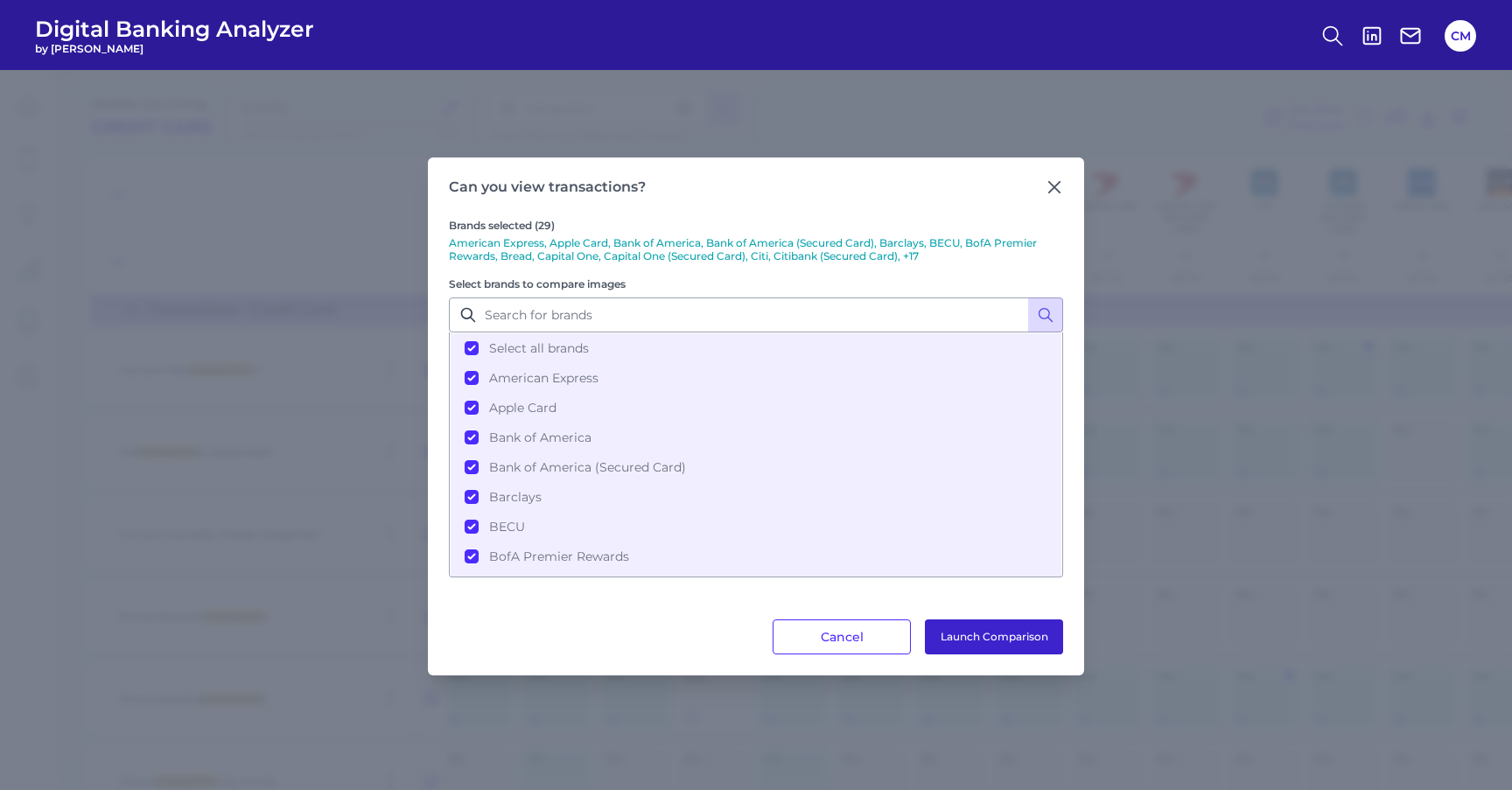
click at [1014, 649] on button "Launch Comparison" at bounding box center [994, 636] width 139 height 35
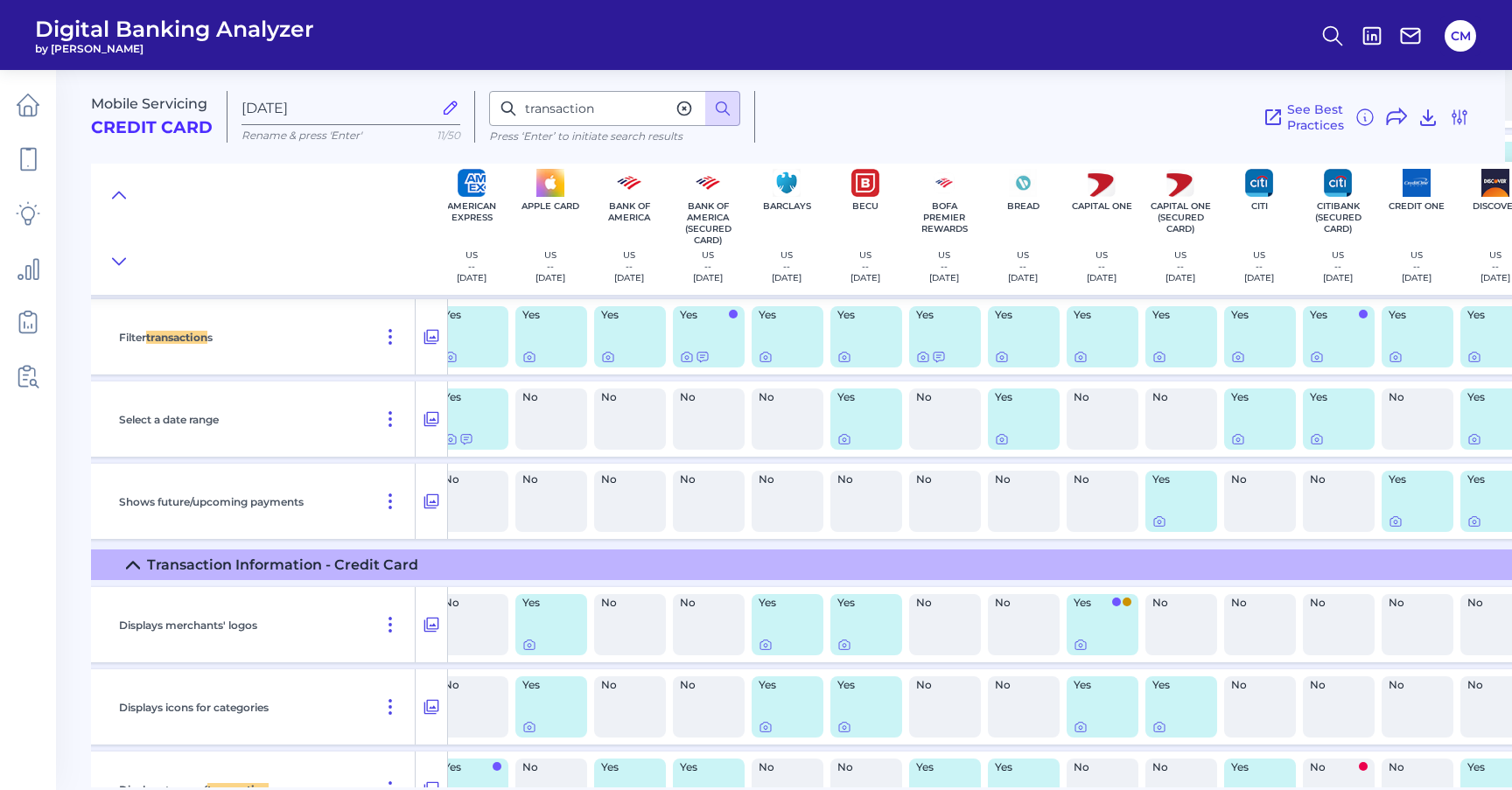
scroll to position [6135, 16]
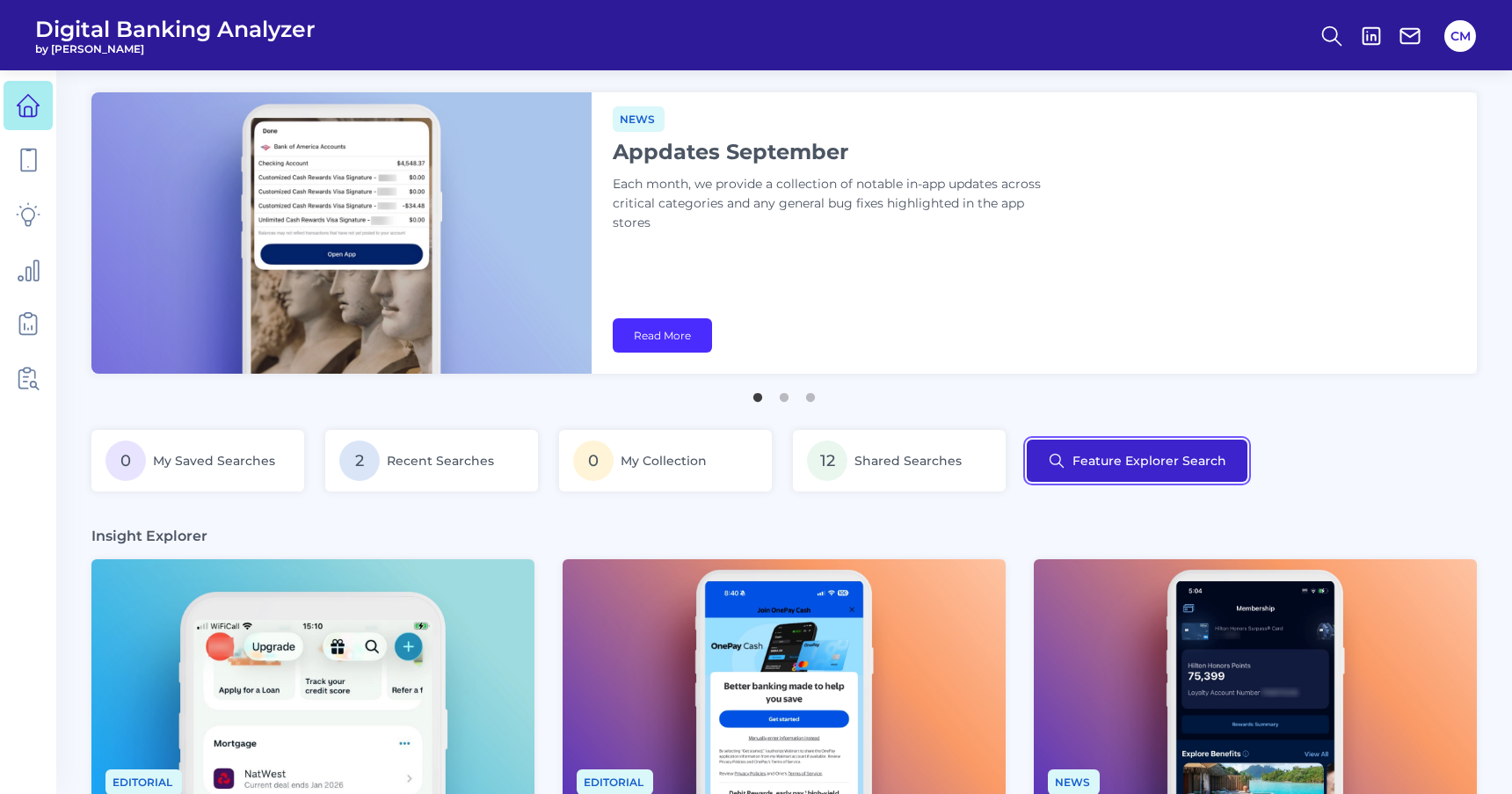
click at [1101, 463] on button "Feature Explorer Search" at bounding box center [1137, 460] width 221 height 43
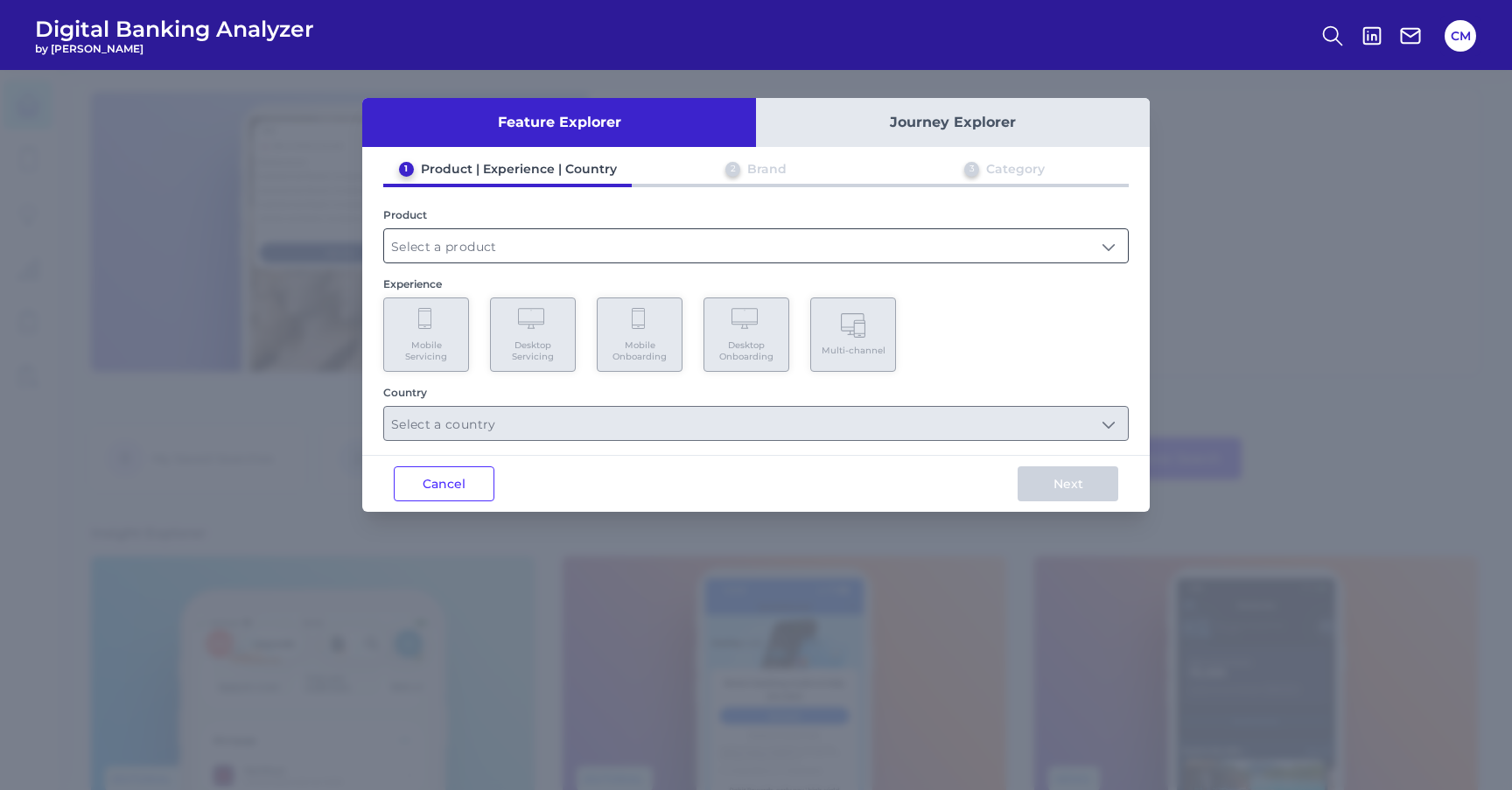
click at [494, 261] on div at bounding box center [756, 245] width 746 height 35
click at [494, 248] on input "text" at bounding box center [756, 245] width 744 height 33
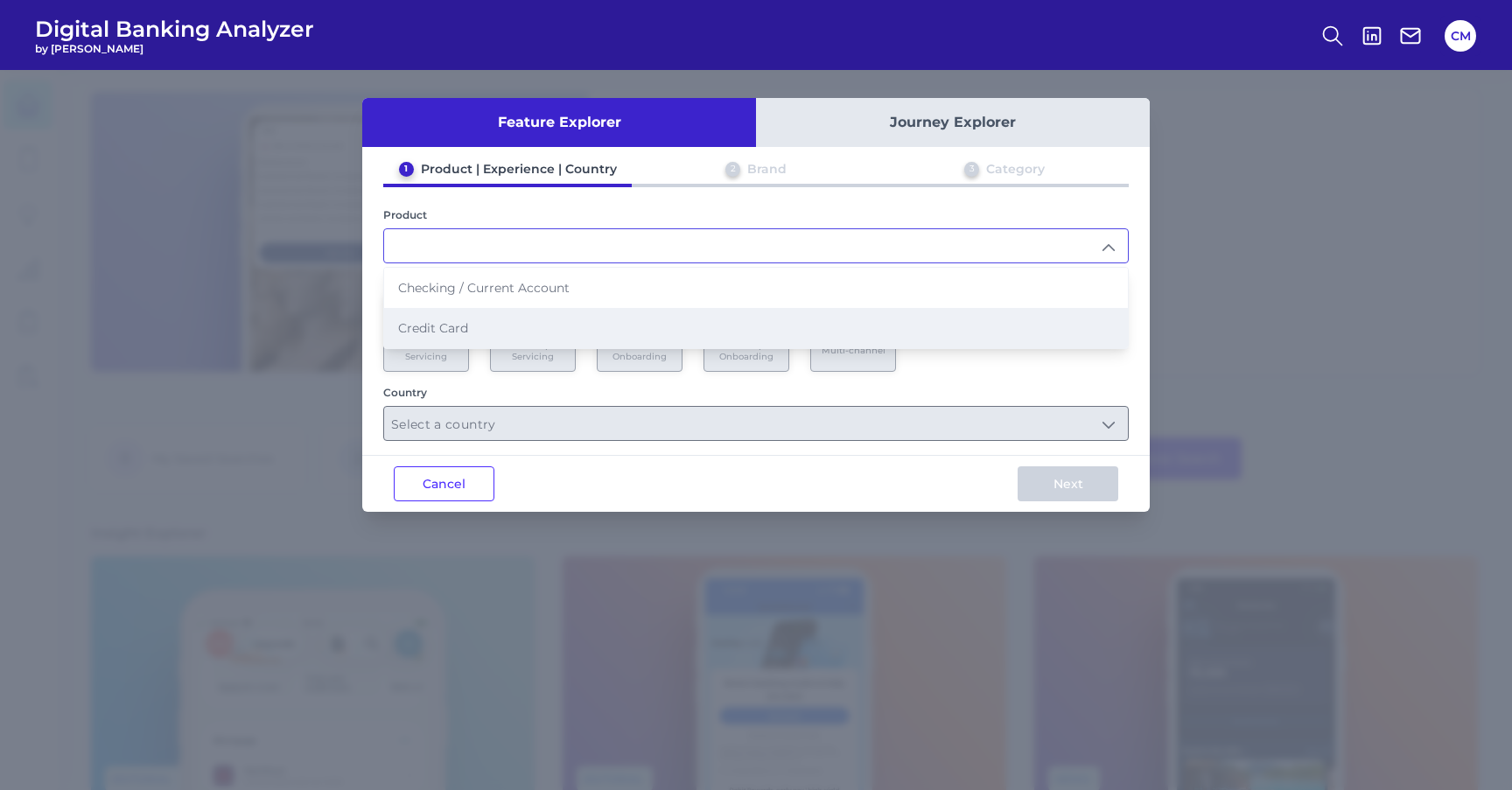
click at [443, 321] on span "Credit Card" at bounding box center [433, 328] width 70 height 16
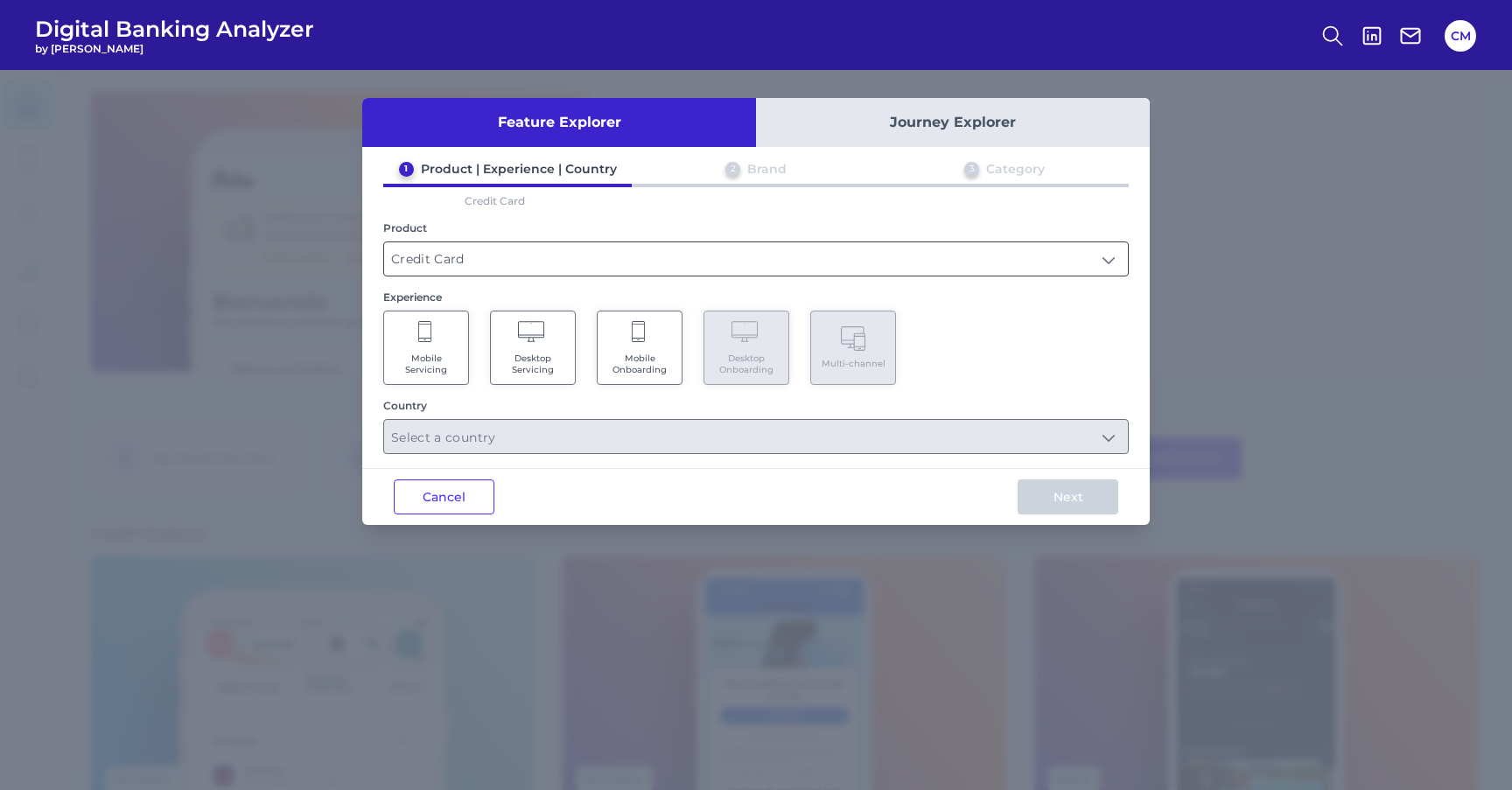
click at [514, 260] on input "Credit Card" at bounding box center [756, 258] width 744 height 33
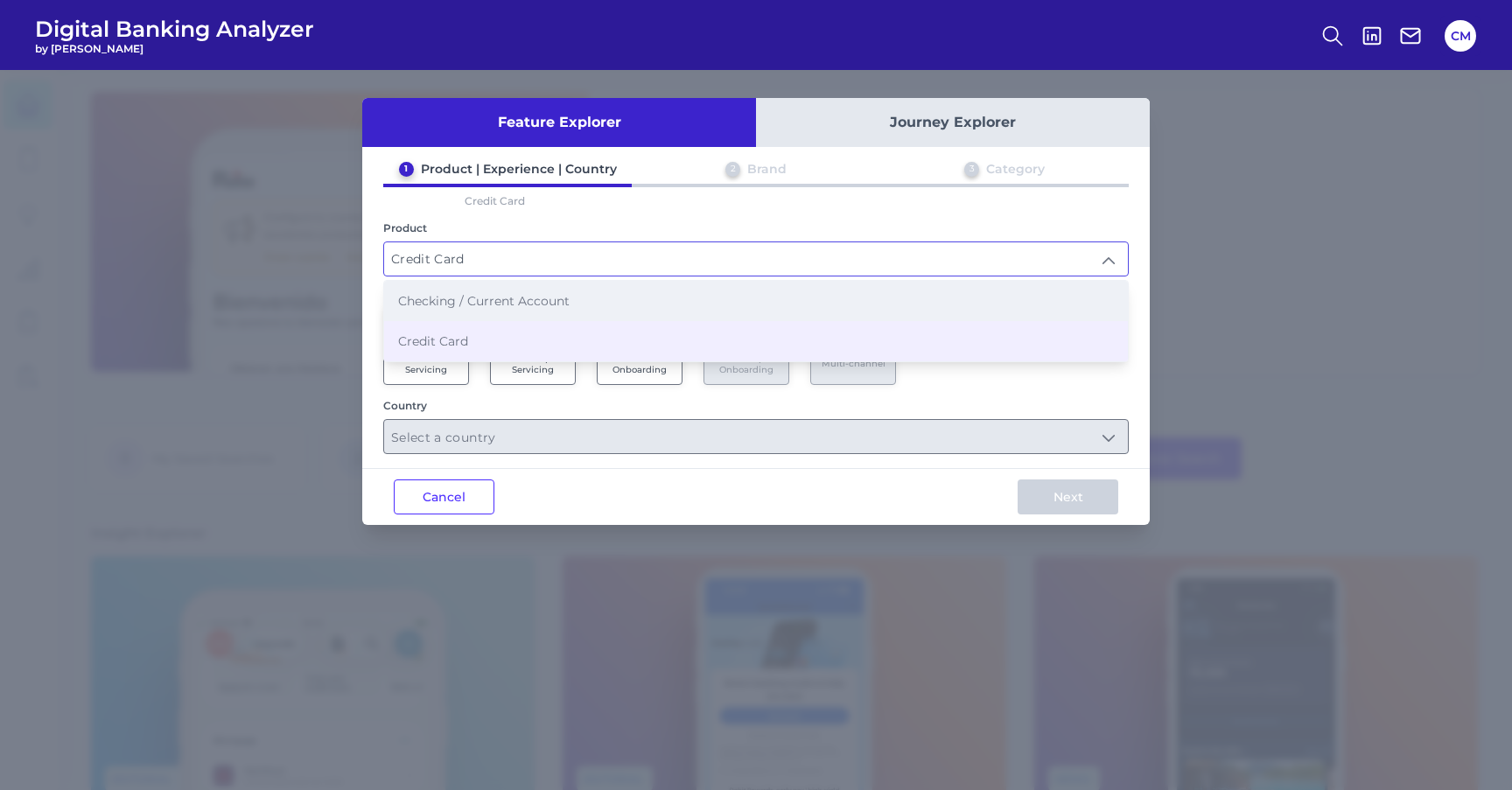
click at [480, 297] on span "Checking / Current Account" at bounding box center [484, 301] width 172 height 16
type input "Checking / Current Account"
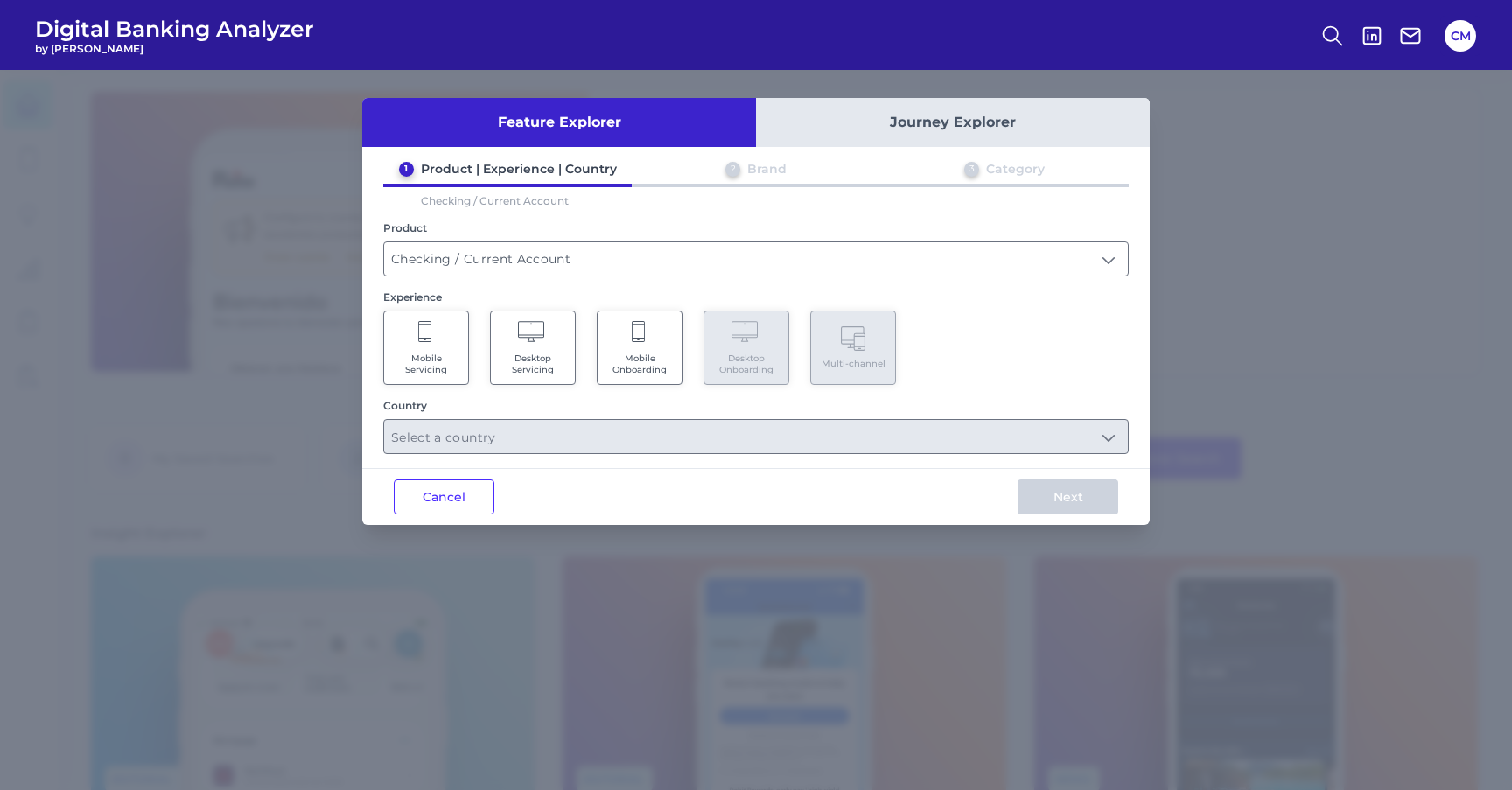
click at [523, 343] on icon at bounding box center [533, 334] width 30 height 25
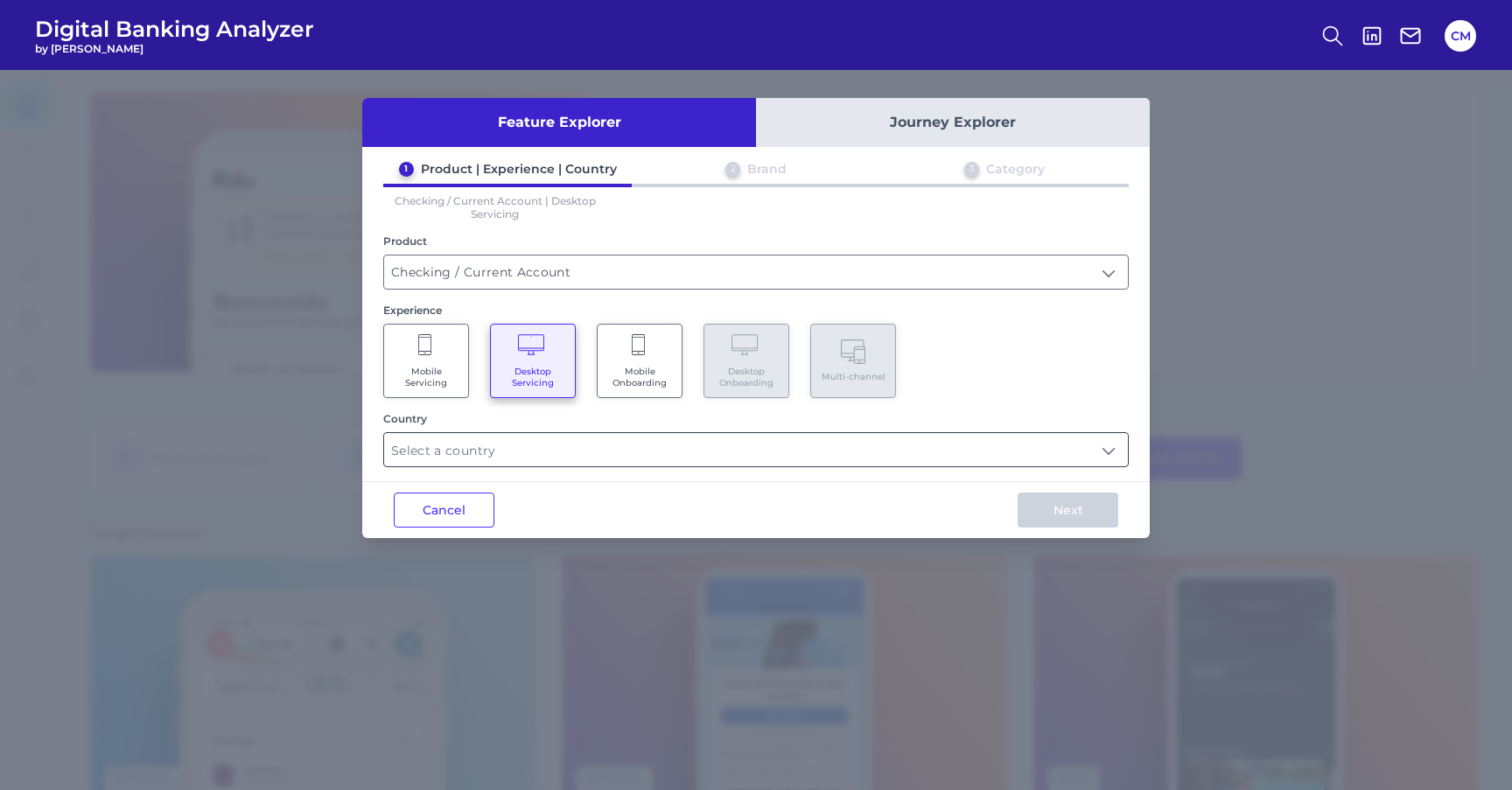
click at [483, 450] on input "text" at bounding box center [756, 449] width 744 height 33
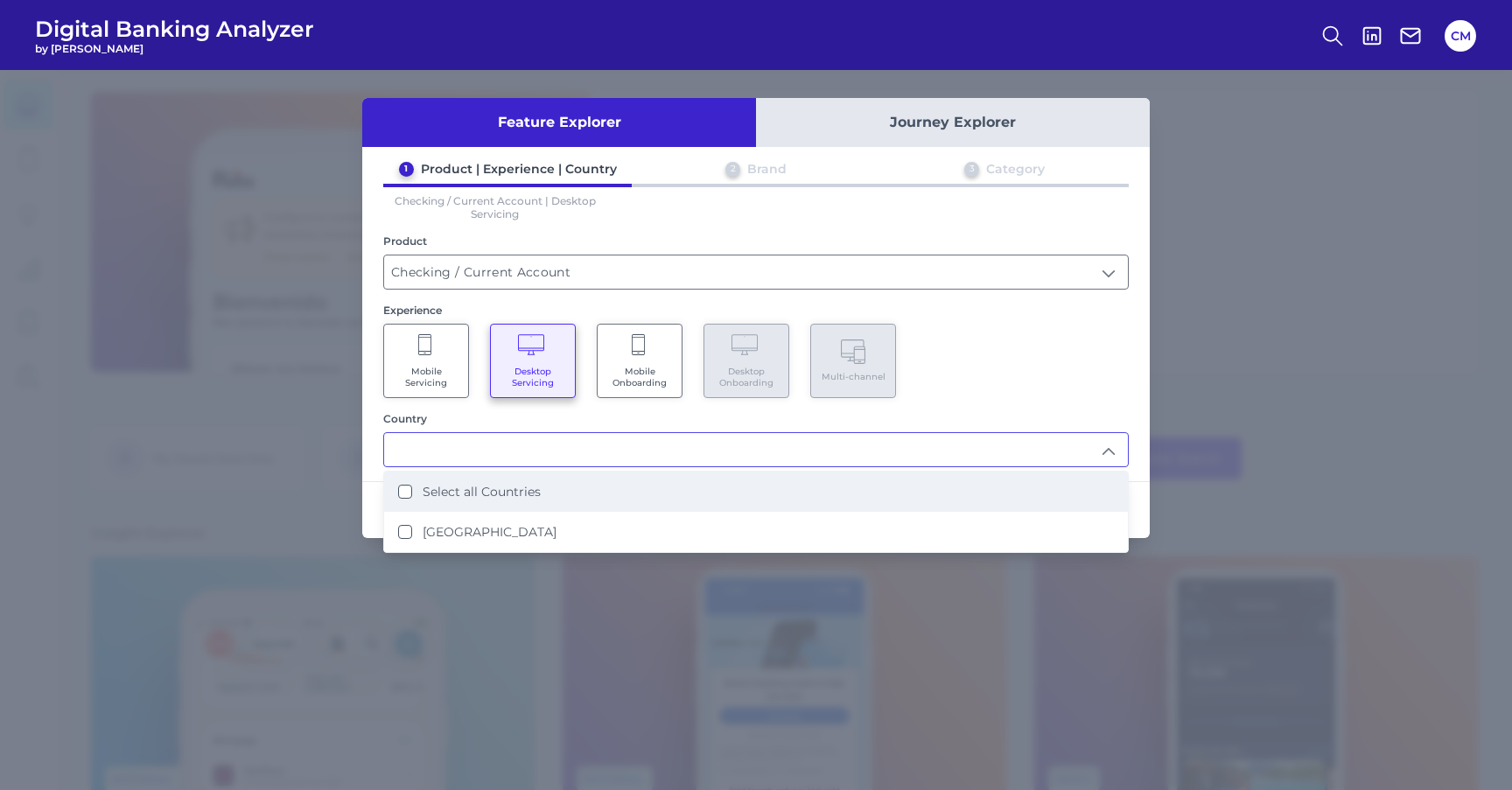
click at [490, 494] on label "Select all Countries" at bounding box center [481, 491] width 118 height 16
type input "Select all Countries"
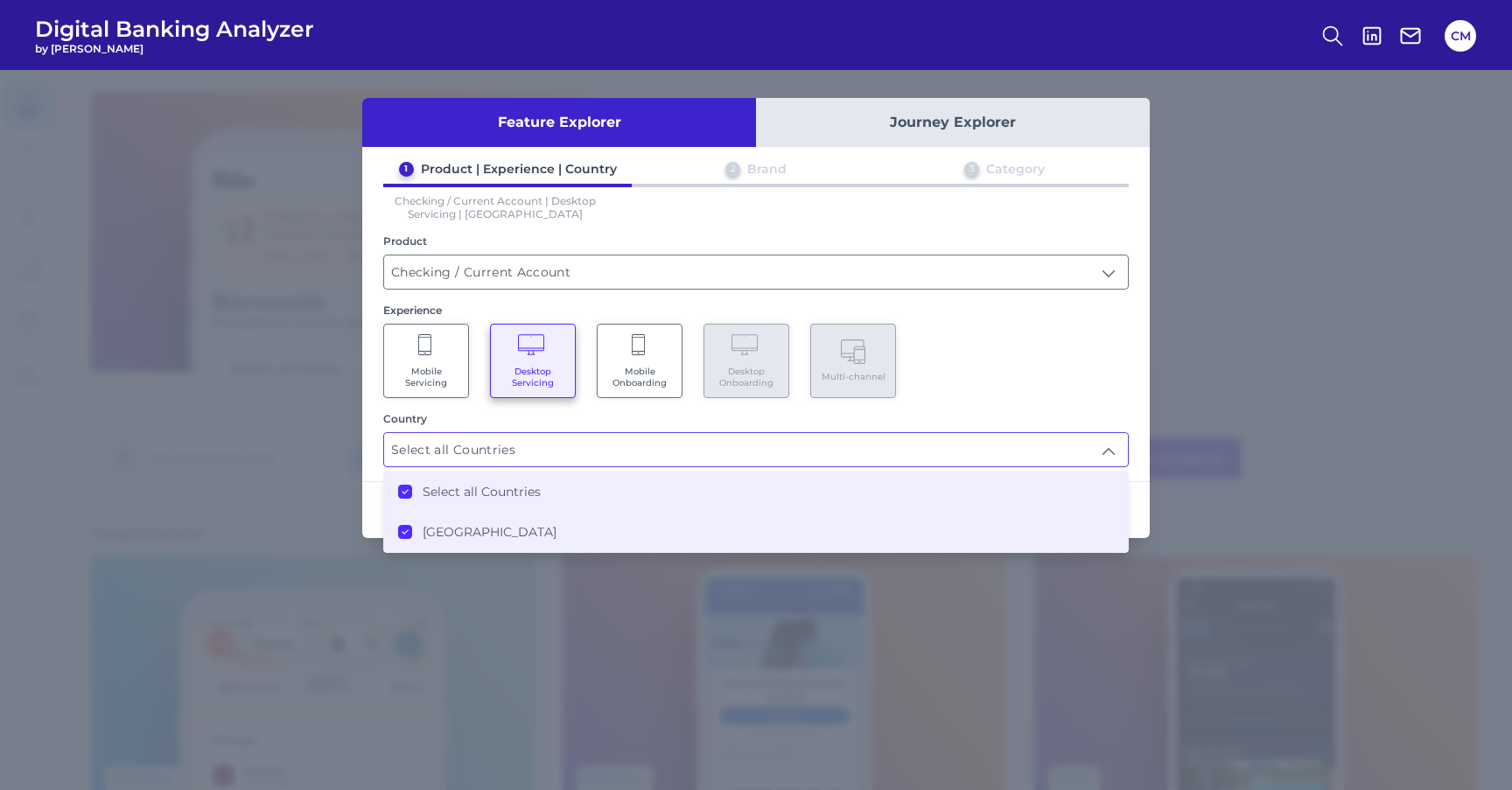
click at [1058, 432] on div "Select all Countries Select all Countries" at bounding box center [756, 449] width 746 height 35
click at [1060, 451] on input "Select all Countries" at bounding box center [756, 449] width 744 height 33
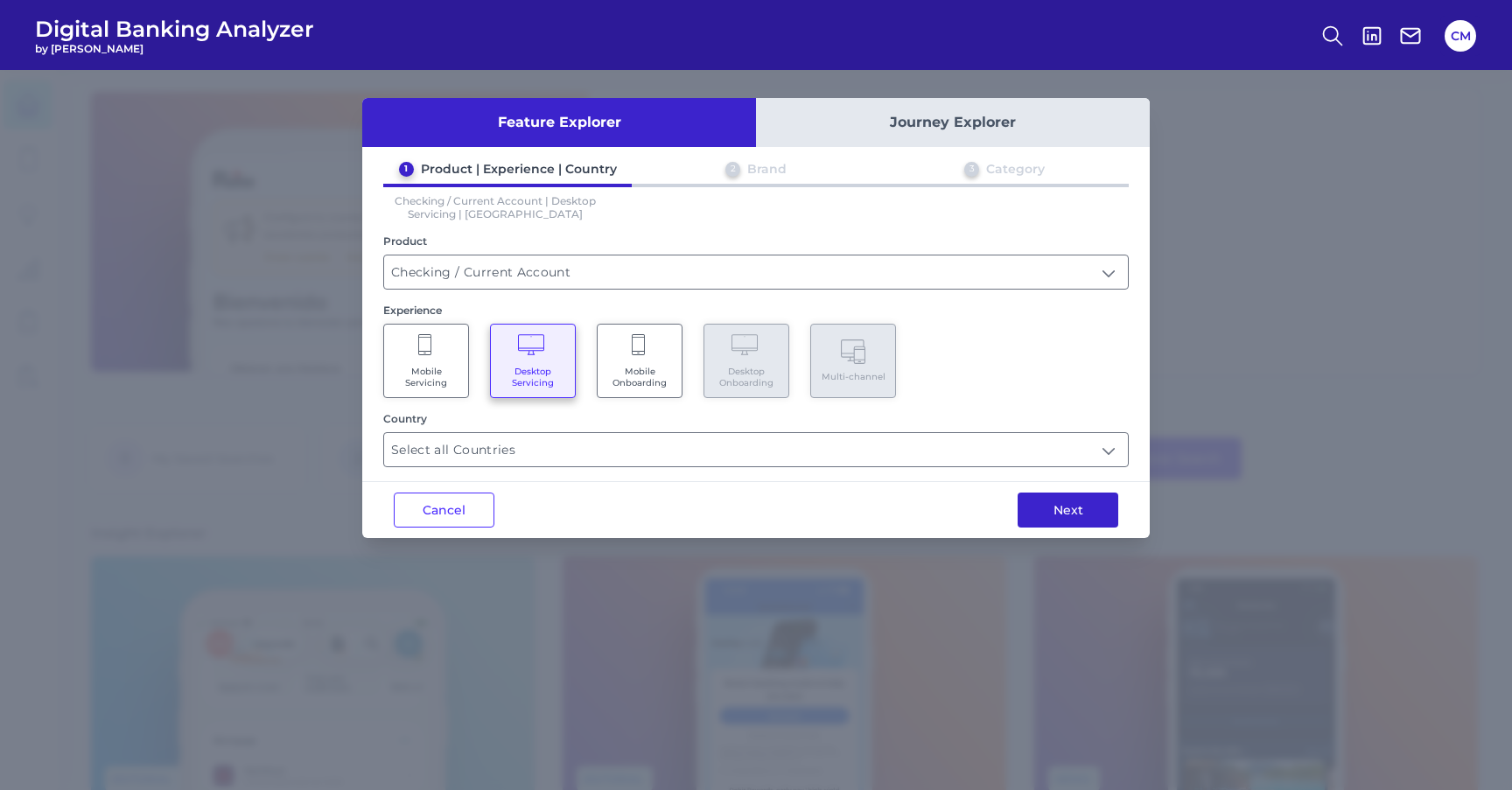
click at [1089, 505] on button "Next" at bounding box center [1068, 509] width 101 height 35
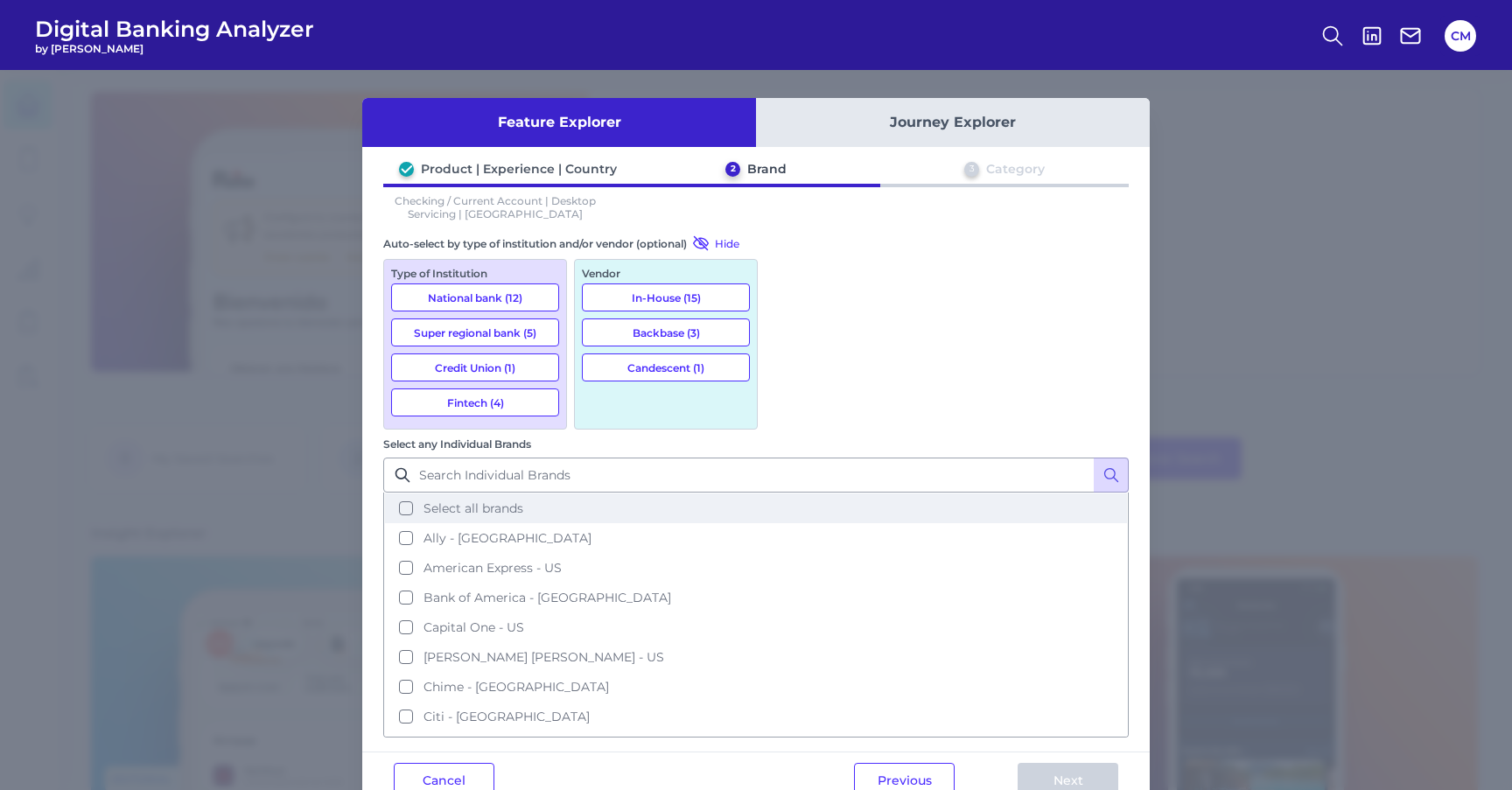
click at [919, 493] on button "Select all brands" at bounding box center [756, 508] width 742 height 30
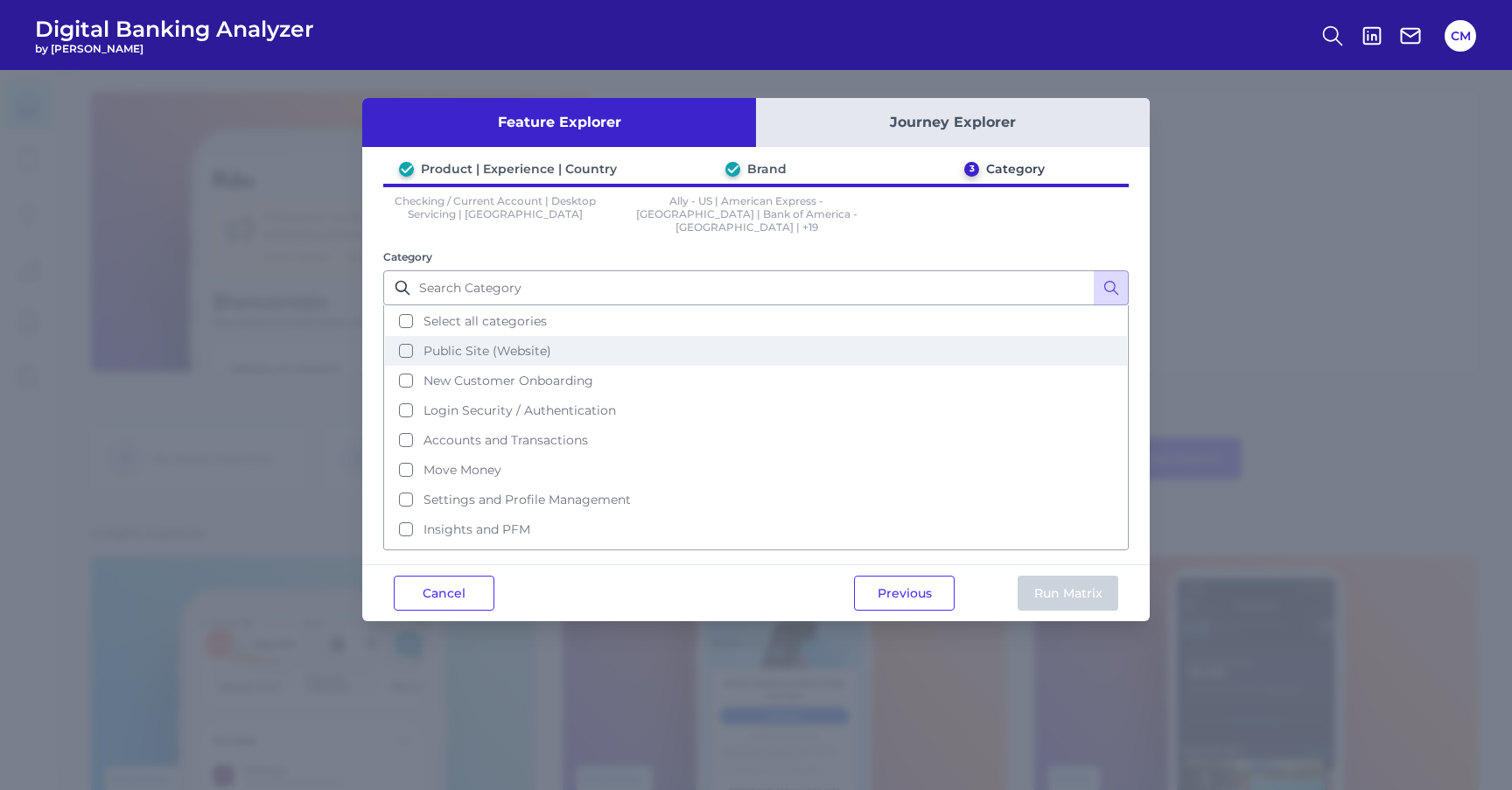
click at [943, 336] on button "Public Site (Website)" at bounding box center [756, 351] width 742 height 30
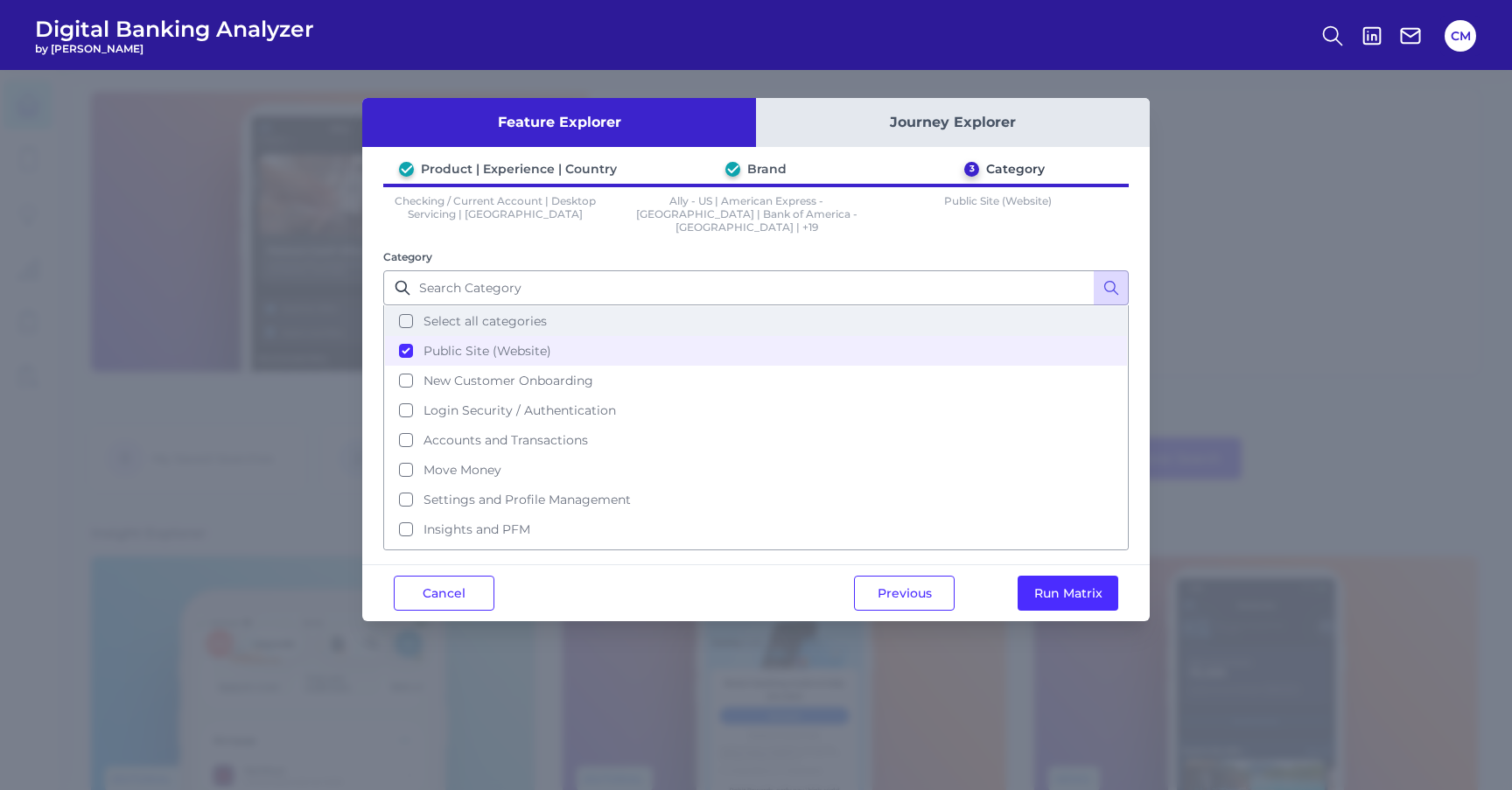
click at [944, 314] on button "Select all categories" at bounding box center [756, 321] width 742 height 30
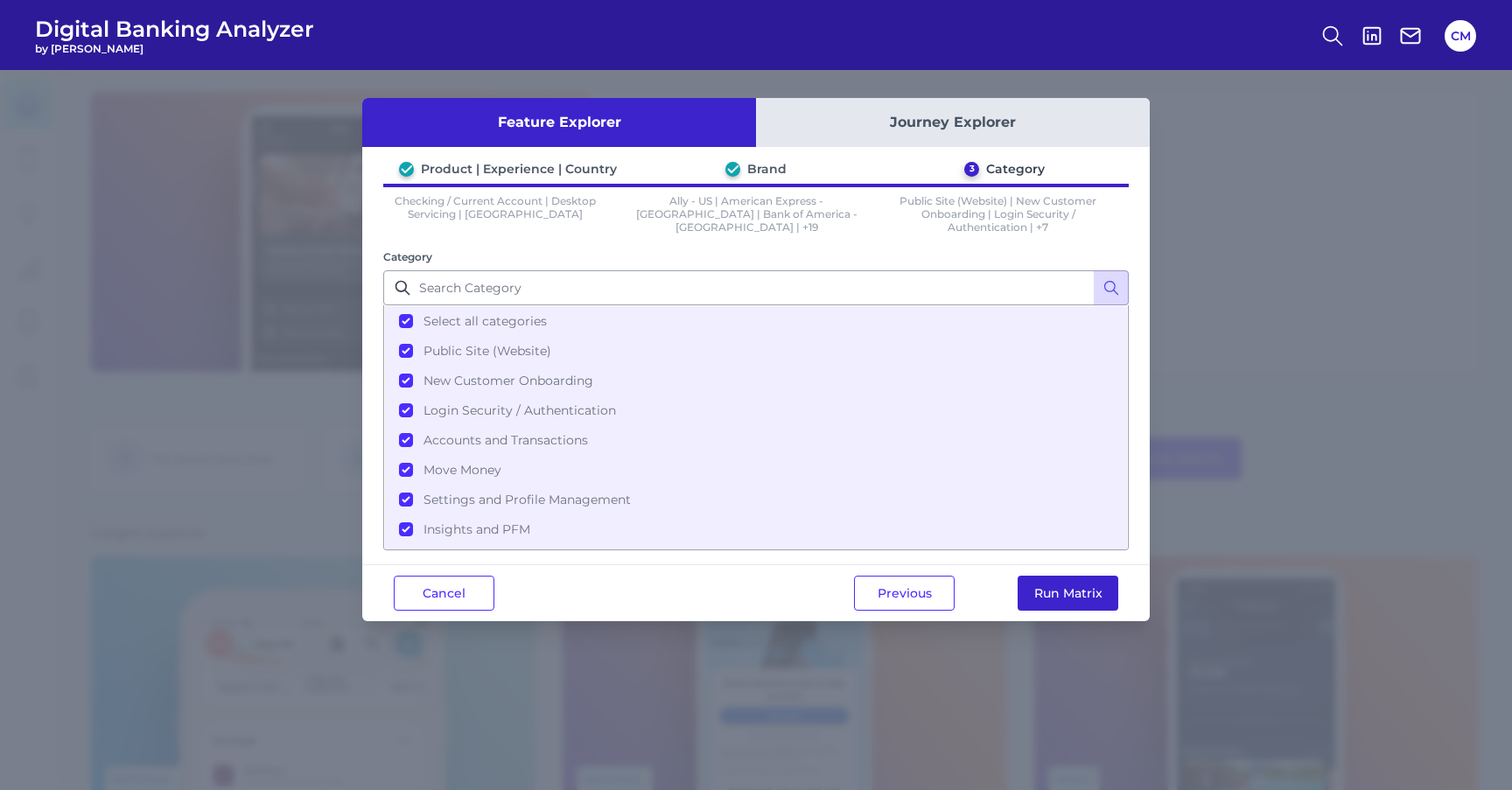
click at [1047, 598] on button "Run Matrix" at bounding box center [1068, 593] width 101 height 35
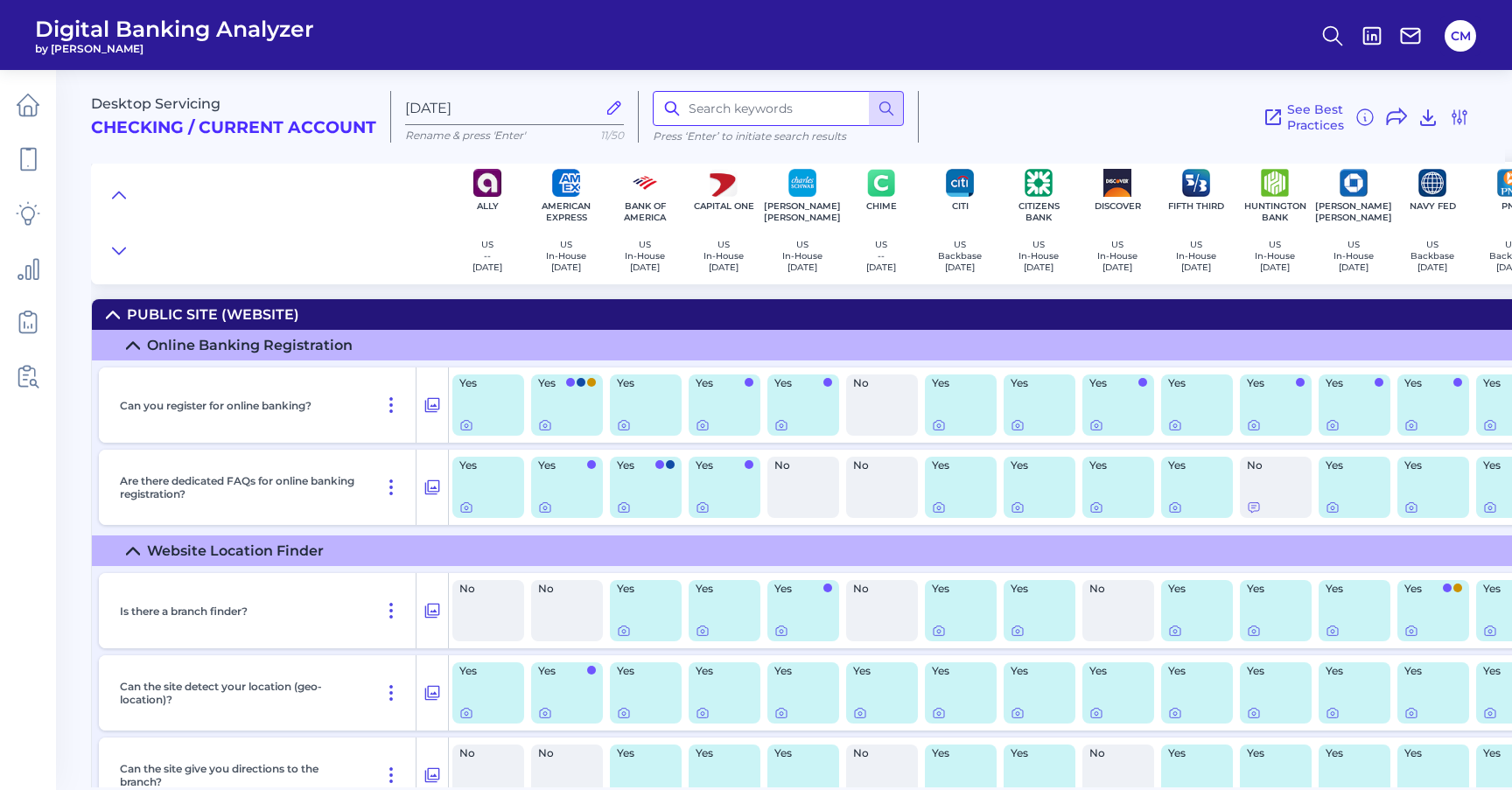
click at [710, 113] on input at bounding box center [778, 108] width 251 height 35
type input "transaction"
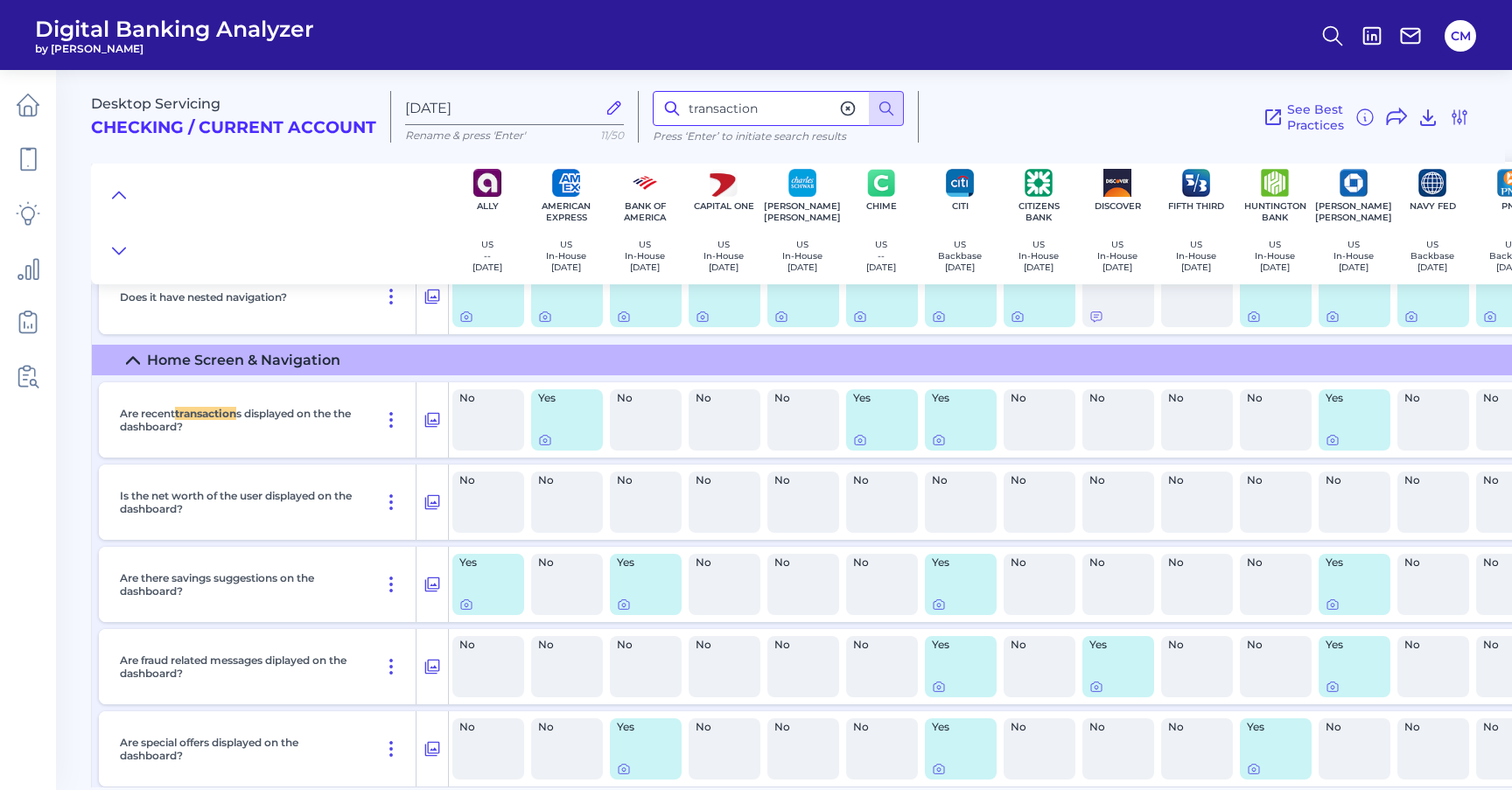
scroll to position [2474, 0]
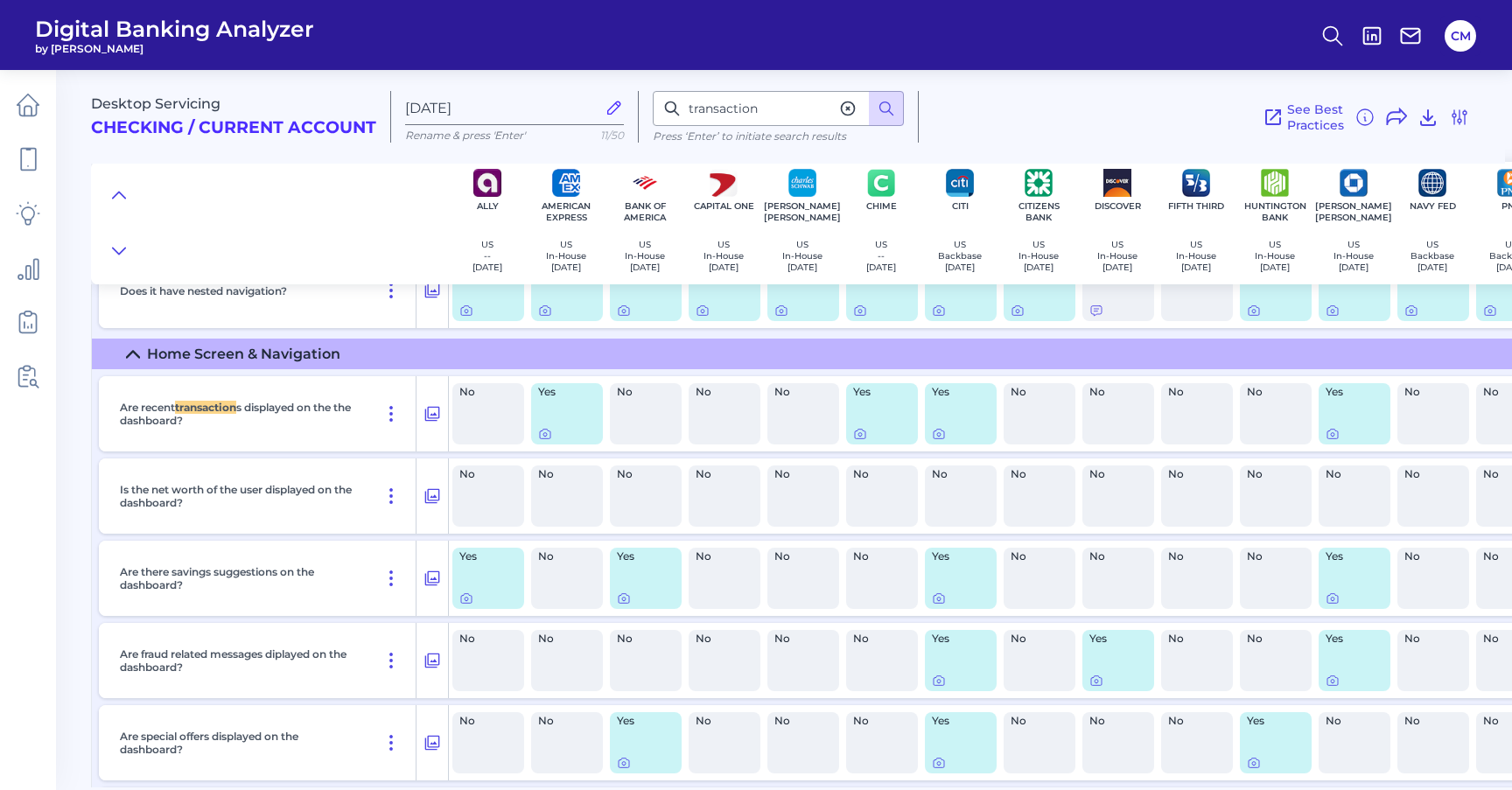
click at [292, 427] on p "Are recent transaction s displayed on the the dashboard?" at bounding box center [240, 414] width 240 height 26
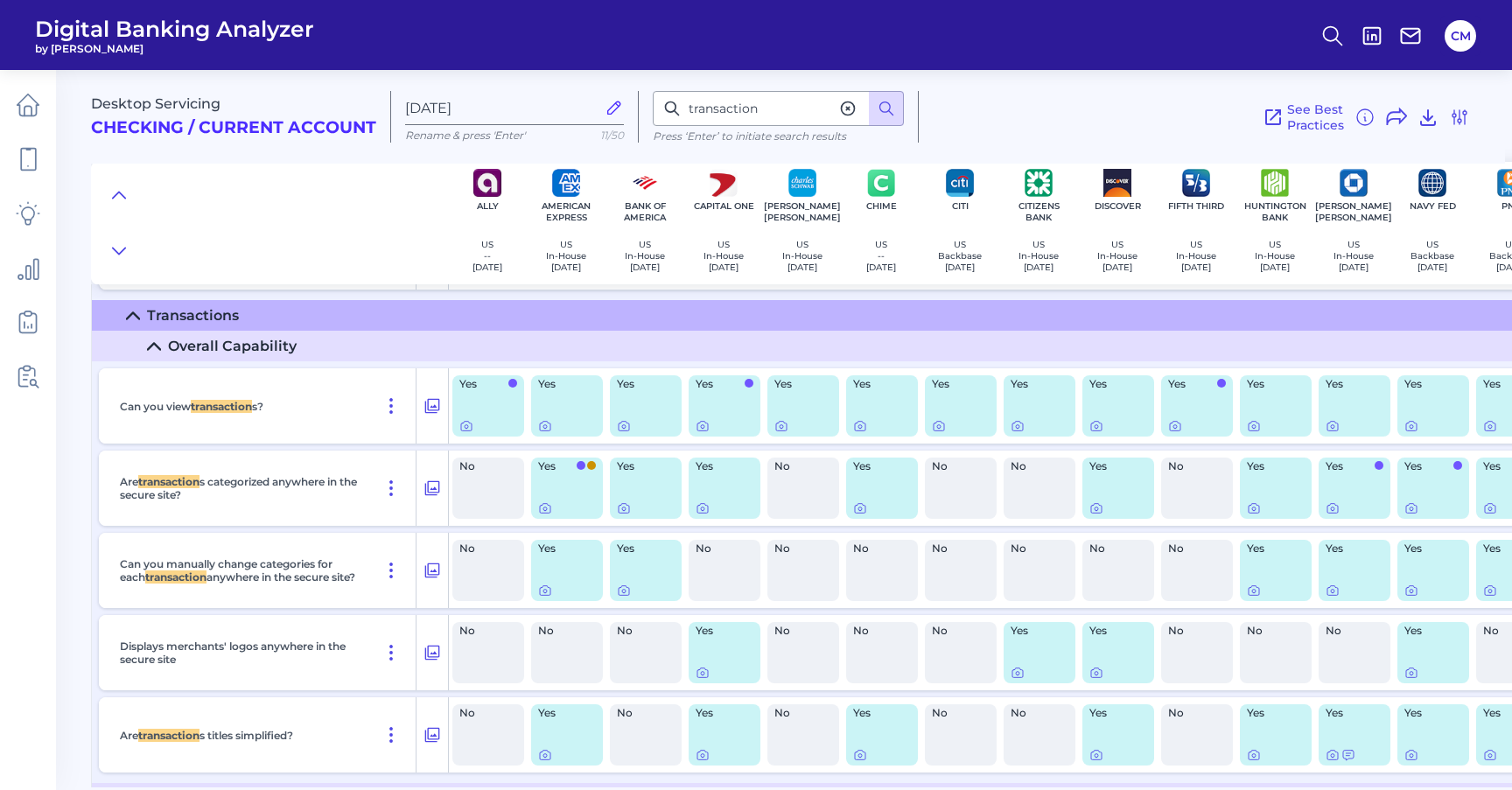
scroll to position [5346, 1]
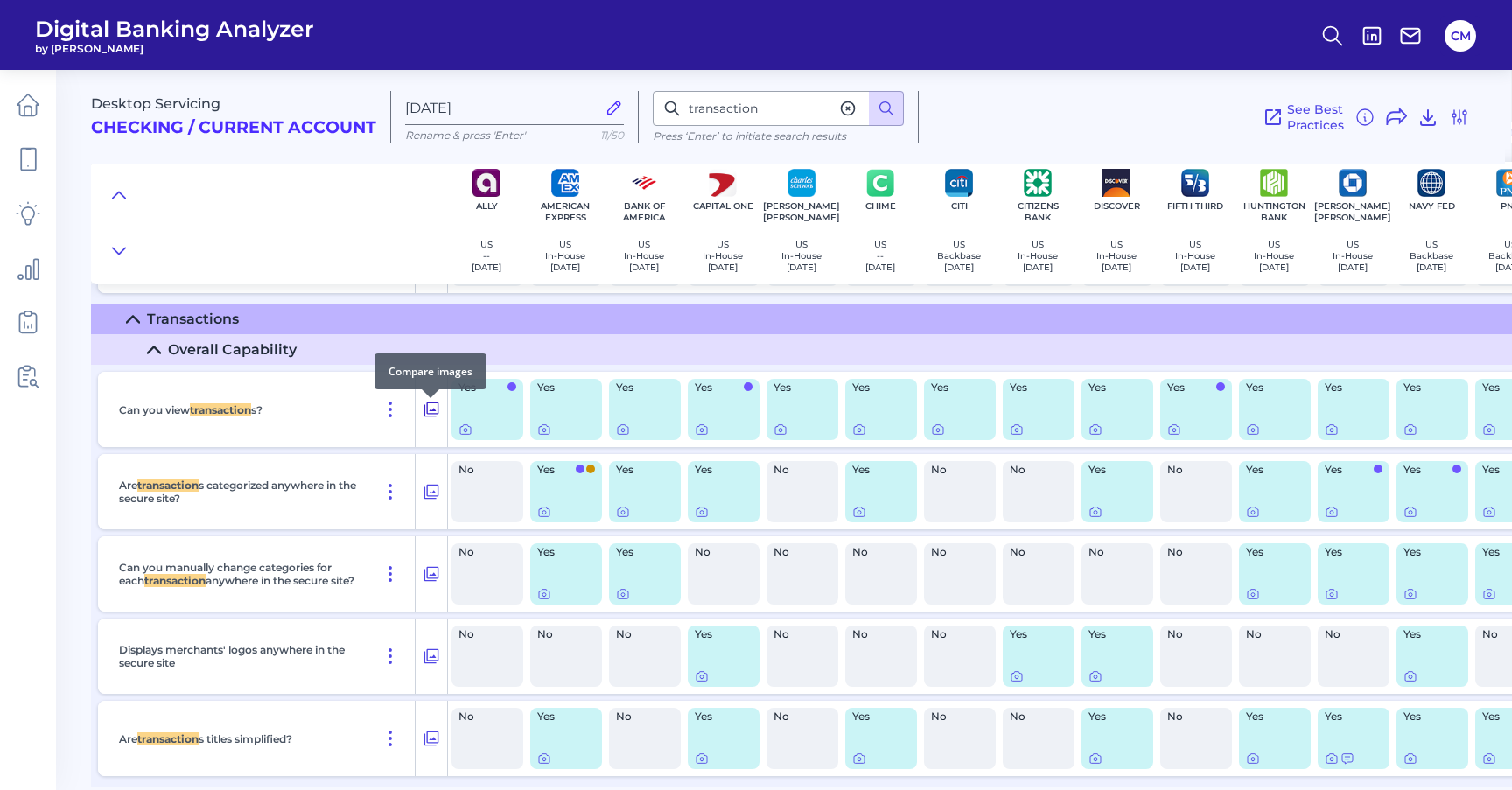
click at [436, 416] on icon at bounding box center [431, 409] width 18 height 21
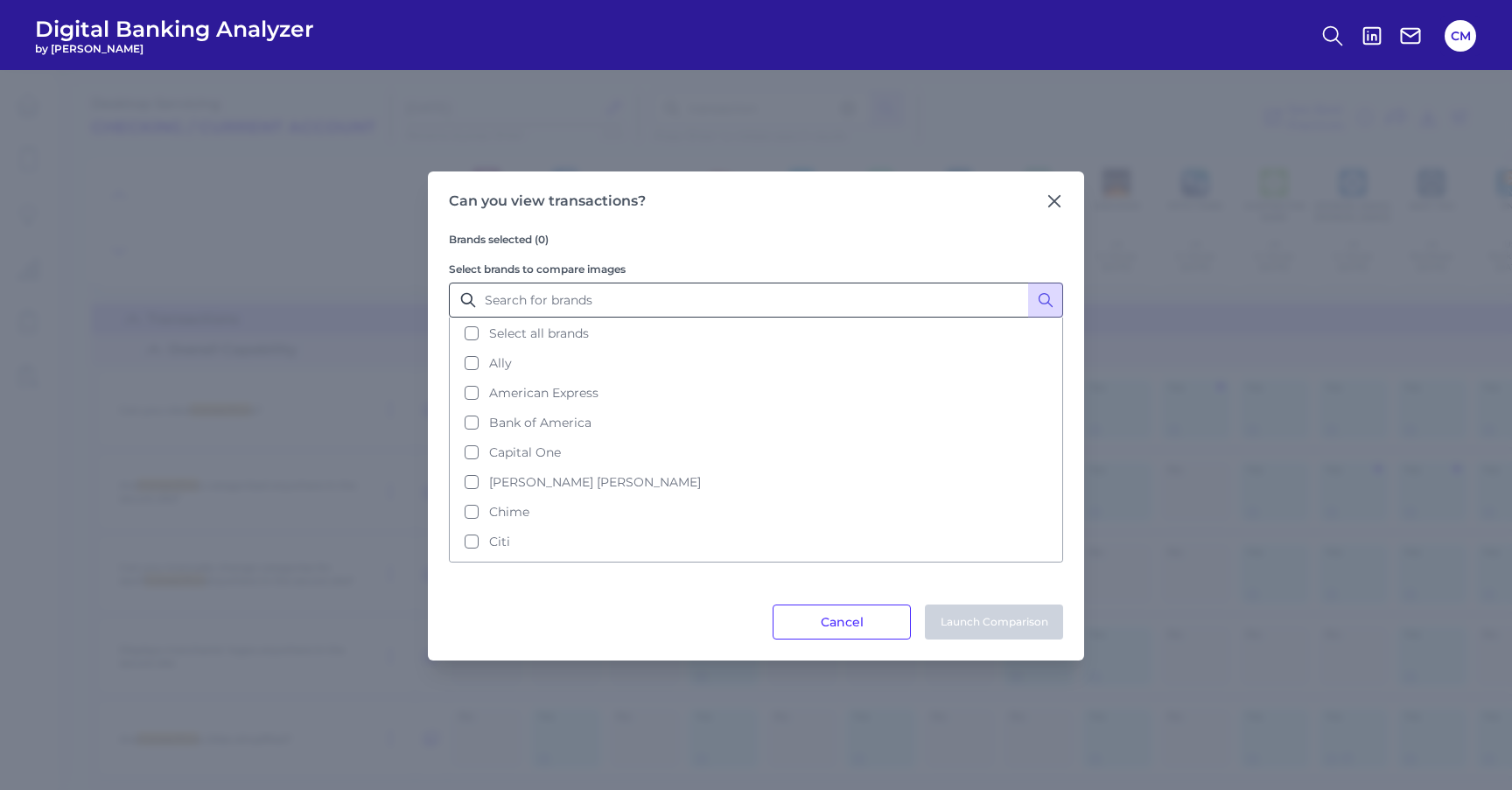
click at [863, 326] on button "Select all brands" at bounding box center [756, 334] width 611 height 30
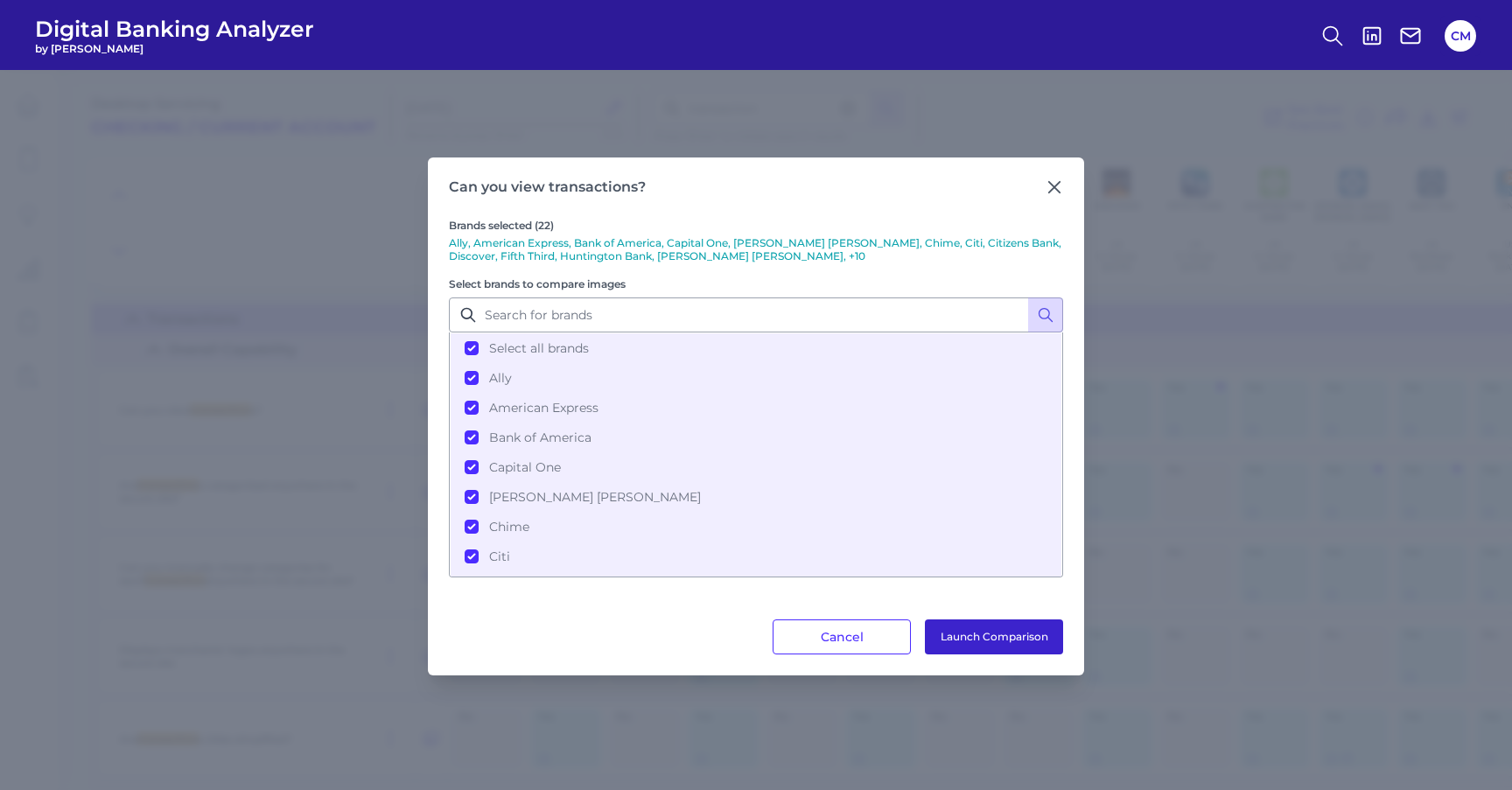
click at [974, 642] on button "Launch Comparison" at bounding box center [994, 636] width 139 height 35
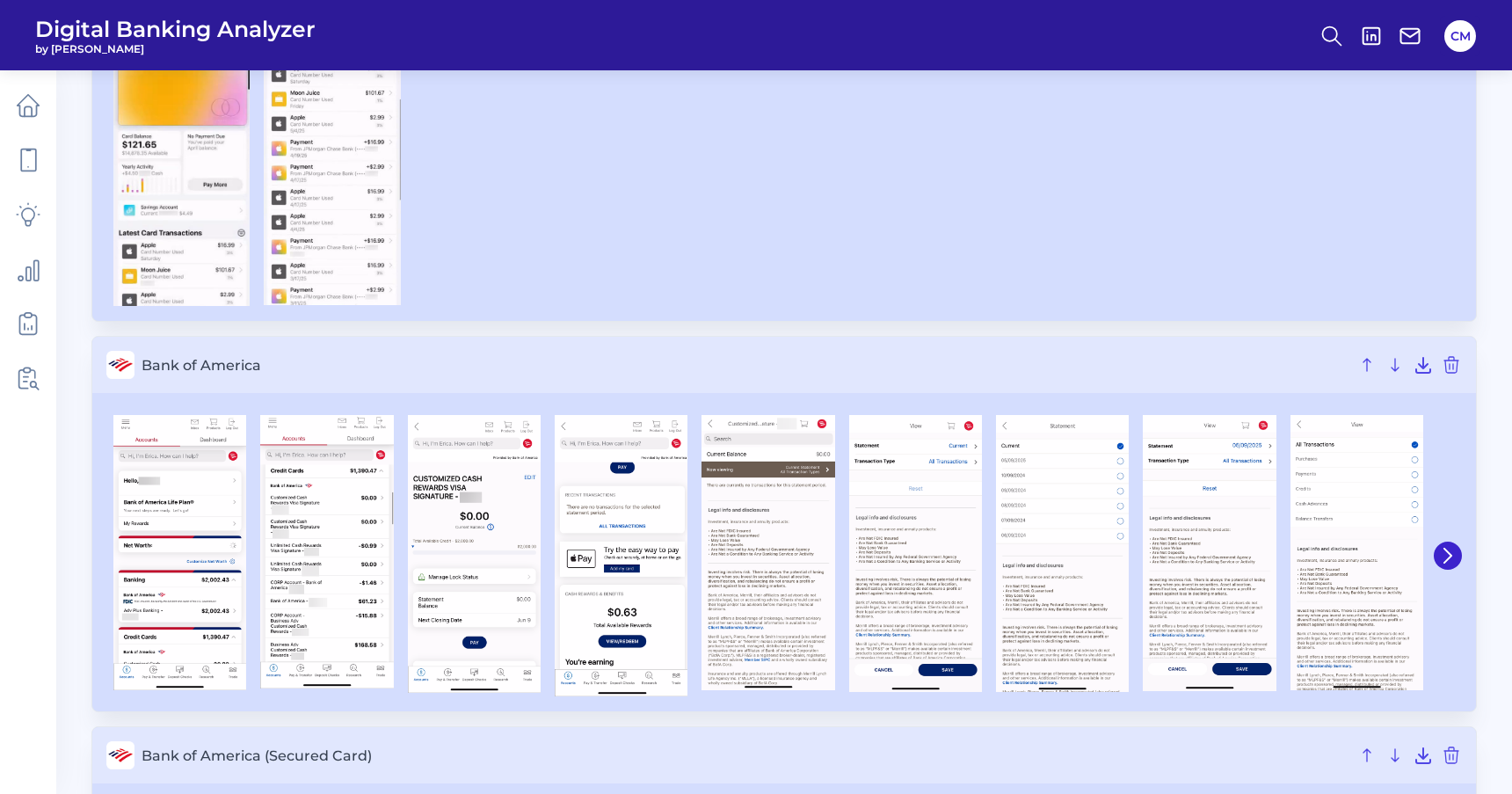
scroll to position [598, 0]
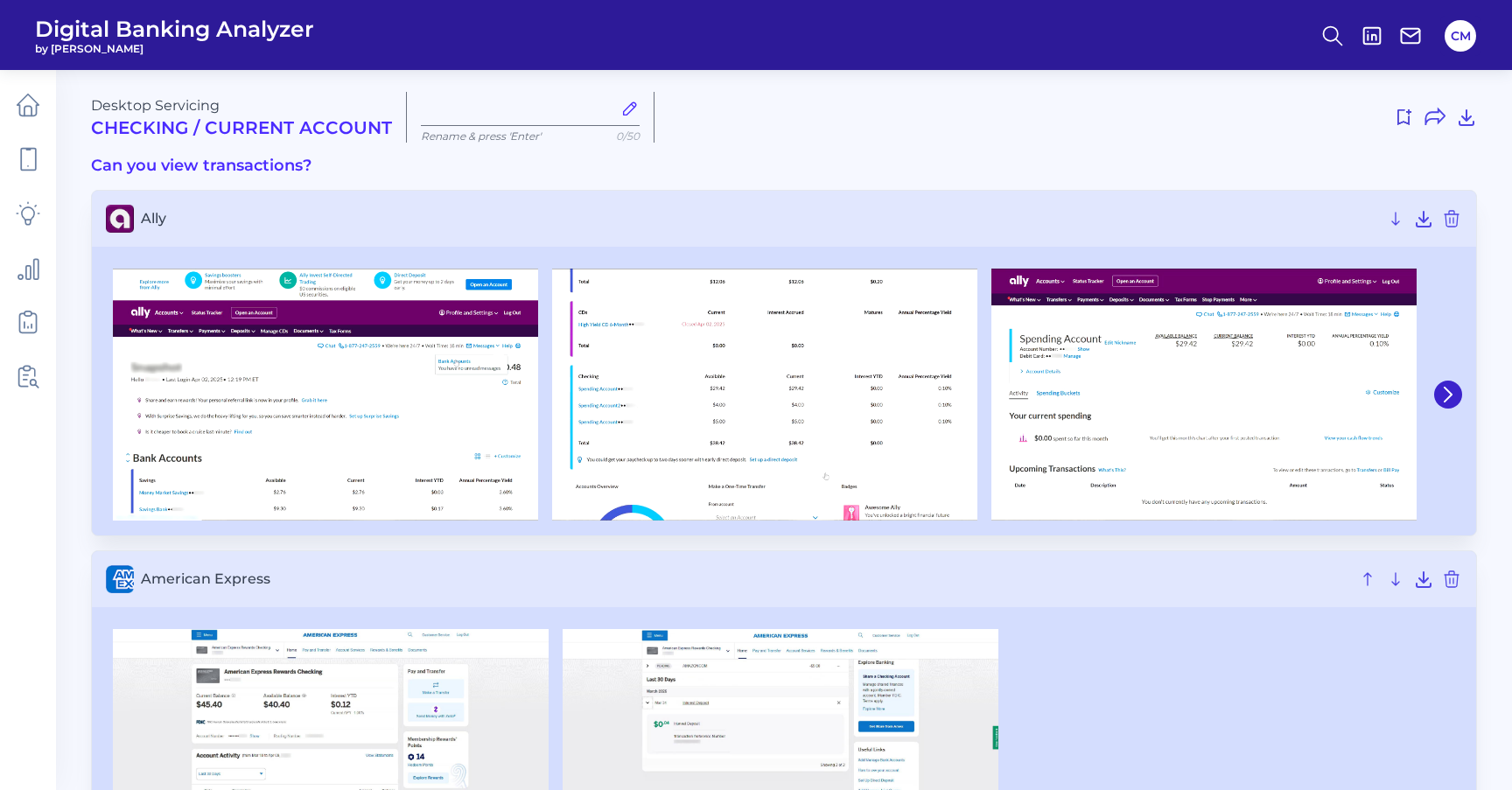
type input "[DATE]"
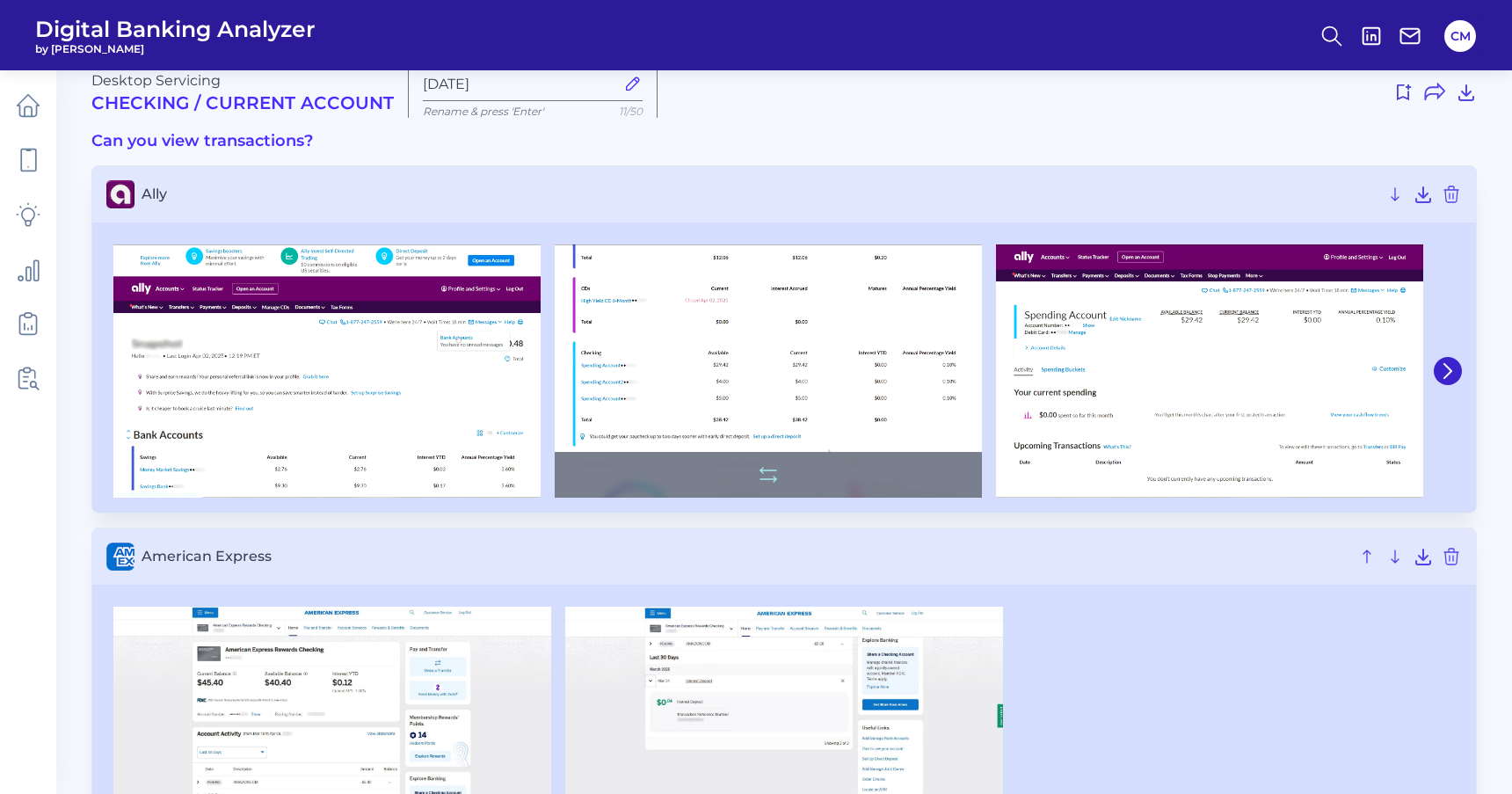
scroll to position [27, 0]
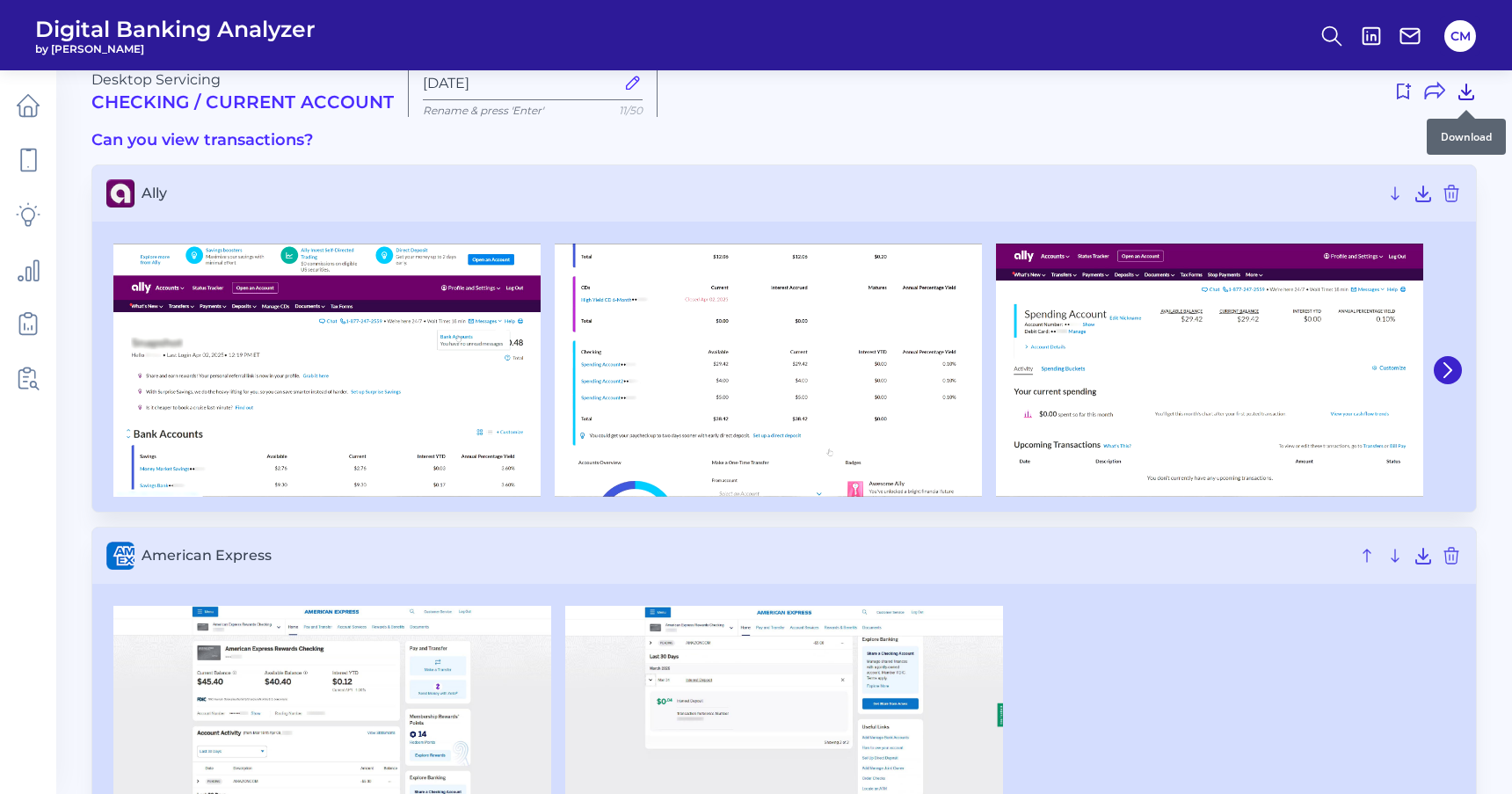
click at [1461, 99] on icon at bounding box center [1466, 92] width 14 height 15
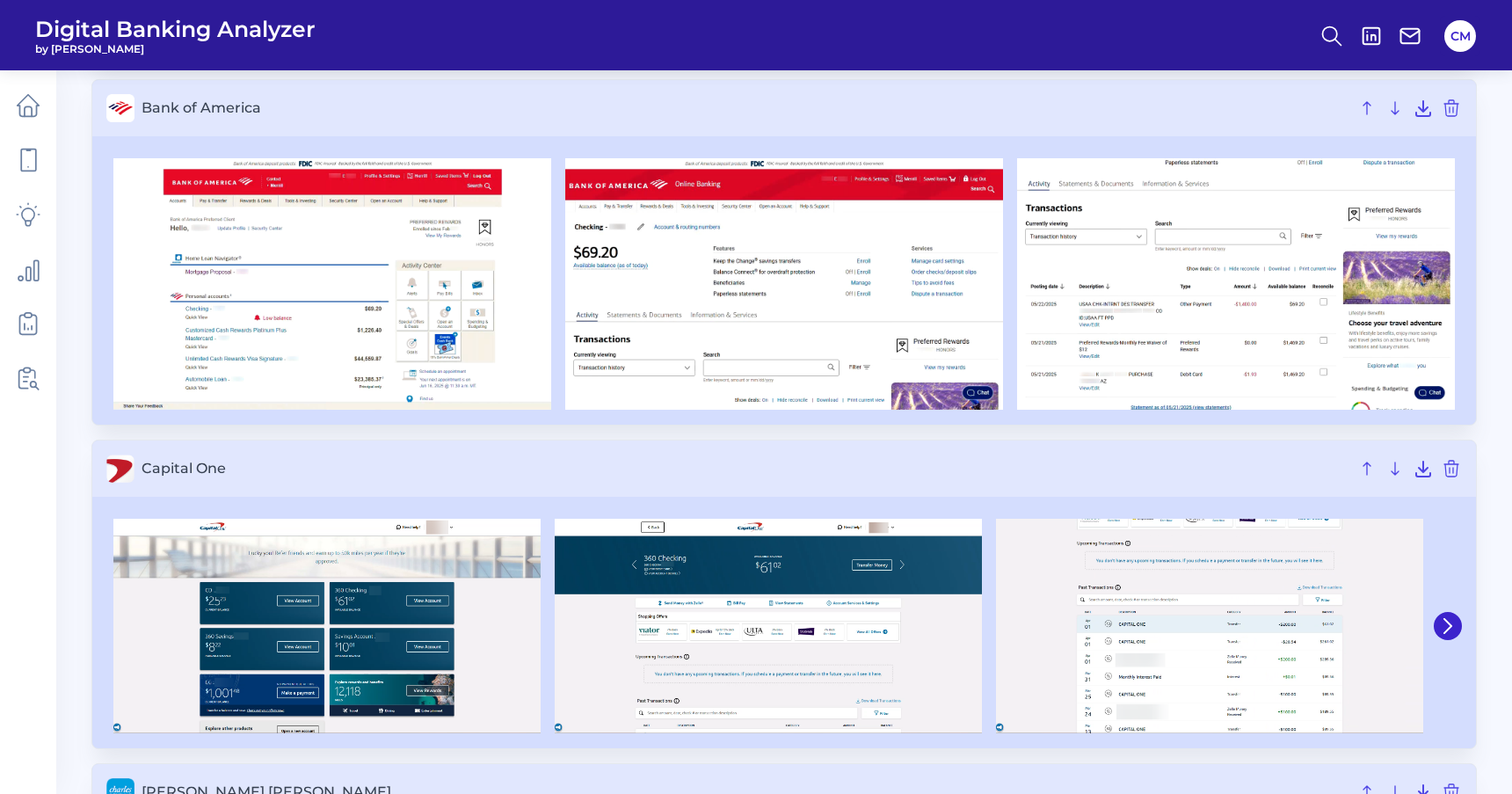
scroll to position [802, 0]
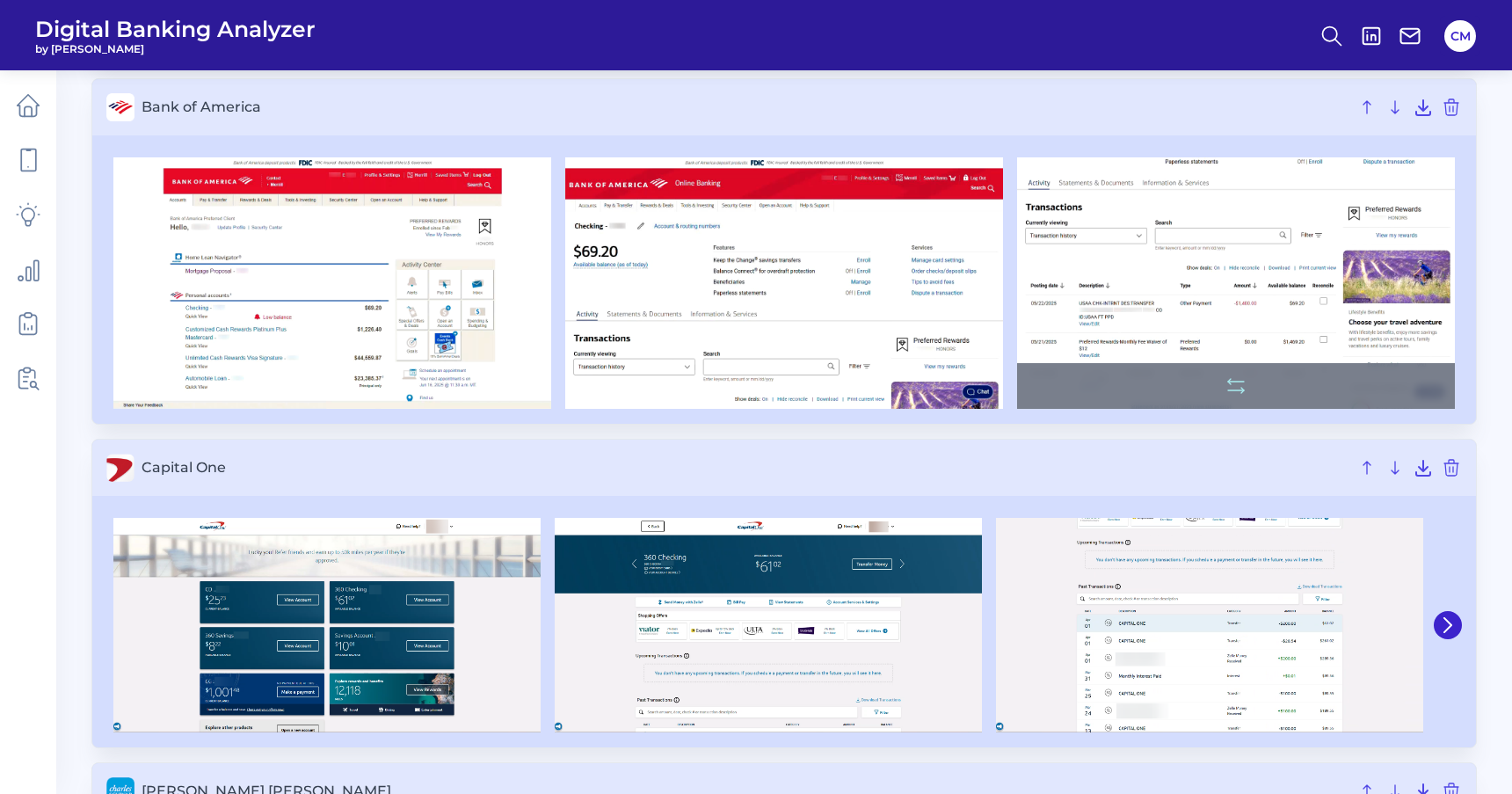
click at [1060, 305] on img at bounding box center [1236, 282] width 438 height 251
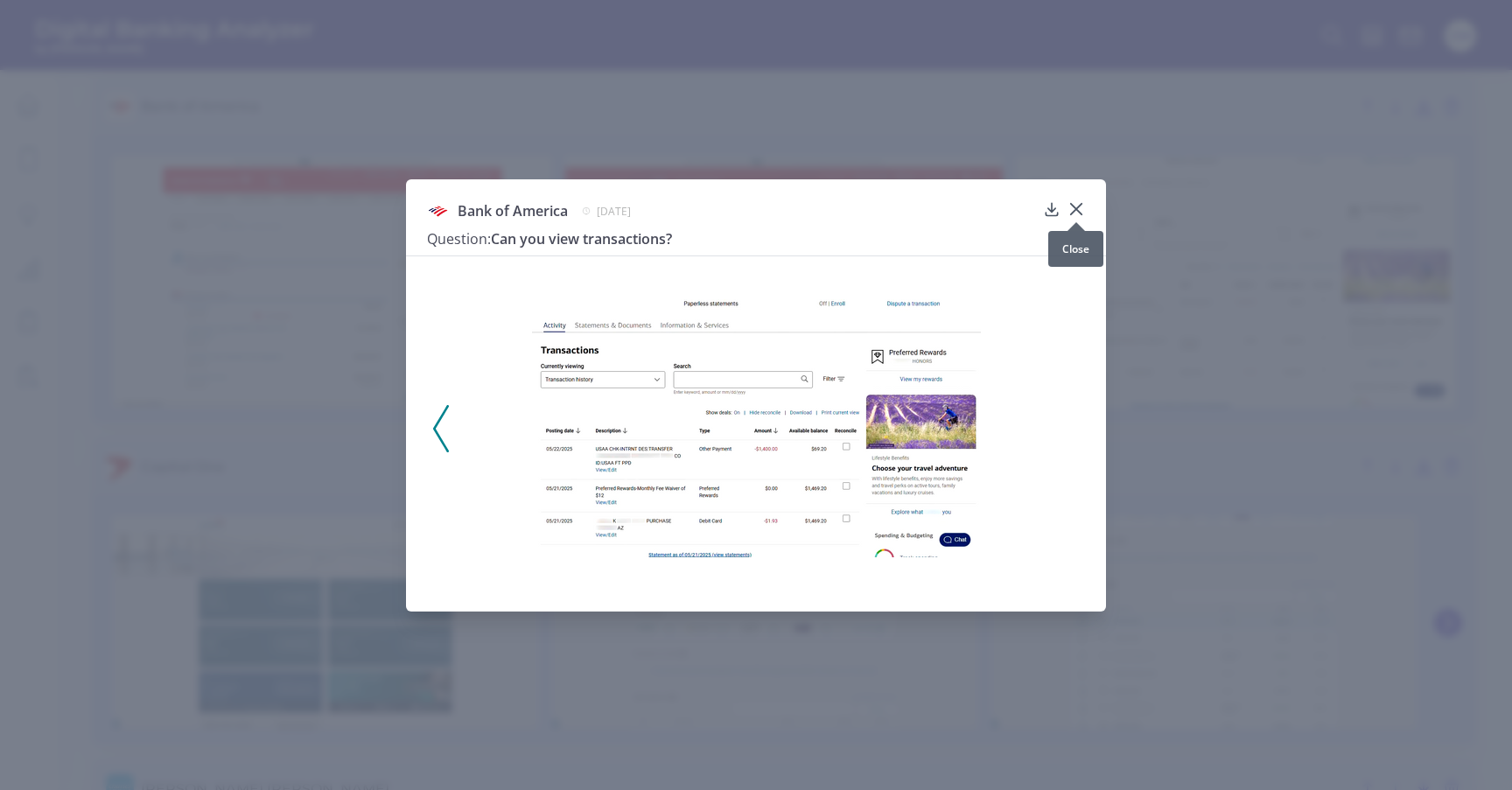
click at [1075, 213] on div at bounding box center [1076, 222] width 18 height 18
click at [1075, 208] on icon at bounding box center [1076, 208] width 10 height 10
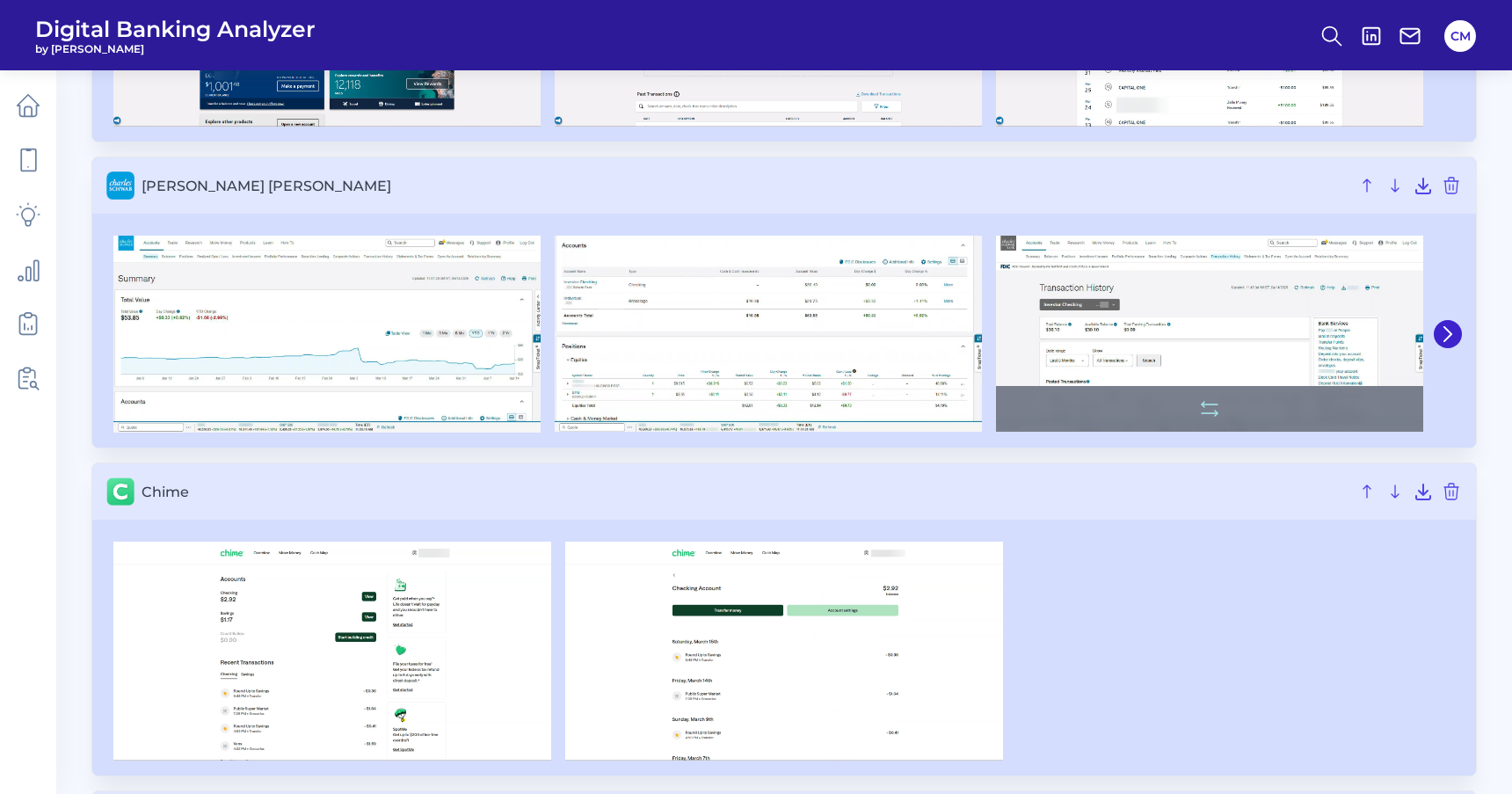
scroll to position [1414, 0]
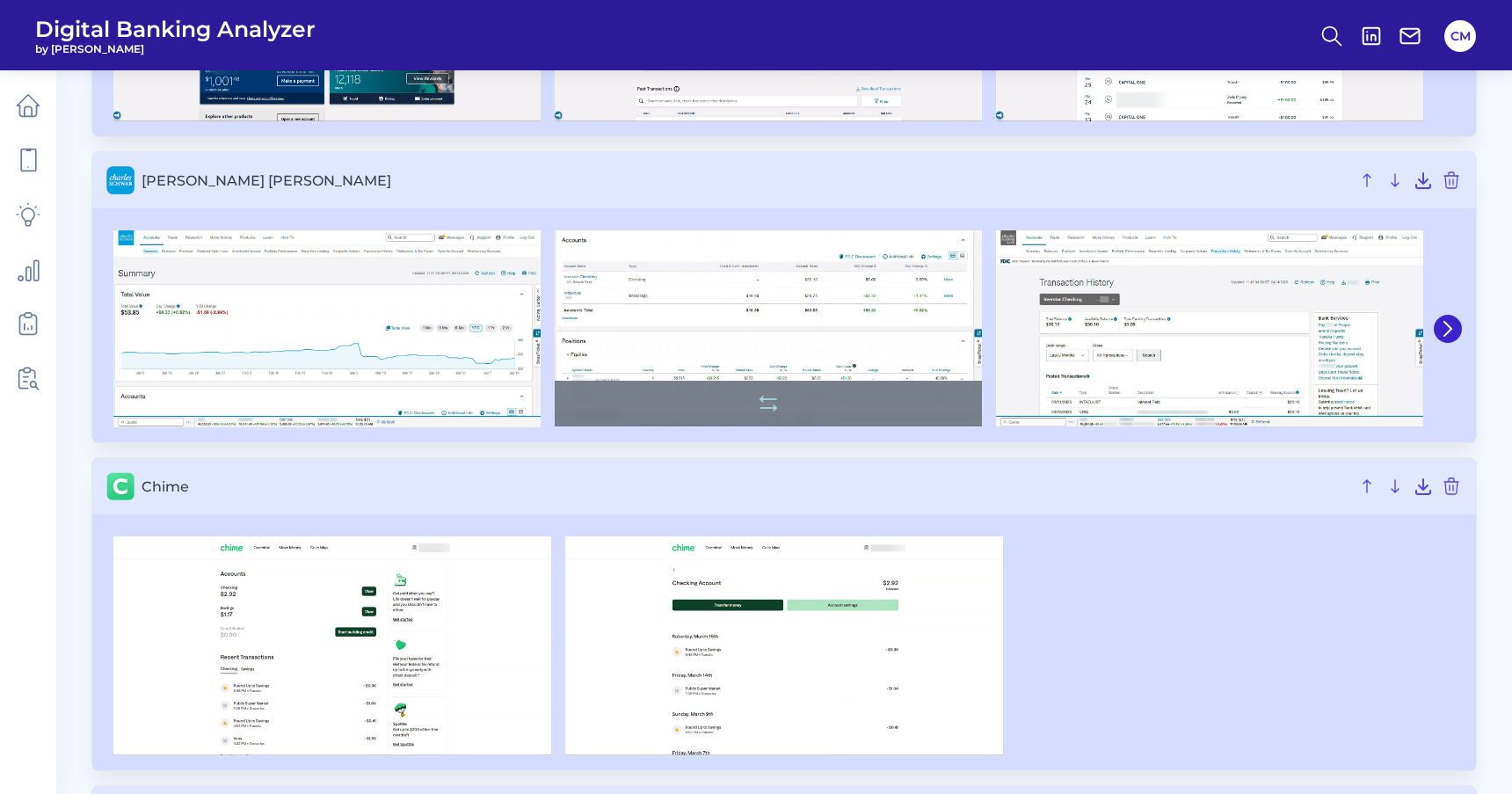
click at [729, 297] on img at bounding box center [768, 328] width 427 height 196
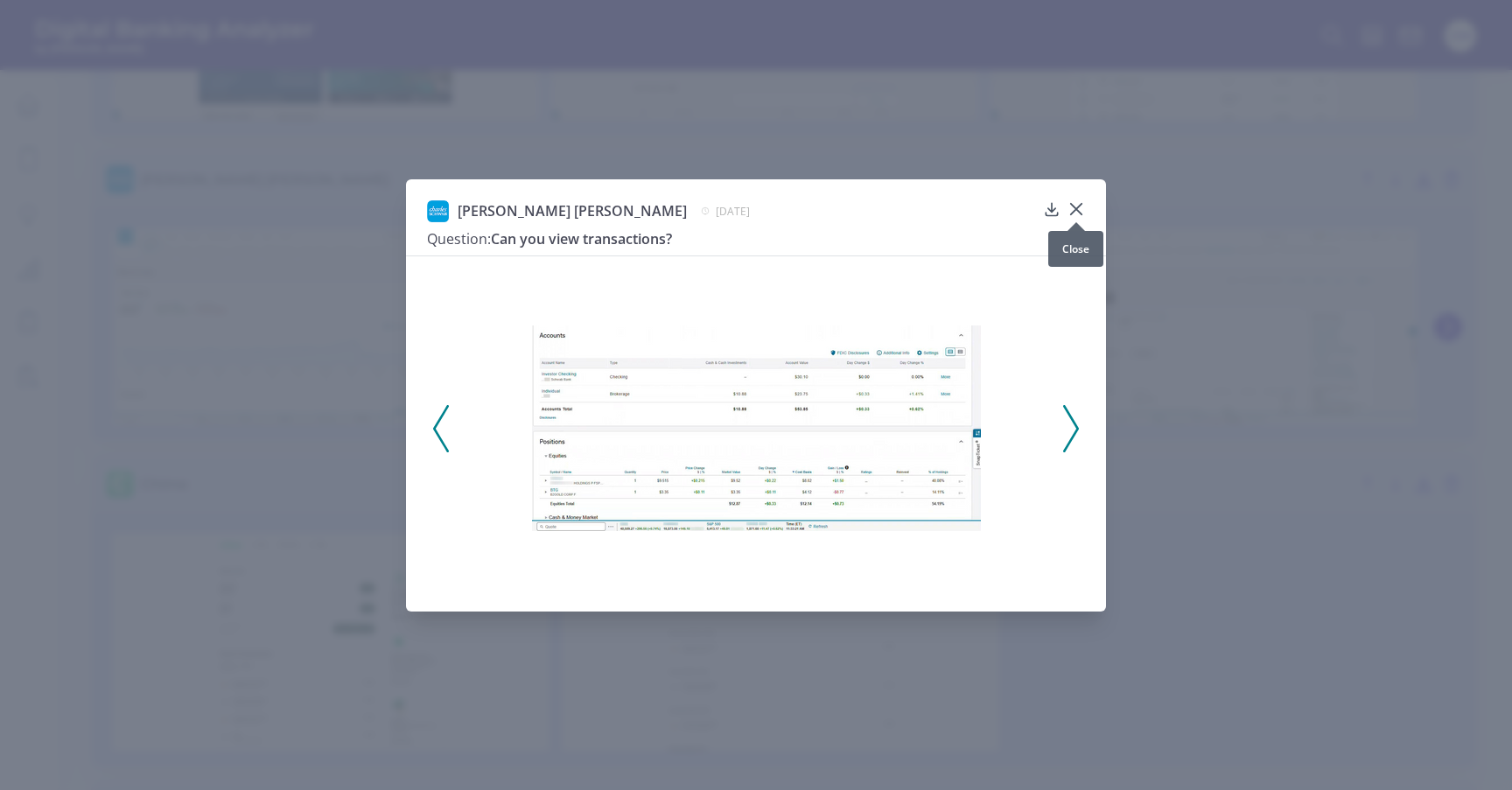
click at [1079, 212] on icon at bounding box center [1076, 208] width 10 height 10
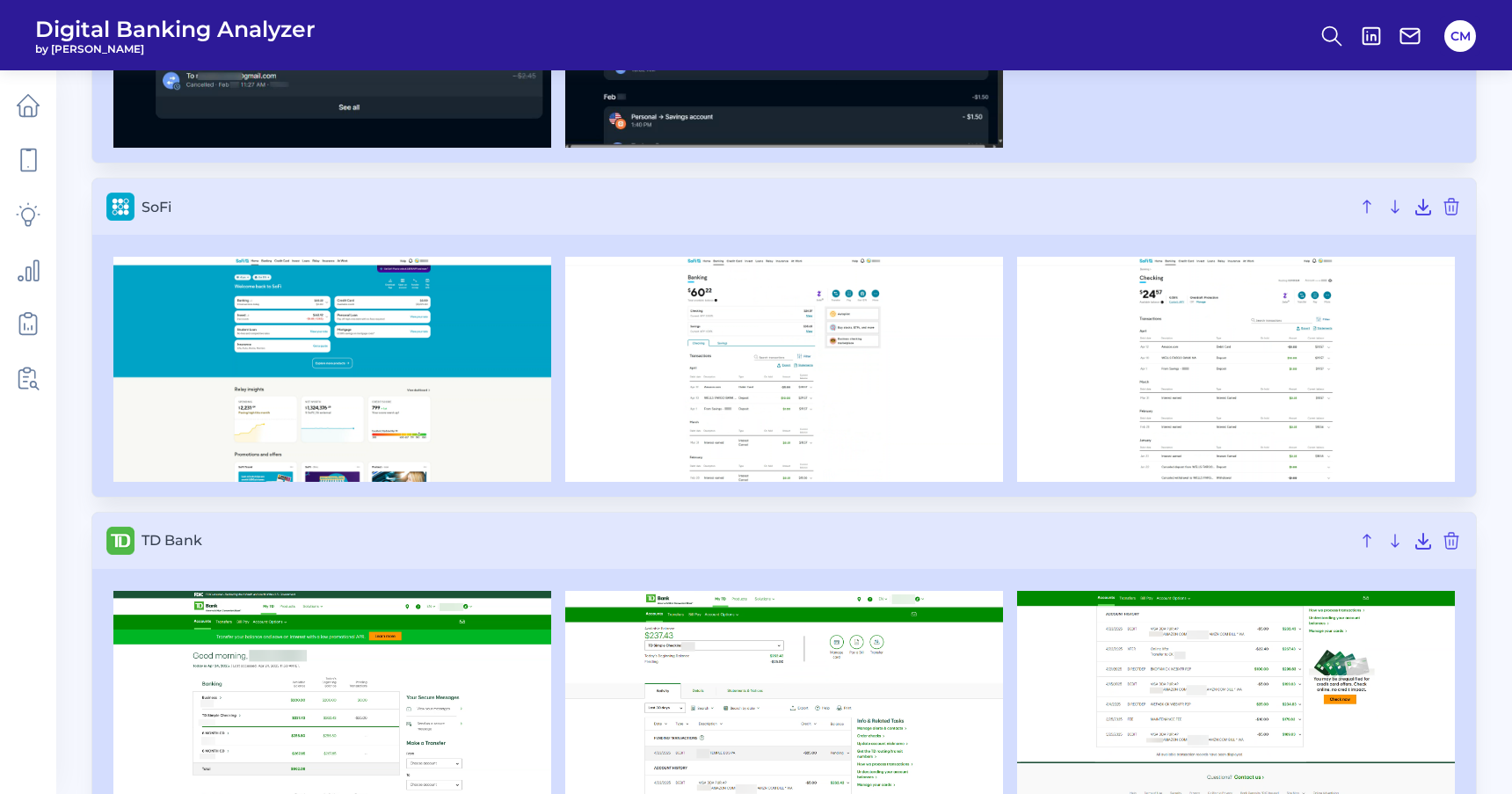
scroll to position [5533, 0]
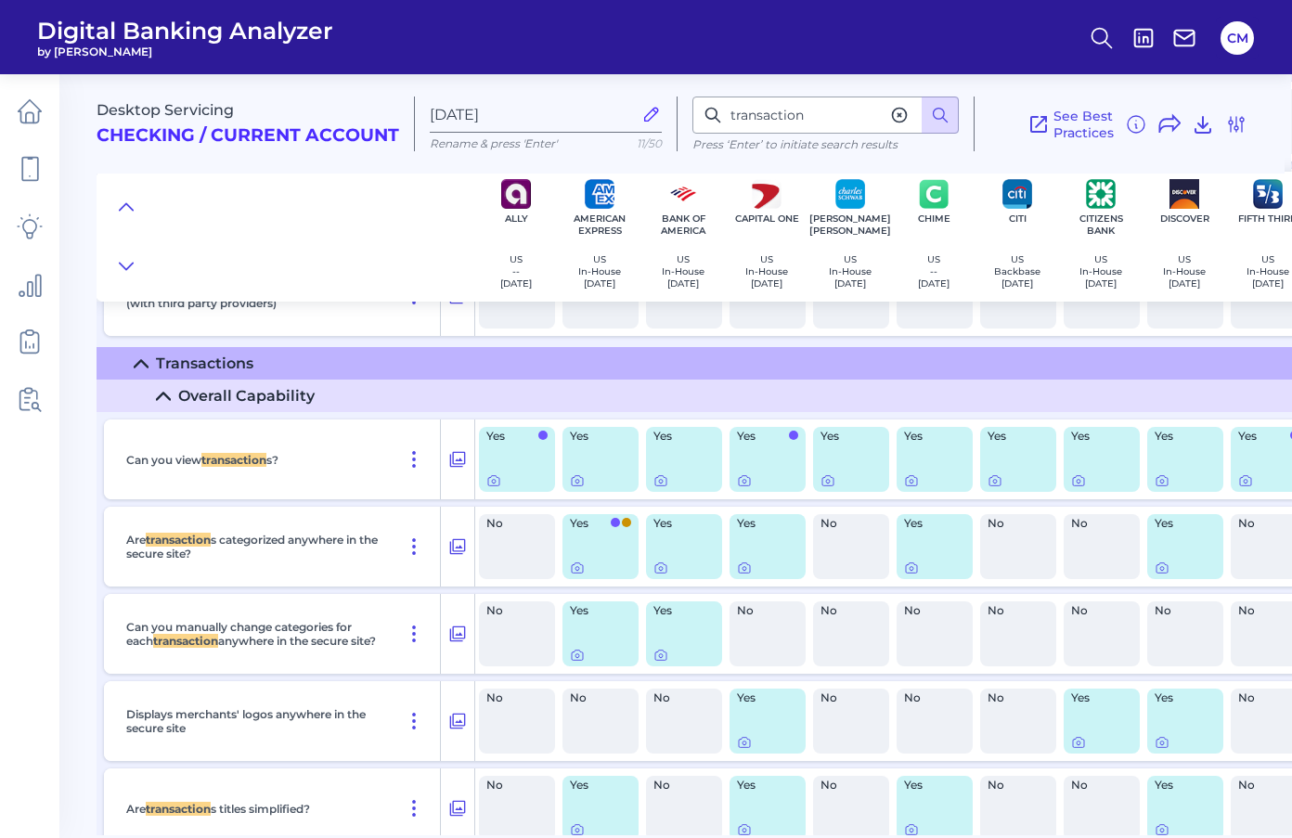
scroll to position [5660, 1]
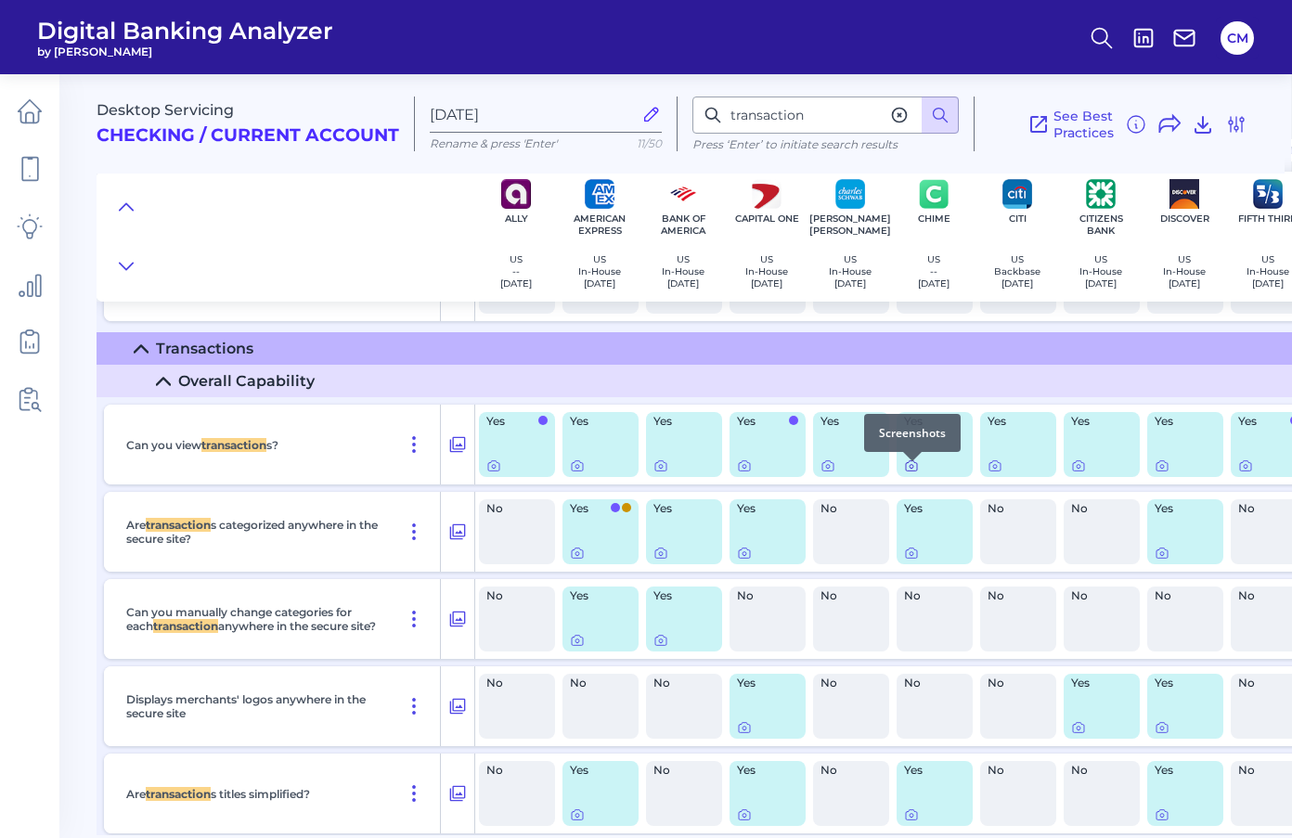
click at [916, 470] on icon at bounding box center [911, 466] width 11 height 10
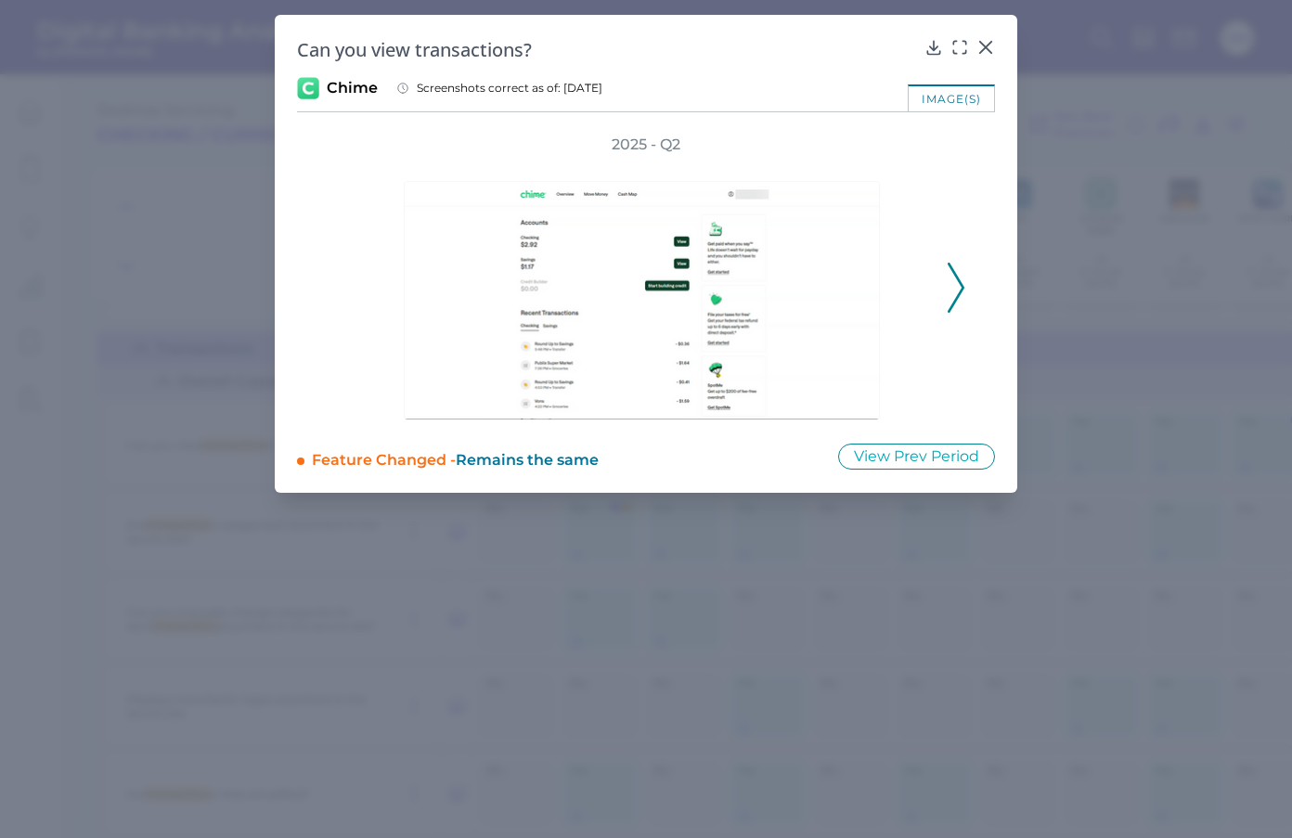
click at [988, 63] on div "Can you view transactions? Chime Screenshots correct as of: 2025-04-09 image(s)…" at bounding box center [646, 254] width 742 height 478
click at [988, 51] on div at bounding box center [985, 60] width 19 height 19
click at [959, 278] on polyline at bounding box center [955, 287] width 14 height 47
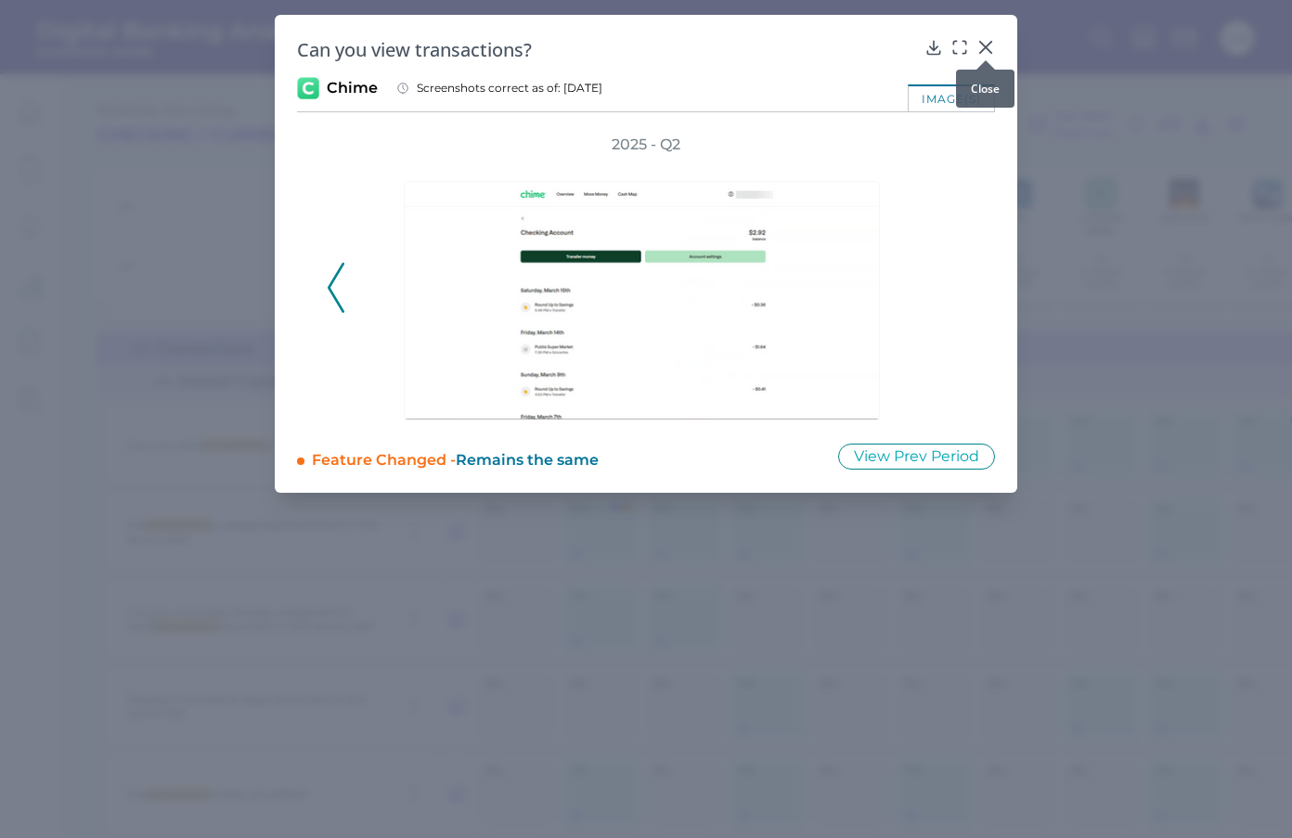
click at [986, 56] on div at bounding box center [985, 60] width 19 height 19
click at [983, 43] on icon at bounding box center [985, 47] width 19 height 19
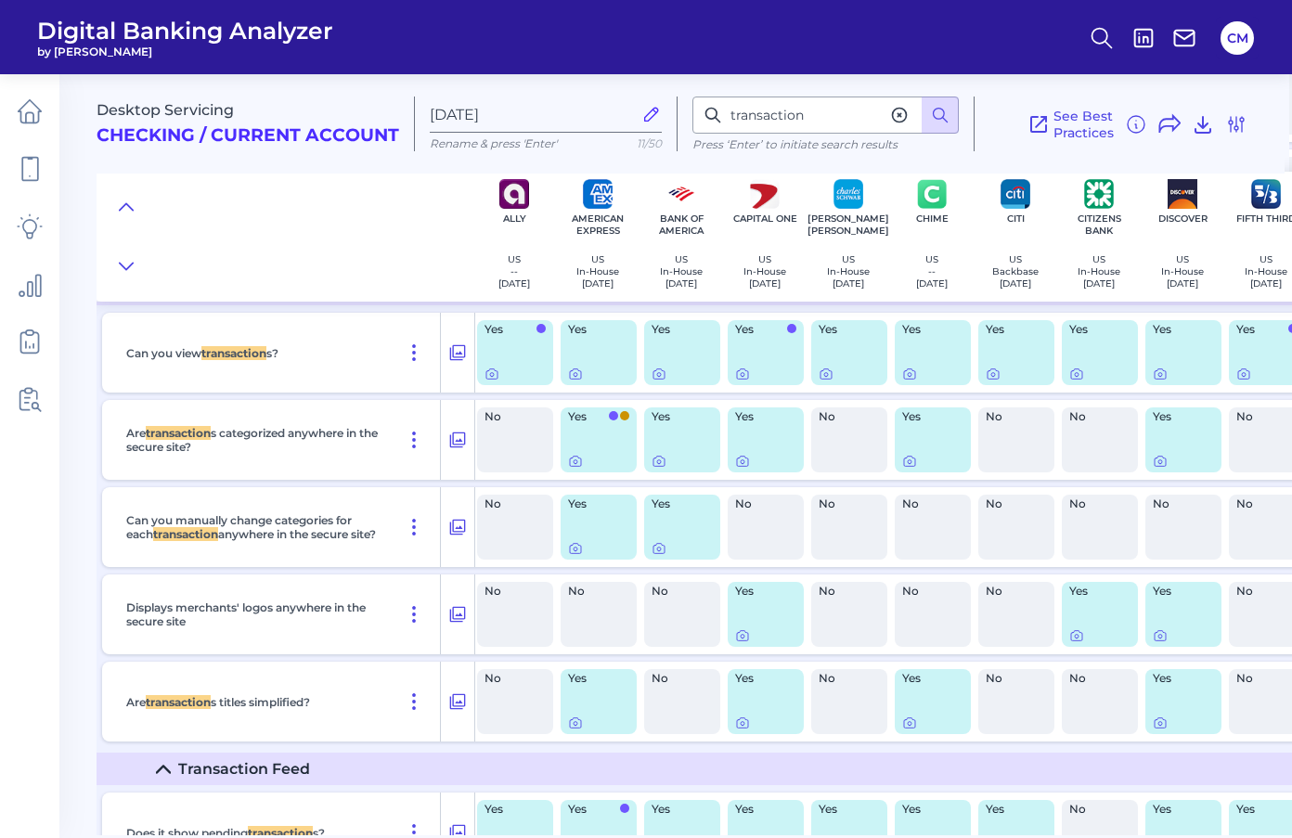
scroll to position [5738, 3]
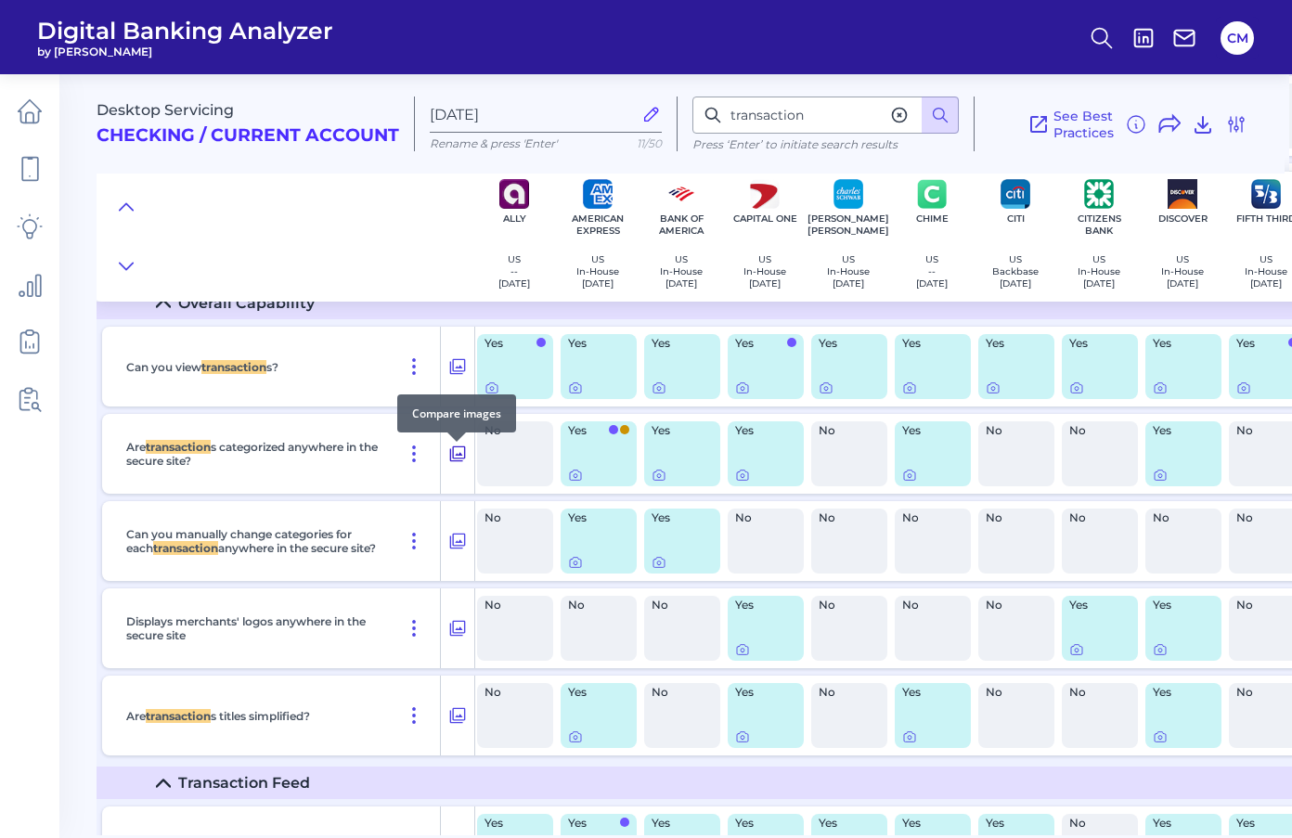
click at [448, 462] on icon at bounding box center [457, 454] width 19 height 22
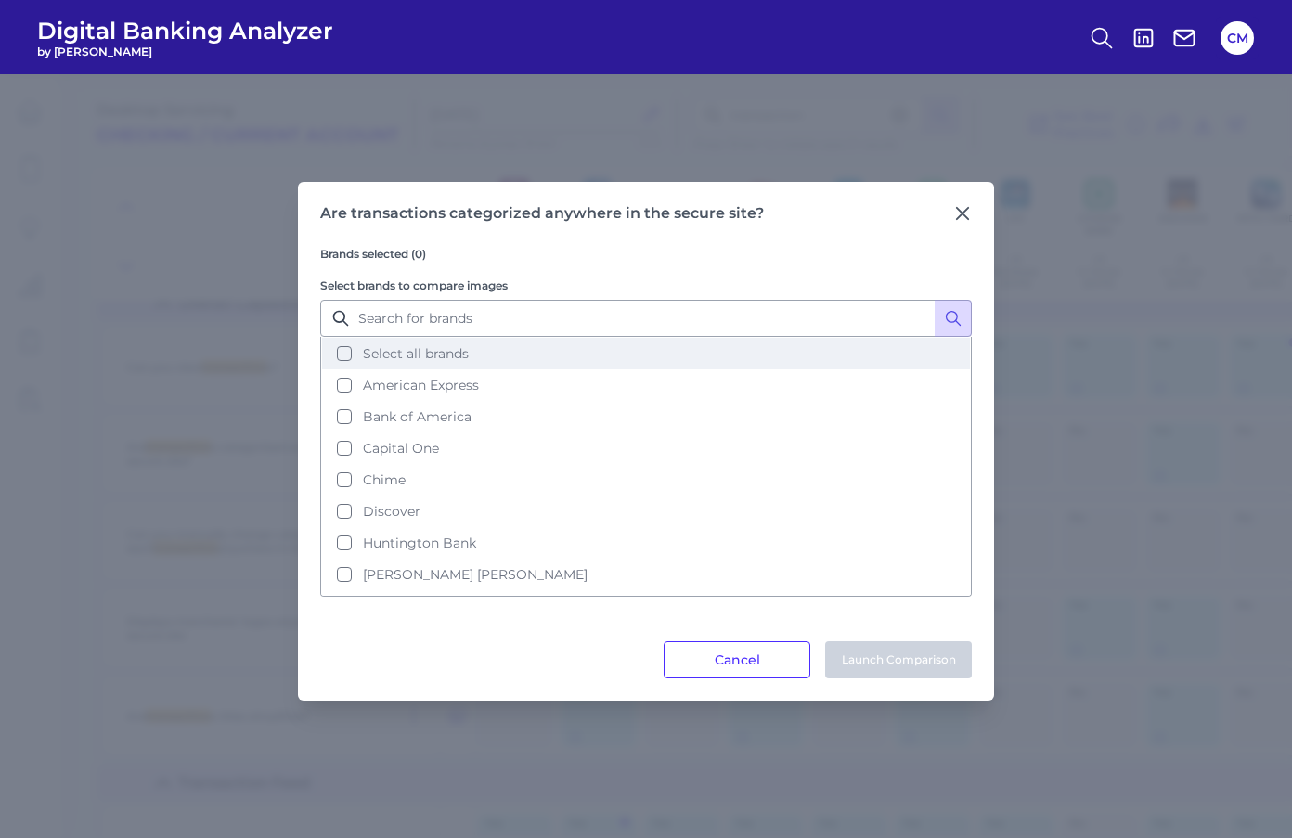
click at [818, 348] on button "Select all brands" at bounding box center [646, 354] width 648 height 32
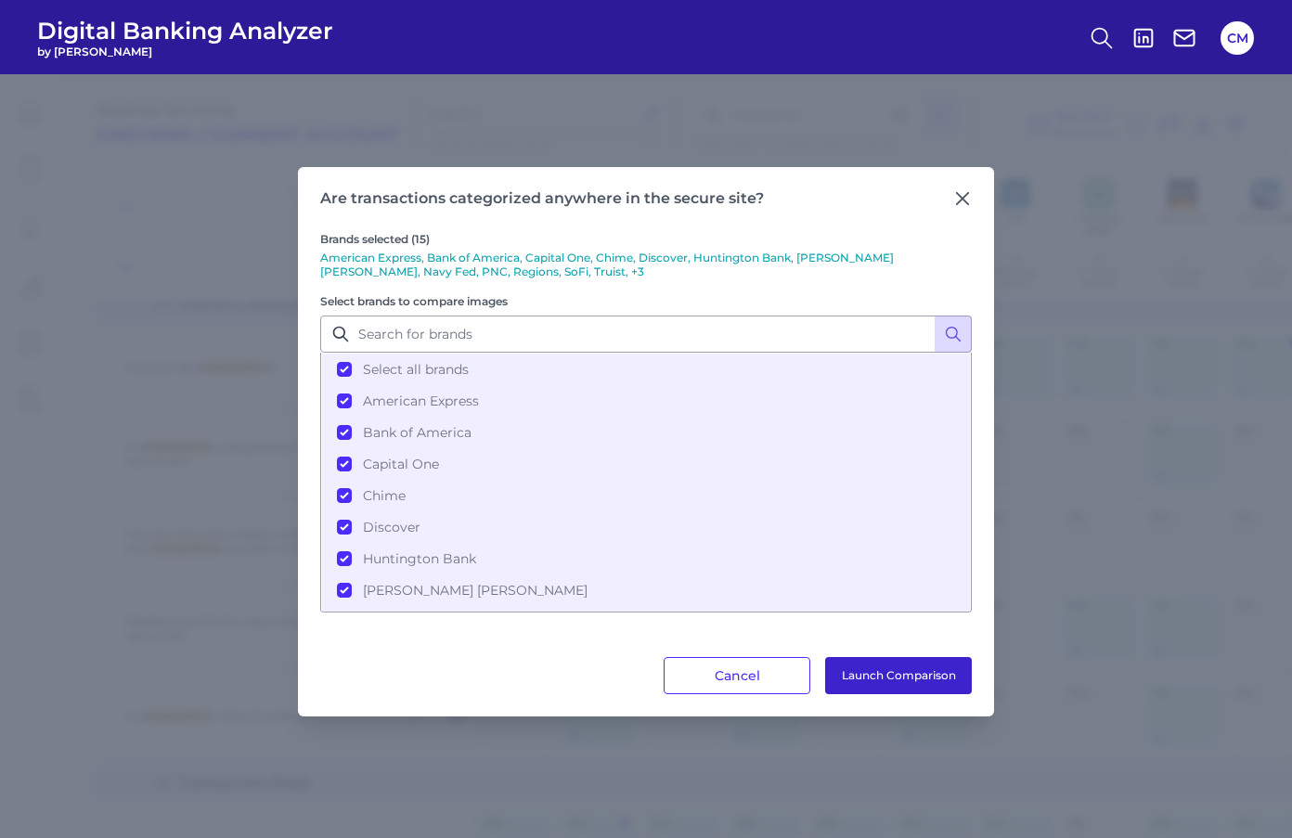
click at [863, 680] on button "Launch Comparison" at bounding box center [898, 675] width 147 height 37
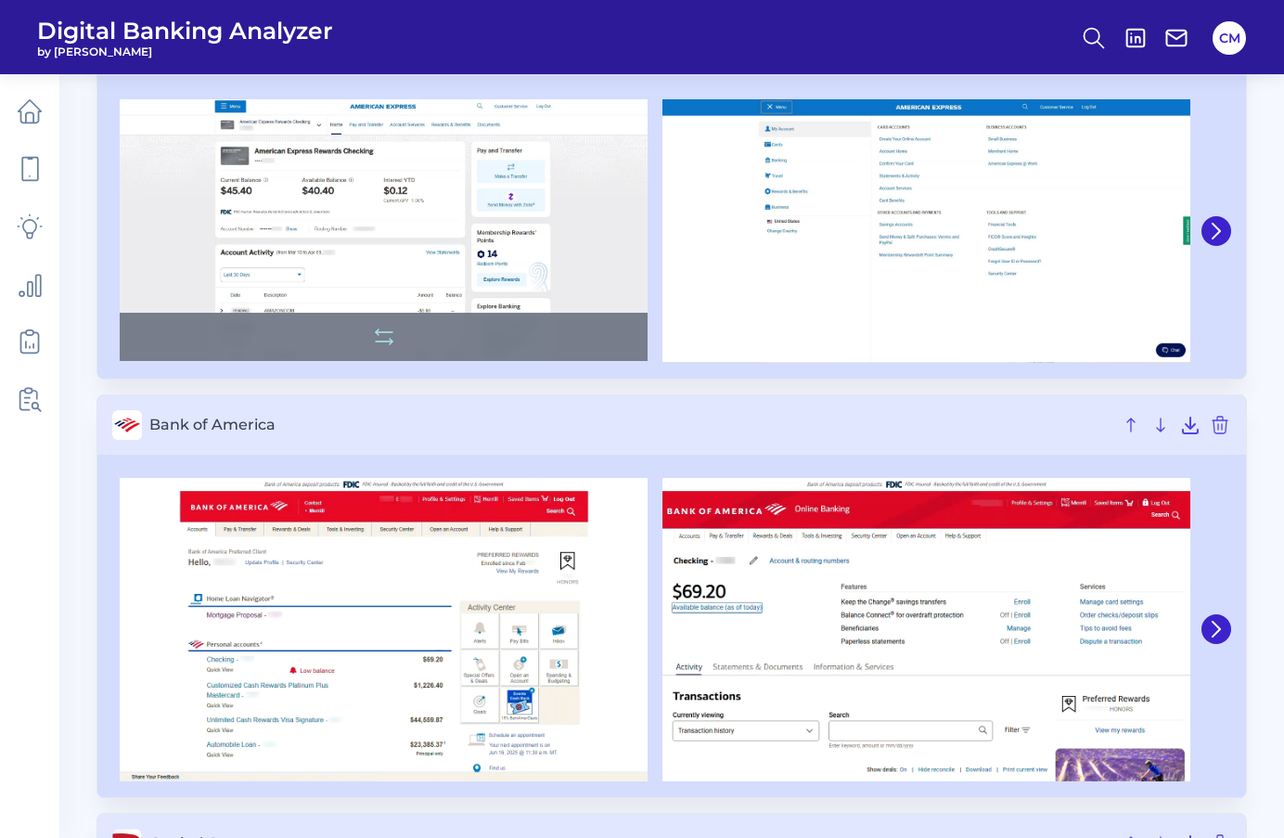
scroll to position [192, 0]
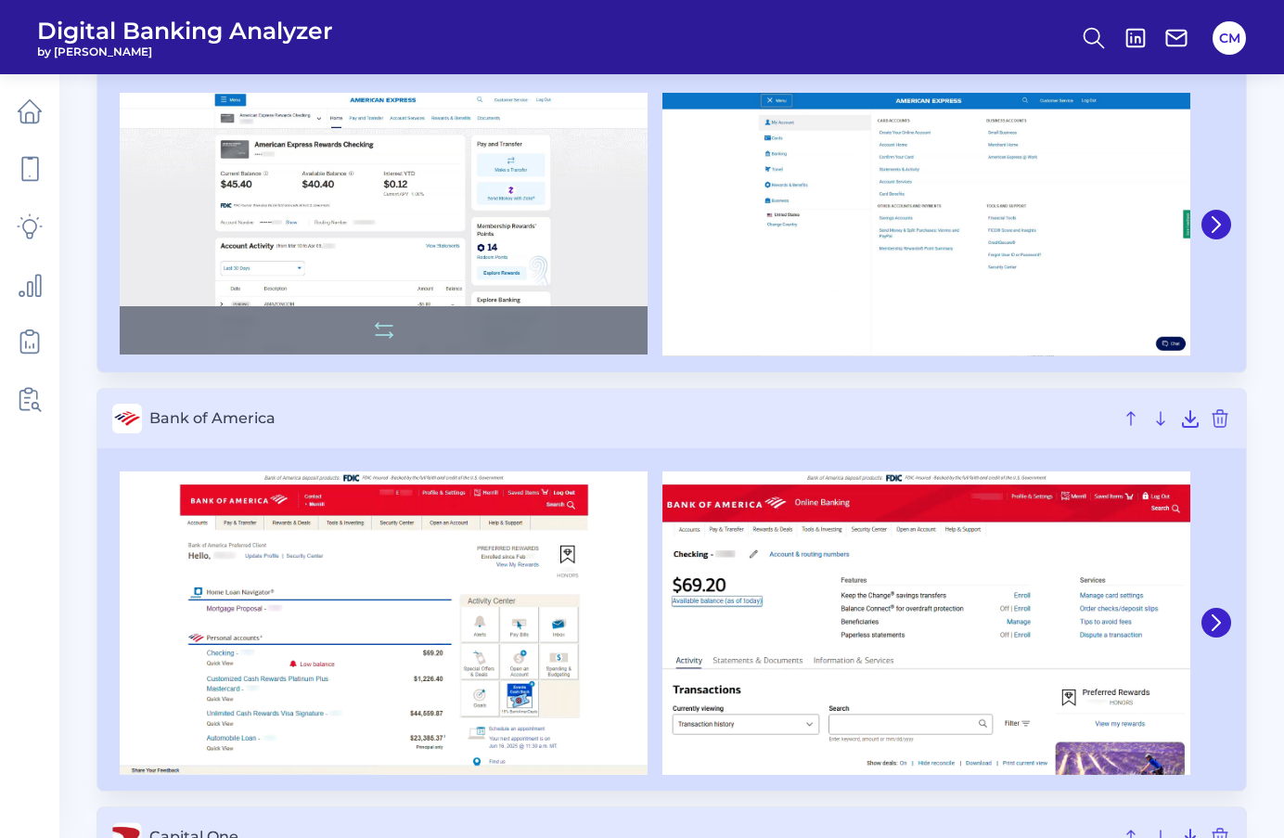
click at [557, 196] on img at bounding box center [384, 224] width 528 height 263
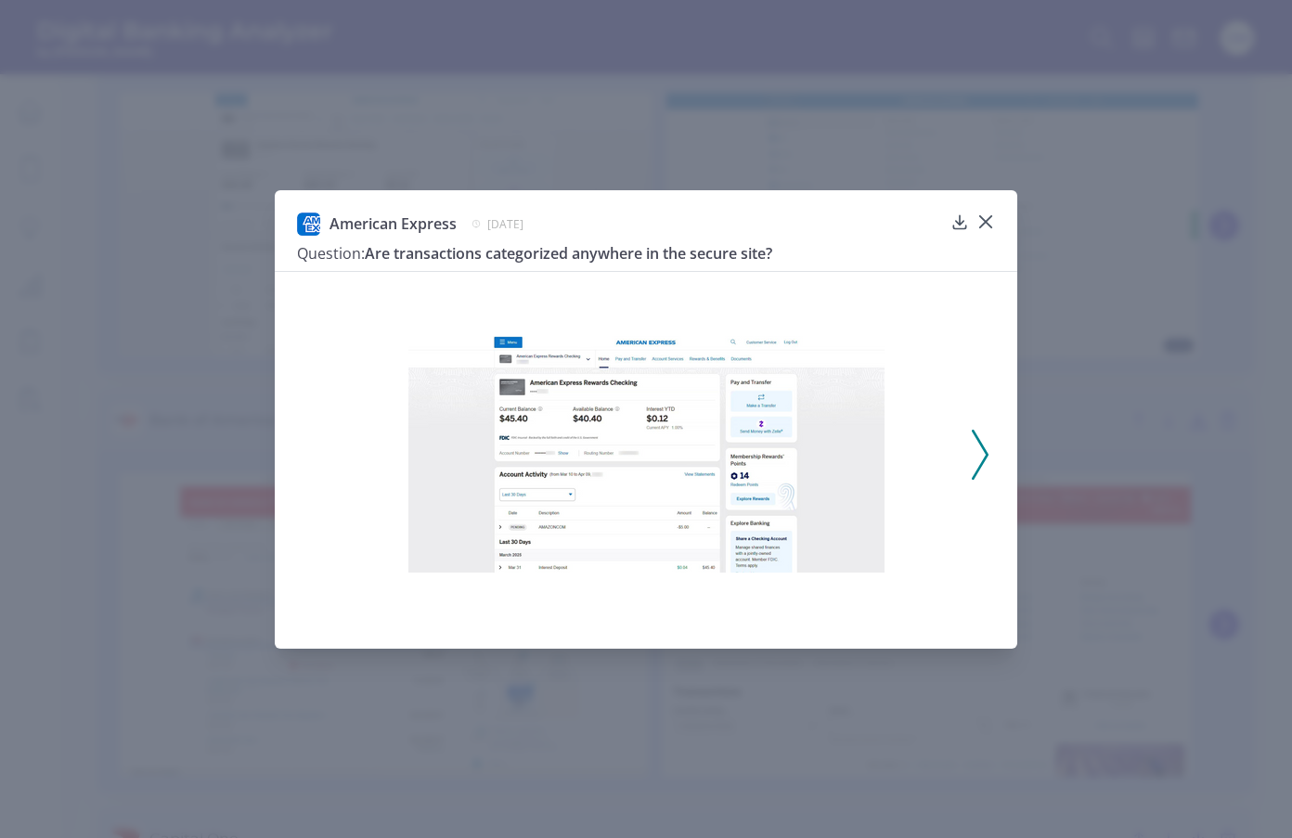
click at [748, 444] on img at bounding box center [646, 454] width 476 height 237
click at [1011, 476] on div at bounding box center [646, 448] width 742 height 355
click at [1057, 477] on div "American Express [DATE] Question: Are transactions categorized anywhere in the …" at bounding box center [646, 419] width 1292 height 838
click at [1058, 477] on div "American Express [DATE] Question: Are transactions categorized anywhere in the …" at bounding box center [646, 419] width 1292 height 838
click at [986, 228] on div at bounding box center [985, 235] width 19 height 19
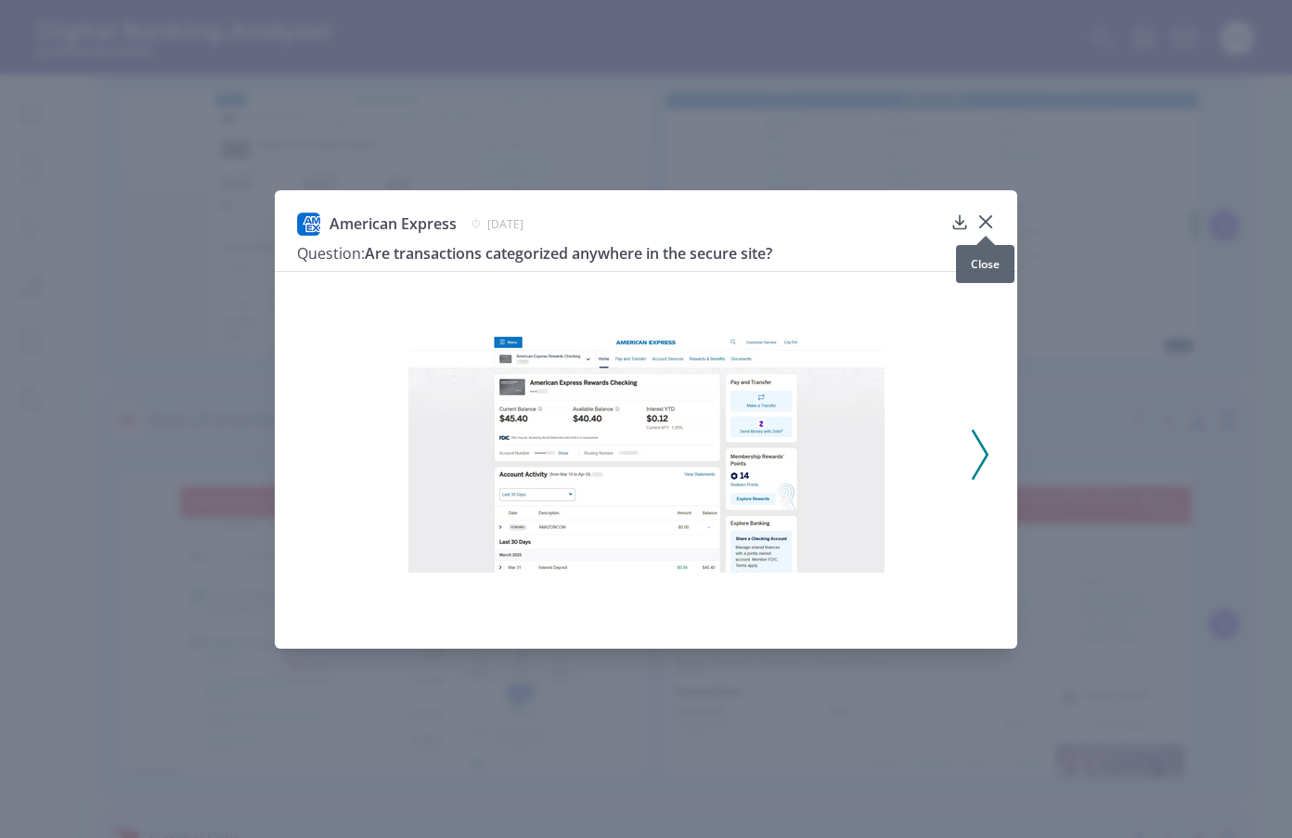
click at [986, 228] on div at bounding box center [985, 235] width 19 height 19
click at [986, 223] on icon at bounding box center [985, 221] width 11 height 11
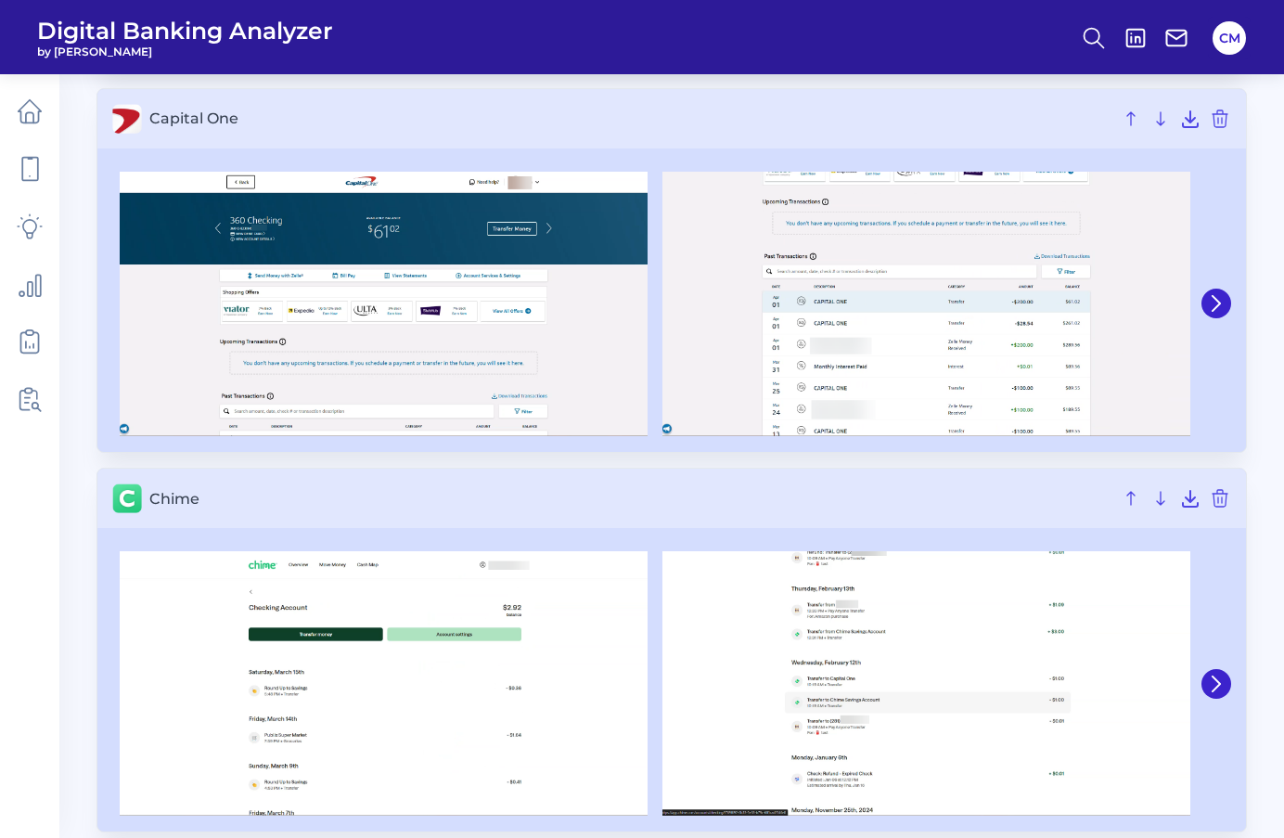
scroll to position [928, 0]
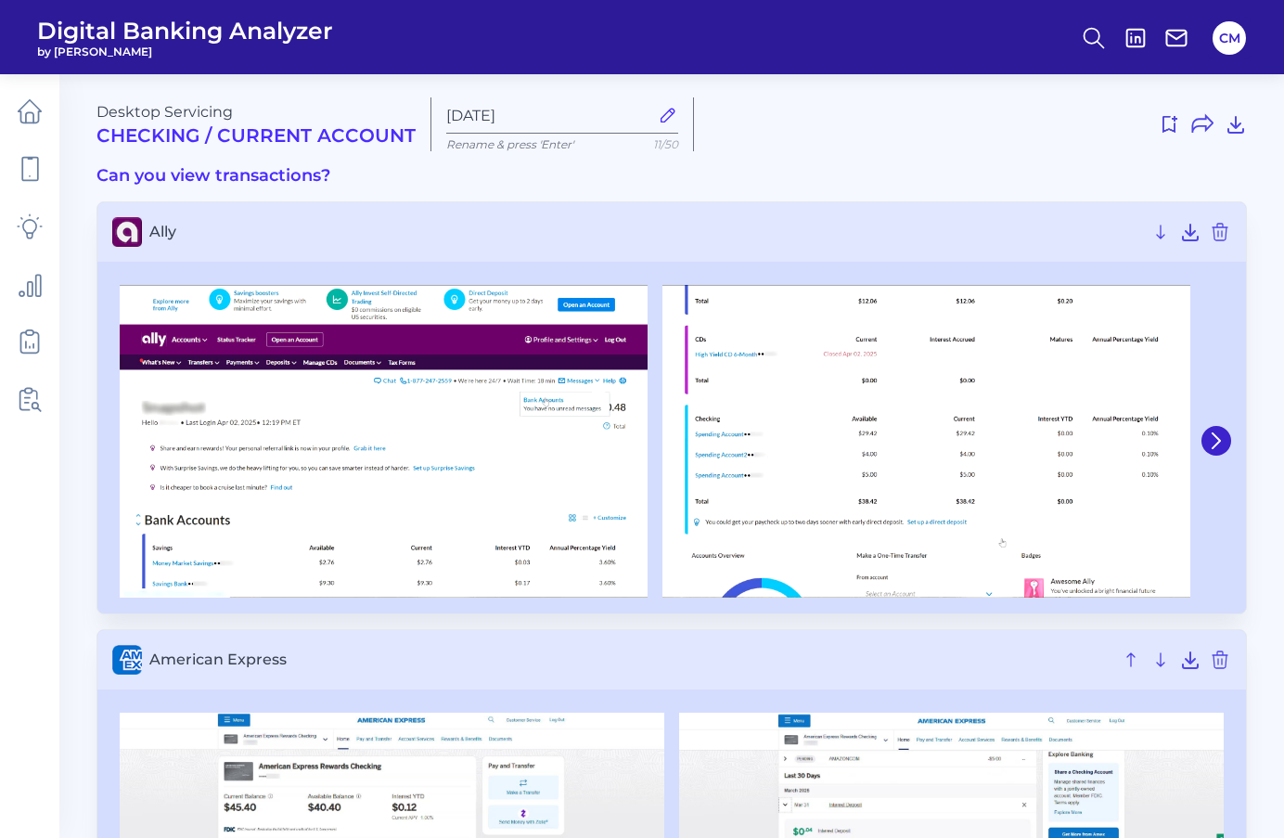
scroll to position [5019, 0]
